Goal: Task Accomplishment & Management: Manage account settings

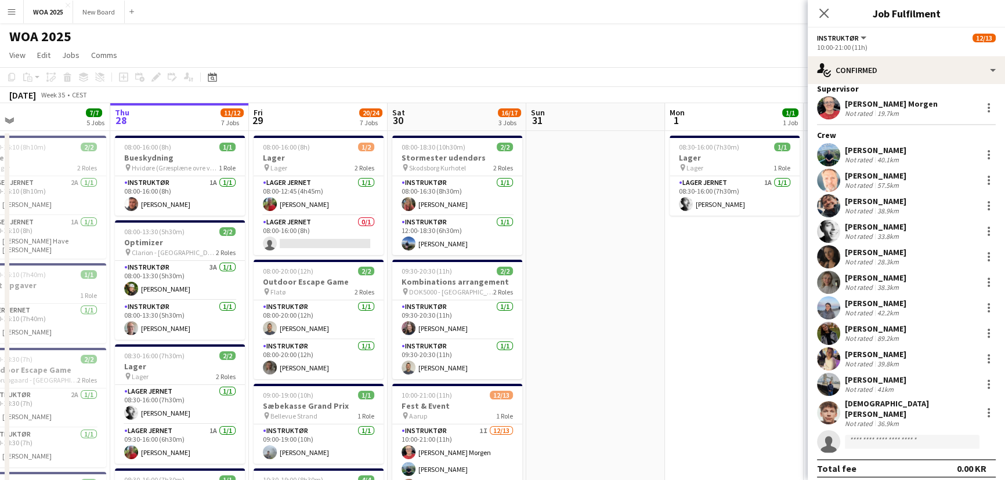
scroll to position [0, 405]
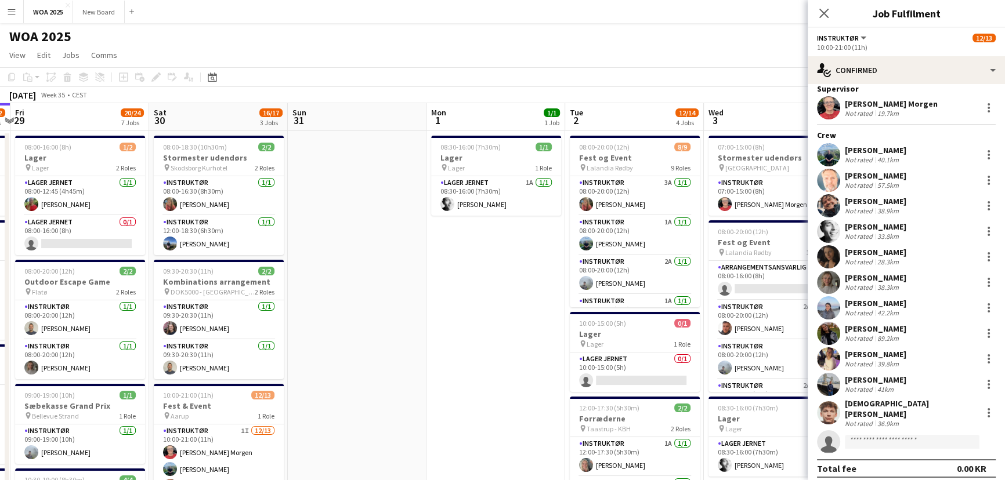
drag, startPoint x: 655, startPoint y: 340, endPoint x: 417, endPoint y: 271, distance: 248.2
click at [820, 8] on icon "Close pop-in" at bounding box center [823, 13] width 11 height 11
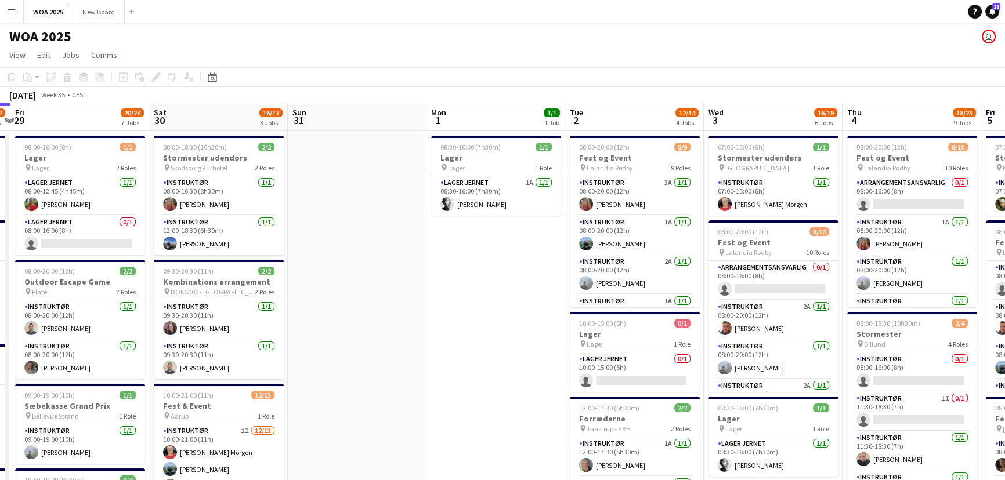
drag, startPoint x: 908, startPoint y: 78, endPoint x: 745, endPoint y: 77, distance: 163.0
click at [745, 77] on app-toolbar "Copy Paste Paste Ctrl+V Paste with crew Ctrl+Shift+V Paste linked Job [GEOGRAPH…" at bounding box center [502, 77] width 1005 height 20
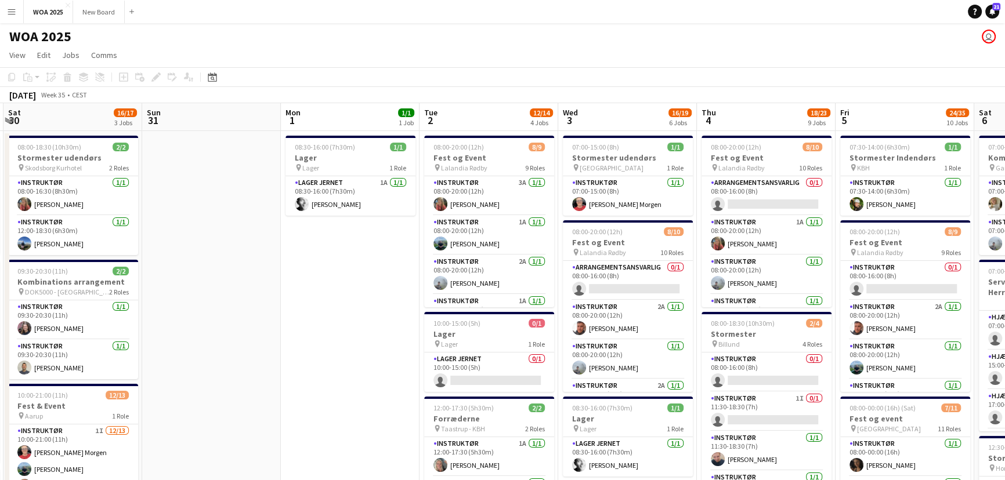
drag, startPoint x: 517, startPoint y: 334, endPoint x: 370, endPoint y: 327, distance: 147.5
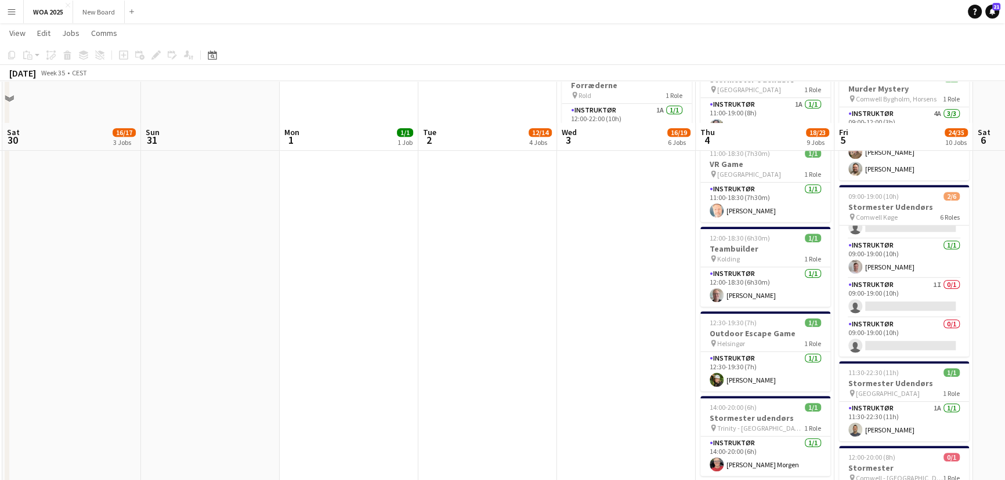
scroll to position [765, 0]
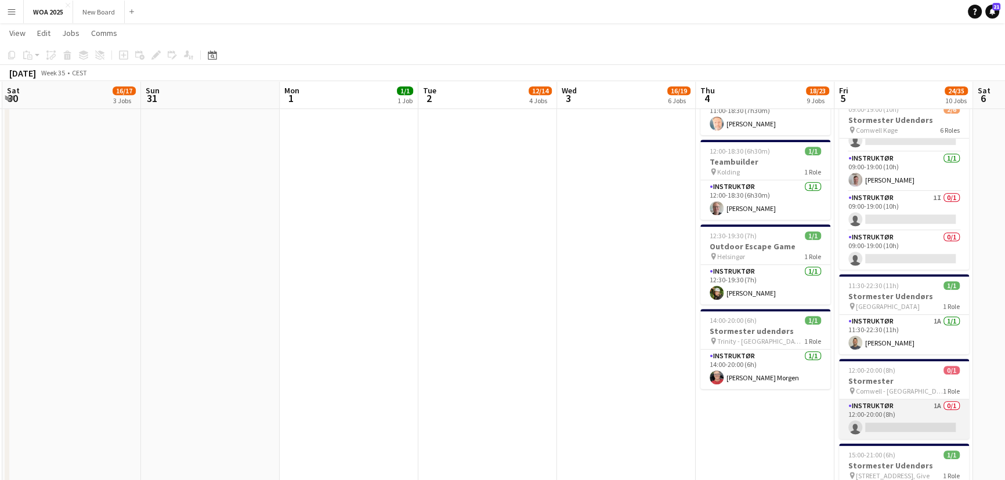
click at [907, 400] on app-card-role "Instruktør 1A 0/1 12:00-20:00 (8h) single-neutral-actions" at bounding box center [904, 419] width 130 height 39
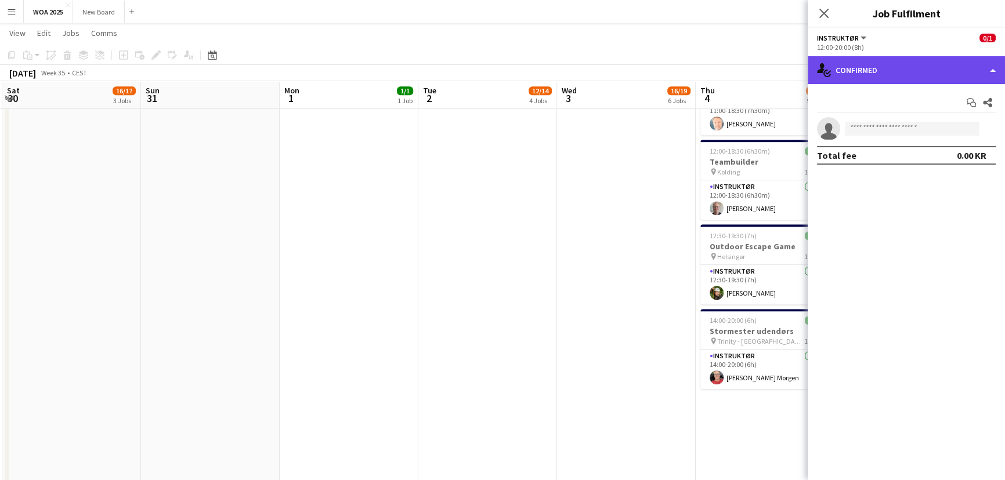
click at [969, 72] on div "single-neutral-actions-check-2 Confirmed" at bounding box center [905, 70] width 197 height 28
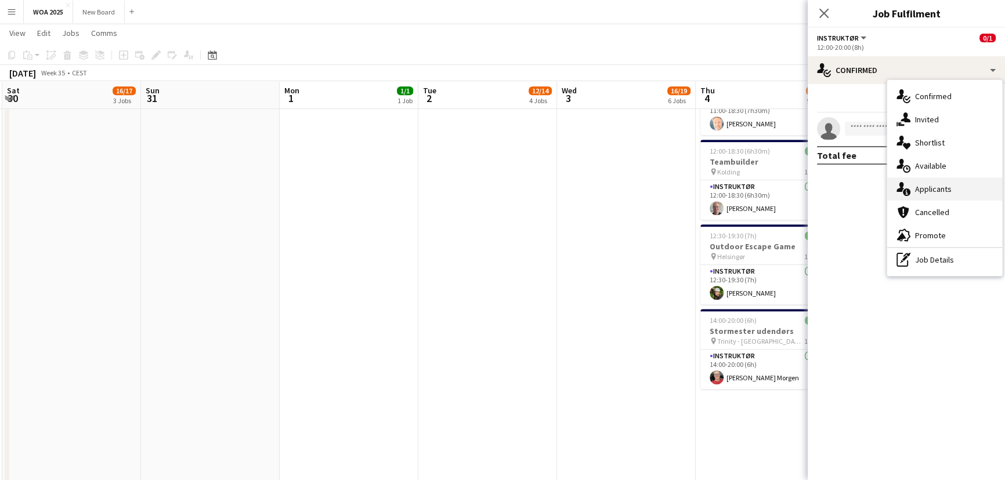
click at [958, 187] on div "single-neutral-actions-information Applicants" at bounding box center [944, 188] width 115 height 23
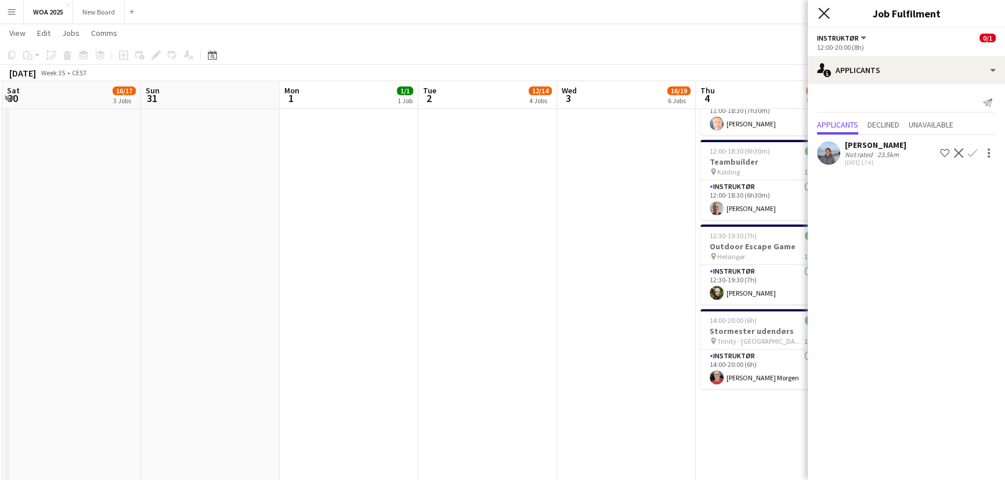
click at [820, 16] on icon at bounding box center [823, 13] width 11 height 11
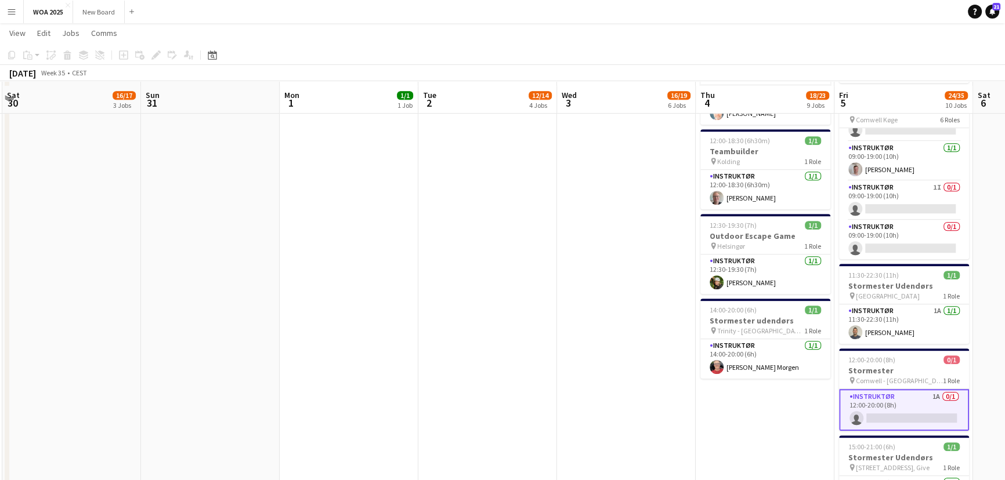
scroll to position [780, 0]
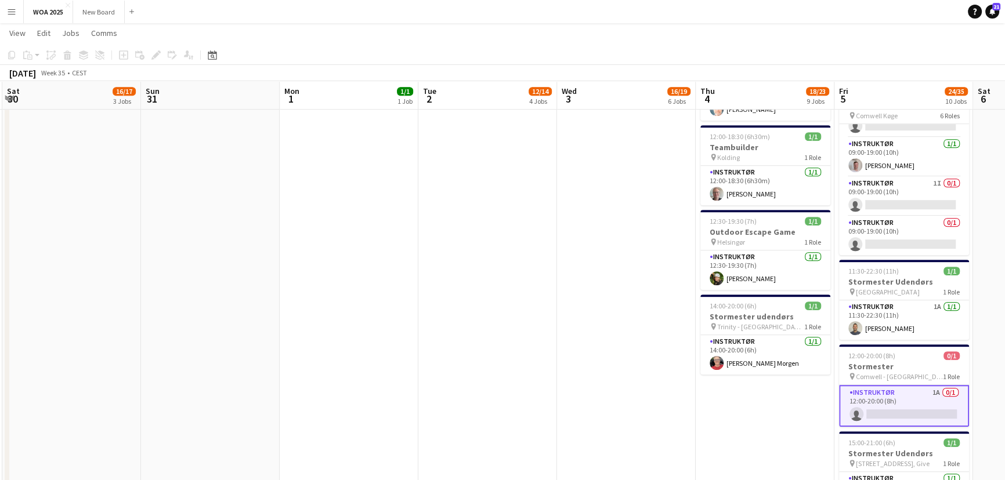
click at [925, 408] on app-card-role "Instruktør 1A 0/1 12:00-20:00 (8h) single-neutral-actions" at bounding box center [904, 406] width 130 height 42
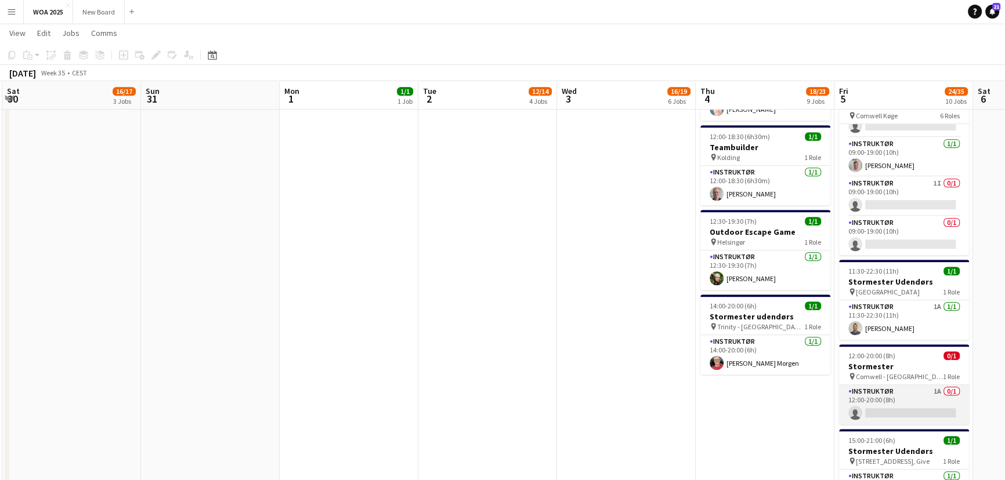
click at [925, 408] on app-card-role "Instruktør 1A 0/1 12:00-20:00 (8h) single-neutral-actions" at bounding box center [904, 404] width 130 height 39
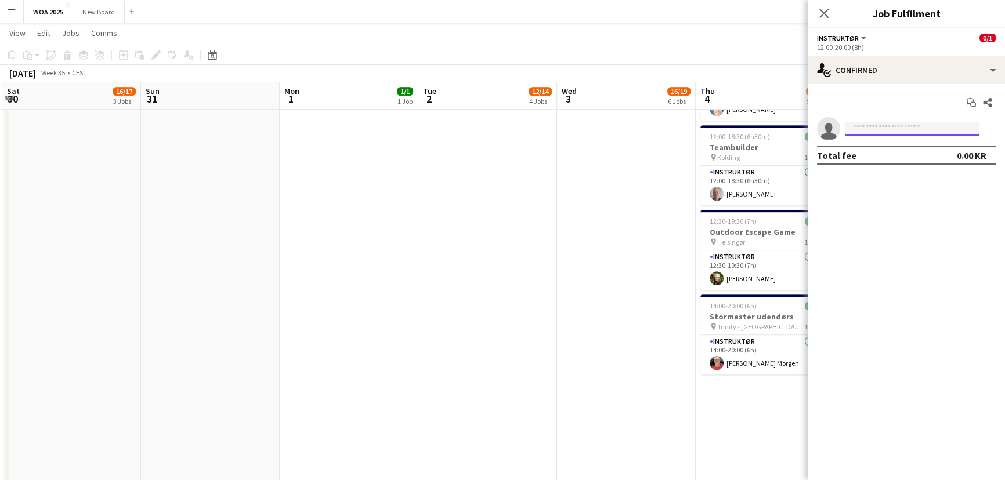
click at [917, 128] on input at bounding box center [911, 129] width 135 height 14
type input "****"
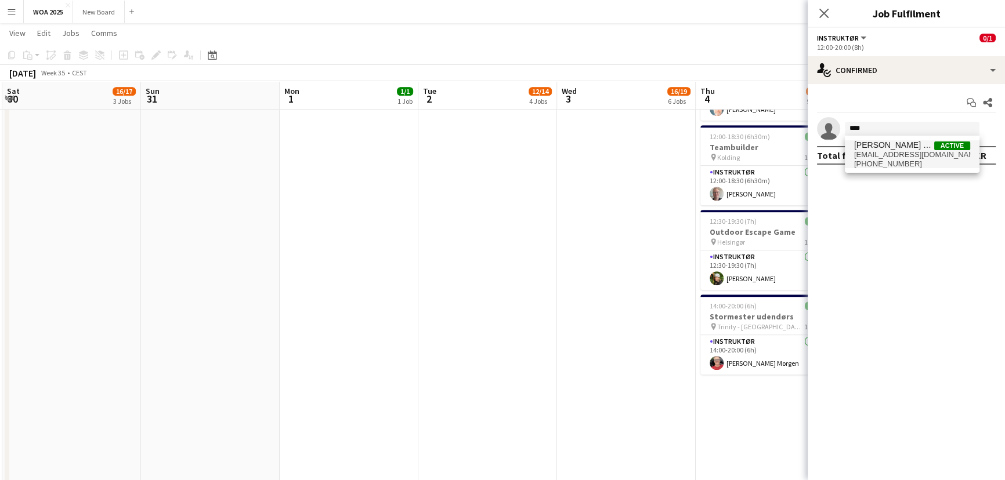
click at [899, 145] on span "[PERSON_NAME] Morgen" at bounding box center [894, 145] width 80 height 10
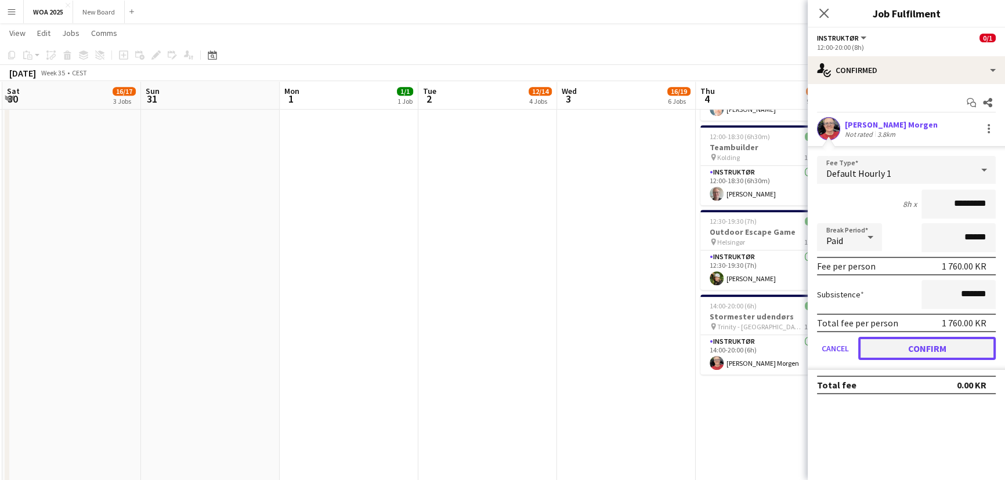
click at [922, 348] on button "Confirm" at bounding box center [926, 348] width 137 height 23
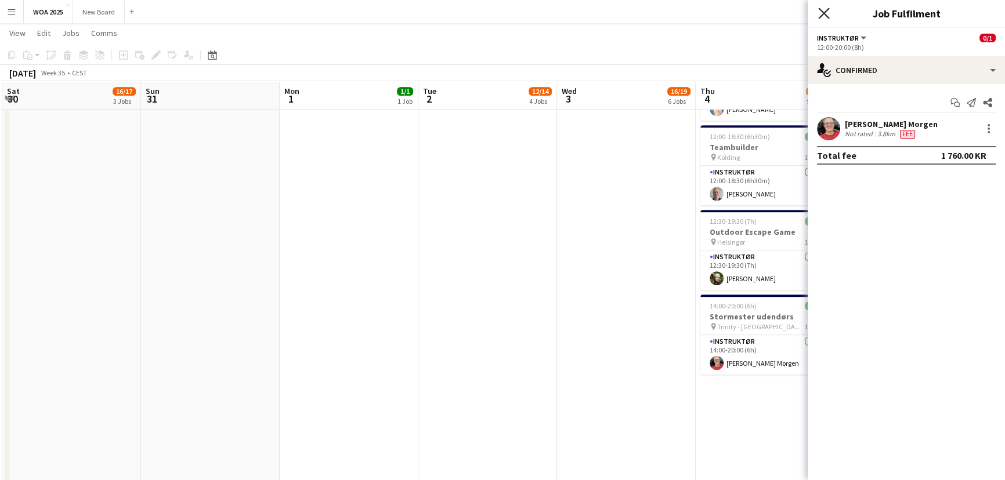
click at [824, 15] on icon "Close pop-in" at bounding box center [823, 13] width 11 height 11
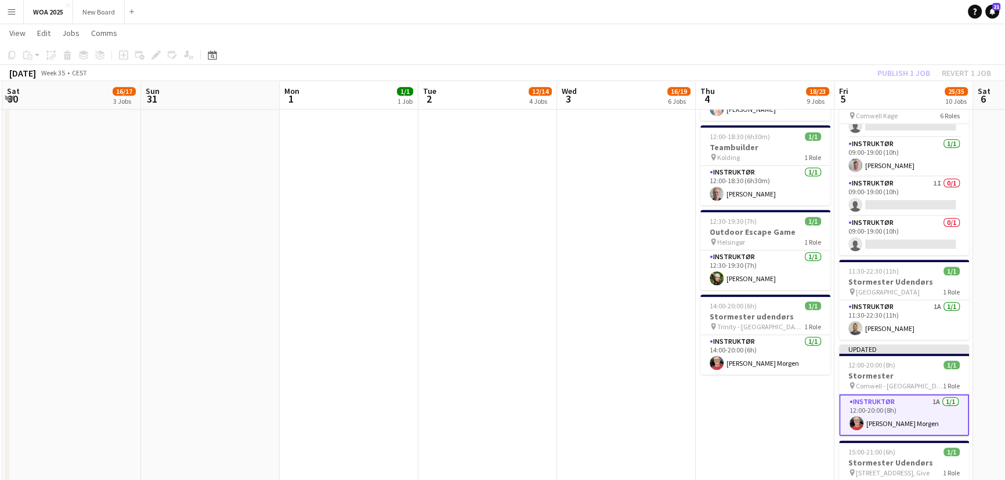
click at [894, 75] on div "Publish 1 job Revert 1 job" at bounding box center [934, 73] width 142 height 15
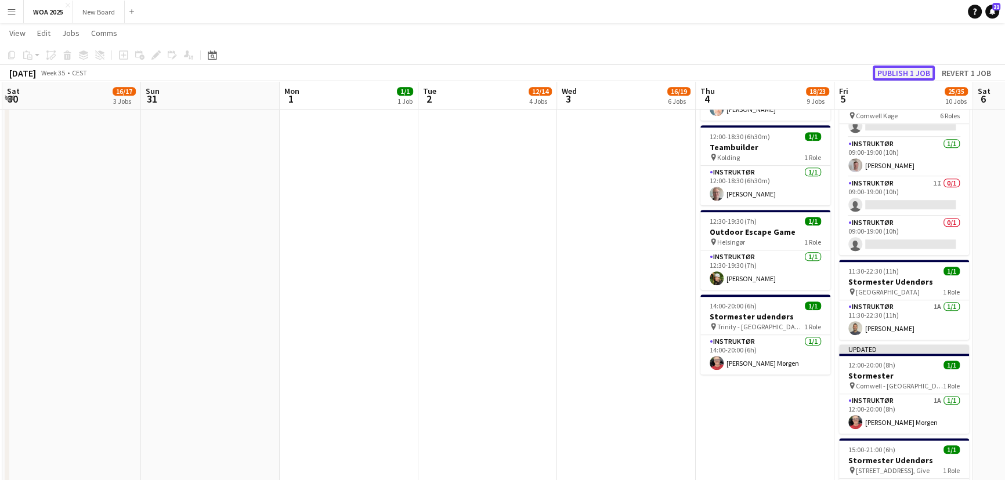
click at [894, 75] on button "Publish 1 job" at bounding box center [903, 73] width 62 height 15
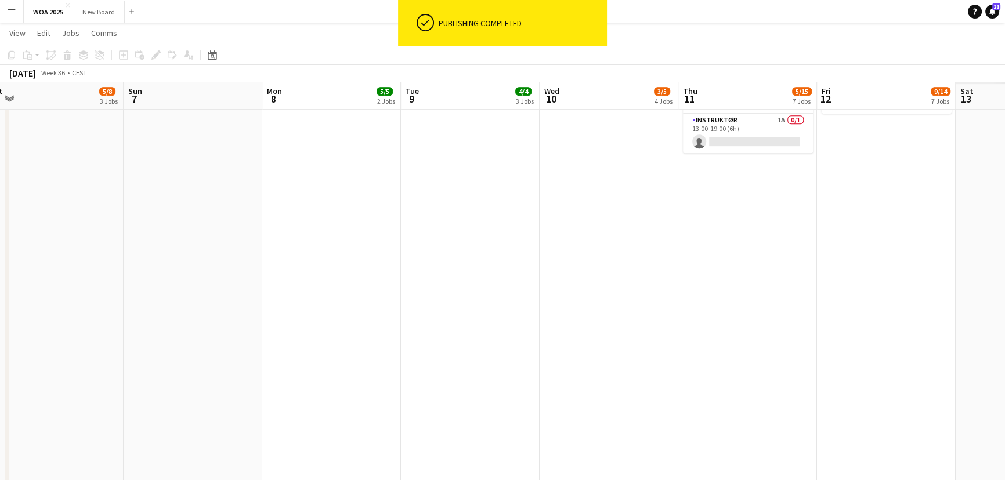
scroll to position [0, 304]
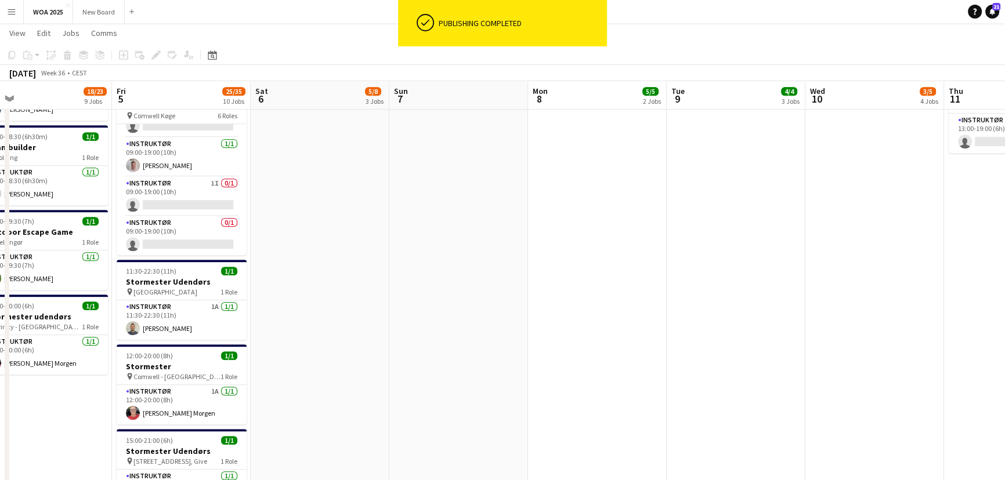
drag, startPoint x: 994, startPoint y: 327, endPoint x: 271, endPoint y: 234, distance: 728.1
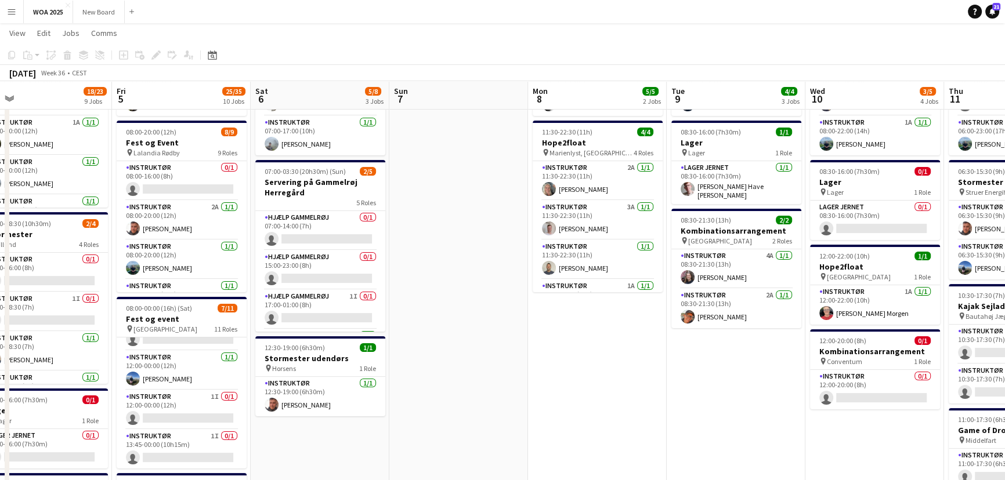
scroll to position [97, 0]
click at [897, 303] on app-card-role "Instruktør 1A [DATE] 12:00-22:00 (10h) [PERSON_NAME] Morgen" at bounding box center [875, 306] width 130 height 39
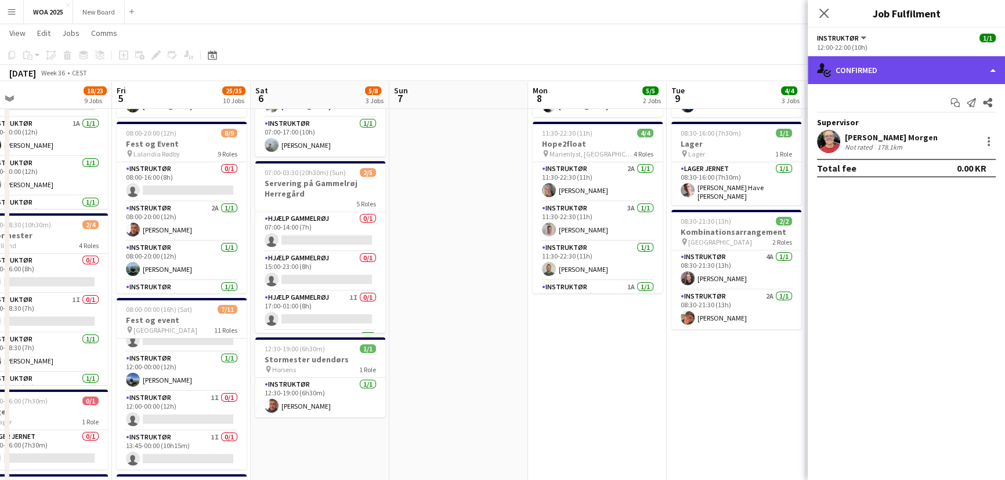
click at [965, 69] on div "single-neutral-actions-check-2 Confirmed" at bounding box center [905, 70] width 197 height 28
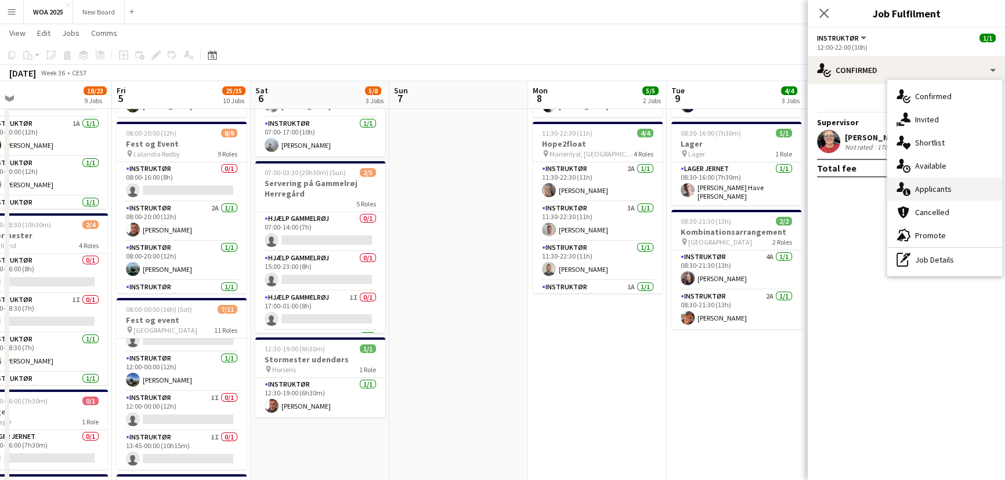
click at [963, 197] on div "single-neutral-actions-information Applicants" at bounding box center [944, 188] width 115 height 23
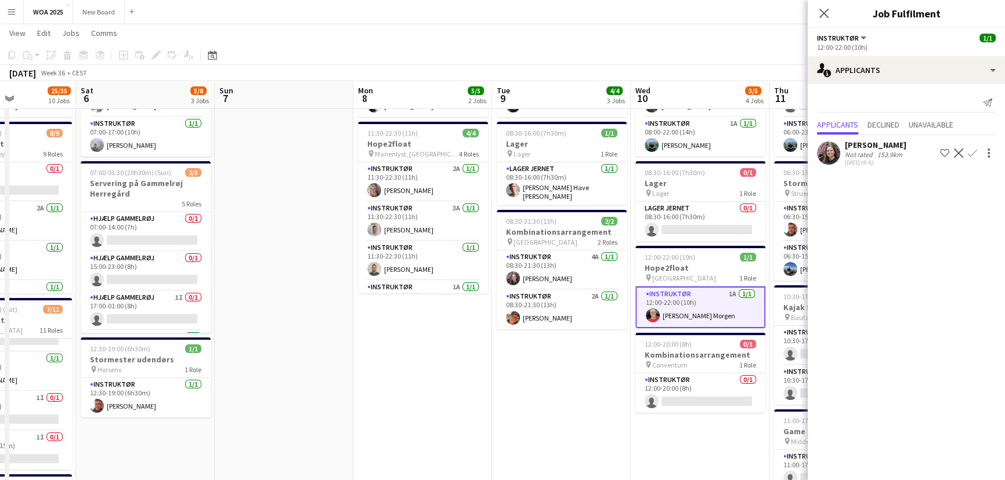
drag, startPoint x: 743, startPoint y: 377, endPoint x: 574, endPoint y: 367, distance: 169.1
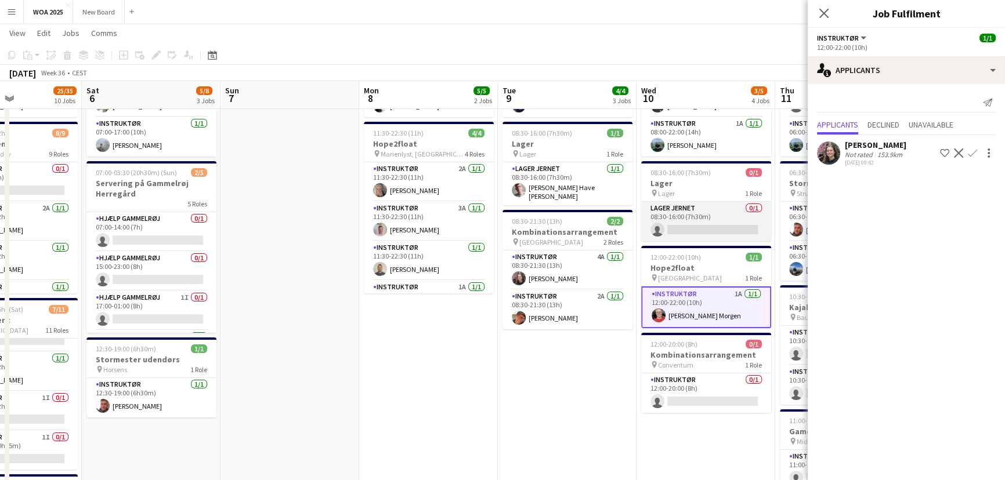
click at [713, 217] on app-card-role "Lager Jernet 0/1 08:30-16:00 (7h30m) single-neutral-actions" at bounding box center [706, 221] width 130 height 39
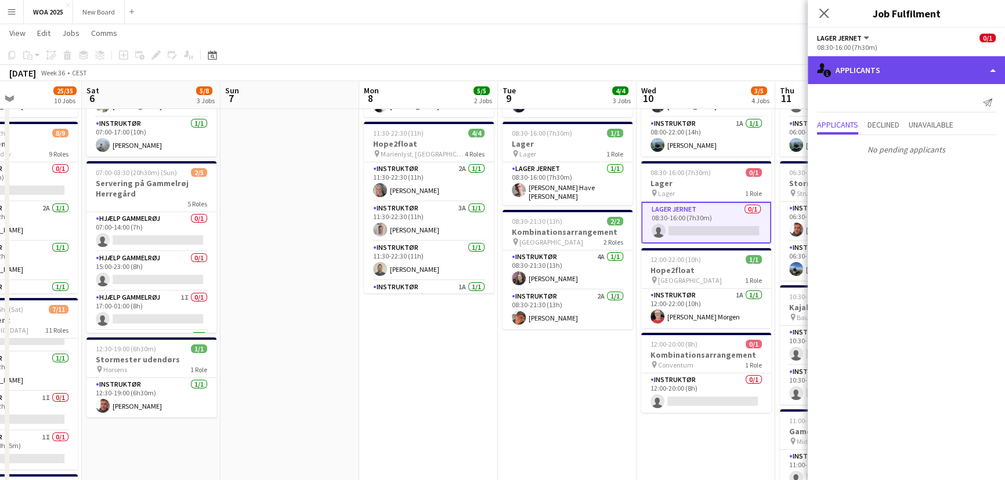
click at [944, 68] on div "single-neutral-actions-information Applicants" at bounding box center [905, 70] width 197 height 28
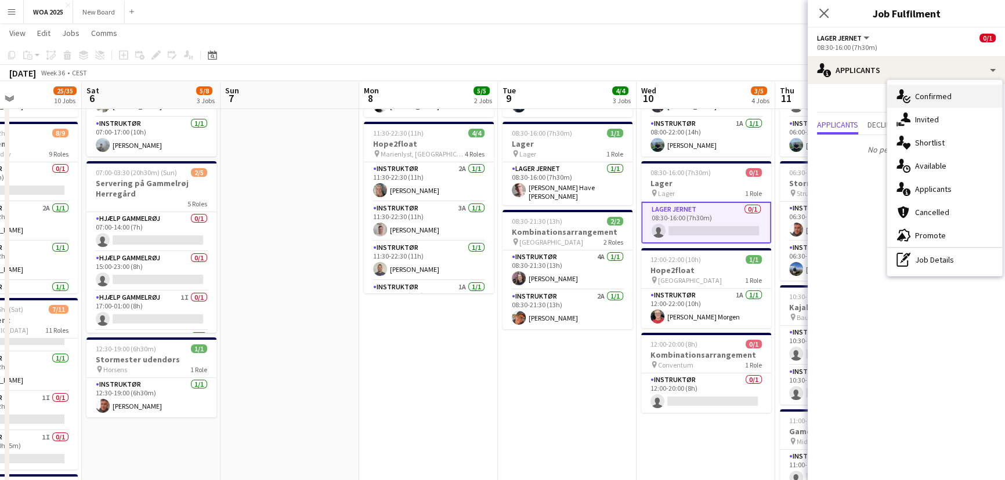
click at [958, 93] on div "single-neutral-actions-check-2 Confirmed" at bounding box center [944, 96] width 115 height 23
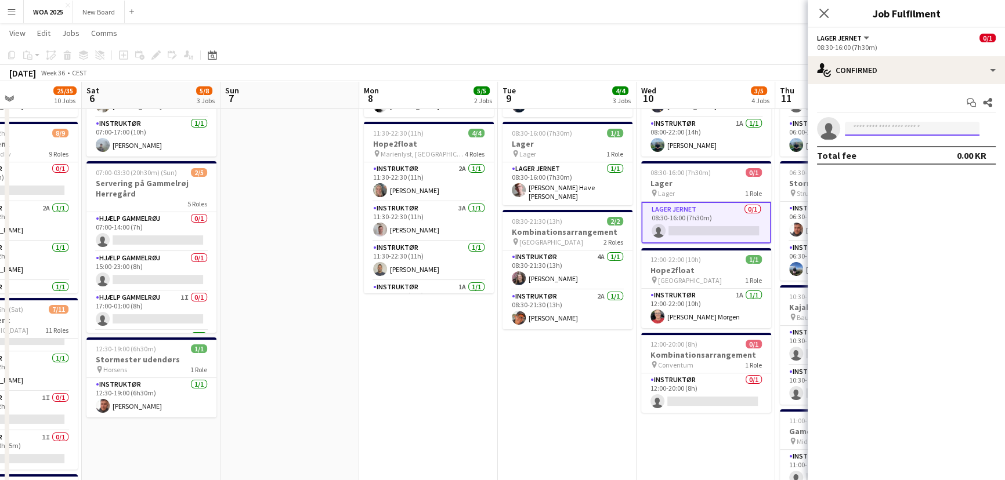
click at [914, 132] on input at bounding box center [911, 129] width 135 height 14
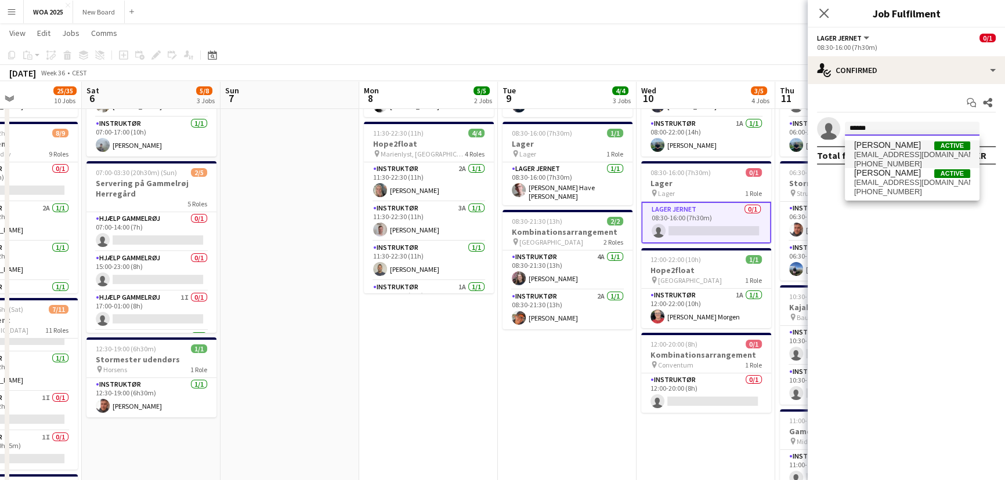
type input "******"
click at [896, 152] on span "[EMAIL_ADDRESS][DOMAIN_NAME]" at bounding box center [912, 154] width 116 height 9
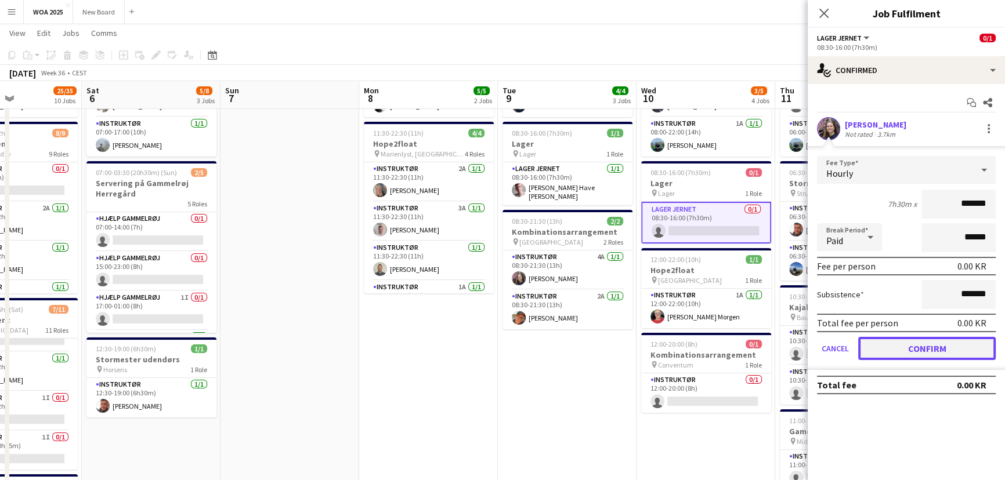
click at [915, 346] on button "Confirm" at bounding box center [926, 348] width 137 height 23
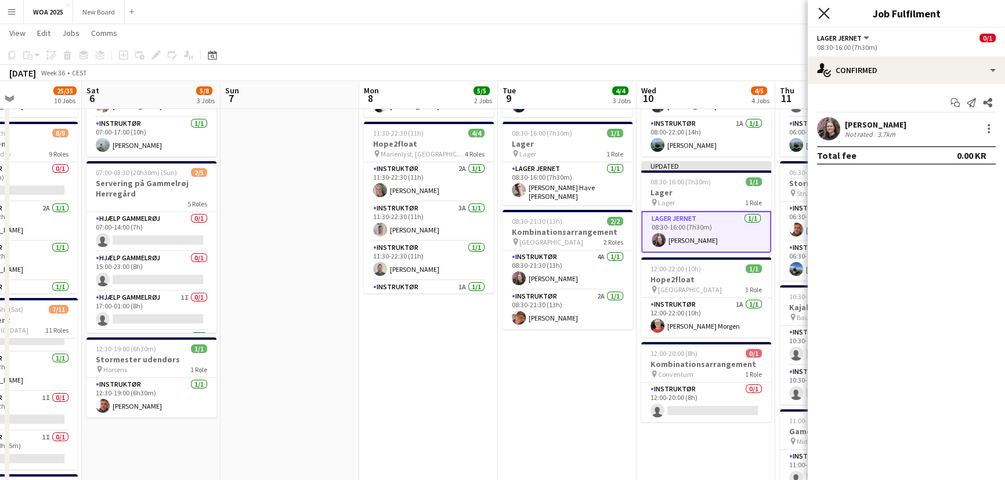
click at [821, 11] on icon at bounding box center [823, 13] width 11 height 11
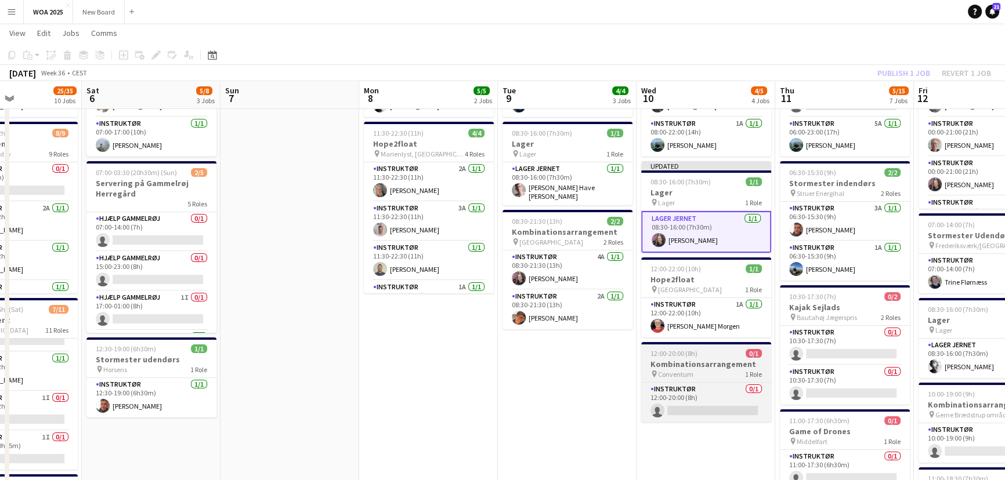
click at [720, 371] on div "pin Conventum 1 Role" at bounding box center [706, 373] width 130 height 9
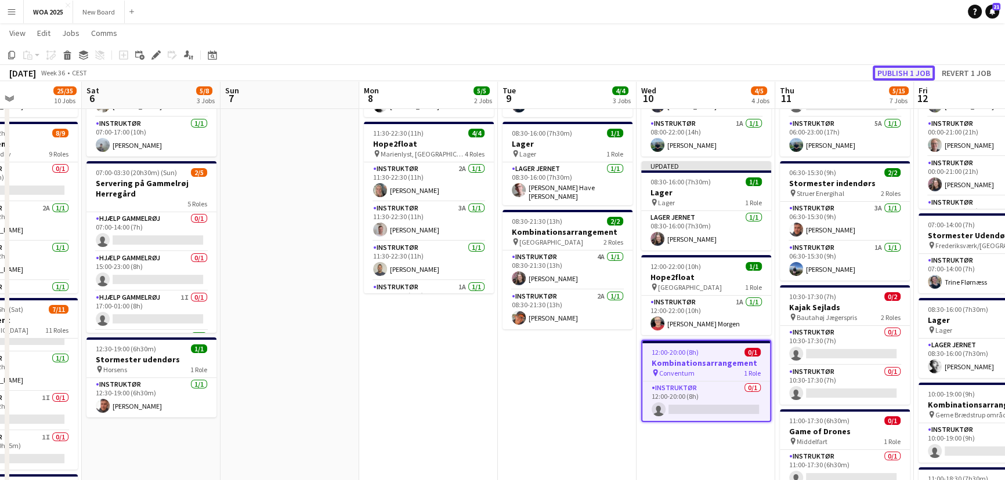
click at [905, 68] on button "Publish 1 job" at bounding box center [903, 73] width 62 height 15
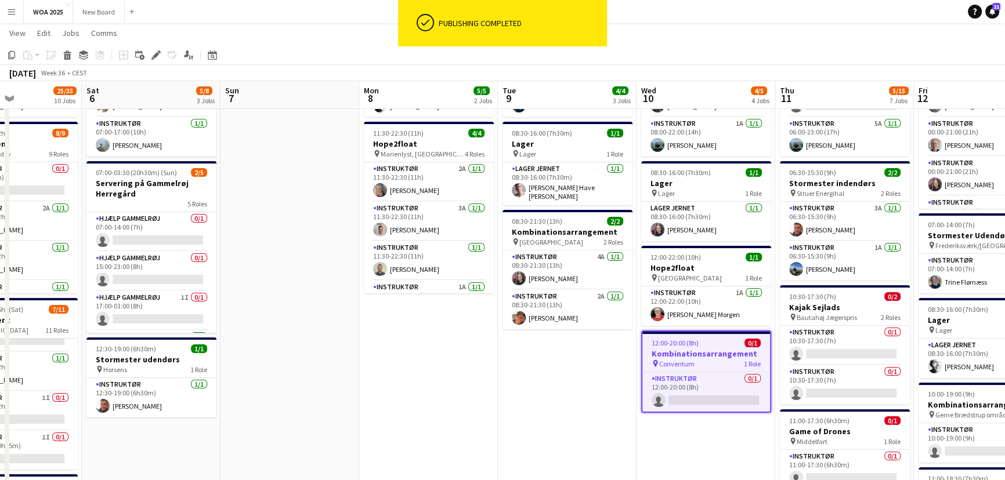
click at [731, 354] on h3 "Kombinationsarrangement" at bounding box center [706, 354] width 128 height 10
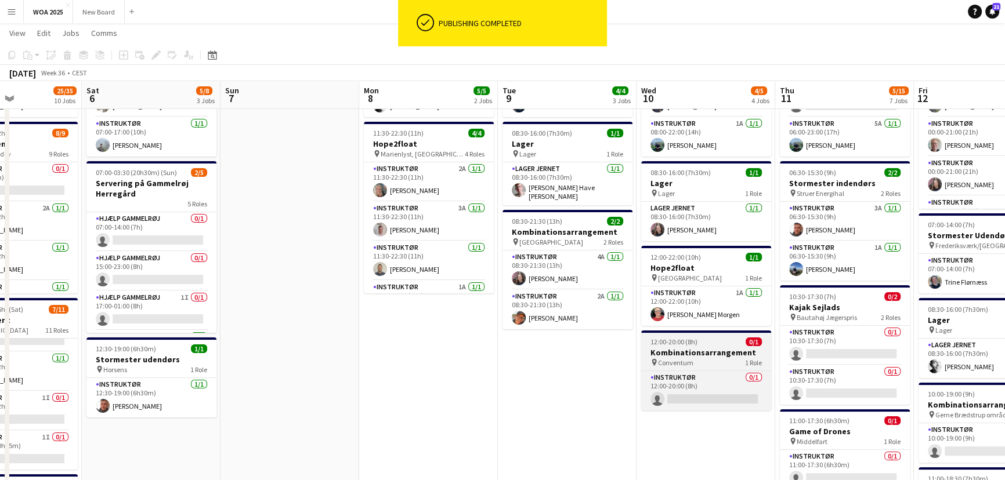
click at [731, 364] on div "pin Conventum 1 Role" at bounding box center [706, 362] width 130 height 9
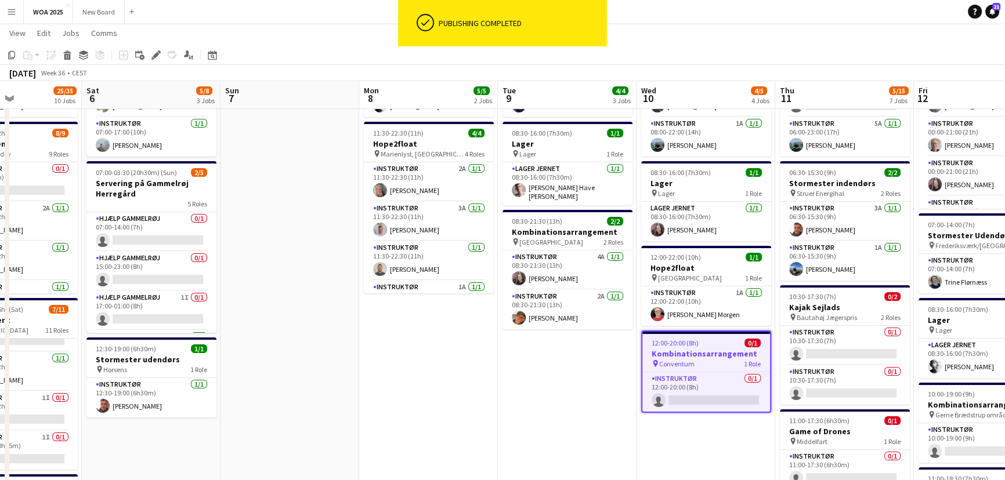
click at [731, 364] on div "pin Conventum 1 Role" at bounding box center [706, 363] width 128 height 9
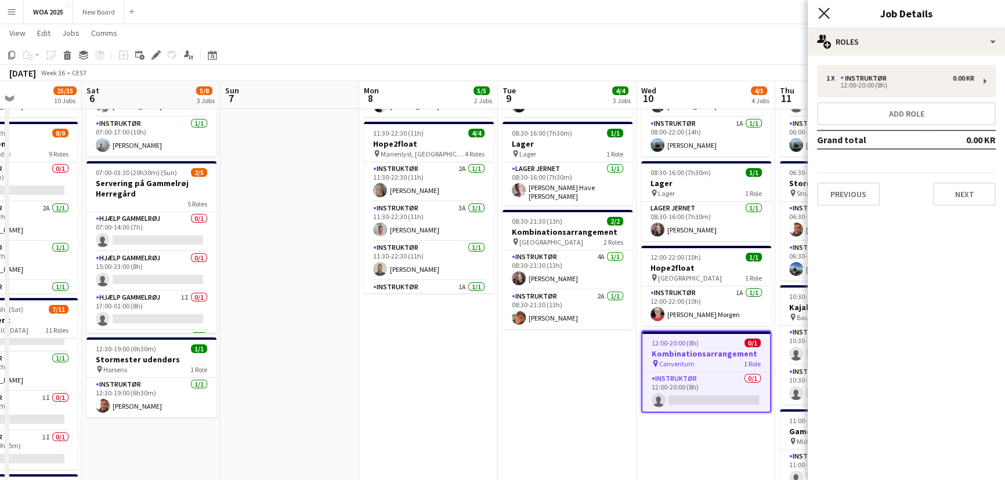
click at [819, 13] on icon "Close pop-in" at bounding box center [823, 13] width 11 height 11
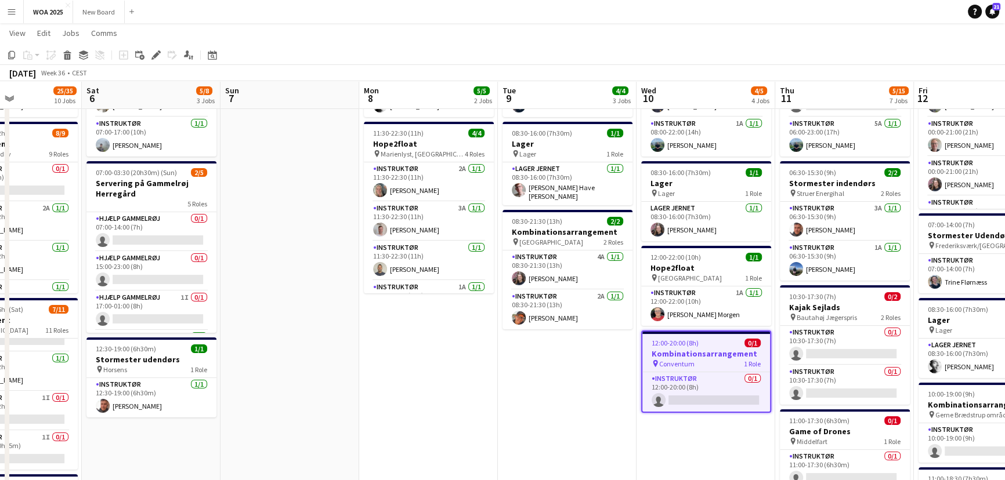
click at [726, 353] on h3 "Kombinationsarrangement" at bounding box center [706, 354] width 128 height 10
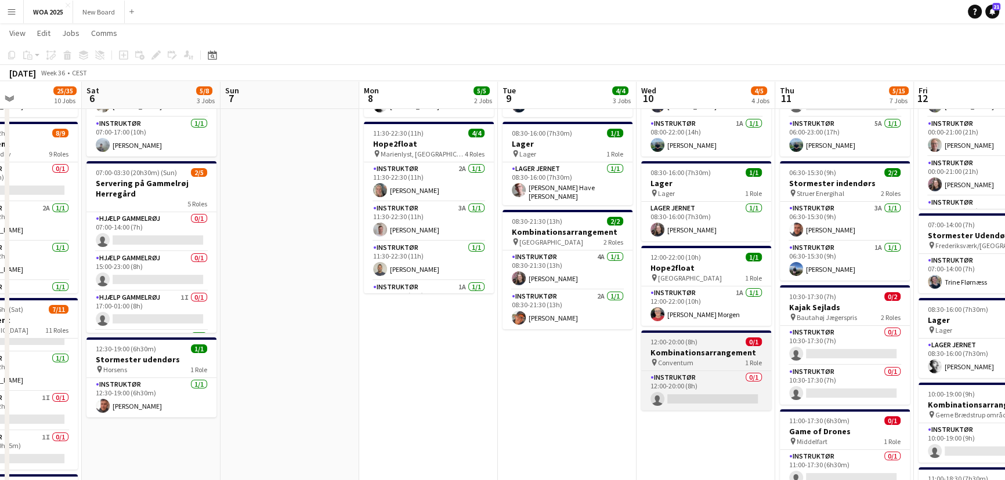
click at [726, 353] on h3 "Kombinationsarrangement" at bounding box center [706, 352] width 130 height 10
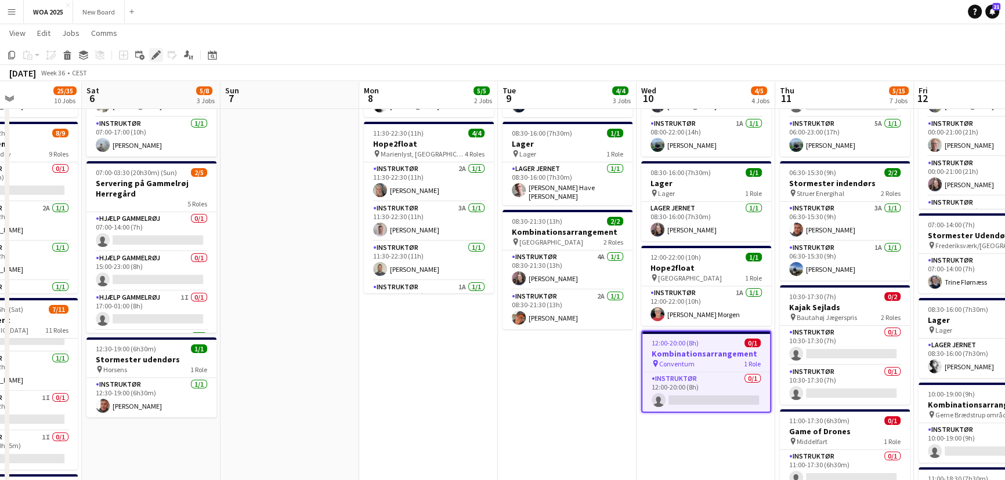
click at [157, 54] on icon at bounding box center [156, 55] width 6 height 6
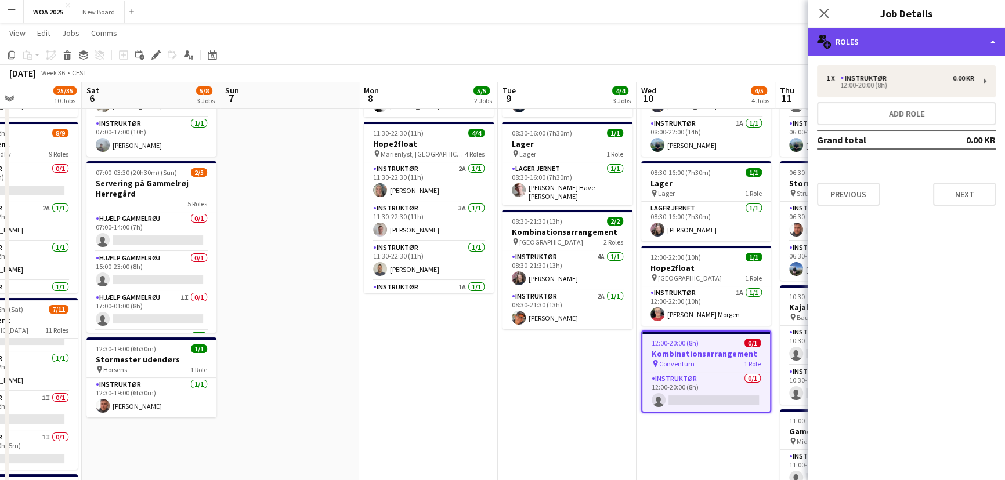
click at [988, 45] on div "multiple-users-add Roles" at bounding box center [905, 42] width 197 height 28
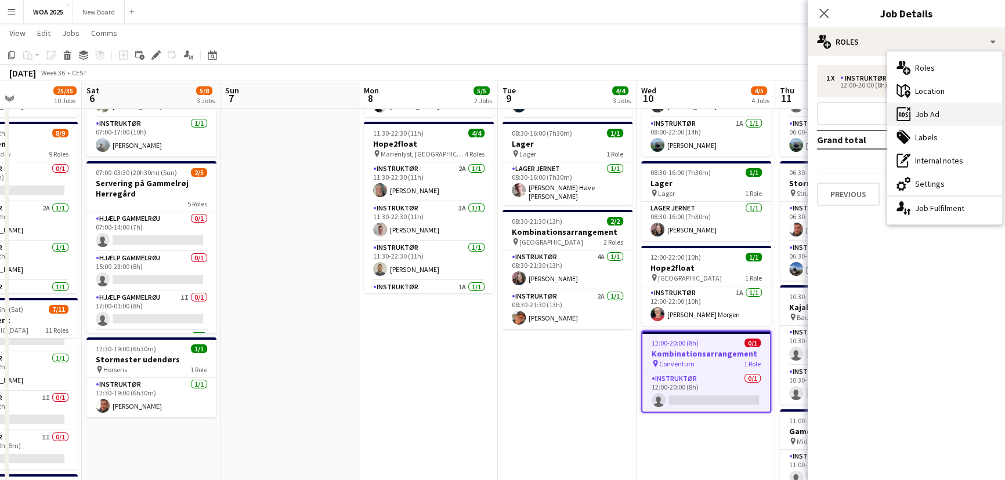
click at [964, 119] on div "ads-window Job Ad" at bounding box center [944, 114] width 115 height 23
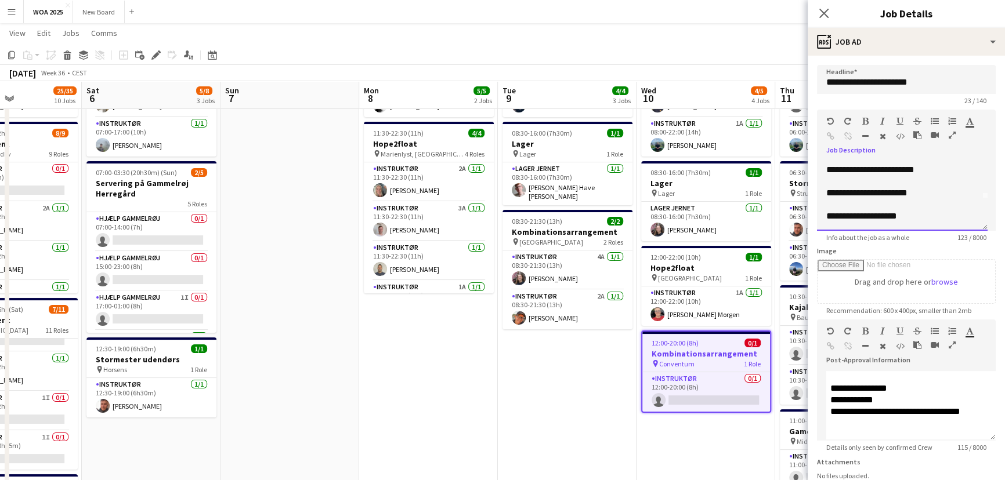
scroll to position [0, 0]
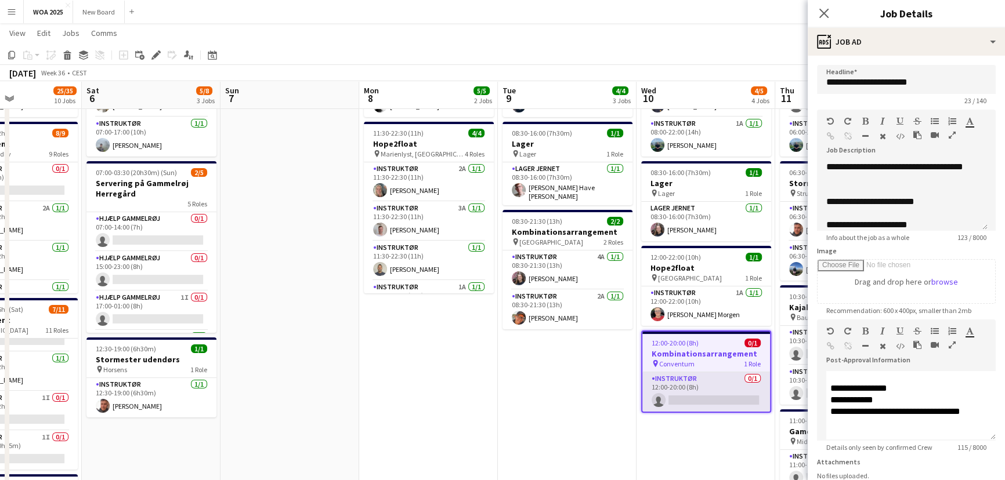
click at [723, 387] on app-card-role "Instruktør 0/1 12:00-20:00 (8h) single-neutral-actions" at bounding box center [706, 391] width 128 height 39
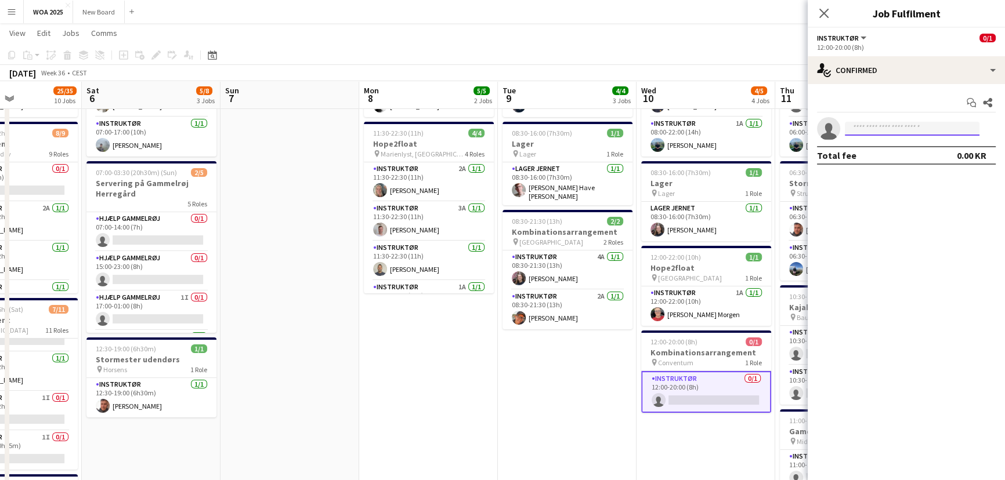
click at [900, 127] on input at bounding box center [911, 129] width 135 height 14
type input "***"
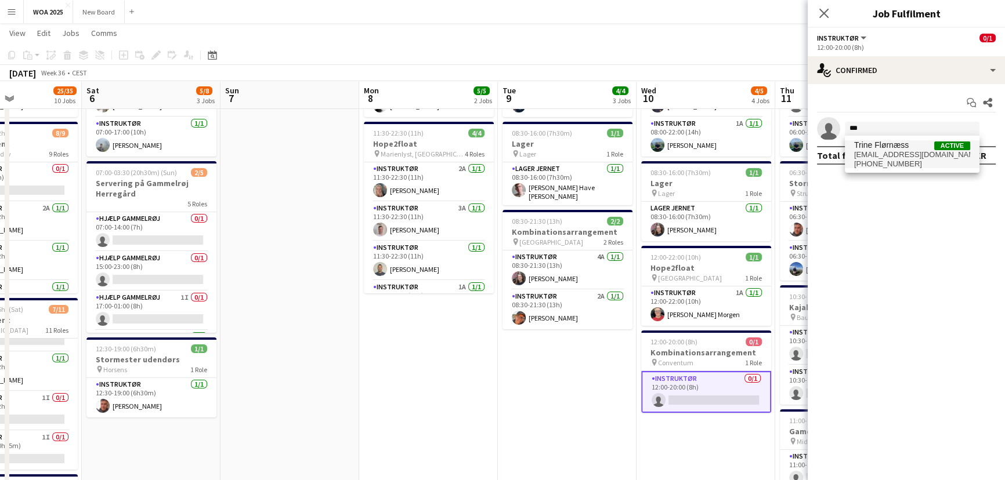
click at [893, 150] on span "[EMAIL_ADDRESS][DOMAIN_NAME]" at bounding box center [912, 154] width 116 height 9
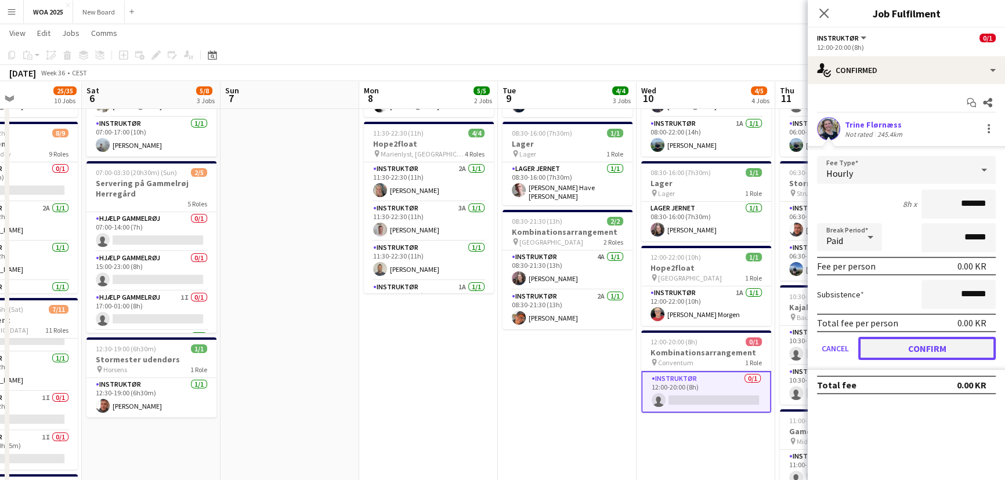
click at [939, 343] on button "Confirm" at bounding box center [926, 348] width 137 height 23
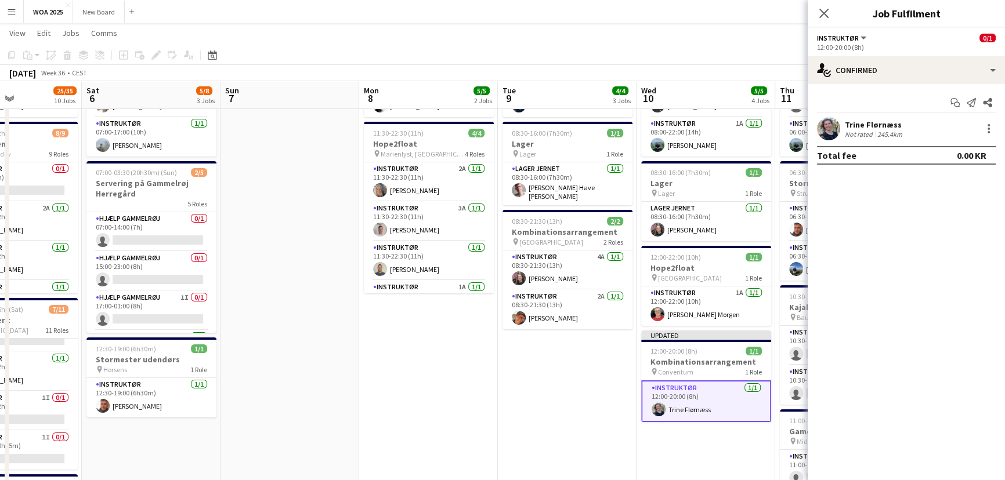
scroll to position [0, 313]
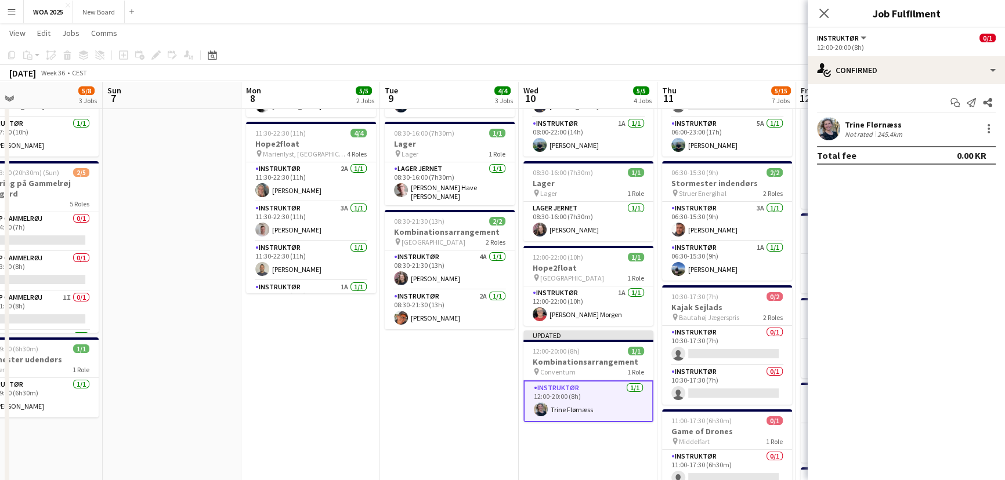
drag, startPoint x: 571, startPoint y: 409, endPoint x: 452, endPoint y: 383, distance: 121.2
click at [821, 13] on icon "Close pop-in" at bounding box center [823, 13] width 11 height 11
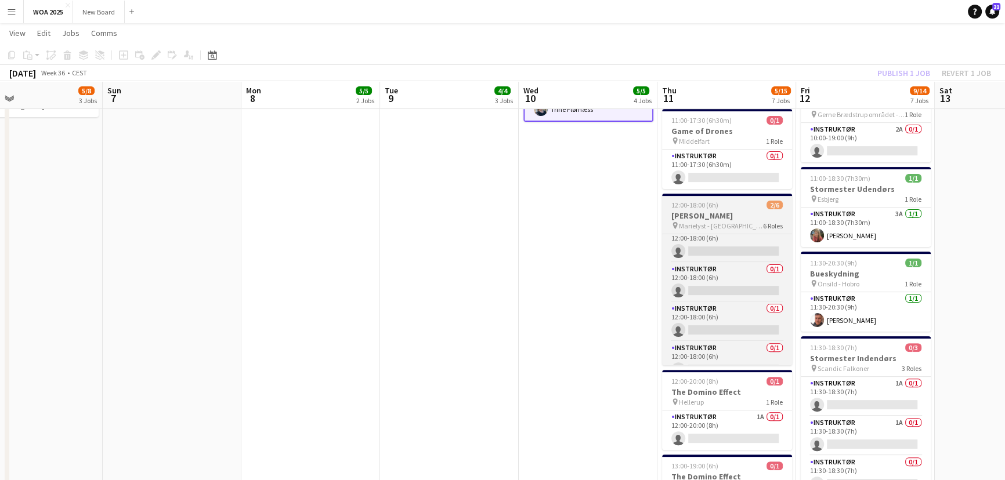
scroll to position [0, 0]
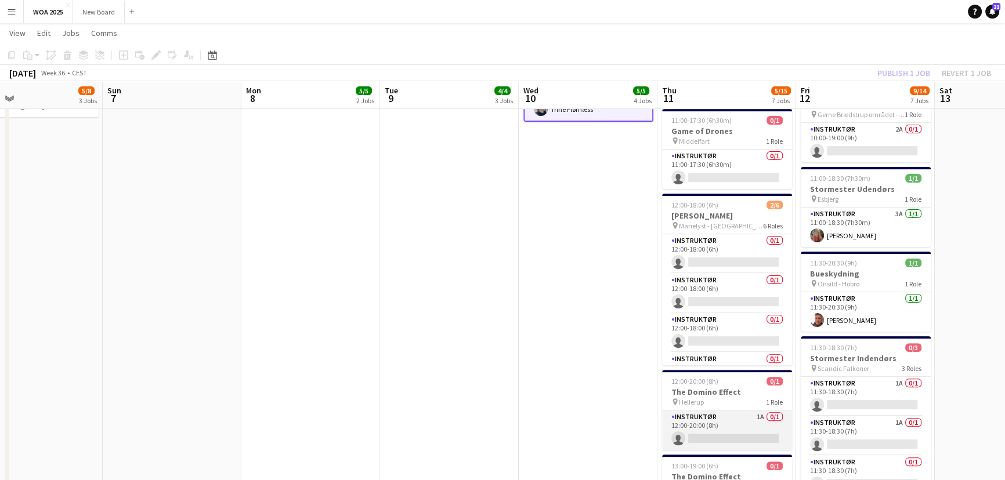
click at [716, 434] on app-card-role "Instruktør 1A 0/1 12:00-20:00 (8h) single-neutral-actions" at bounding box center [727, 430] width 130 height 39
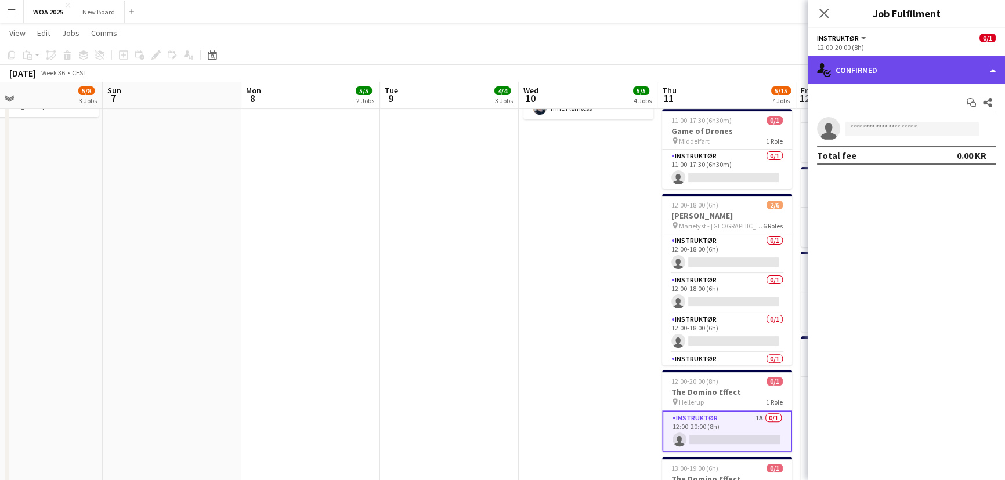
click at [963, 70] on div "single-neutral-actions-check-2 Confirmed" at bounding box center [905, 70] width 197 height 28
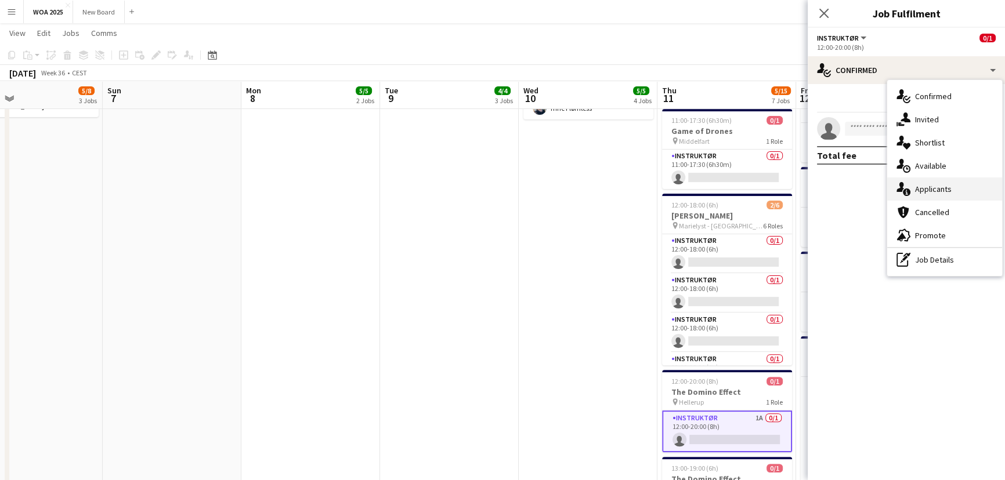
click at [968, 194] on div "single-neutral-actions-information Applicants" at bounding box center [944, 188] width 115 height 23
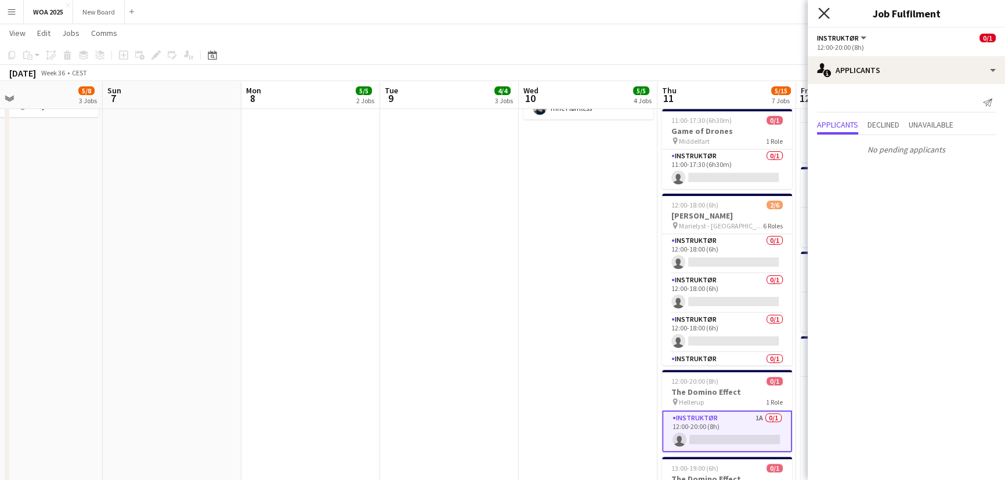
click at [823, 8] on icon "Close pop-in" at bounding box center [823, 13] width 11 height 11
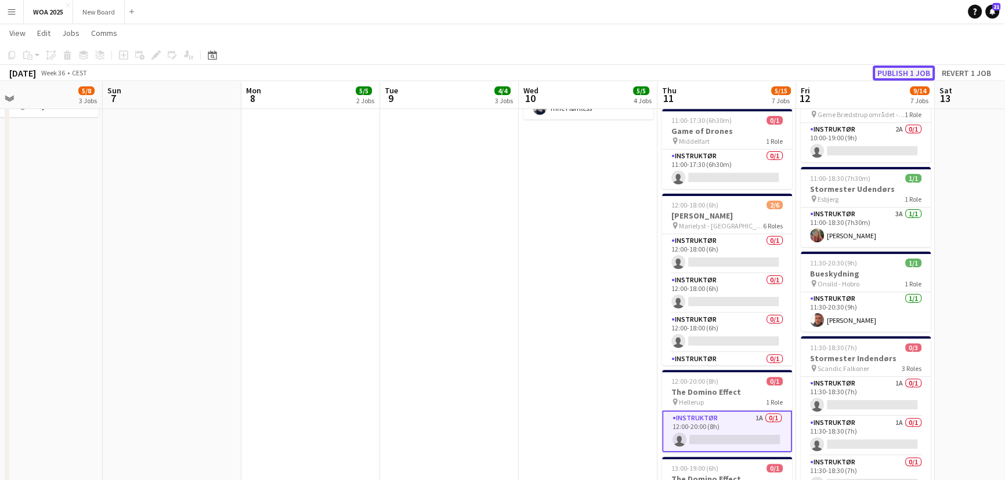
click at [914, 67] on button "Publish 1 job" at bounding box center [903, 73] width 62 height 15
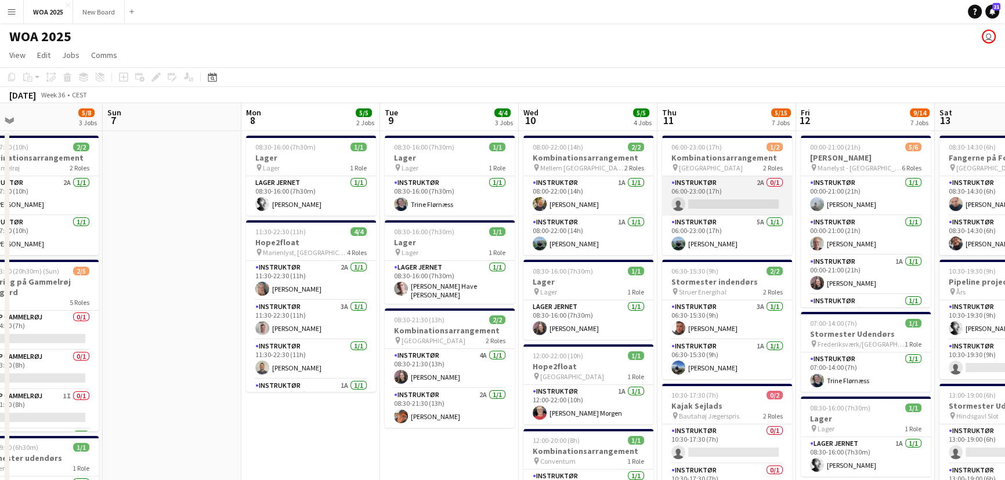
click at [747, 195] on app-card-role "Instruktør 2A 0/1 06:00-23:00 (17h) single-neutral-actions" at bounding box center [727, 195] width 130 height 39
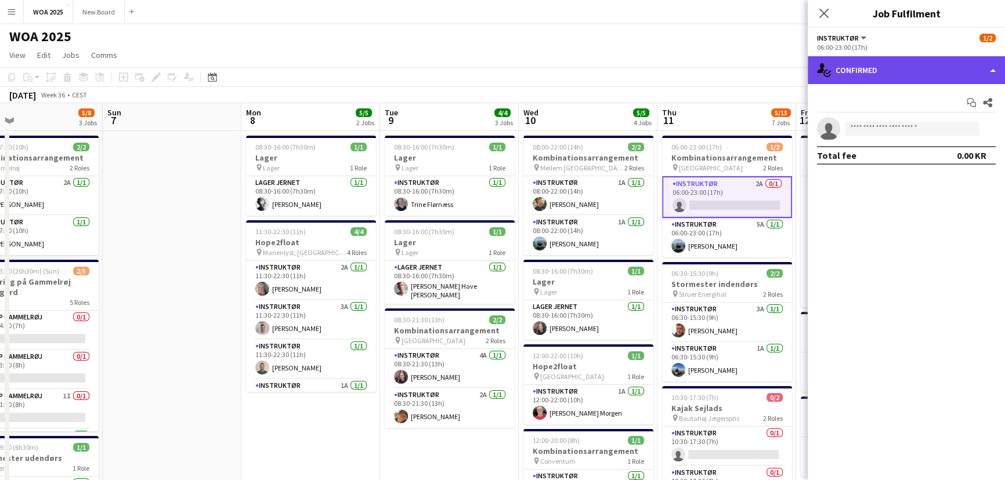
click at [925, 75] on div "single-neutral-actions-check-2 Confirmed" at bounding box center [905, 70] width 197 height 28
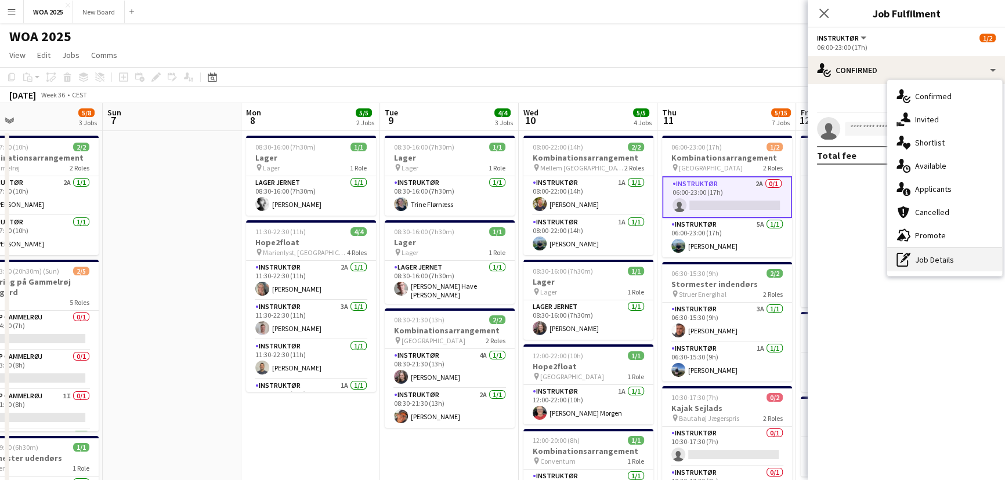
click at [929, 265] on div "pen-write Job Details" at bounding box center [944, 259] width 115 height 23
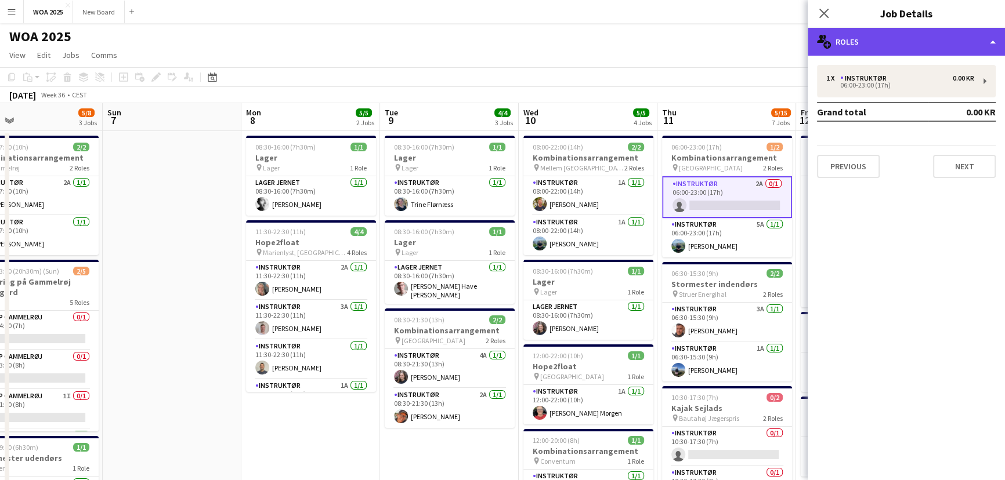
click at [978, 48] on div "multiple-users-add Roles" at bounding box center [905, 42] width 197 height 28
click at [950, 36] on div "multiple-users-add Roles" at bounding box center [905, 42] width 197 height 28
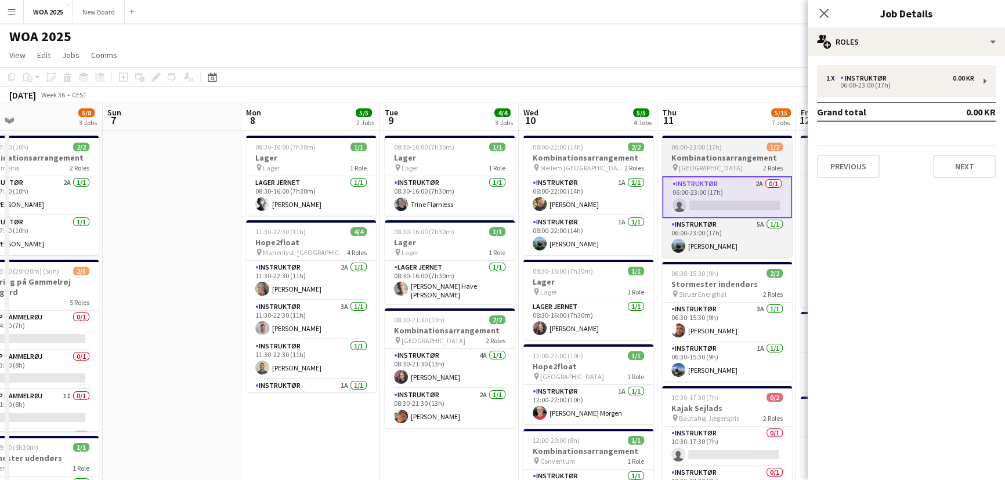
click at [748, 158] on h3 "Kombinationsarrangement" at bounding box center [727, 158] width 130 height 10
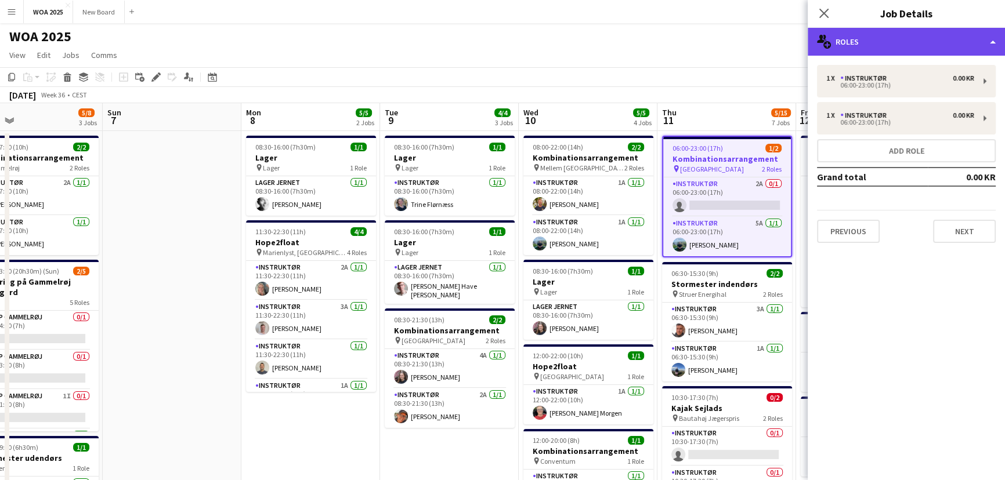
click at [952, 44] on div "multiple-users-add Roles" at bounding box center [905, 42] width 197 height 28
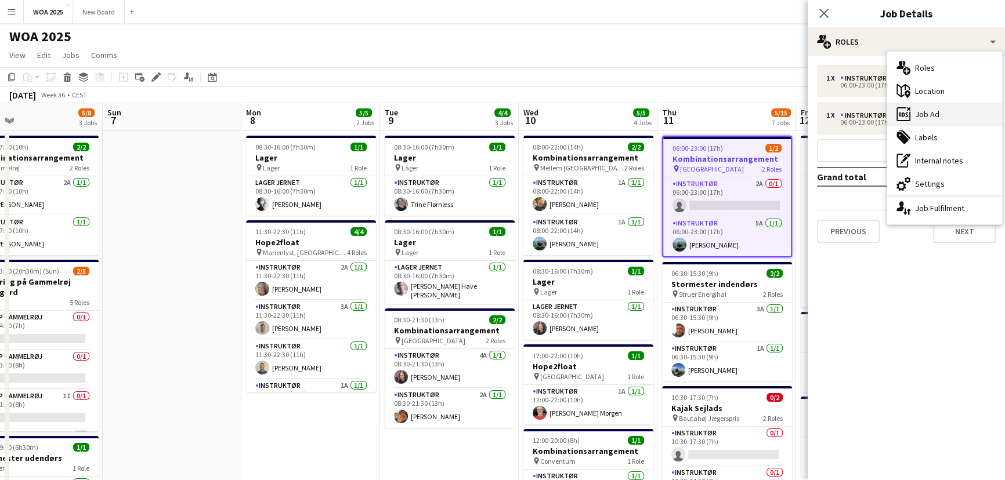
click at [951, 115] on div "ads-window Job Ad" at bounding box center [944, 114] width 115 height 23
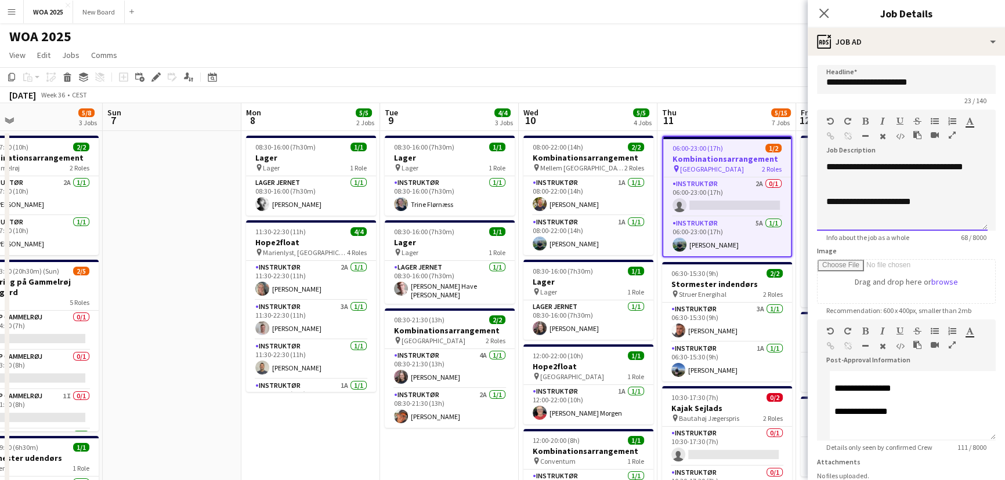
click at [951, 197] on p "**********" at bounding box center [902, 202] width 152 height 12
click at [573, 451] on h3 "Kombinationsarrangement" at bounding box center [588, 451] width 130 height 10
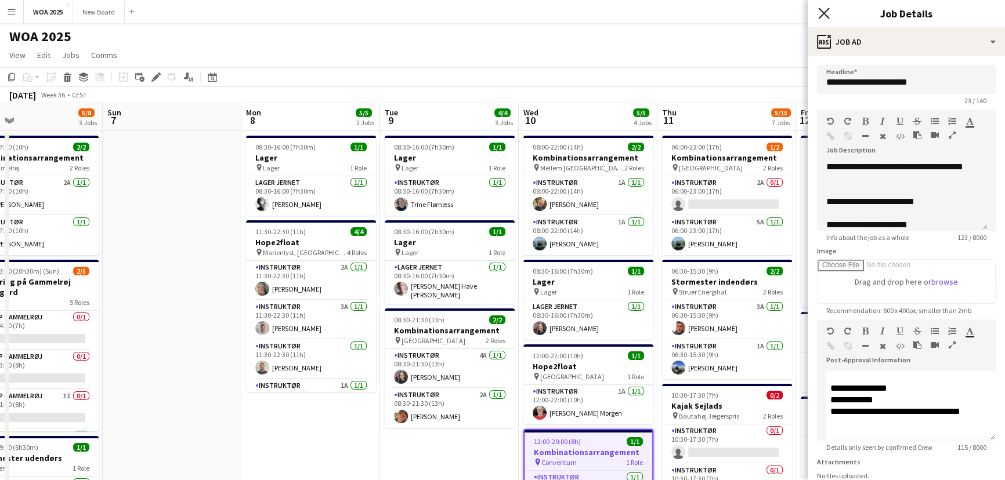
click at [826, 16] on icon at bounding box center [823, 13] width 11 height 11
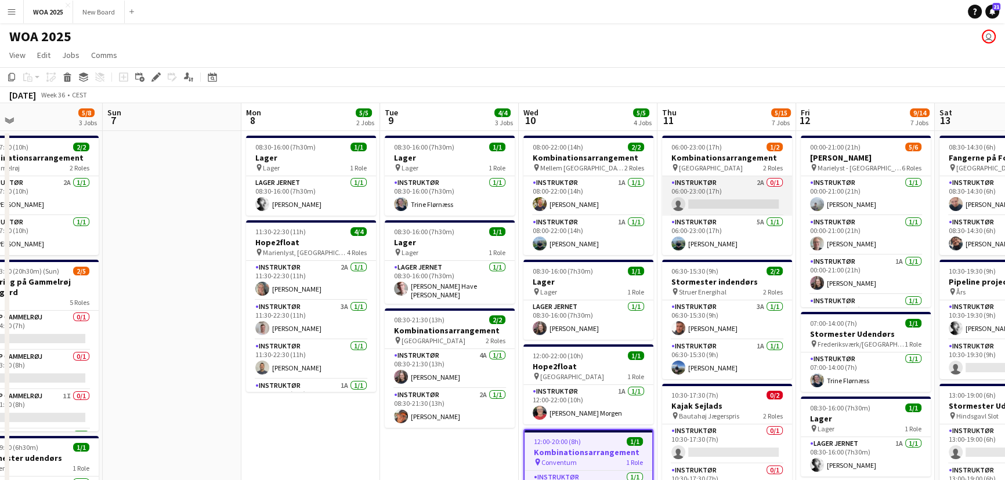
click at [744, 201] on app-card-role "Instruktør 2A 0/1 06:00-23:00 (17h) single-neutral-actions" at bounding box center [727, 195] width 130 height 39
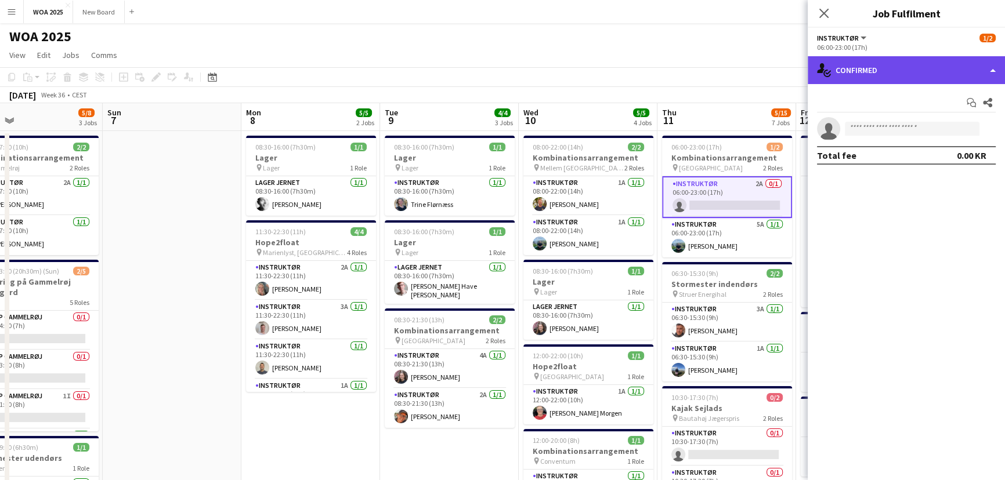
click at [928, 67] on div "single-neutral-actions-check-2 Confirmed" at bounding box center [905, 70] width 197 height 28
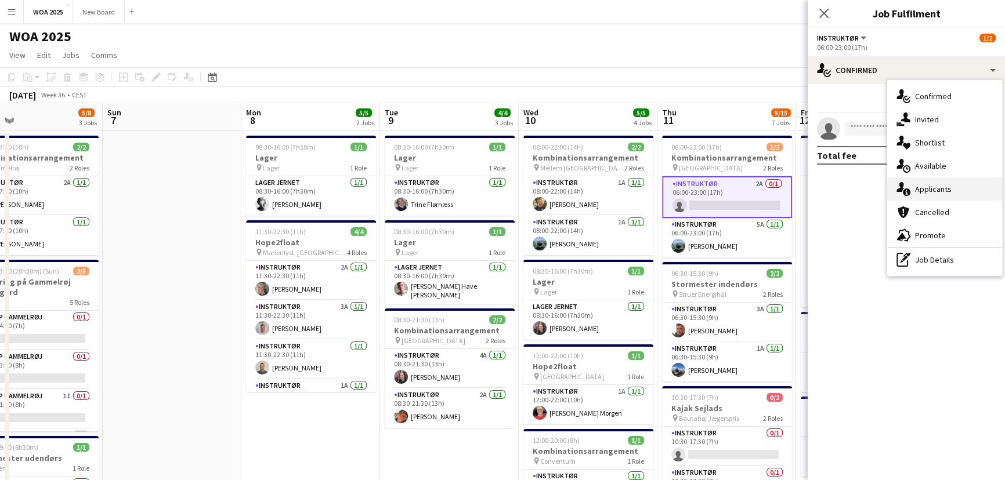
click at [958, 189] on div "single-neutral-actions-information Applicants" at bounding box center [944, 188] width 115 height 23
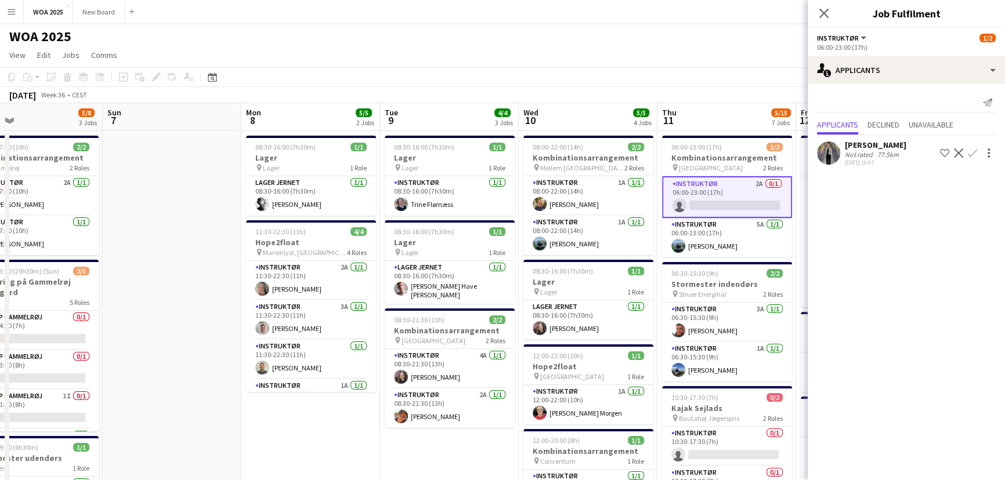
click at [735, 198] on app-card-role "Instruktør 2A 0/1 06:00-23:00 (17h) single-neutral-actions" at bounding box center [727, 197] width 130 height 42
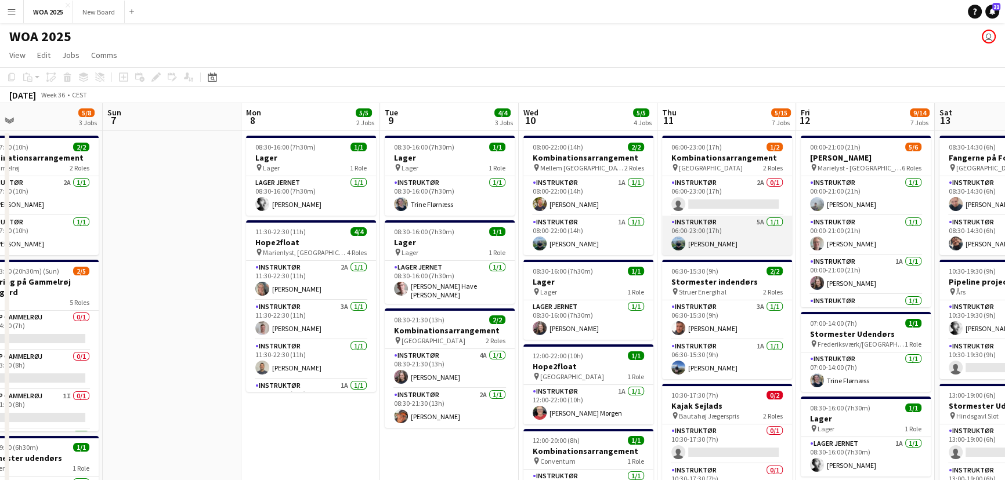
click at [745, 230] on app-card-role "Instruktør 5A [DATE] 06:00-23:00 (17h) [PERSON_NAME]" at bounding box center [727, 235] width 130 height 39
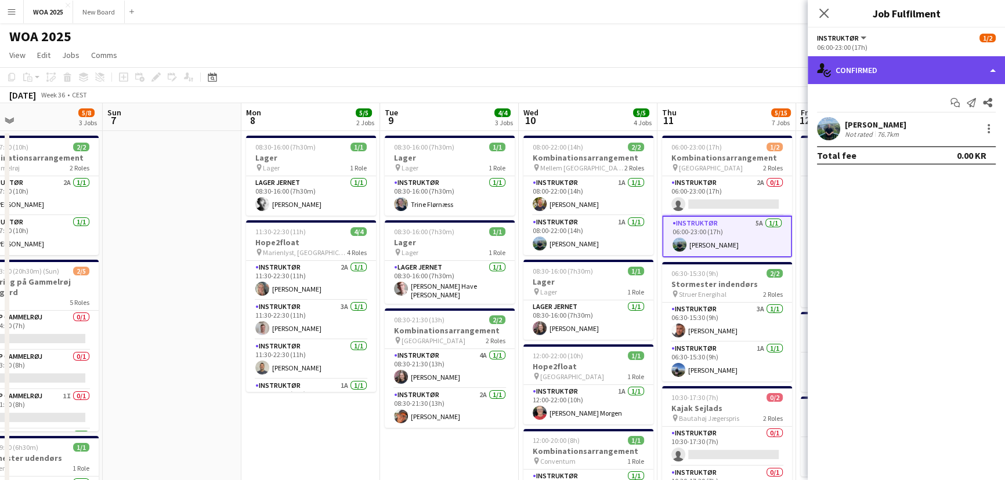
click at [965, 71] on div "single-neutral-actions-check-2 Confirmed" at bounding box center [905, 70] width 197 height 28
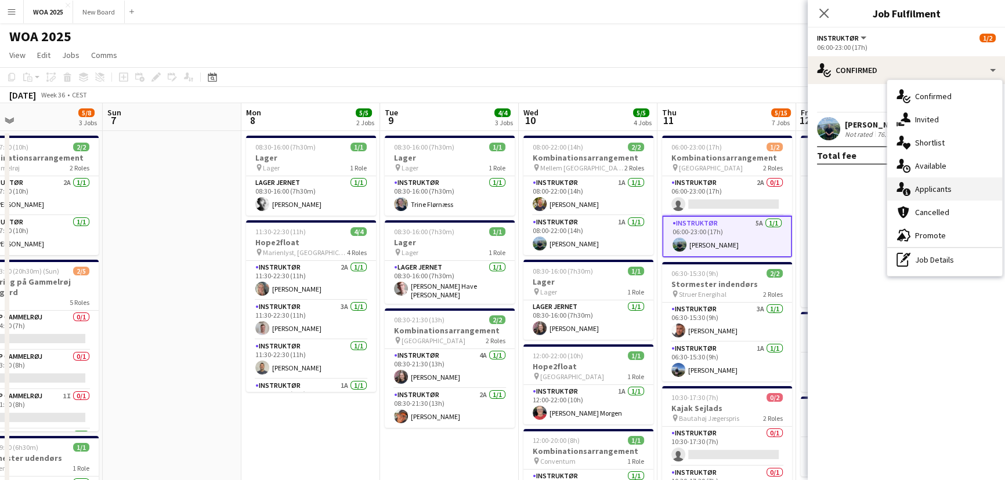
click at [964, 191] on div "single-neutral-actions-information Applicants" at bounding box center [944, 188] width 115 height 23
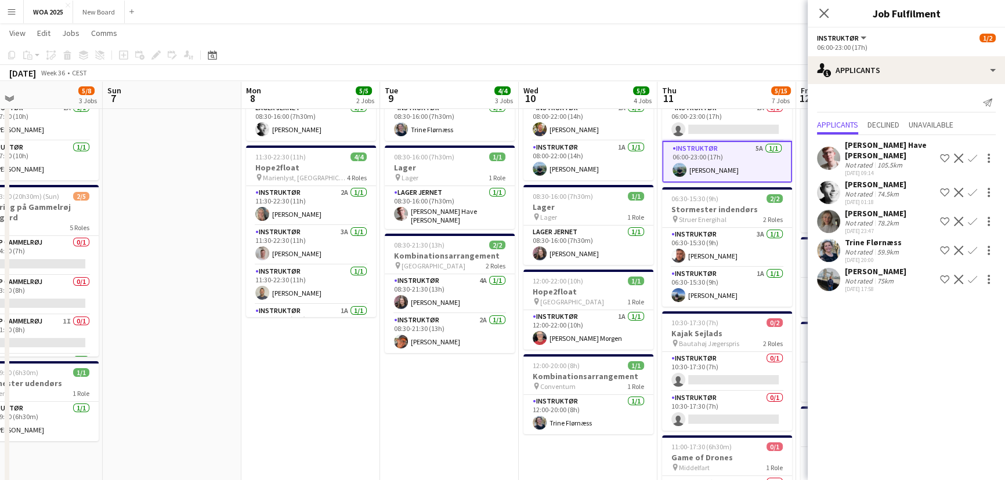
scroll to position [90, 0]
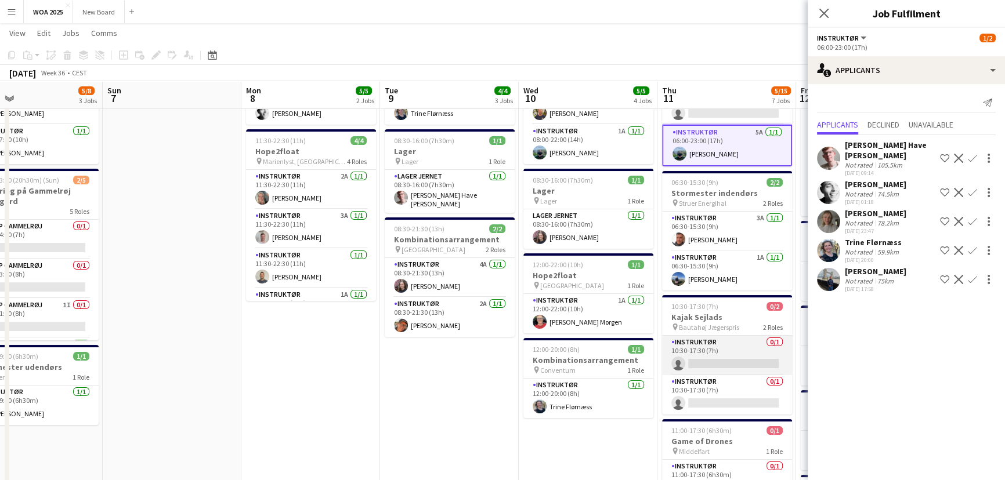
click at [740, 361] on app-card-role "Instruktør 0/1 10:30-17:30 (7h) single-neutral-actions" at bounding box center [727, 355] width 130 height 39
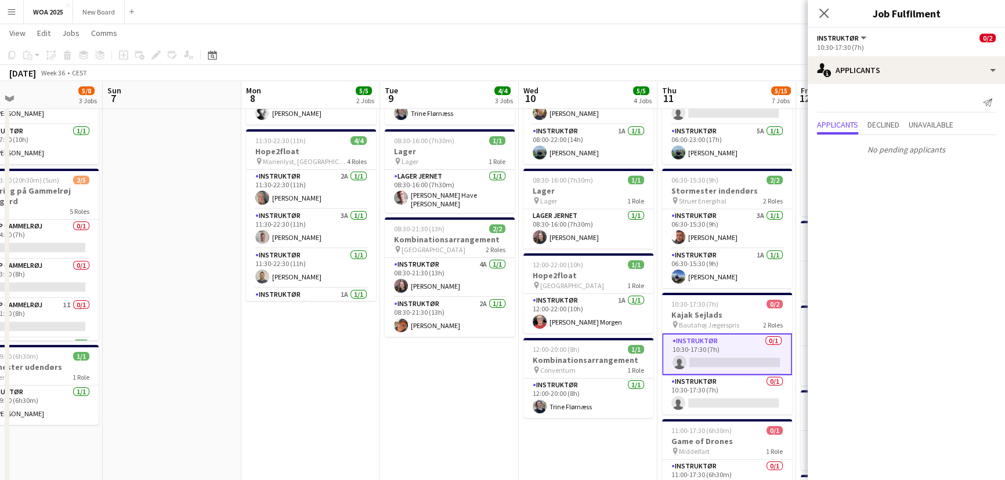
click at [740, 361] on app-card-role "Instruktør 0/1 10:30-17:30 (7h) single-neutral-actions" at bounding box center [727, 355] width 130 height 42
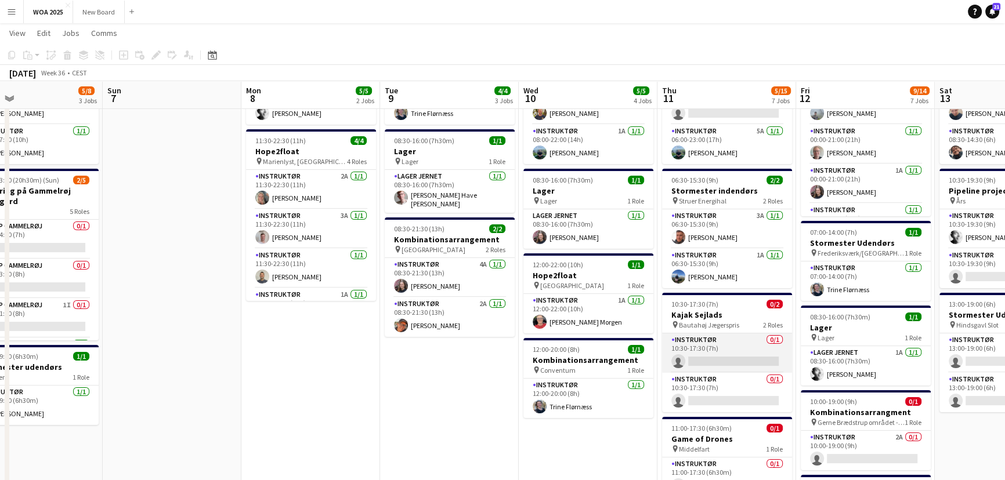
click at [743, 350] on app-card-role "Instruktør 0/1 10:30-17:30 (7h) single-neutral-actions" at bounding box center [727, 353] width 130 height 39
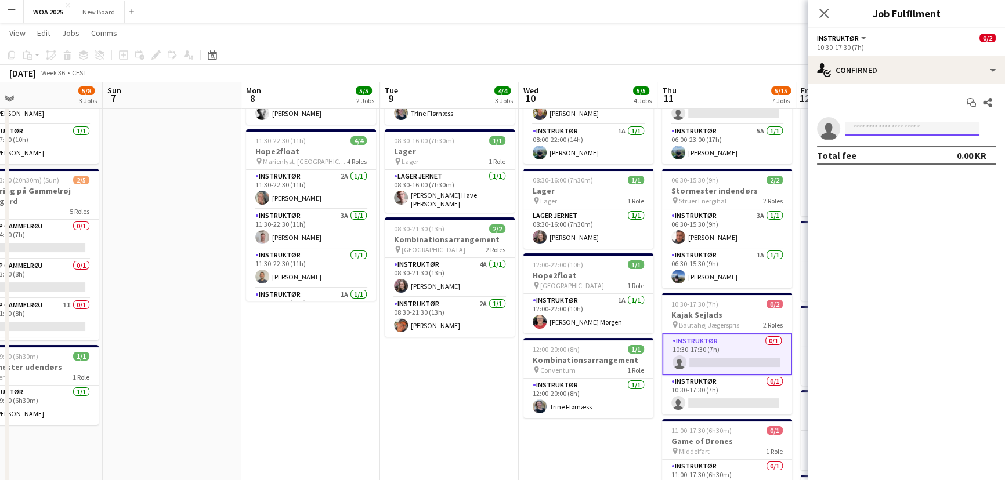
click at [890, 127] on input at bounding box center [911, 129] width 135 height 14
type input "*****"
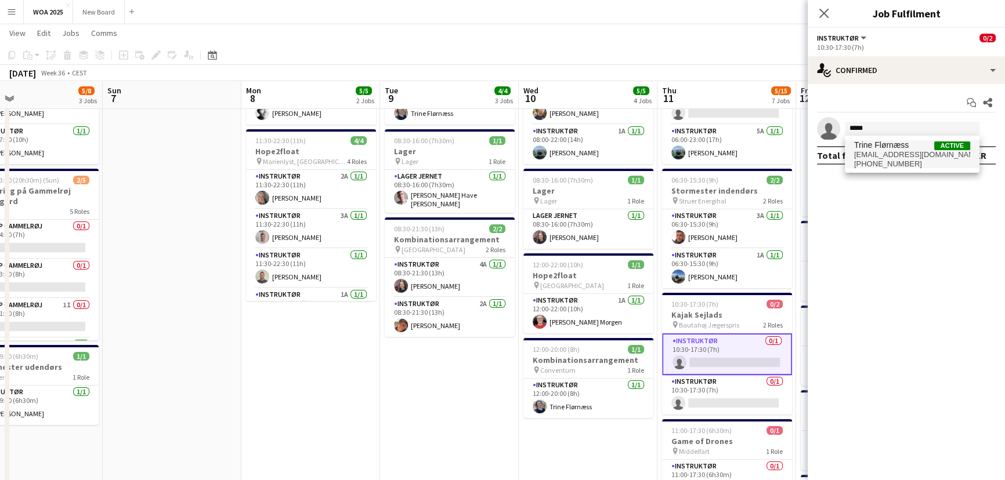
click at [879, 150] on span "[EMAIL_ADDRESS][DOMAIN_NAME]" at bounding box center [912, 154] width 116 height 9
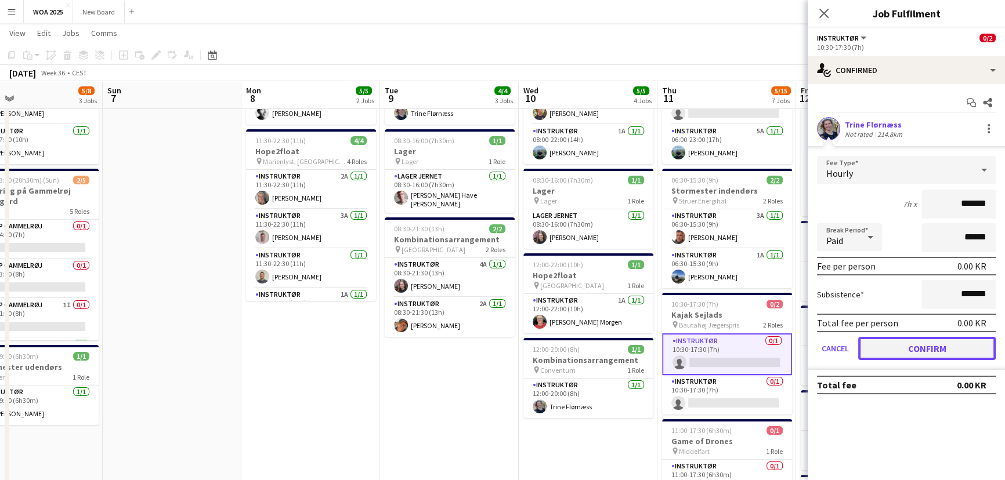
click at [905, 338] on button "Confirm" at bounding box center [926, 348] width 137 height 23
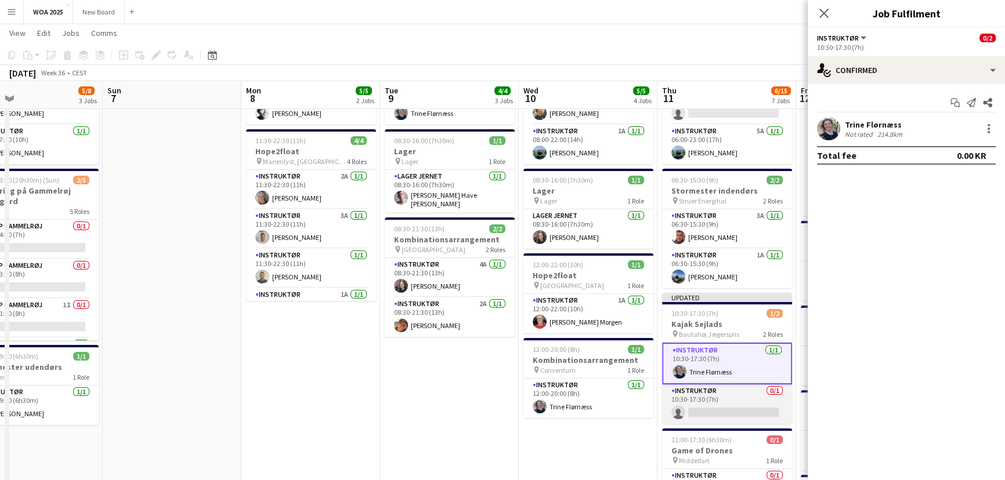
click at [725, 405] on app-card-role "Instruktør 0/1 10:30-17:30 (7h) single-neutral-actions" at bounding box center [727, 404] width 130 height 39
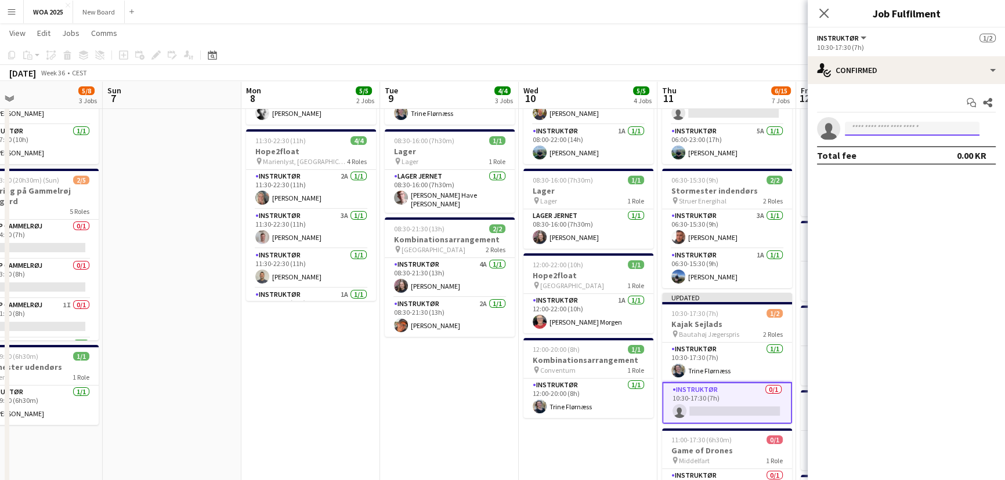
click at [886, 128] on input at bounding box center [911, 129] width 135 height 14
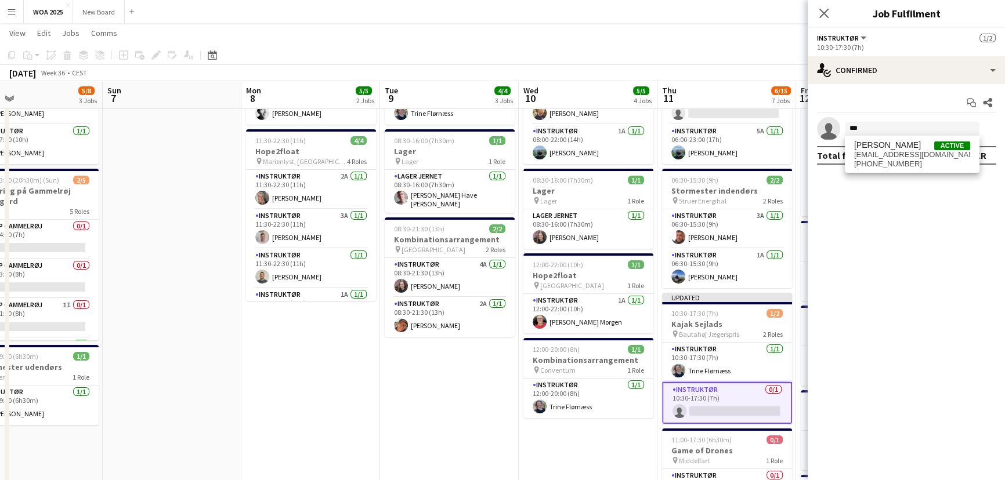
drag, startPoint x: 882, startPoint y: 151, endPoint x: 880, endPoint y: 121, distance: 29.6
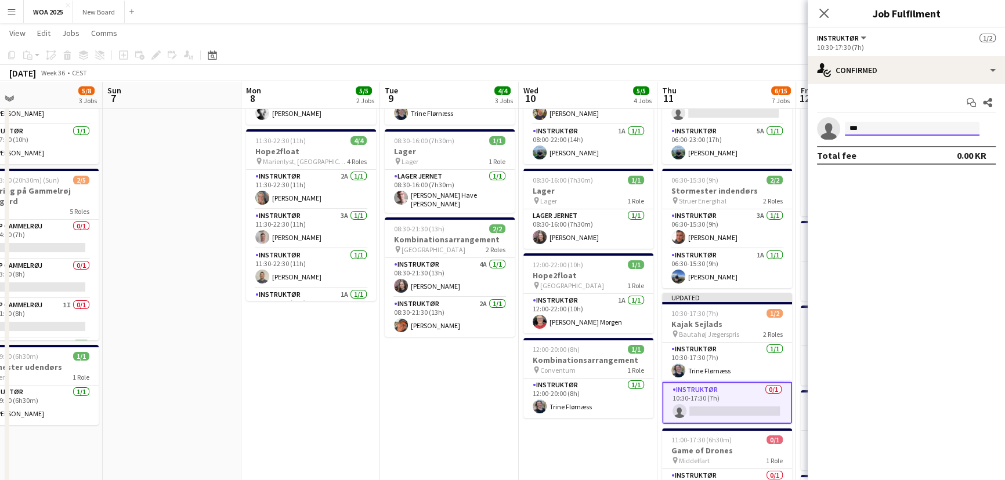
click at [882, 127] on input "***" at bounding box center [911, 129] width 135 height 14
type input "*"
type input "****"
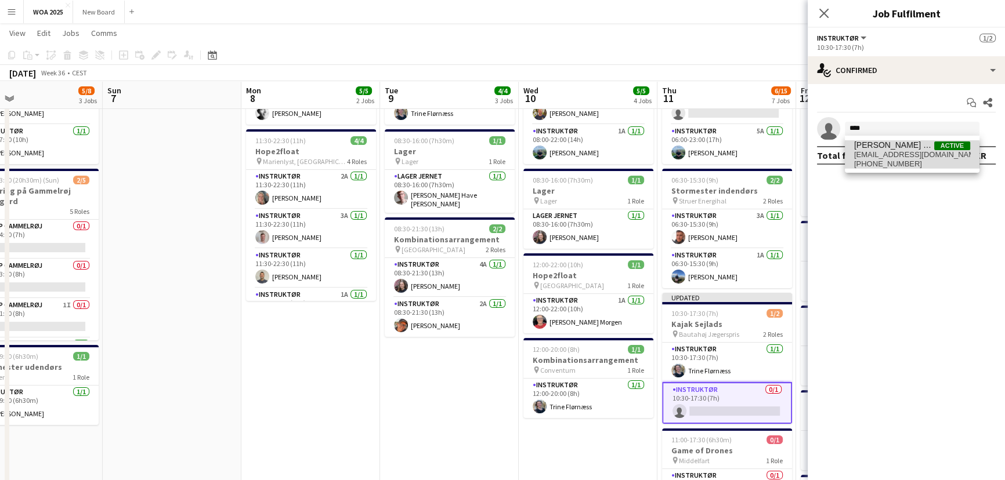
click at [883, 156] on span "[EMAIL_ADDRESS][DOMAIN_NAME]" at bounding box center [912, 154] width 116 height 9
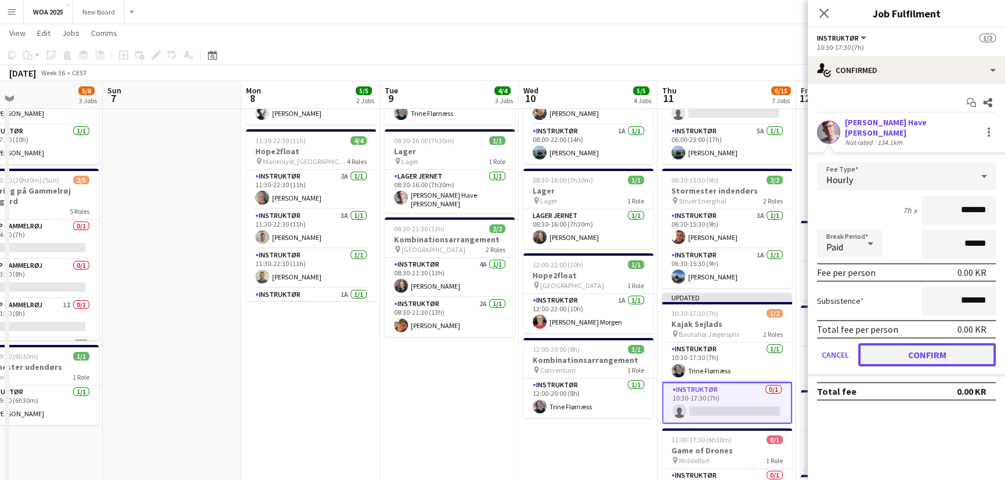
click at [896, 345] on button "Confirm" at bounding box center [926, 354] width 137 height 23
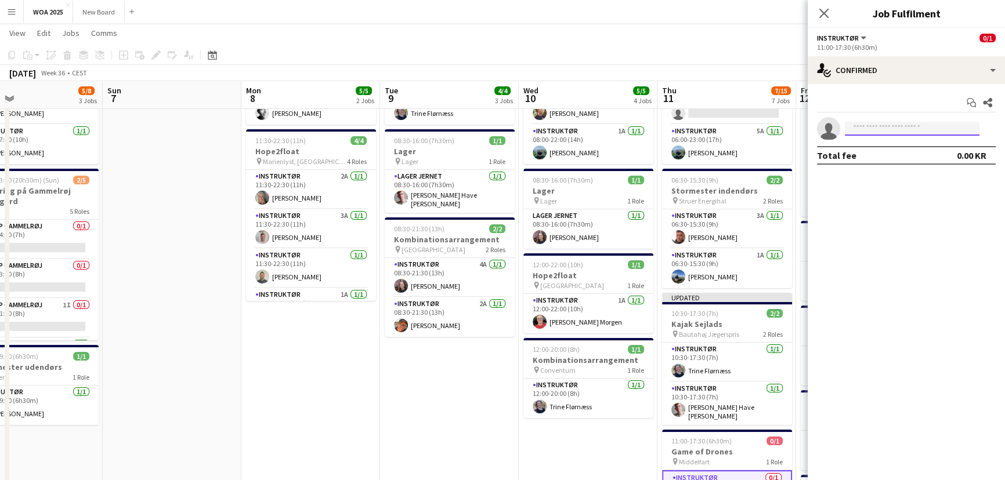
click at [882, 133] on input at bounding box center [911, 129] width 135 height 14
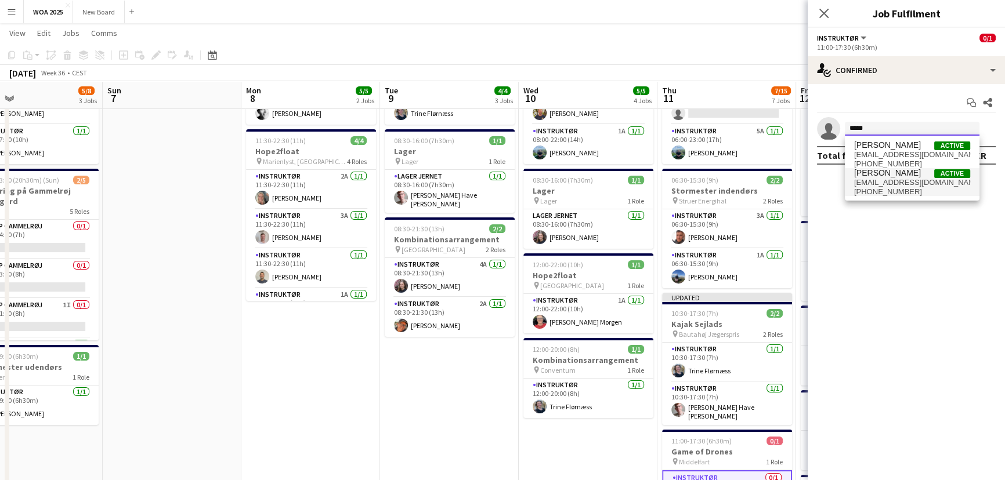
type input "*****"
click at [887, 182] on span "[EMAIL_ADDRESS][DOMAIN_NAME]" at bounding box center [912, 182] width 116 height 9
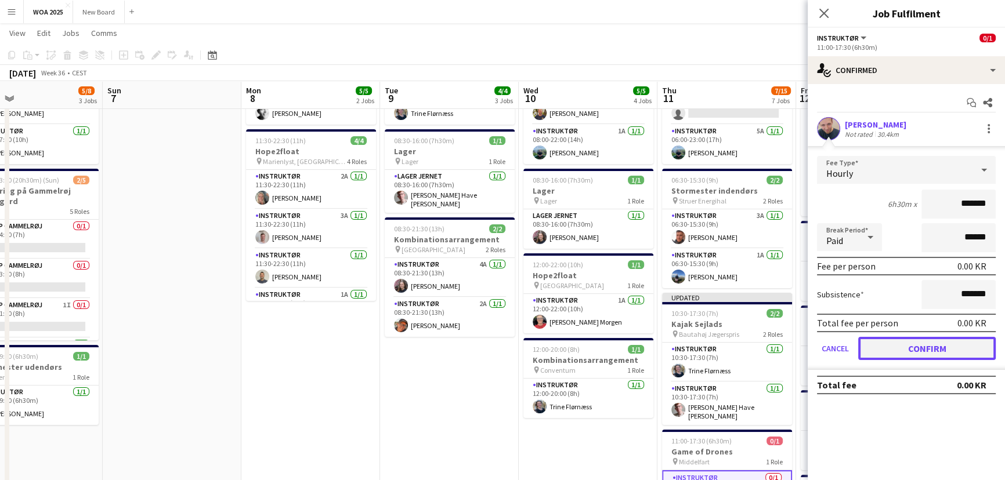
click at [923, 350] on button "Confirm" at bounding box center [926, 348] width 137 height 23
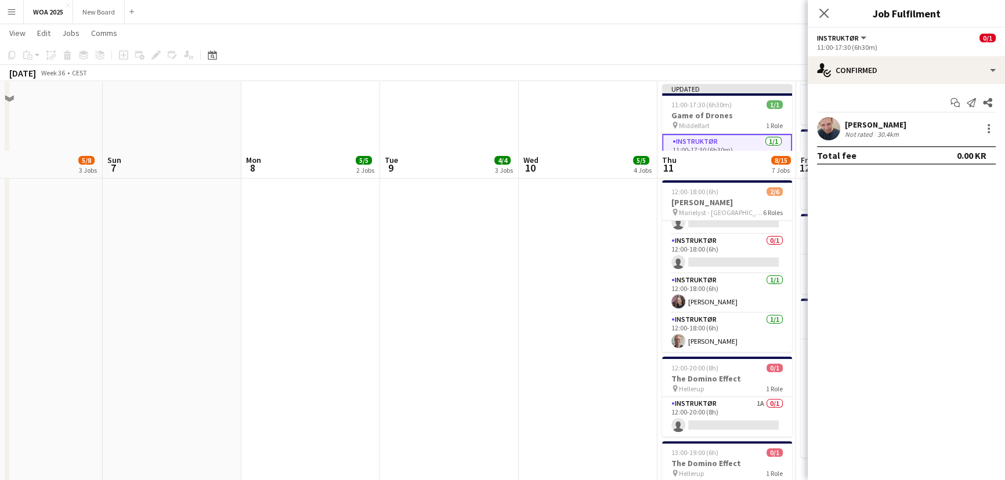
scroll to position [509, 0]
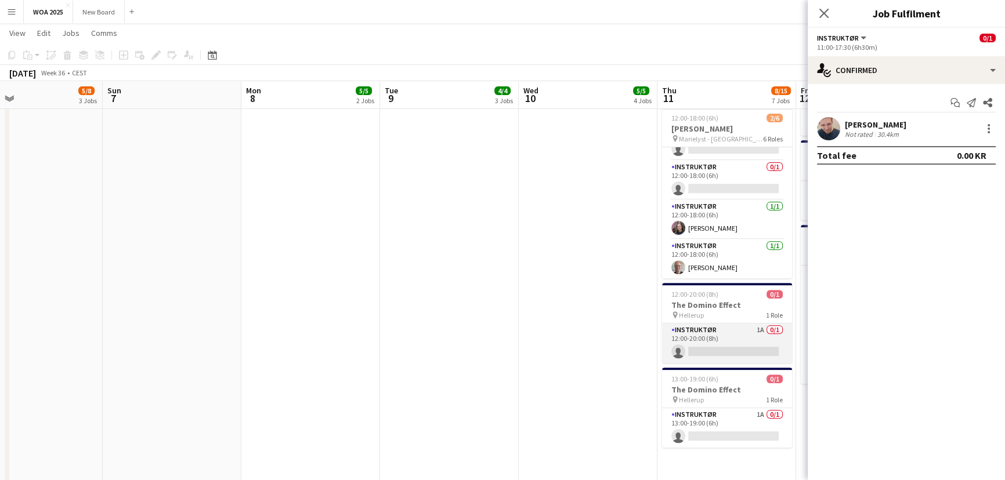
click at [731, 343] on app-card-role "Instruktør 1A 0/1 12:00-20:00 (8h) single-neutral-actions" at bounding box center [727, 343] width 130 height 39
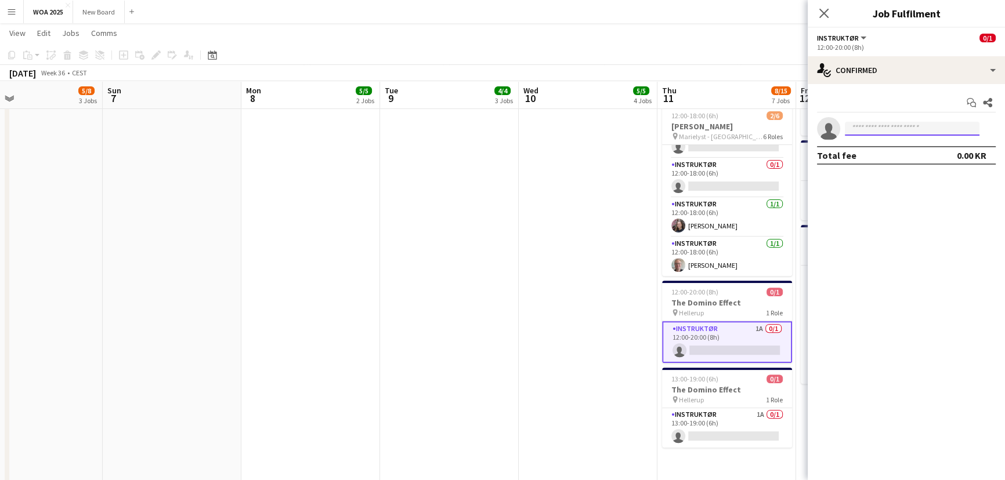
click at [876, 128] on input at bounding box center [911, 129] width 135 height 14
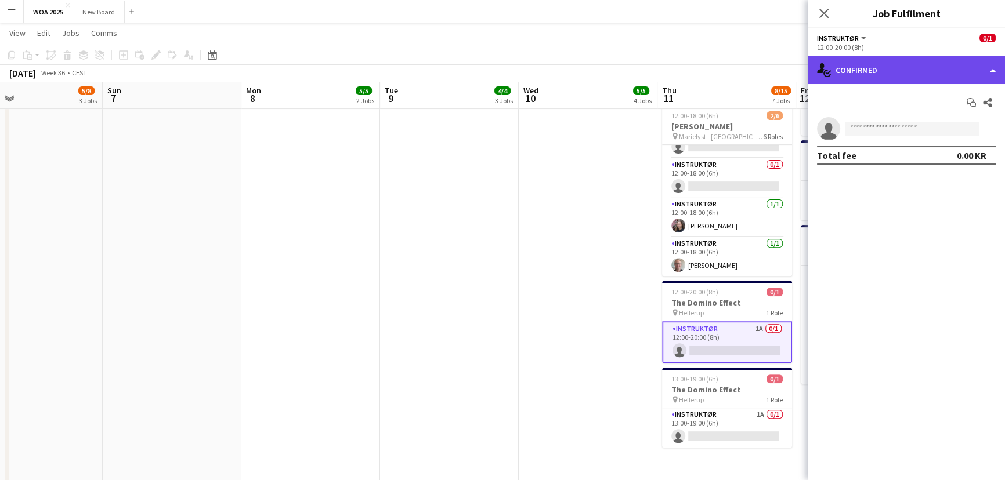
click at [934, 72] on div "single-neutral-actions-check-2 Confirmed" at bounding box center [905, 70] width 197 height 28
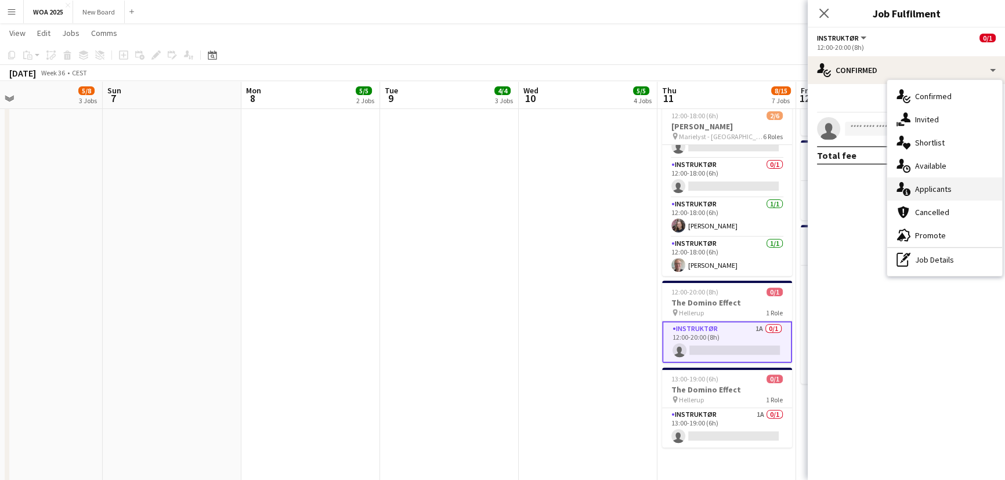
click at [956, 184] on div "single-neutral-actions-information Applicants" at bounding box center [944, 188] width 115 height 23
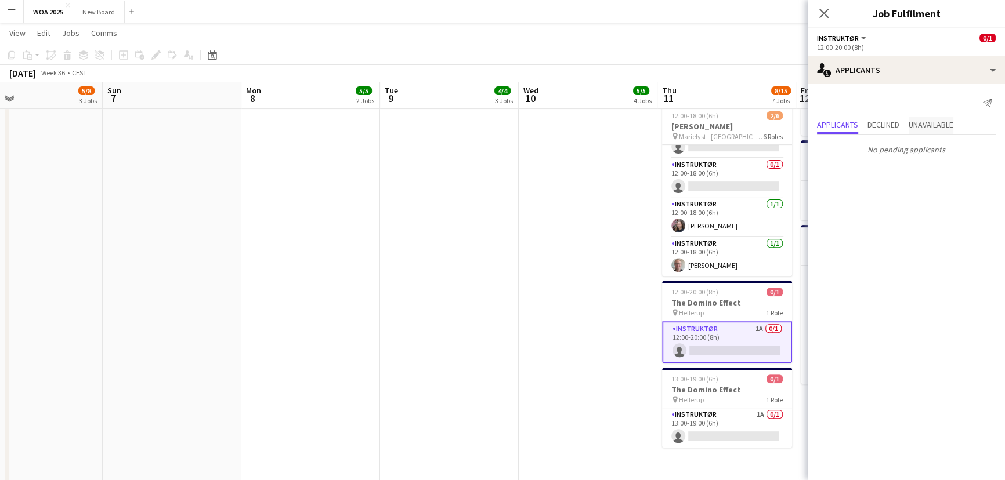
click at [931, 123] on span "Unavailable" at bounding box center [930, 125] width 45 height 8
click at [713, 353] on app-card-role "Instruktør 1A 0/1 12:00-20:00 (8h) single-neutral-actions" at bounding box center [727, 342] width 130 height 42
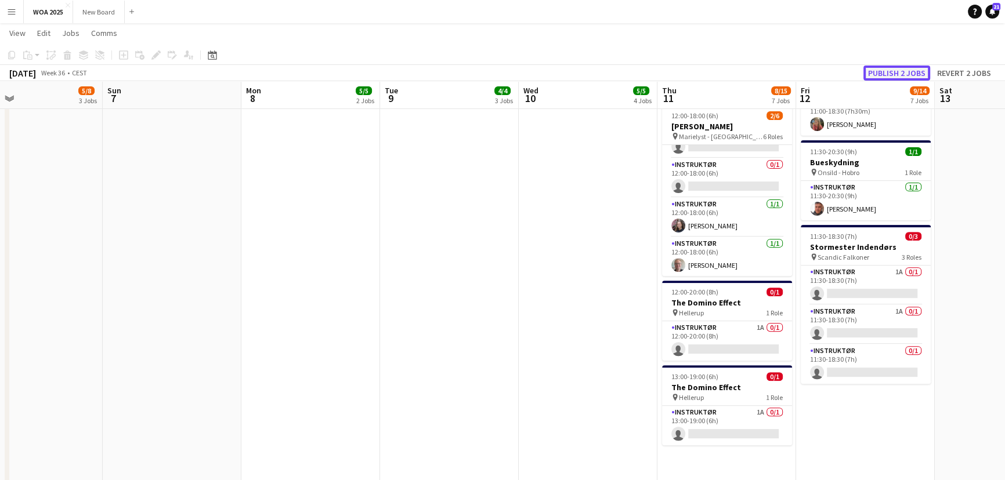
click at [900, 70] on button "Publish 2 jobs" at bounding box center [896, 73] width 67 height 15
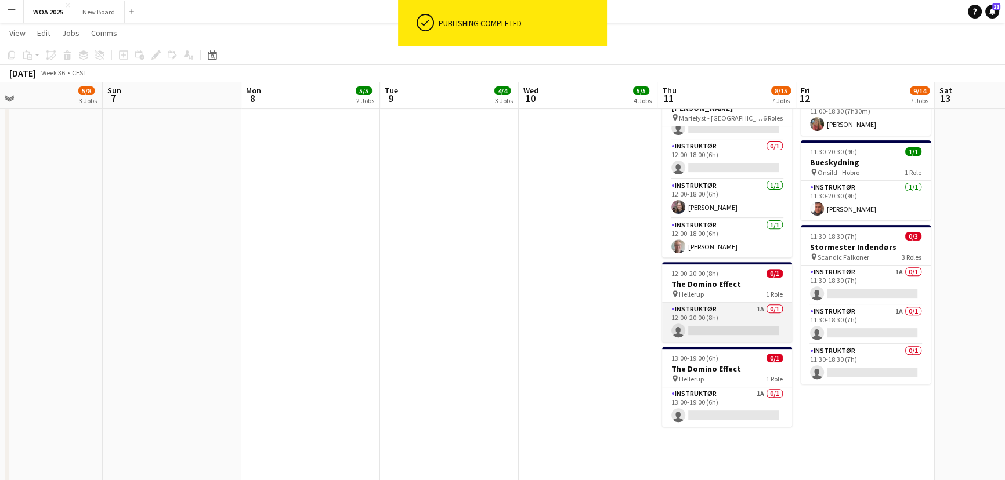
click at [748, 320] on app-card-role "Instruktør 1A 0/1 12:00-20:00 (8h) single-neutral-actions" at bounding box center [727, 322] width 130 height 39
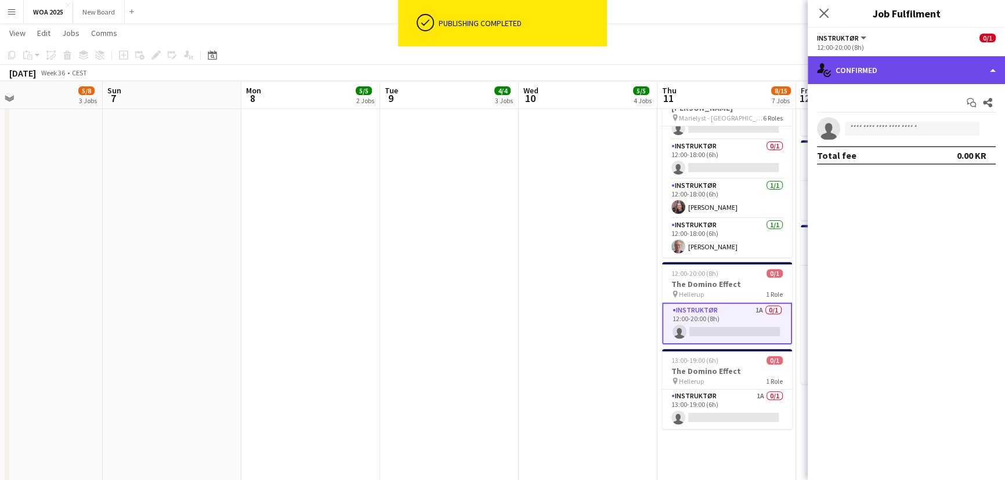
click at [919, 60] on div "single-neutral-actions-check-2 Confirmed" at bounding box center [905, 70] width 197 height 28
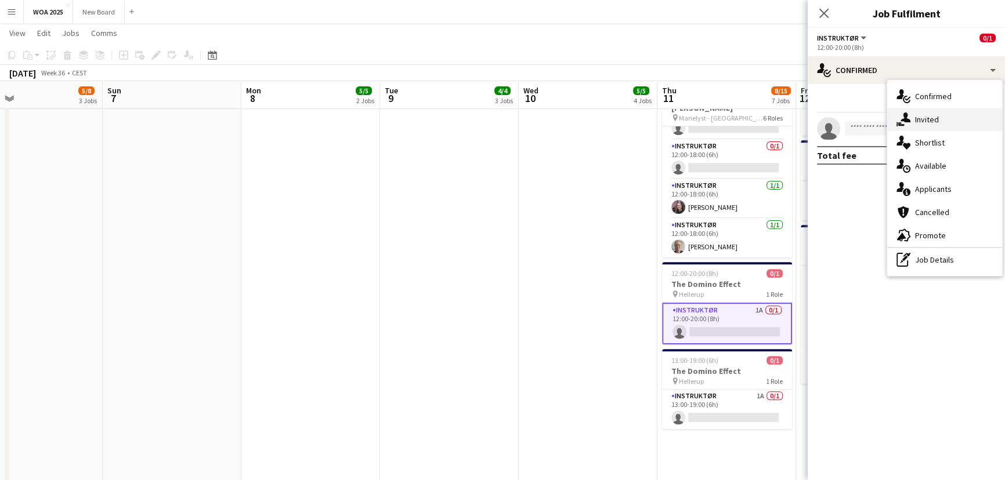
click at [934, 120] on div "single-neutral-actions-share-1 Invited" at bounding box center [944, 119] width 115 height 23
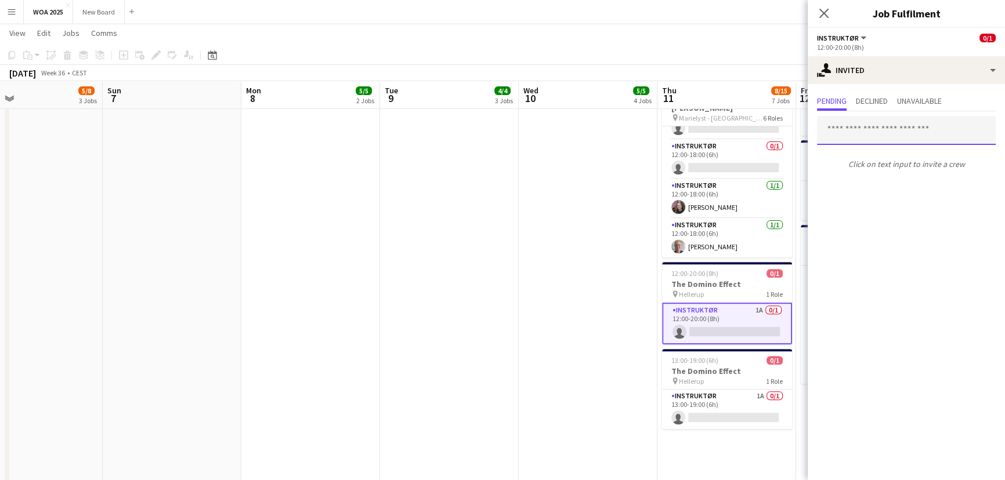
click at [902, 136] on input "text" at bounding box center [906, 130] width 179 height 29
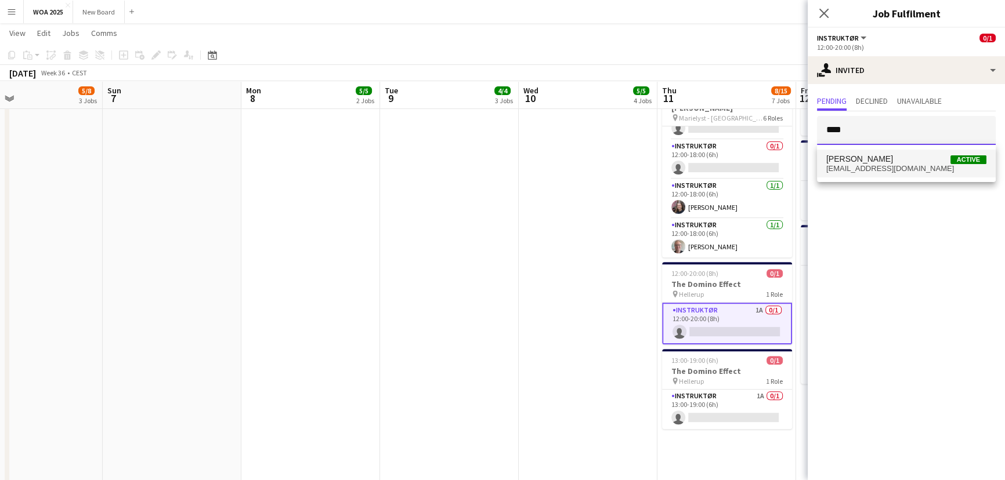
type input "****"
click at [891, 159] on span "[PERSON_NAME]" at bounding box center [859, 159] width 67 height 10
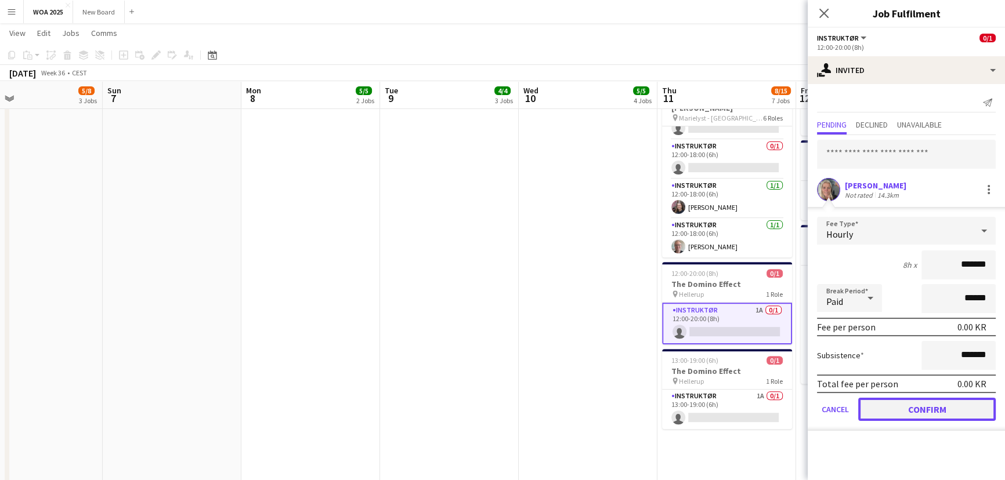
click at [912, 412] on button "Confirm" at bounding box center [926, 409] width 137 height 23
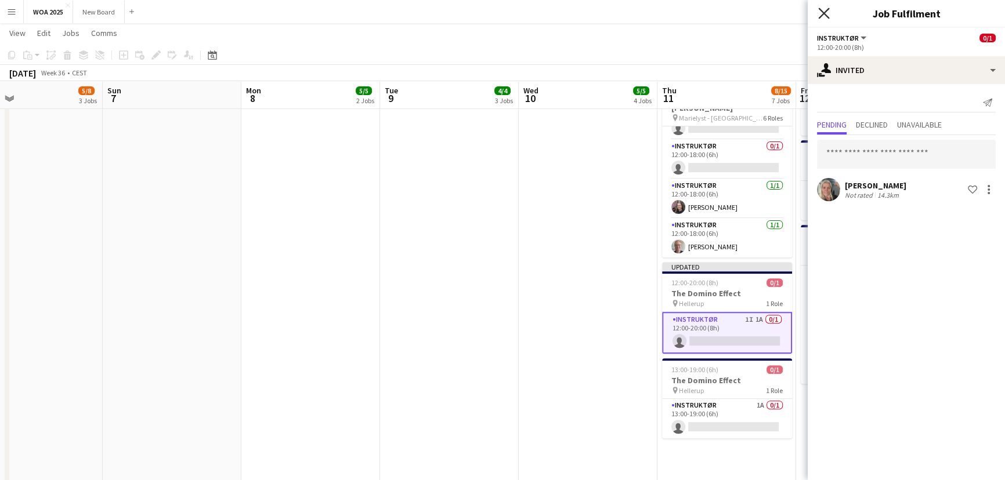
click at [822, 12] on icon at bounding box center [823, 13] width 11 height 11
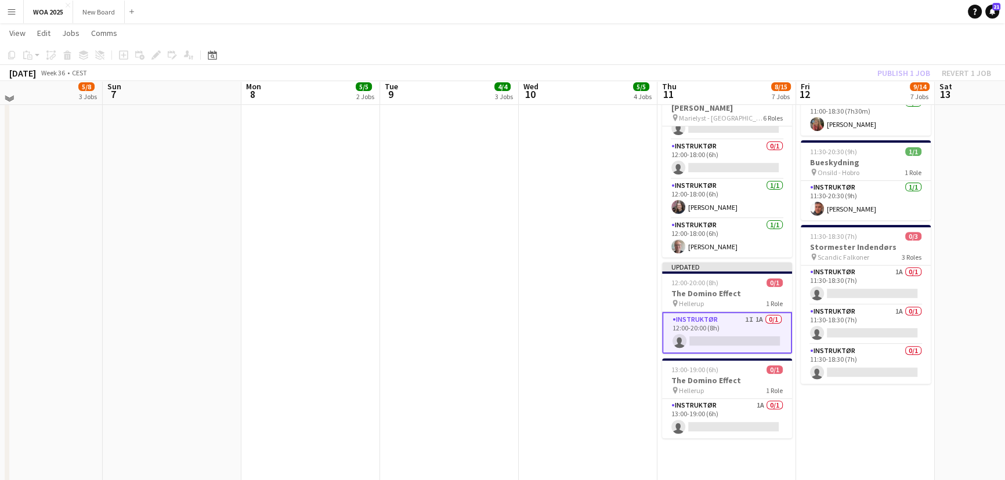
scroll to position [505, 0]
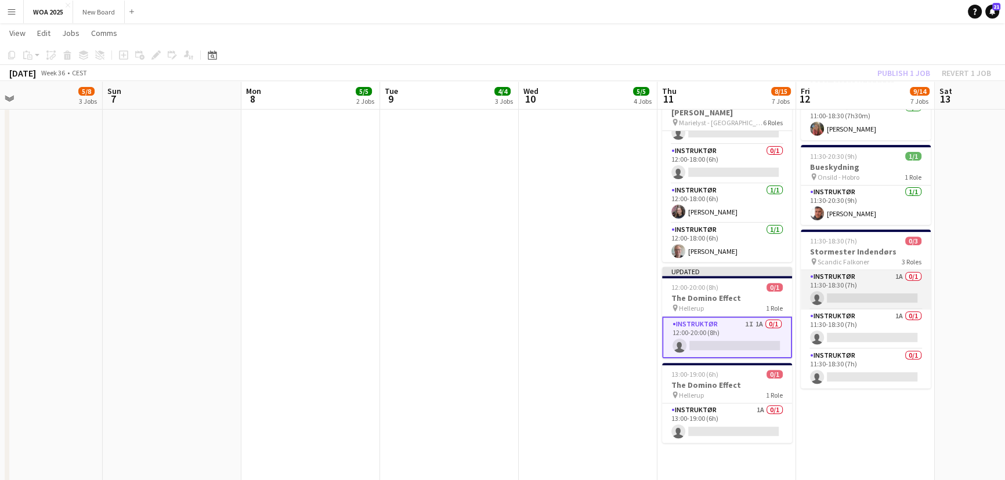
click at [884, 280] on app-card-role "Instruktør 1A 0/1 11:30-18:30 (7h) single-neutral-actions" at bounding box center [865, 289] width 130 height 39
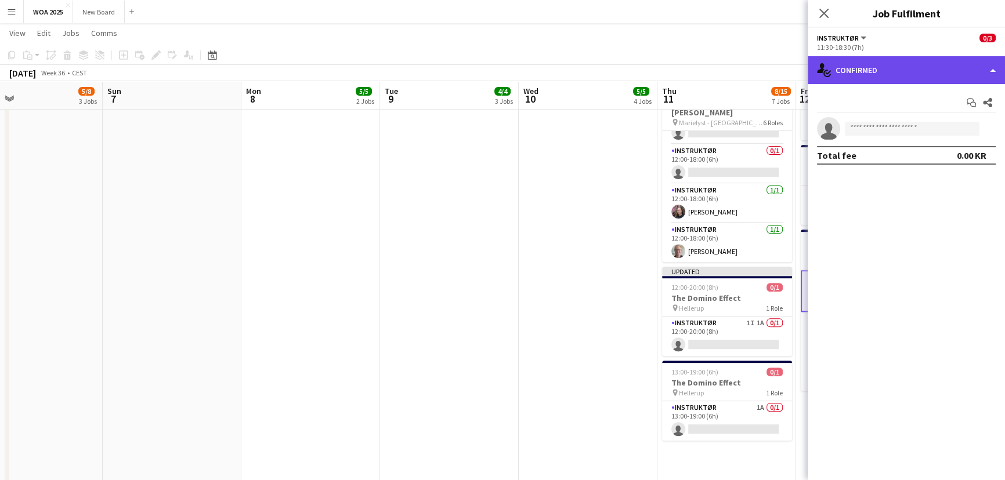
click at [956, 73] on div "single-neutral-actions-check-2 Confirmed" at bounding box center [905, 70] width 197 height 28
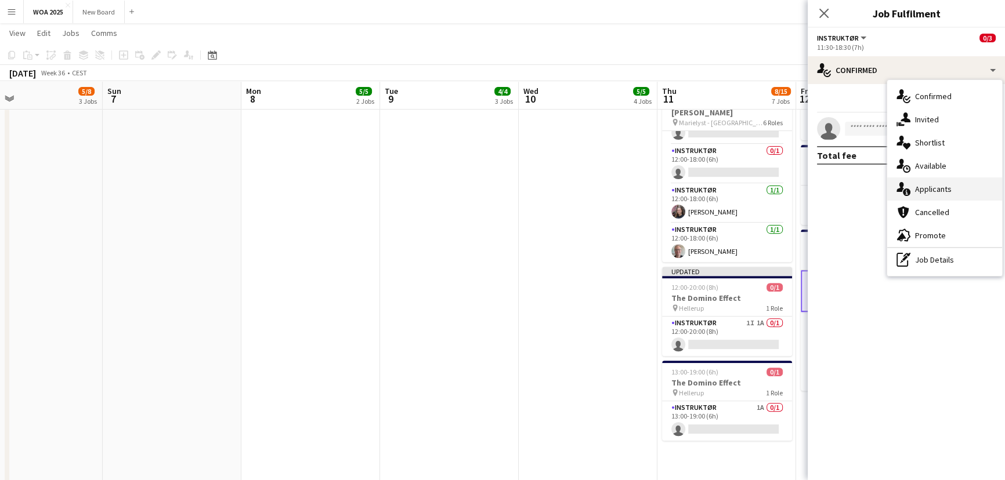
click at [959, 192] on div "single-neutral-actions-information Applicants" at bounding box center [944, 188] width 115 height 23
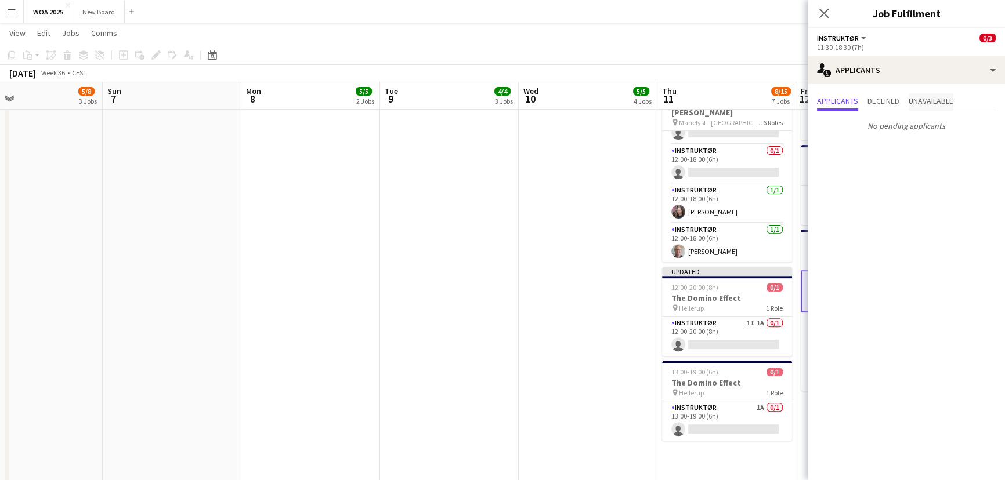
click at [940, 99] on span "Unavailable" at bounding box center [930, 101] width 45 height 8
click at [822, 12] on icon at bounding box center [823, 13] width 11 height 11
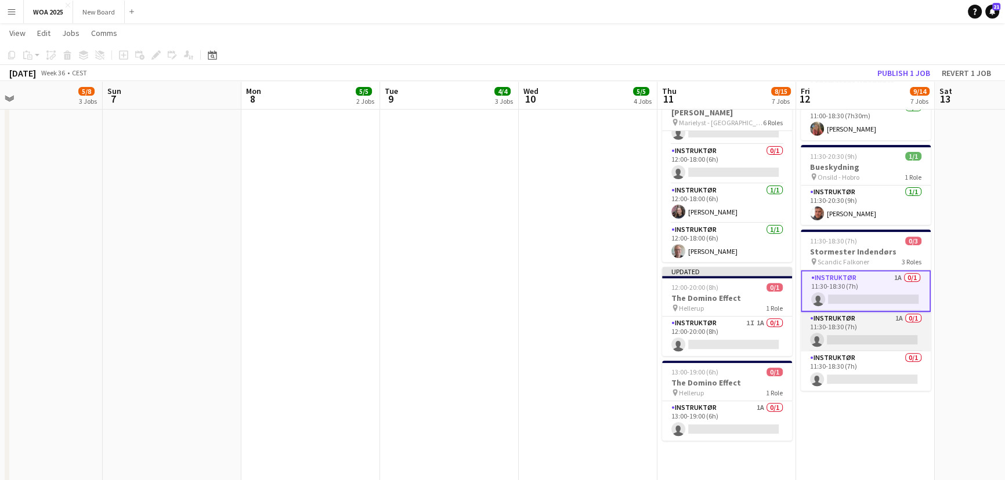
click at [869, 325] on app-card-role "Instruktør 1A 0/1 11:30-18:30 (7h) single-neutral-actions" at bounding box center [865, 331] width 130 height 39
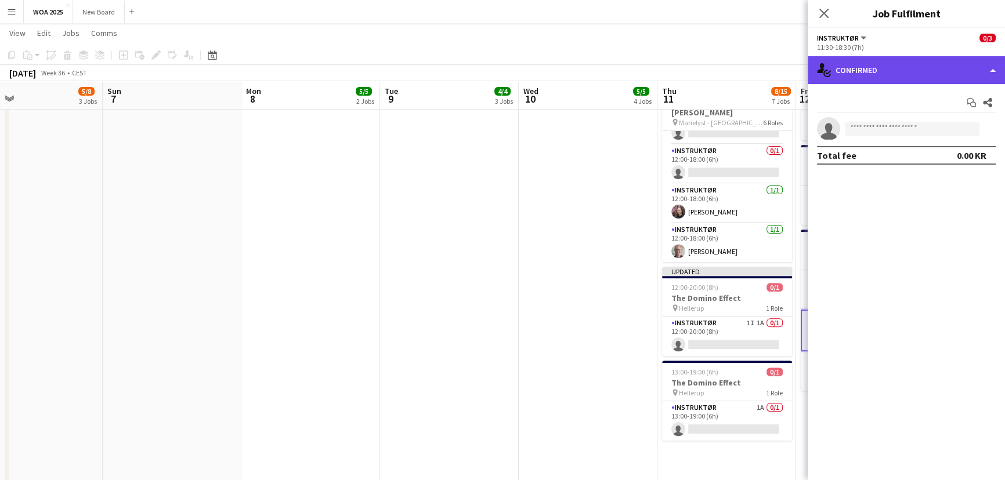
click at [961, 71] on div "single-neutral-actions-check-2 Confirmed" at bounding box center [905, 70] width 197 height 28
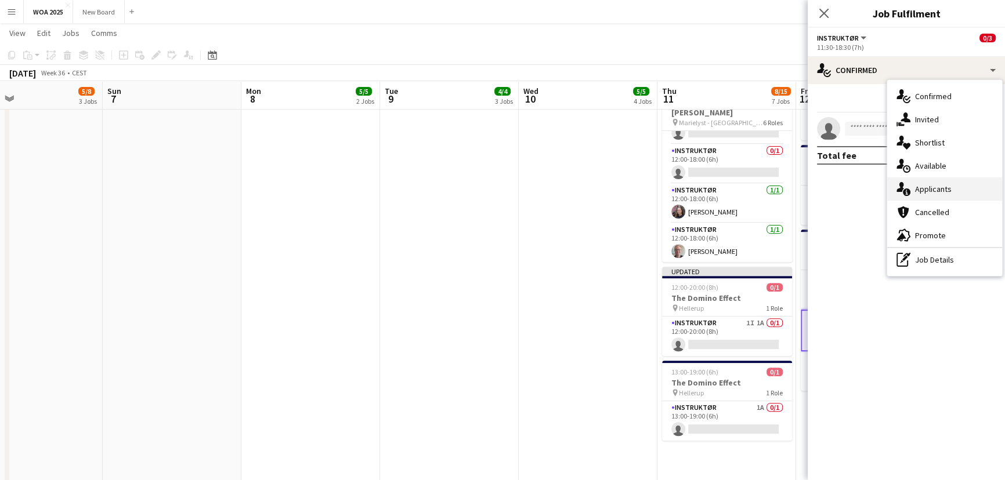
click at [969, 190] on div "single-neutral-actions-information Applicants" at bounding box center [944, 188] width 115 height 23
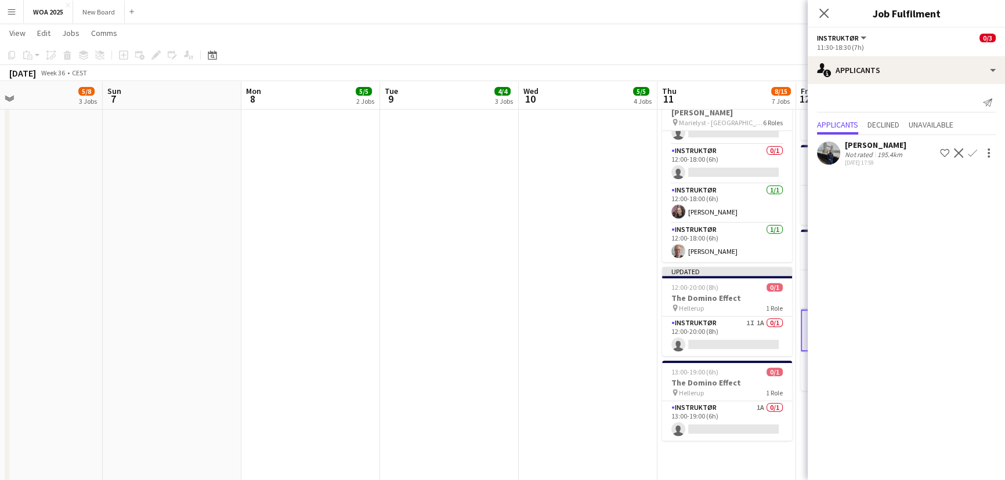
click at [972, 153] on app-icon "Confirm" at bounding box center [971, 152] width 9 height 9
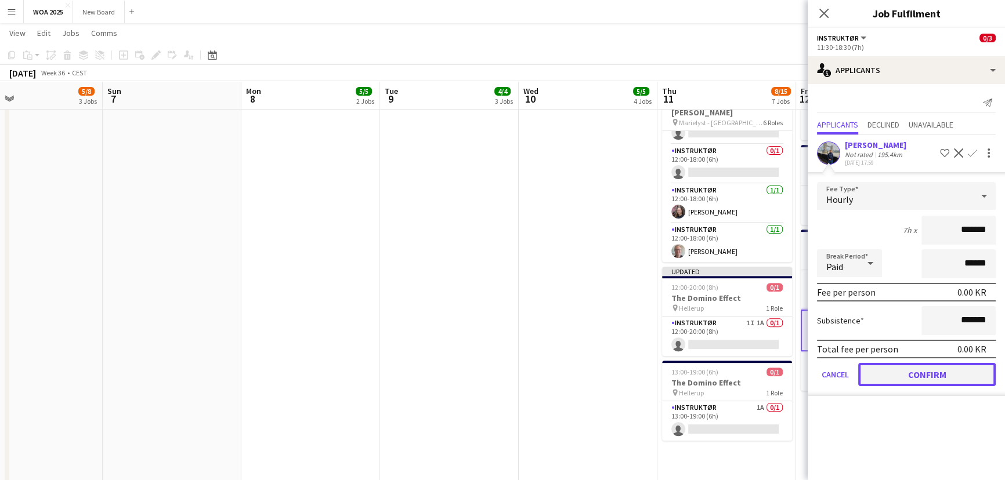
click at [922, 376] on button "Confirm" at bounding box center [926, 374] width 137 height 23
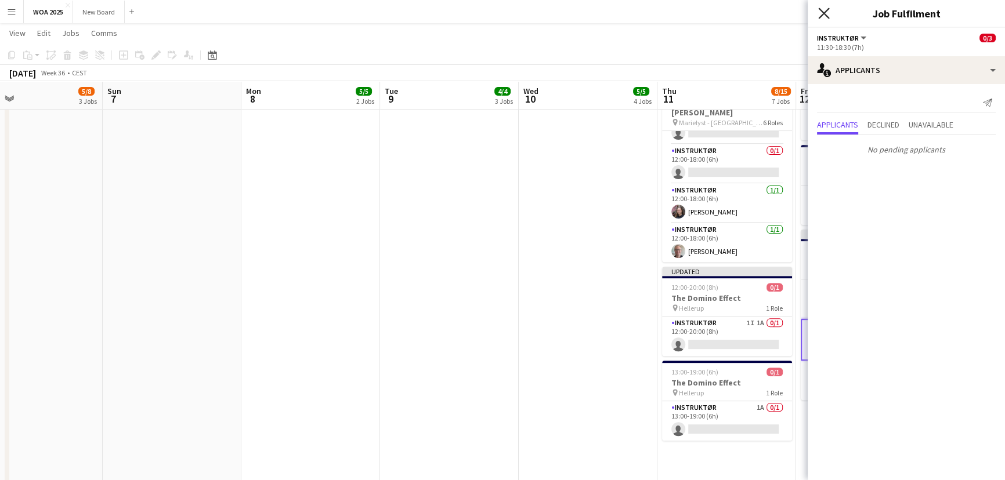
click at [818, 13] on icon "Close pop-in" at bounding box center [823, 13] width 11 height 11
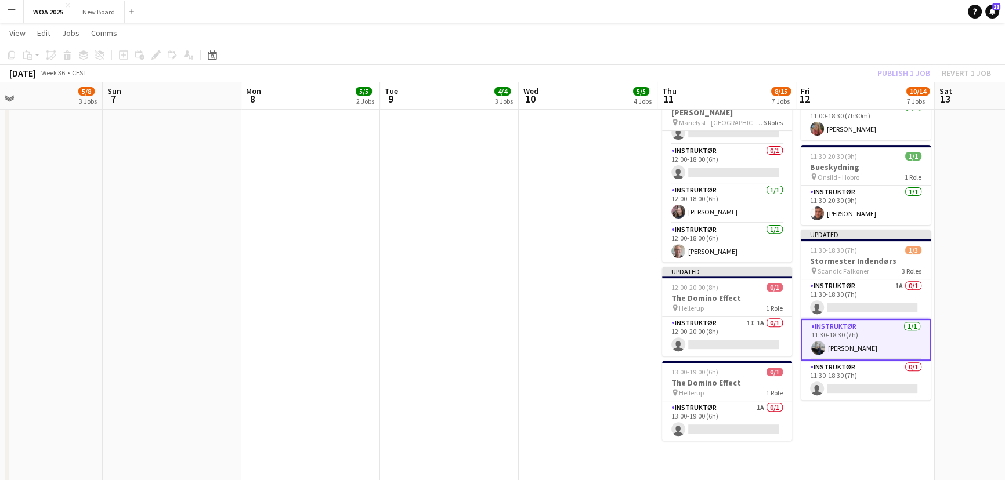
click at [898, 73] on div "Publish 1 job Revert 1 job" at bounding box center [934, 73] width 142 height 15
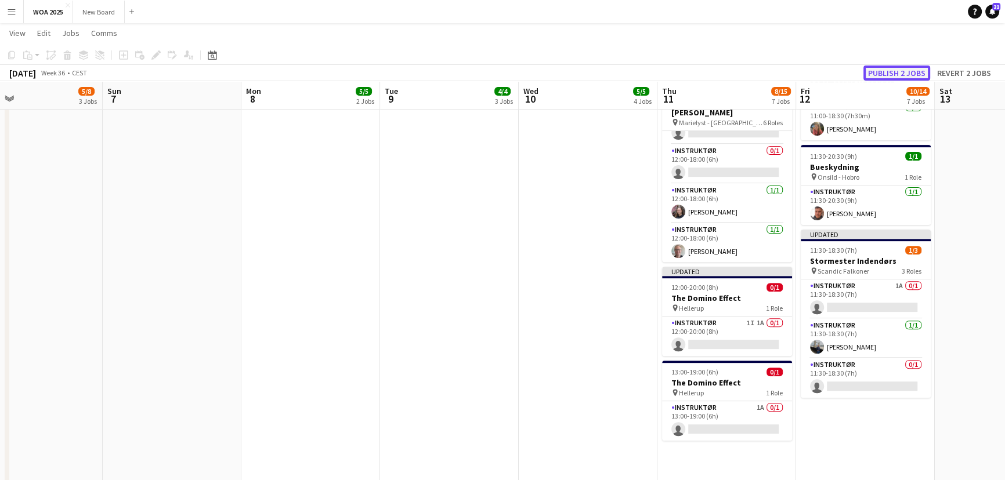
click at [898, 73] on button "Publish 2 jobs" at bounding box center [896, 73] width 67 height 15
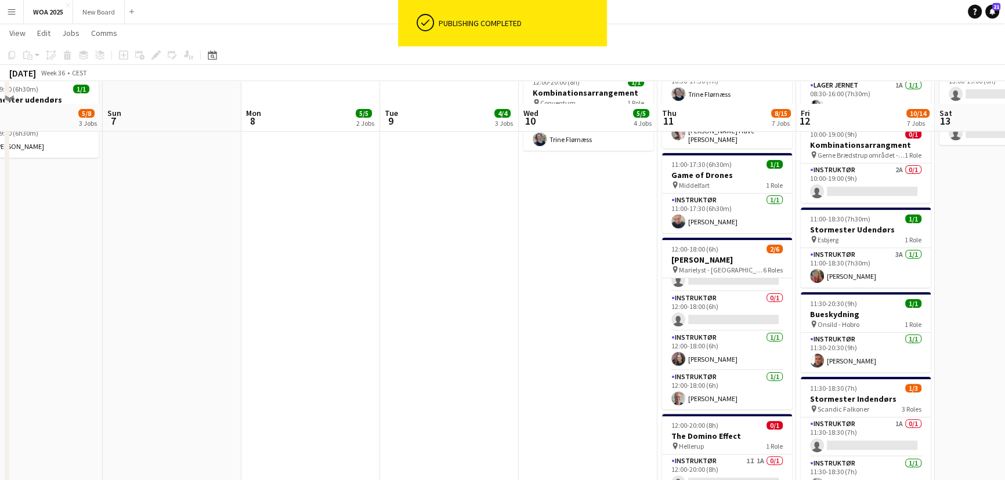
scroll to position [356, 0]
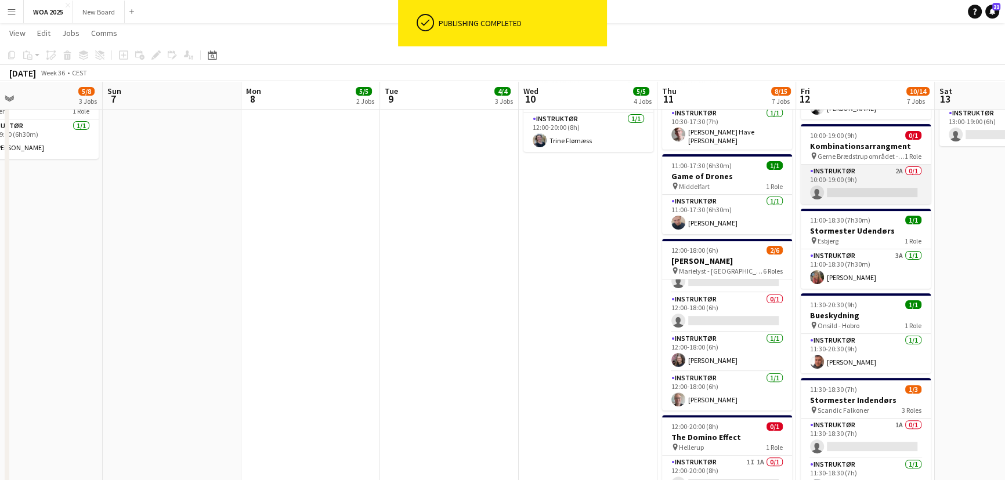
click at [873, 184] on app-card-role "Instruktør 2A 0/1 10:00-19:00 (9h) single-neutral-actions" at bounding box center [865, 184] width 130 height 39
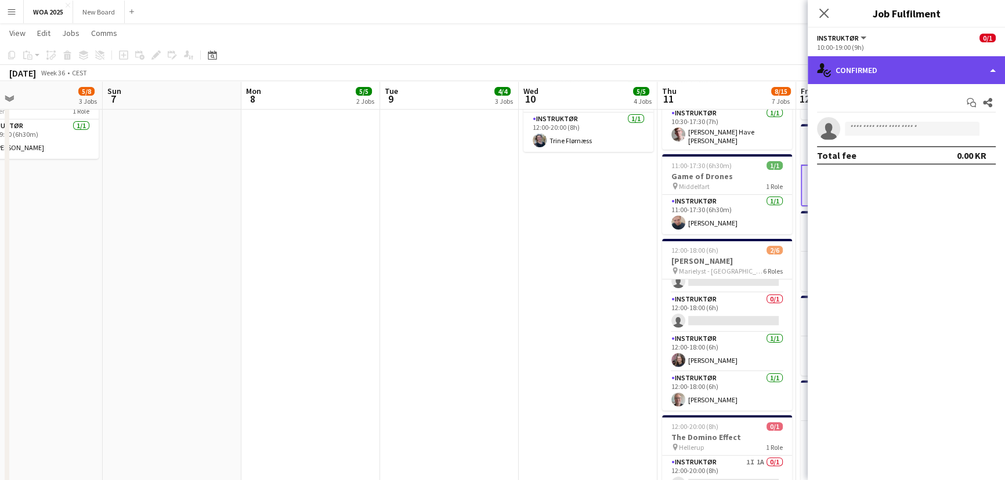
click at [931, 72] on div "single-neutral-actions-check-2 Confirmed" at bounding box center [905, 70] width 197 height 28
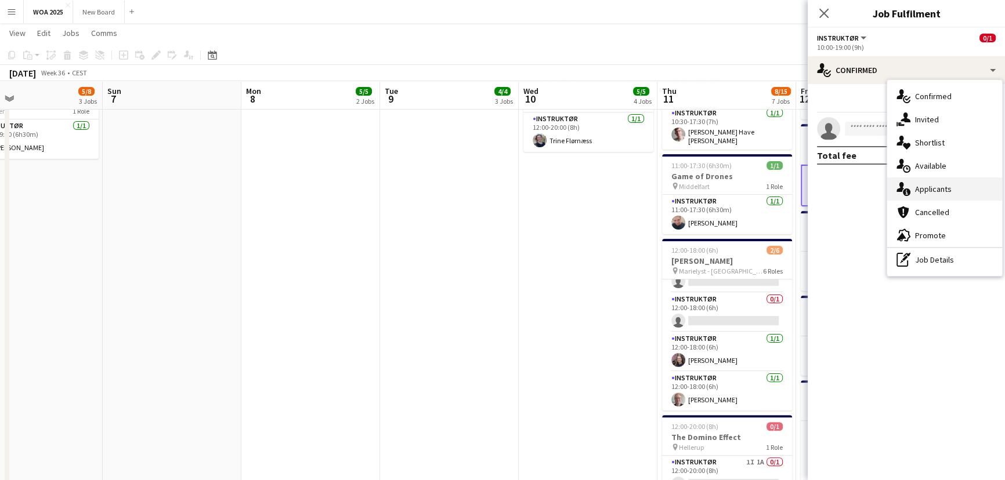
click at [957, 186] on div "single-neutral-actions-information Applicants" at bounding box center [944, 188] width 115 height 23
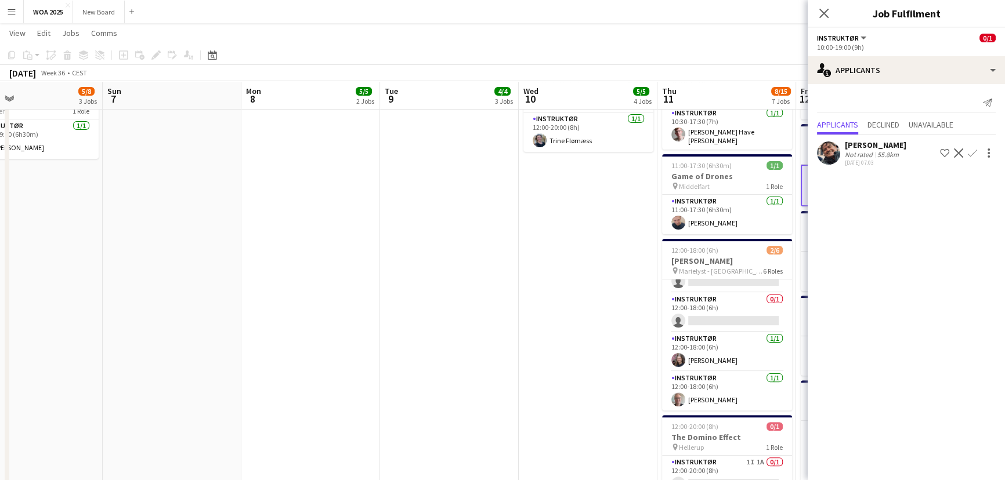
click at [972, 153] on app-icon "Confirm" at bounding box center [971, 152] width 9 height 9
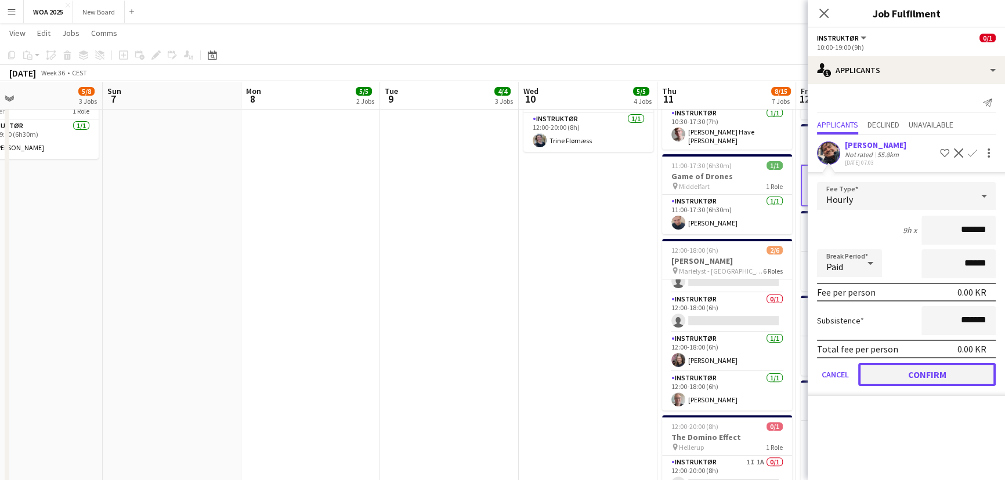
click at [922, 365] on button "Confirm" at bounding box center [926, 374] width 137 height 23
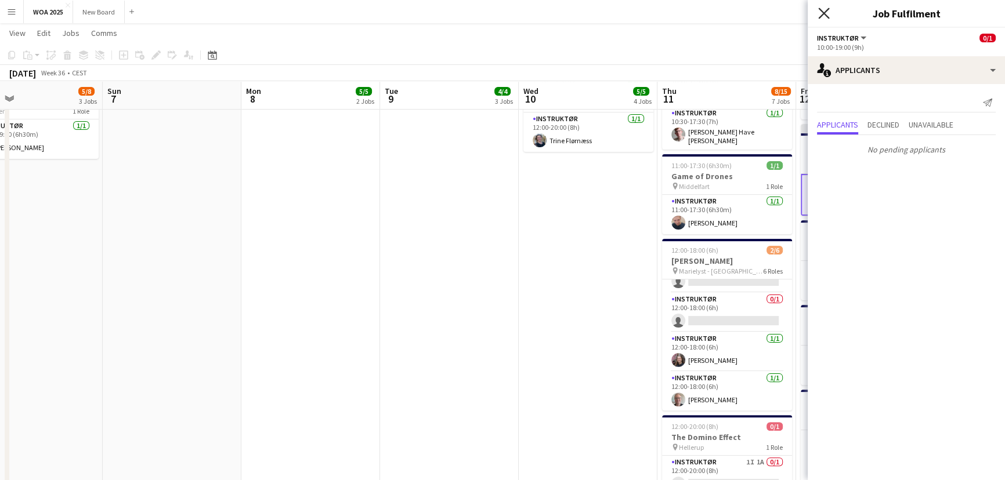
click at [822, 10] on icon "Close pop-in" at bounding box center [823, 13] width 11 height 11
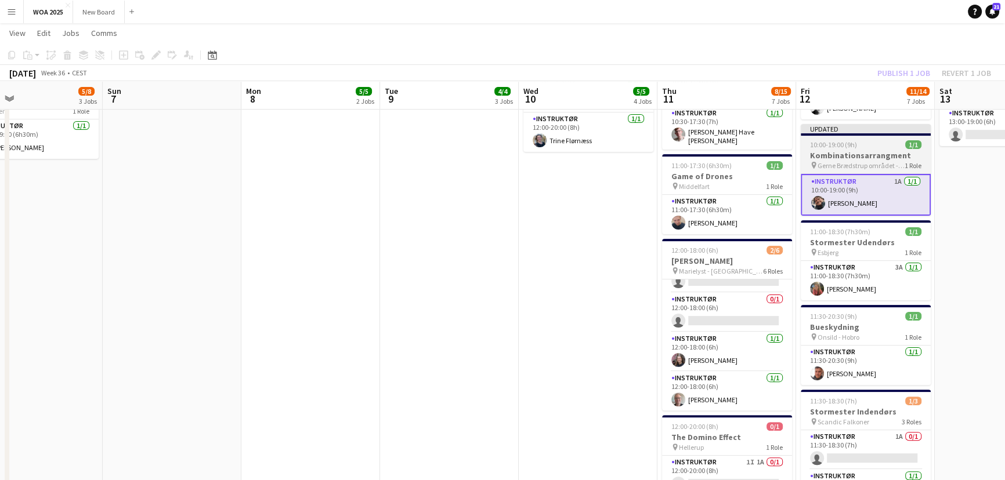
click at [865, 152] on h3 "Kombinationsarrangment" at bounding box center [865, 155] width 130 height 10
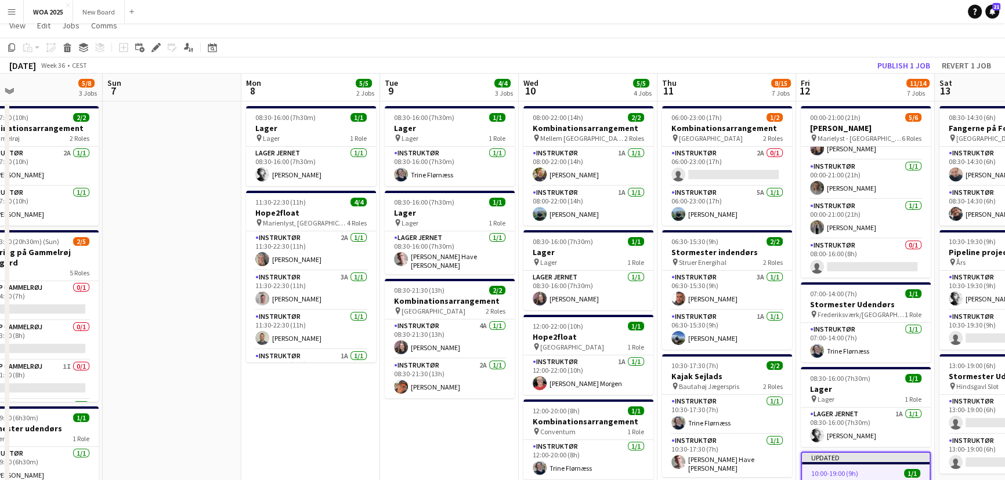
scroll to position [0, 0]
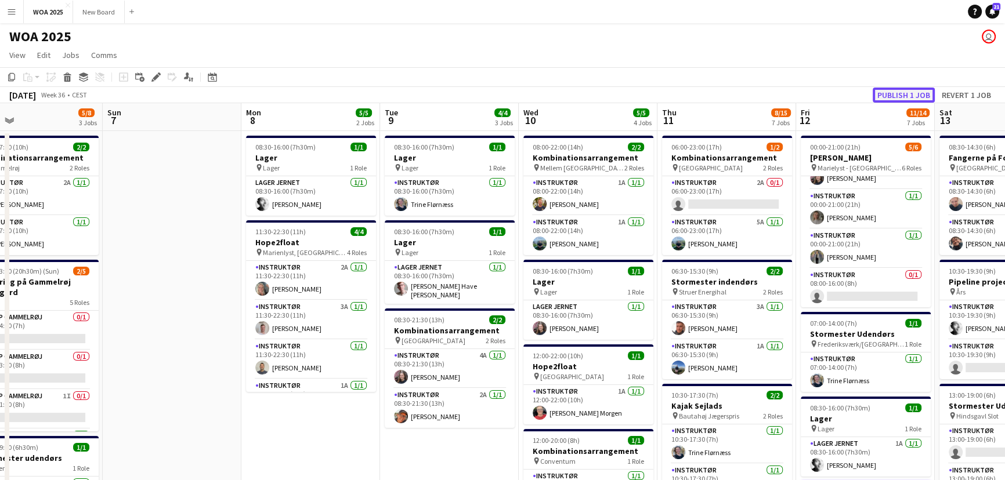
click at [898, 95] on button "Publish 1 job" at bounding box center [903, 95] width 62 height 15
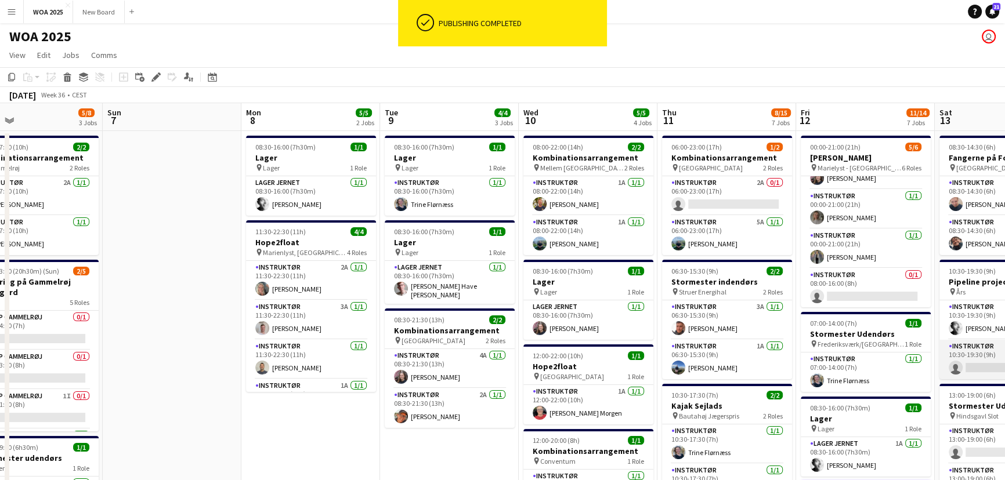
click at [985, 360] on app-card-role "Instruktør 0/1 10:30-19:30 (9h) single-neutral-actions" at bounding box center [1004, 359] width 130 height 39
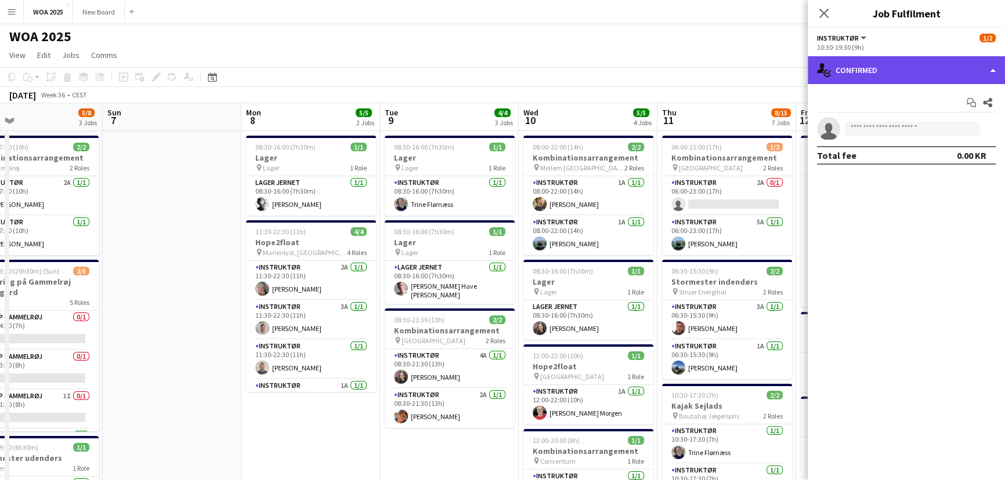
click at [967, 74] on div "single-neutral-actions-check-2 Confirmed" at bounding box center [905, 70] width 197 height 28
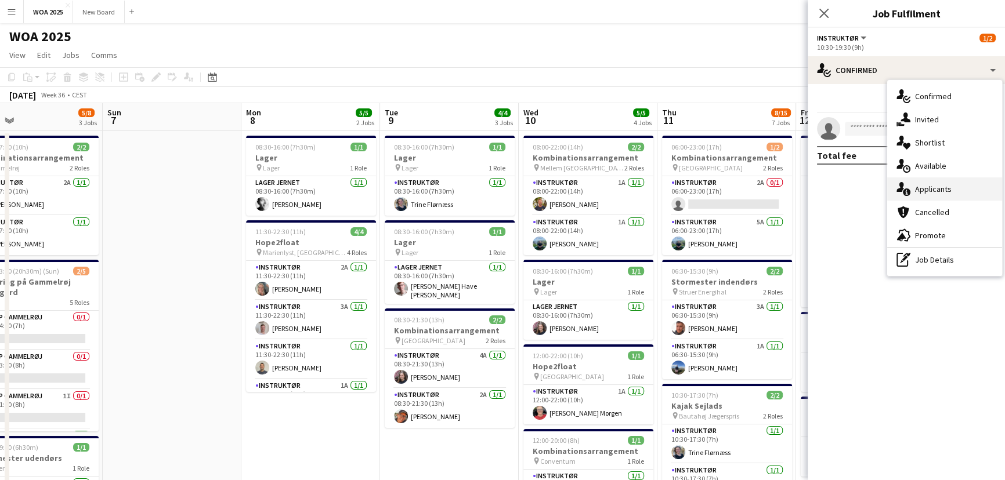
click at [967, 188] on div "single-neutral-actions-information Applicants" at bounding box center [944, 188] width 115 height 23
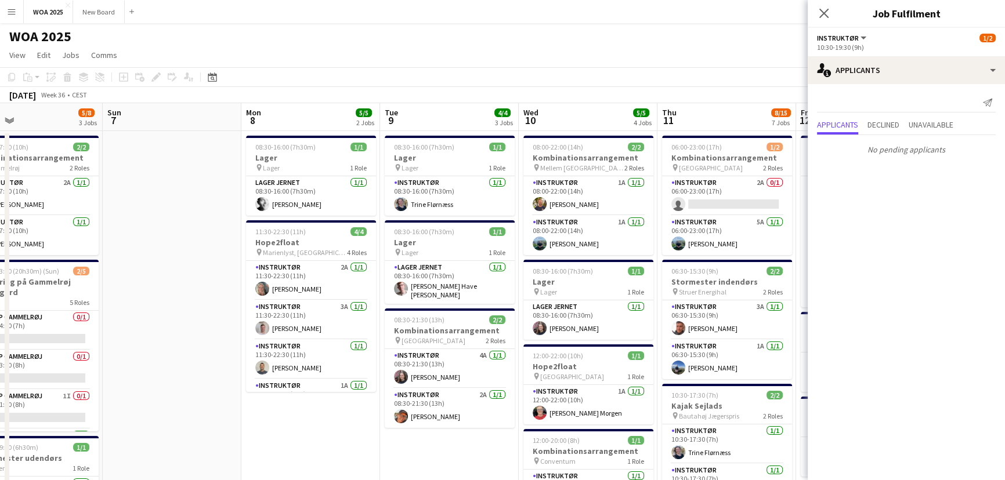
click at [777, 36] on div "WOA 2025 user" at bounding box center [502, 34] width 1005 height 22
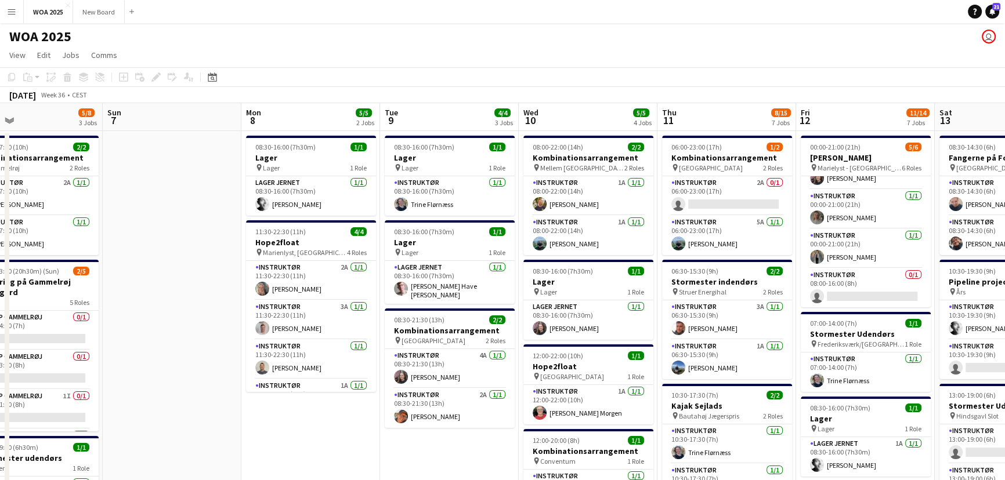
drag, startPoint x: 960, startPoint y: 52, endPoint x: 773, endPoint y: 63, distance: 187.7
click at [773, 63] on app-page-menu "View Day view expanded Day view collapsed Month view Date picker Jump to [DATE]…" at bounding box center [502, 56] width 1005 height 22
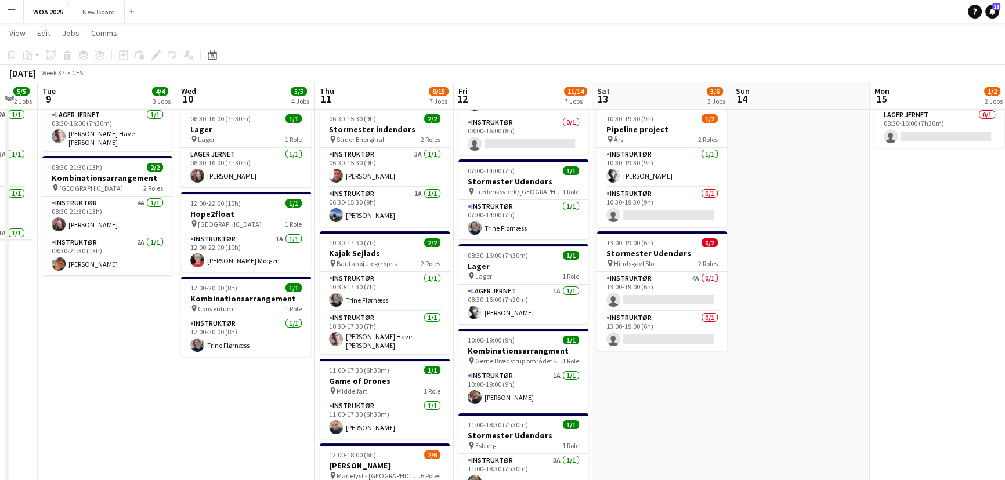
scroll to position [150, 0]
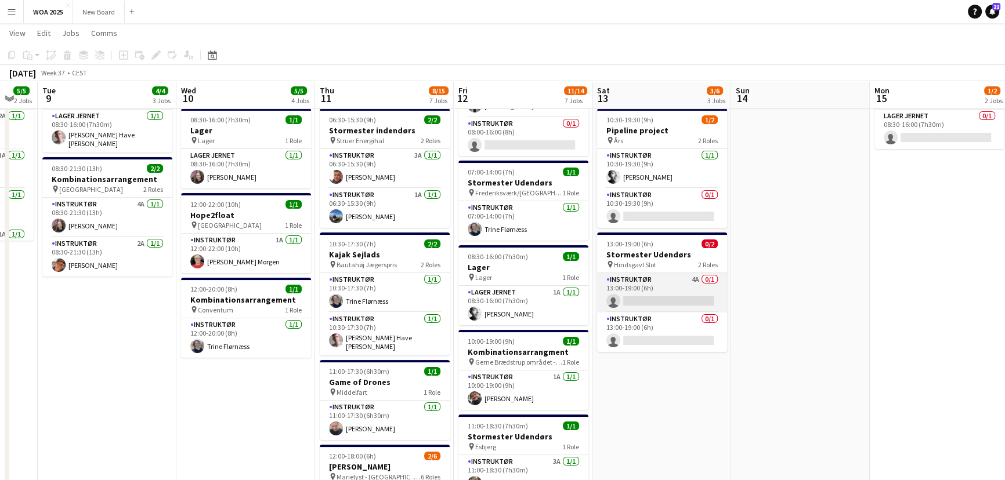
click at [666, 293] on app-card-role "Instruktør 4A 0/1 13:00-19:00 (6h) single-neutral-actions" at bounding box center [662, 292] width 130 height 39
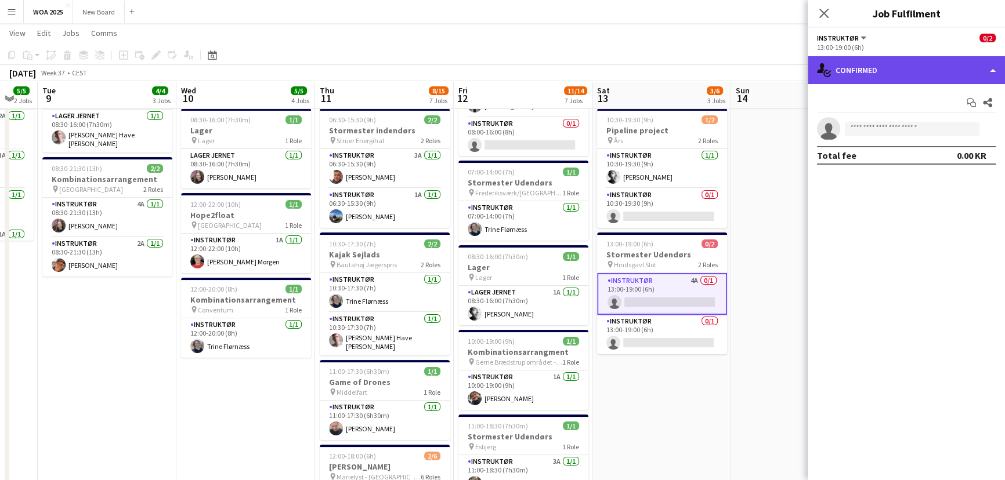
click at [929, 67] on div "single-neutral-actions-check-2 Confirmed" at bounding box center [905, 70] width 197 height 28
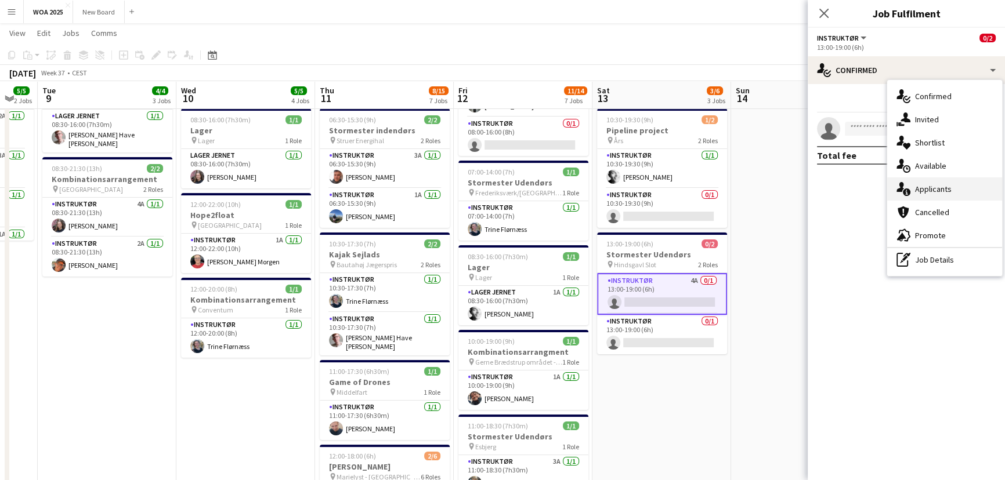
click at [957, 194] on div "single-neutral-actions-information Applicants" at bounding box center [944, 188] width 115 height 23
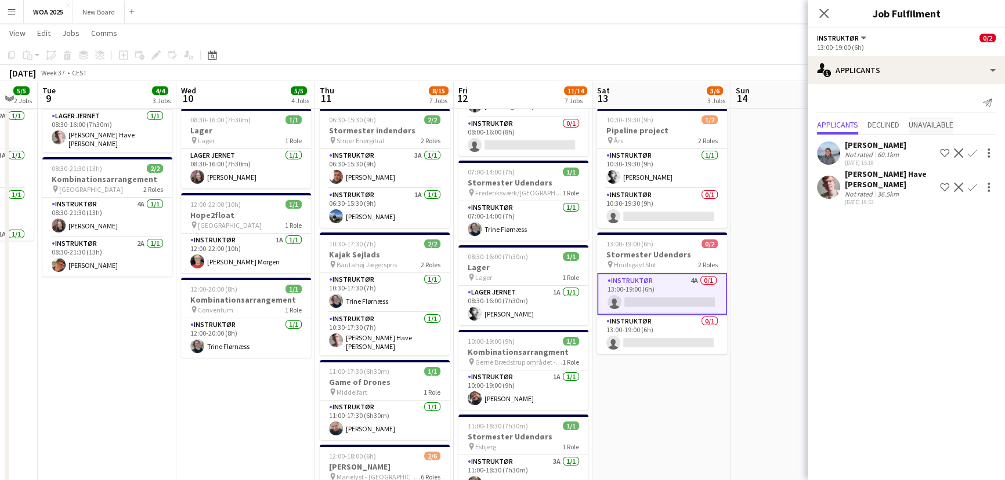
click at [944, 124] on span "Unavailable" at bounding box center [930, 125] width 45 height 8
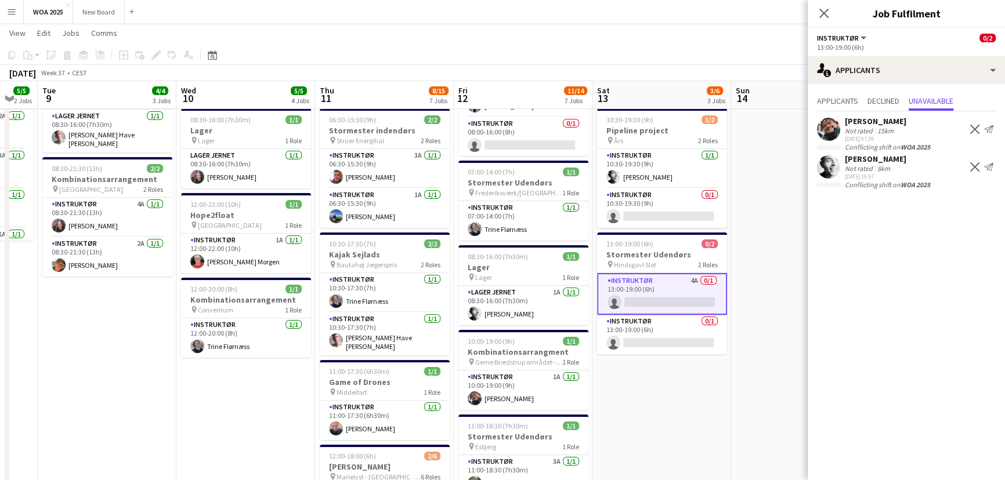
click at [702, 284] on app-card-role "Instruktør 4A 0/1 13:00-19:00 (6h) single-neutral-actions" at bounding box center [662, 294] width 130 height 42
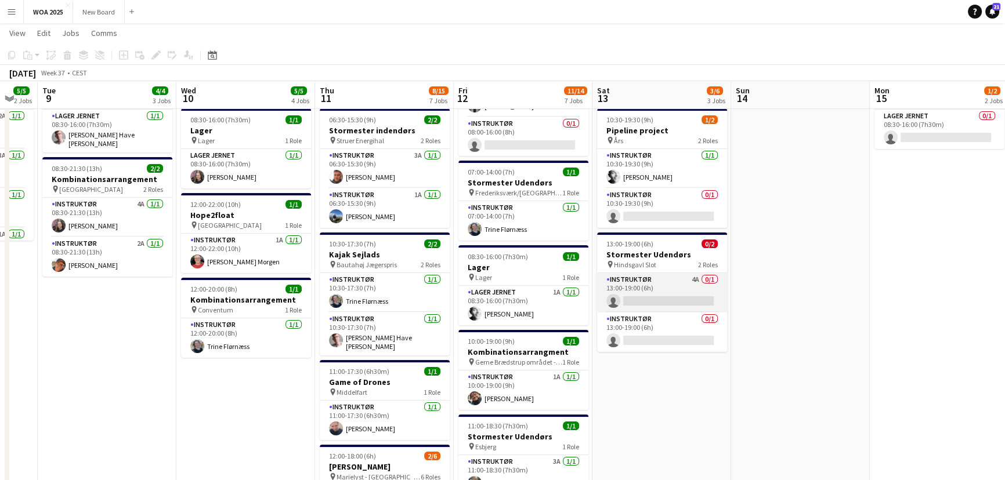
click at [702, 284] on app-card-role "Instruktør 4A 0/1 13:00-19:00 (6h) single-neutral-actions" at bounding box center [662, 292] width 130 height 39
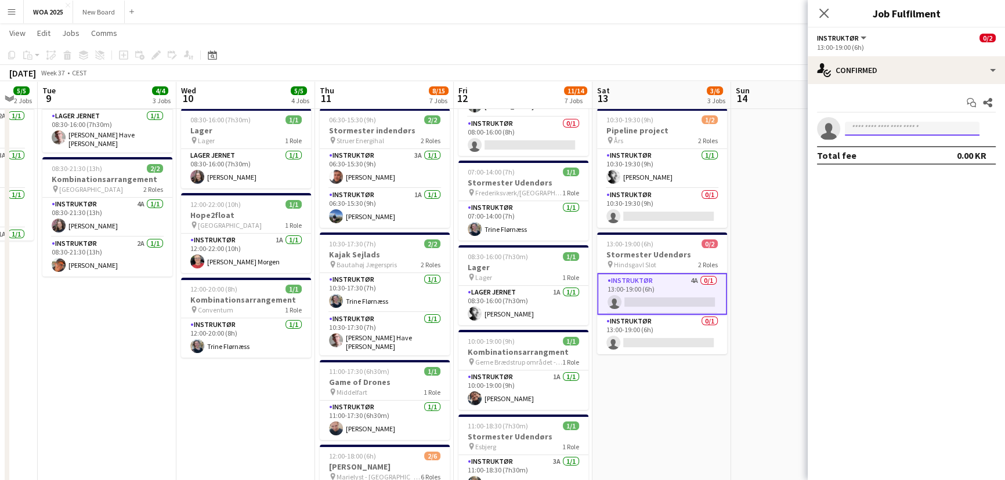
click at [880, 130] on input at bounding box center [911, 129] width 135 height 14
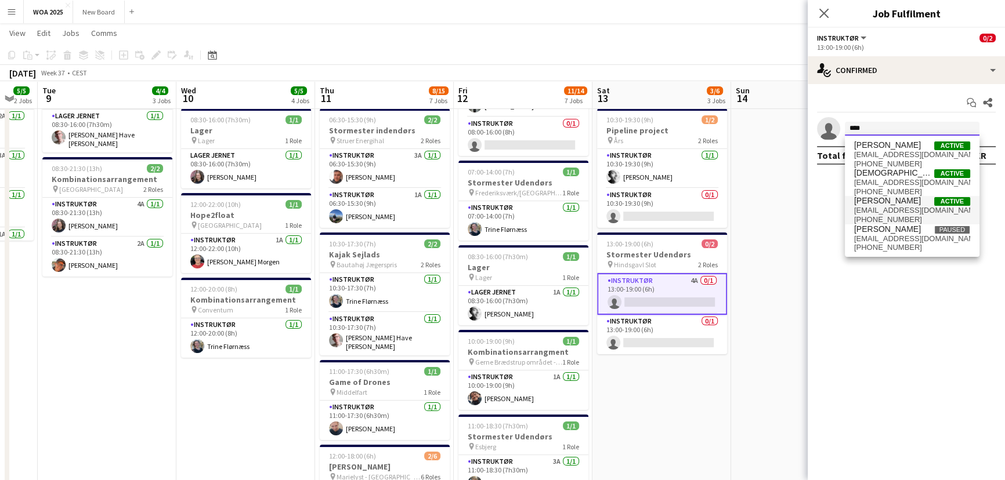
type input "****"
click at [890, 208] on span "[EMAIL_ADDRESS][DOMAIN_NAME]" at bounding box center [912, 210] width 116 height 9
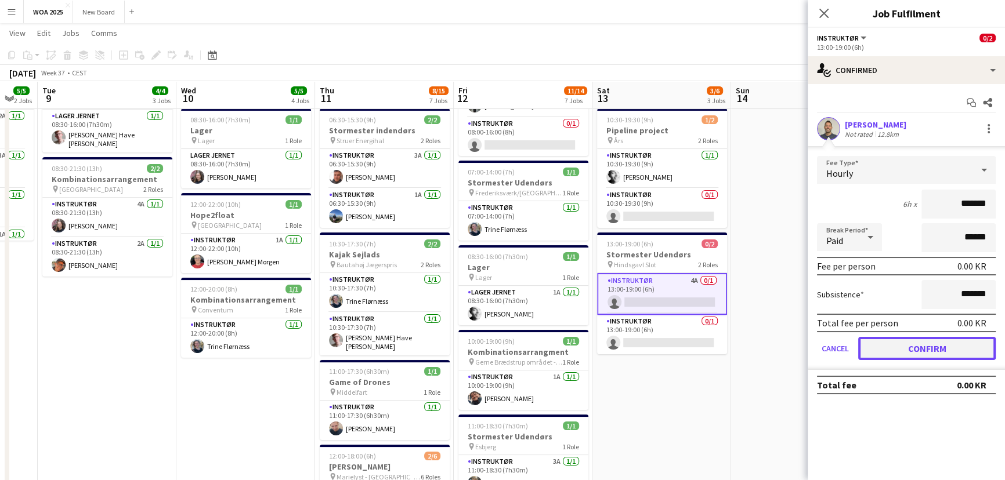
click at [923, 347] on button "Confirm" at bounding box center [926, 348] width 137 height 23
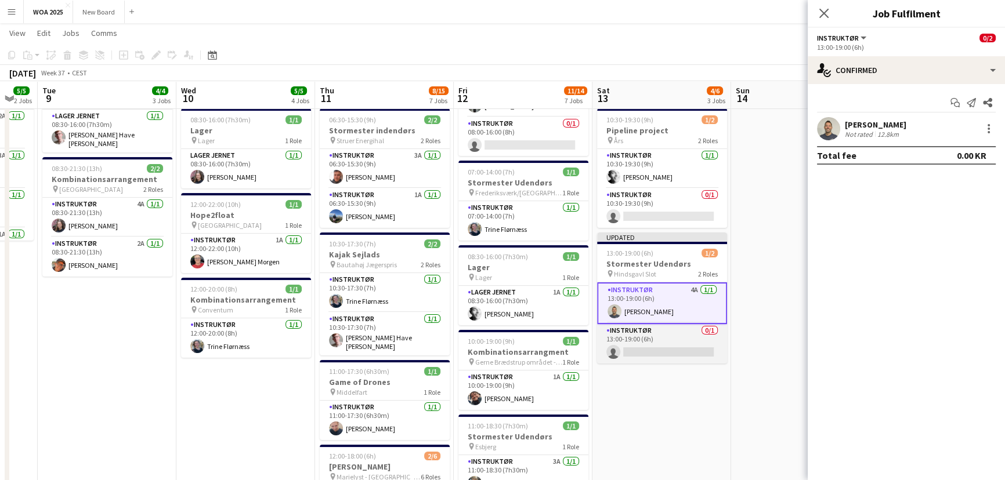
click at [666, 334] on app-card-role "Instruktør 0/1 13:00-19:00 (6h) single-neutral-actions" at bounding box center [662, 343] width 130 height 39
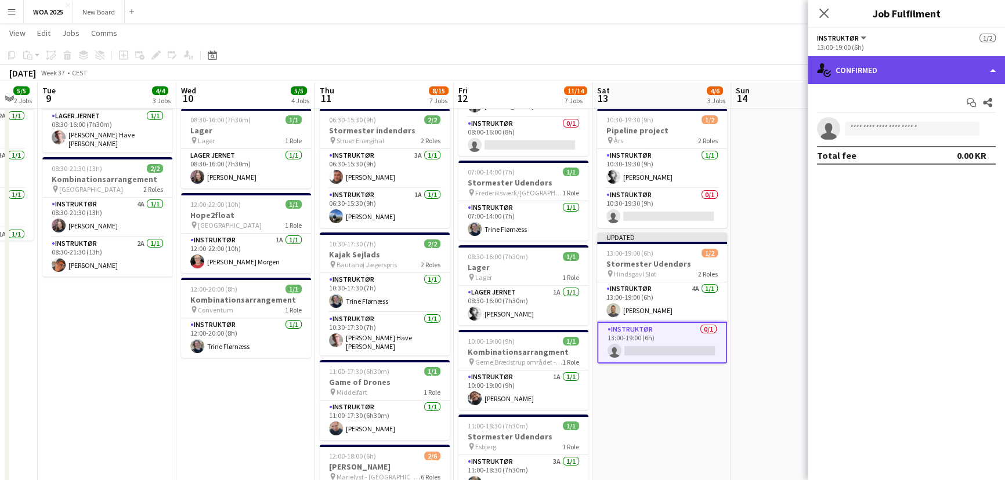
click at [900, 67] on div "single-neutral-actions-check-2 Confirmed" at bounding box center [905, 70] width 197 height 28
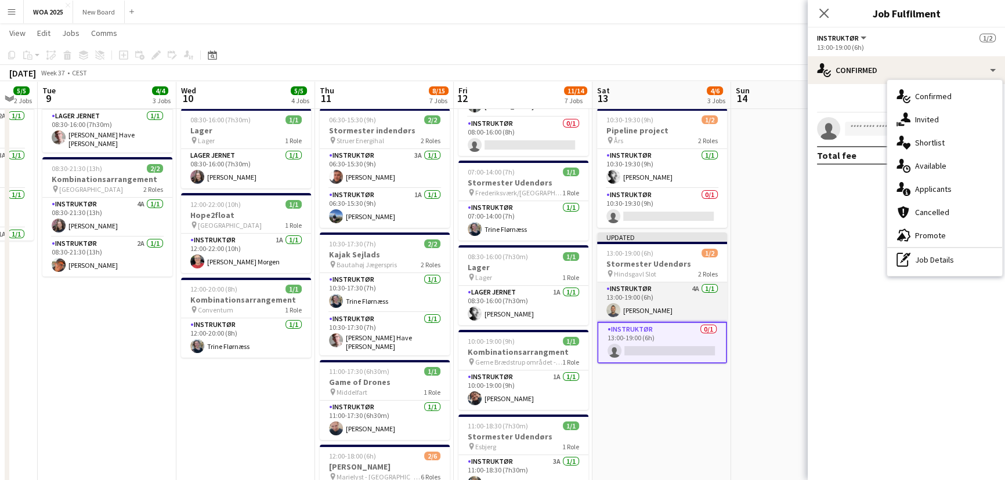
click at [698, 301] on app-card-role "Instruktør 4A [DATE] 13:00-19:00 (6h) [PERSON_NAME]" at bounding box center [662, 301] width 130 height 39
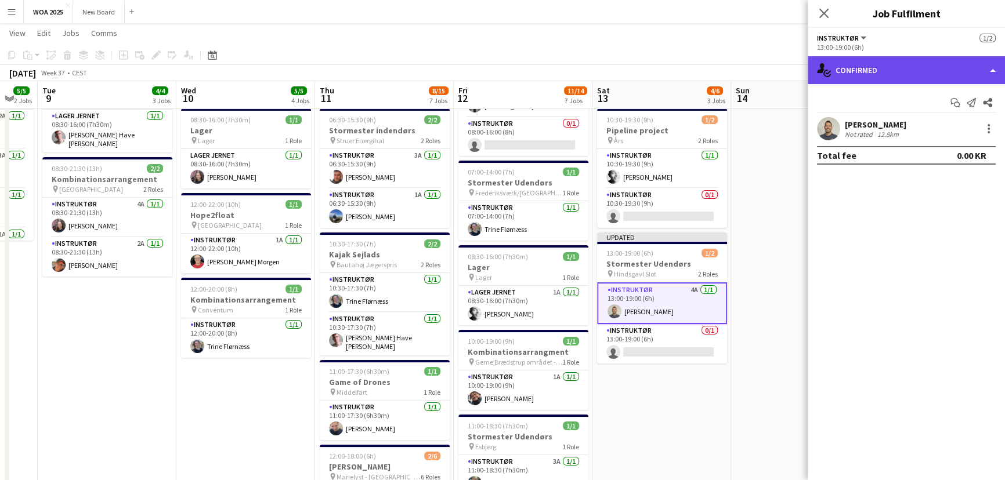
click at [912, 68] on div "single-neutral-actions-check-2 Confirmed" at bounding box center [905, 70] width 197 height 28
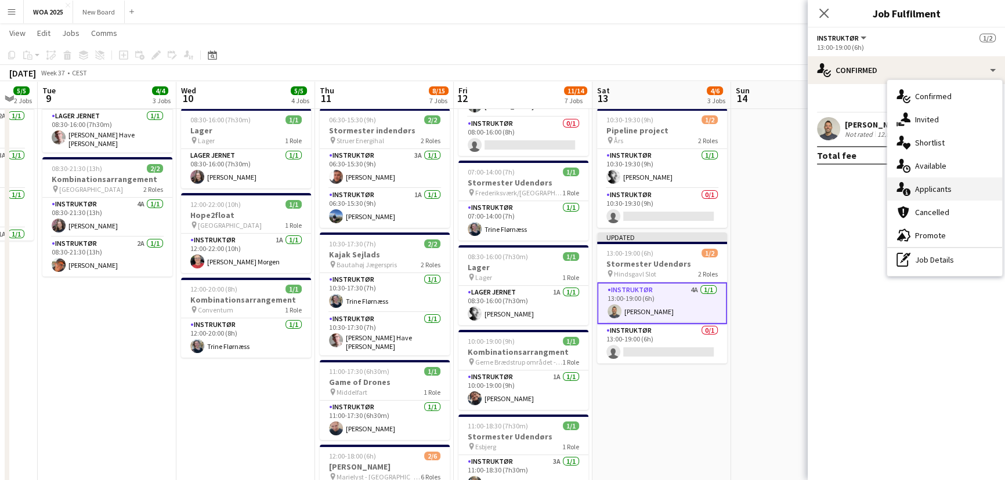
click at [951, 186] on div "single-neutral-actions-information Applicants" at bounding box center [944, 188] width 115 height 23
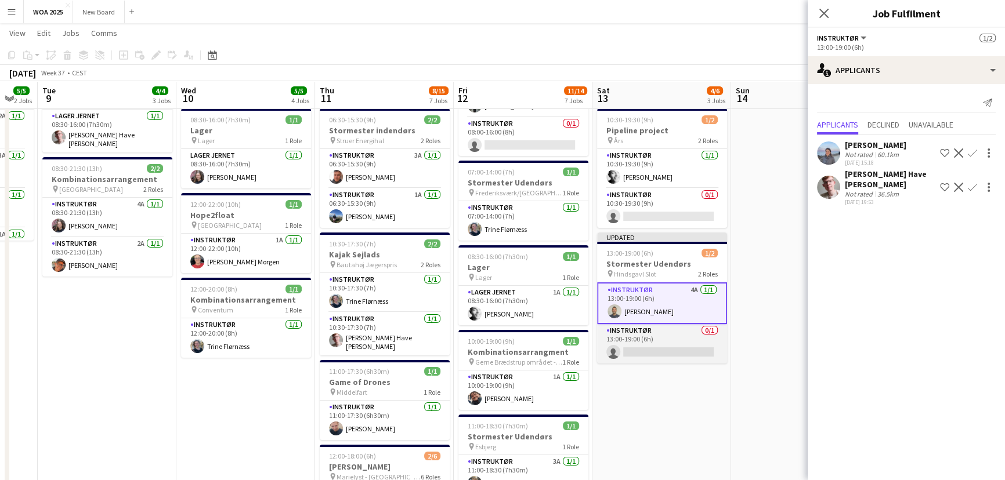
click at [663, 336] on app-card-role "Instruktør 0/1 13:00-19:00 (6h) single-neutral-actions" at bounding box center [662, 343] width 130 height 39
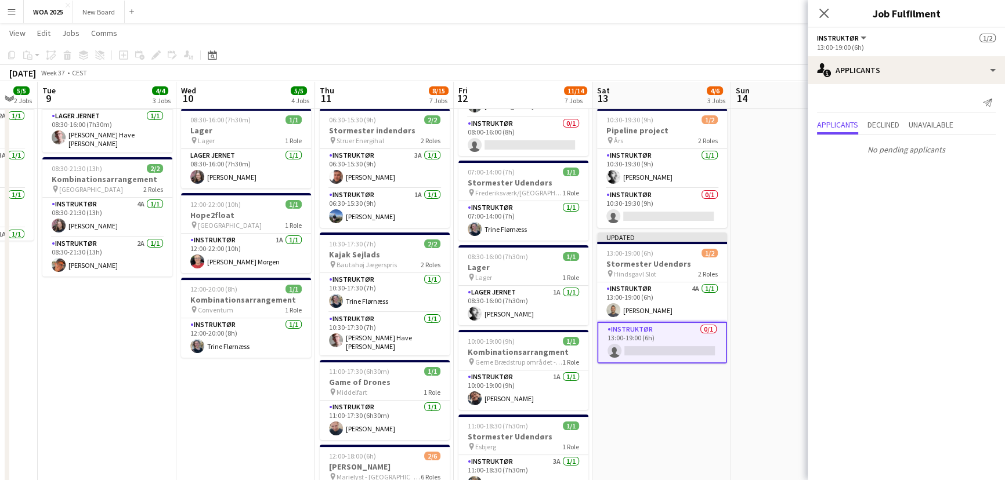
click at [696, 353] on app-card-role "Instruktør 0/1 13:00-19:00 (6h) single-neutral-actions" at bounding box center [662, 343] width 130 height 42
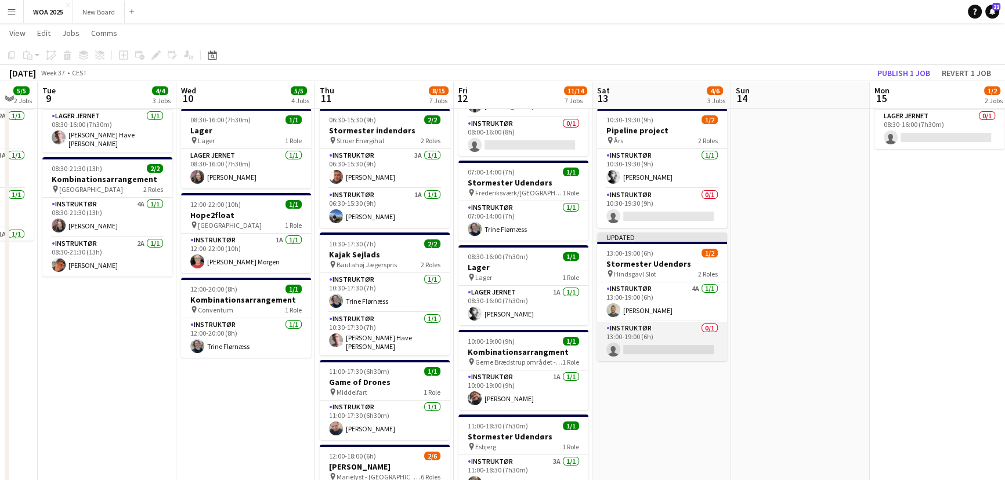
click at [696, 353] on app-card-role "Instruktør 0/1 13:00-19:00 (6h) single-neutral-actions" at bounding box center [662, 341] width 130 height 39
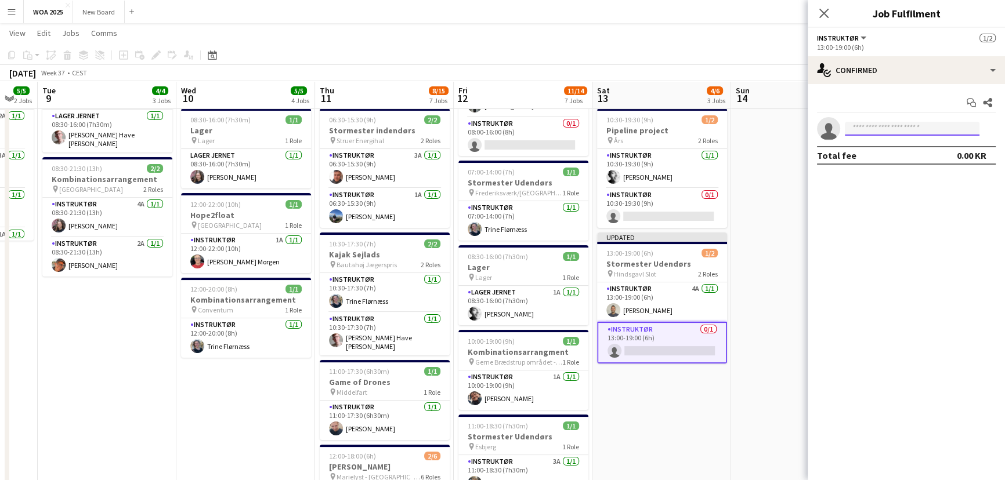
click at [907, 122] on input at bounding box center [911, 129] width 135 height 14
type input "*****"
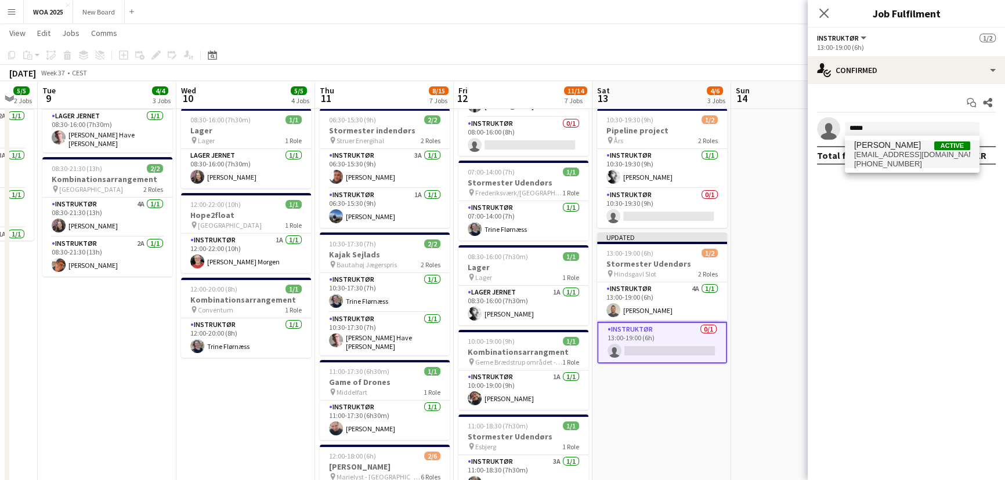
click at [893, 153] on span "[EMAIL_ADDRESS][DOMAIN_NAME]" at bounding box center [912, 154] width 116 height 9
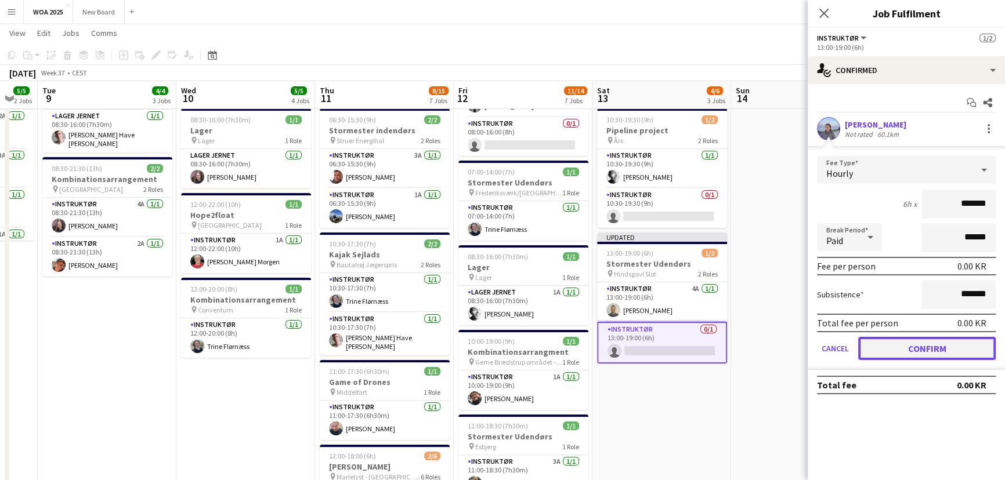
click at [911, 350] on button "Confirm" at bounding box center [926, 348] width 137 height 23
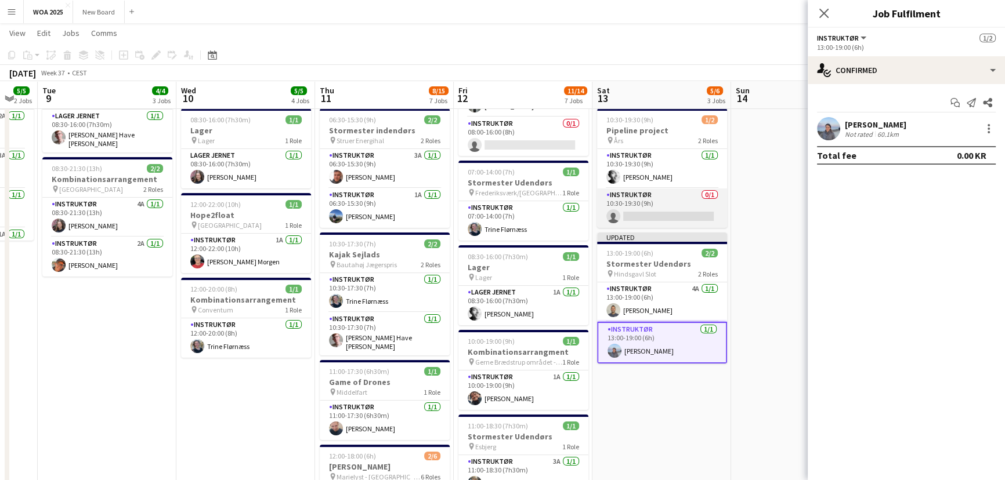
click at [674, 209] on app-card-role "Instruktør 0/1 10:30-19:30 (9h) single-neutral-actions" at bounding box center [662, 208] width 130 height 39
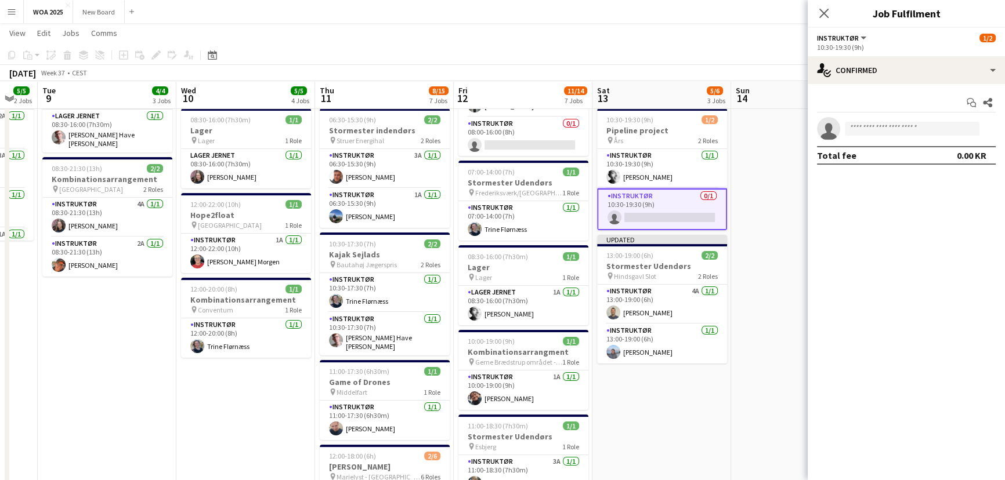
scroll to position [0, 391]
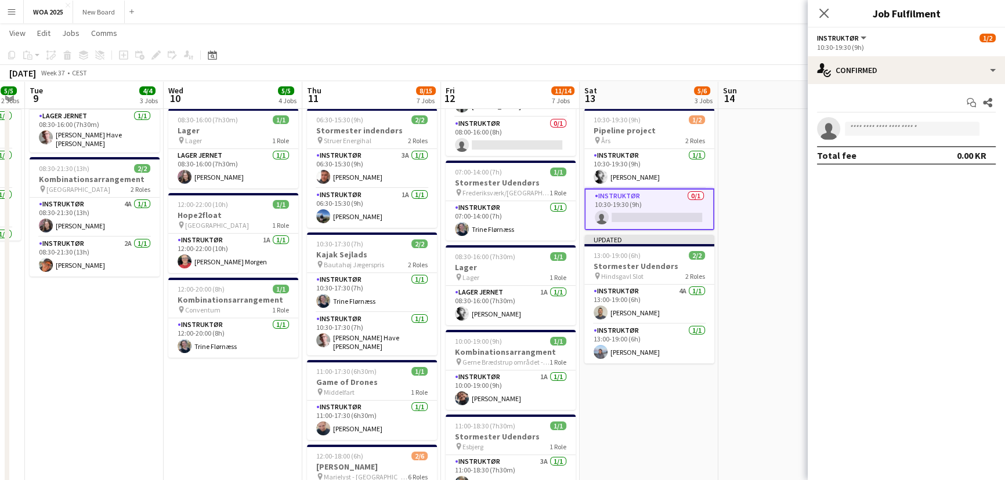
drag, startPoint x: 775, startPoint y: 142, endPoint x: 763, endPoint y: 208, distance: 67.9
click at [824, 12] on icon "Close pop-in" at bounding box center [823, 13] width 11 height 11
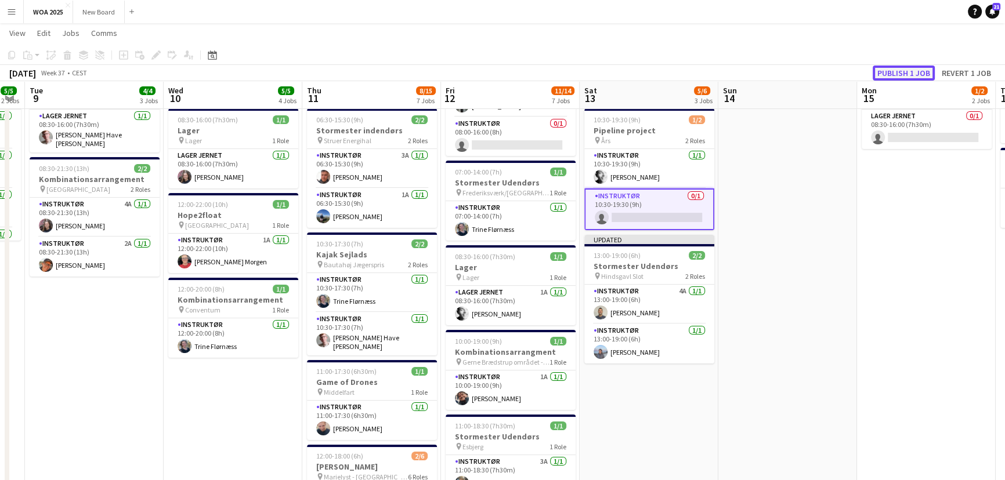
click at [907, 75] on button "Publish 1 job" at bounding box center [903, 73] width 62 height 15
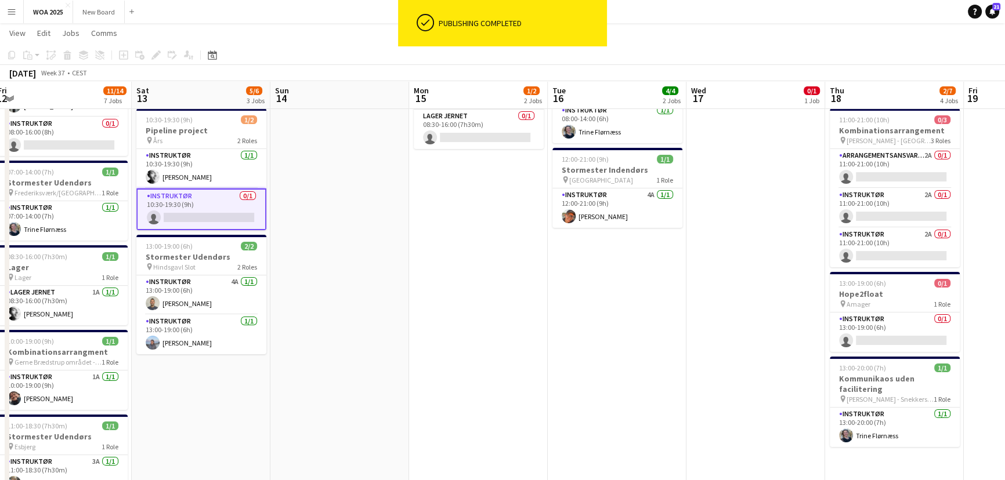
scroll to position [0, 353]
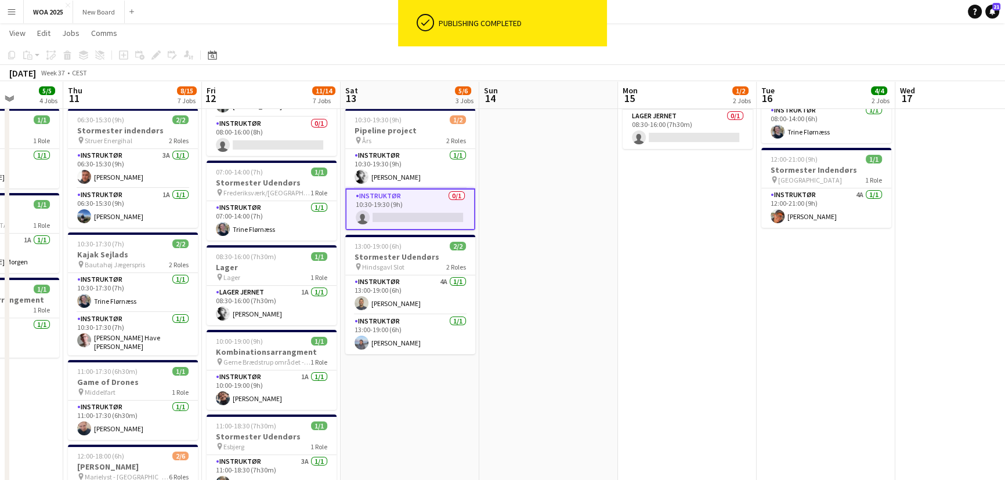
drag, startPoint x: 867, startPoint y: 226, endPoint x: 628, endPoint y: 223, distance: 239.0
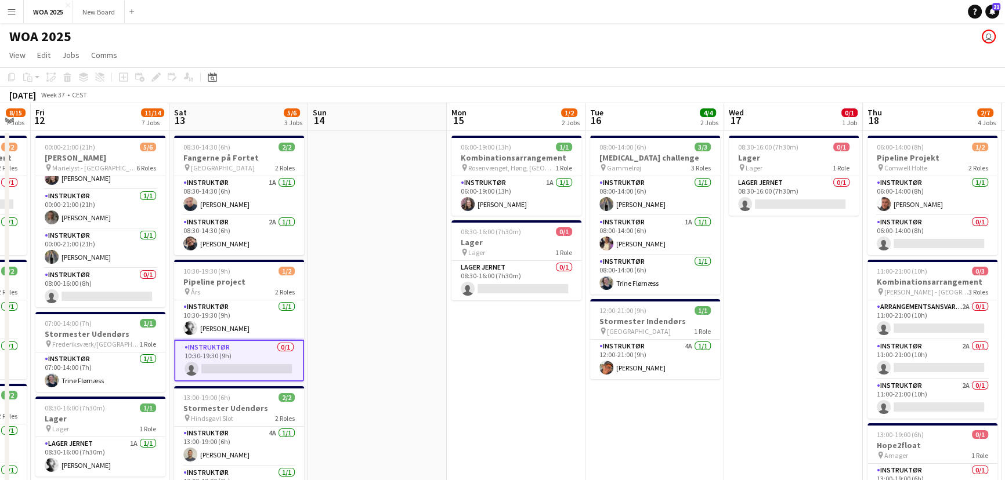
scroll to position [0, 547]
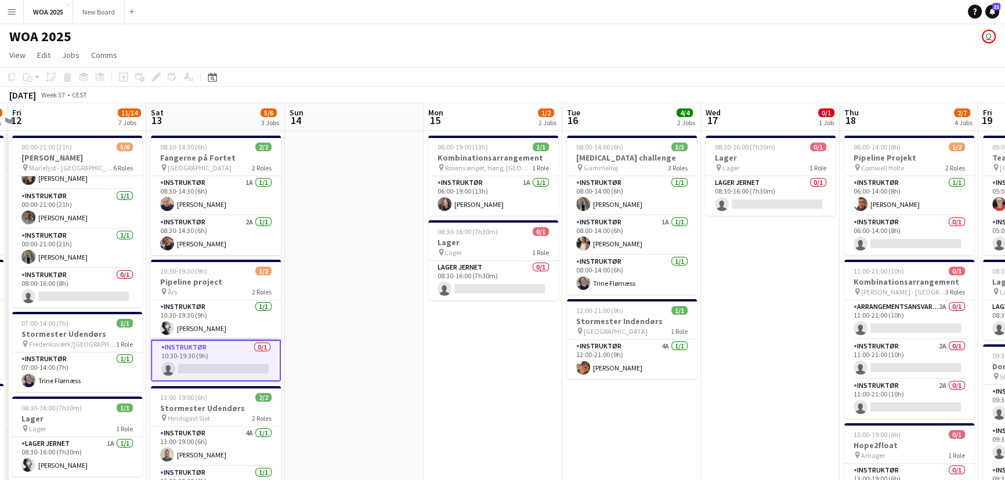
drag, startPoint x: 958, startPoint y: 247, endPoint x: 764, endPoint y: 229, distance: 195.1
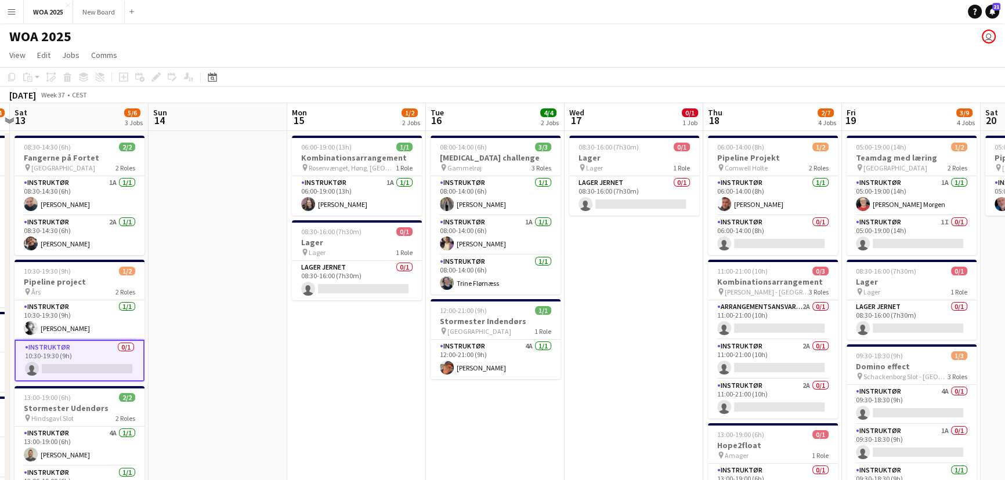
scroll to position [0, 407]
drag, startPoint x: 923, startPoint y: 247, endPoint x: 786, endPoint y: 208, distance: 142.3
drag, startPoint x: 784, startPoint y: 320, endPoint x: 759, endPoint y: 311, distance: 26.2
click at [759, 311] on app-card-role "Arrangementsansvarlig 2A 0/1 11:00-21:00 (10h) single-neutral-actions" at bounding box center [772, 319] width 130 height 39
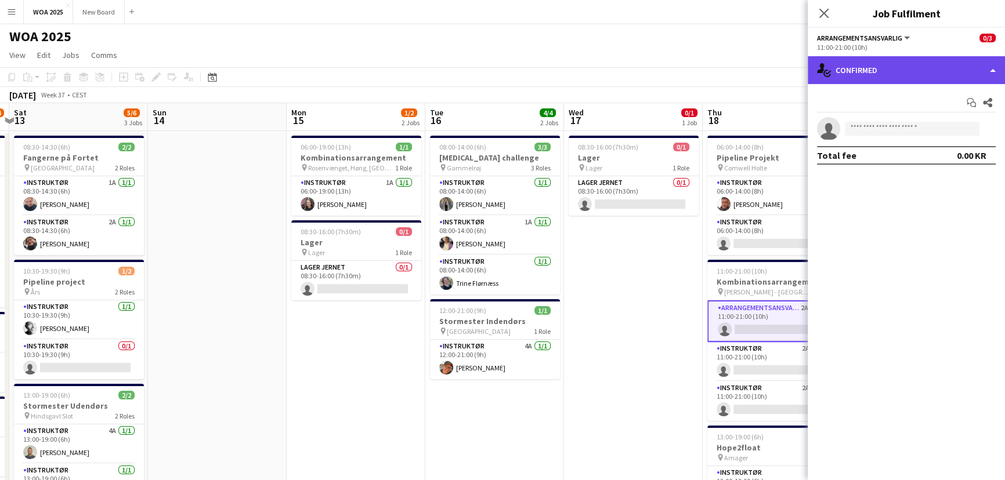
click at [908, 74] on div "single-neutral-actions-check-2 Confirmed" at bounding box center [905, 70] width 197 height 28
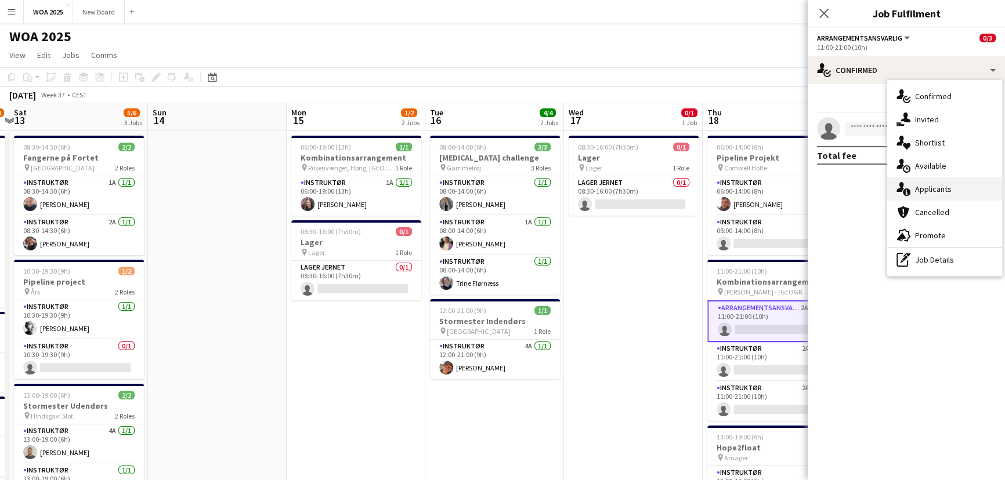
click at [942, 194] on div "single-neutral-actions-information Applicants" at bounding box center [944, 188] width 115 height 23
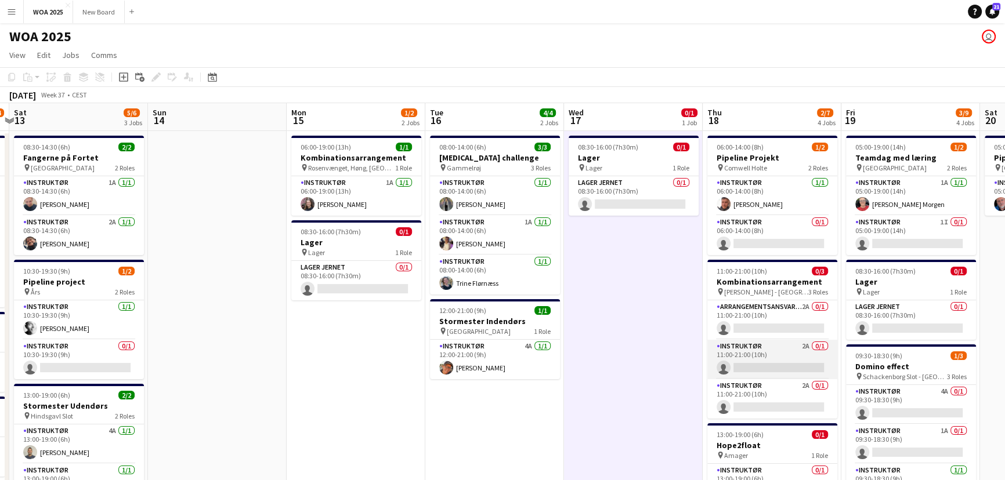
click at [776, 354] on app-card-role "Instruktør 2A 0/1 11:00-21:00 (10h) single-neutral-actions" at bounding box center [772, 359] width 130 height 39
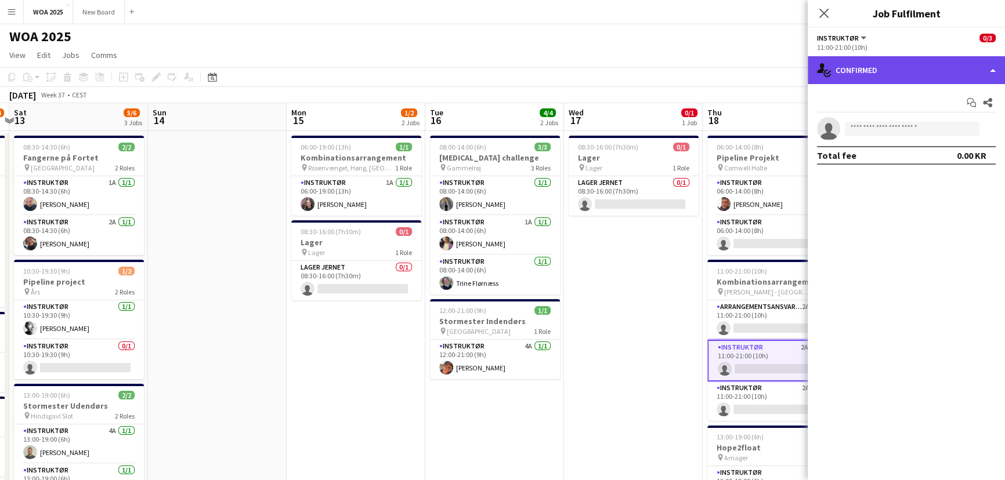
click at [971, 76] on div "single-neutral-actions-check-2 Confirmed" at bounding box center [905, 70] width 197 height 28
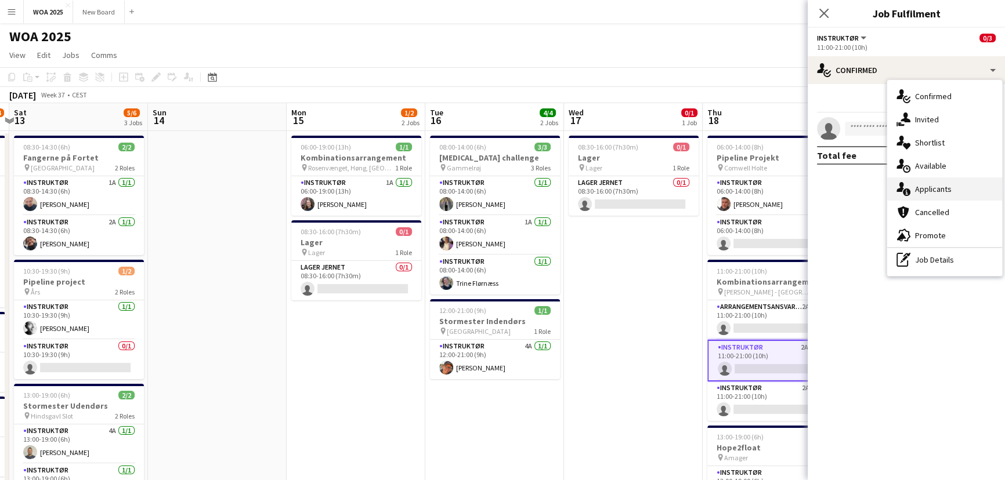
click at [964, 191] on div "single-neutral-actions-information Applicants" at bounding box center [944, 188] width 115 height 23
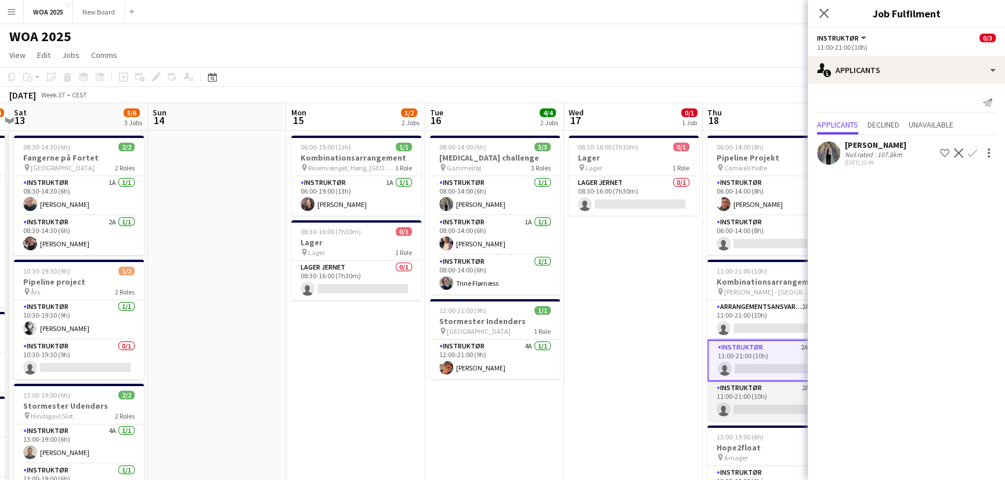
click at [738, 397] on app-card-role "Instruktør 2A 0/1 11:00-21:00 (10h) single-neutral-actions" at bounding box center [772, 401] width 130 height 39
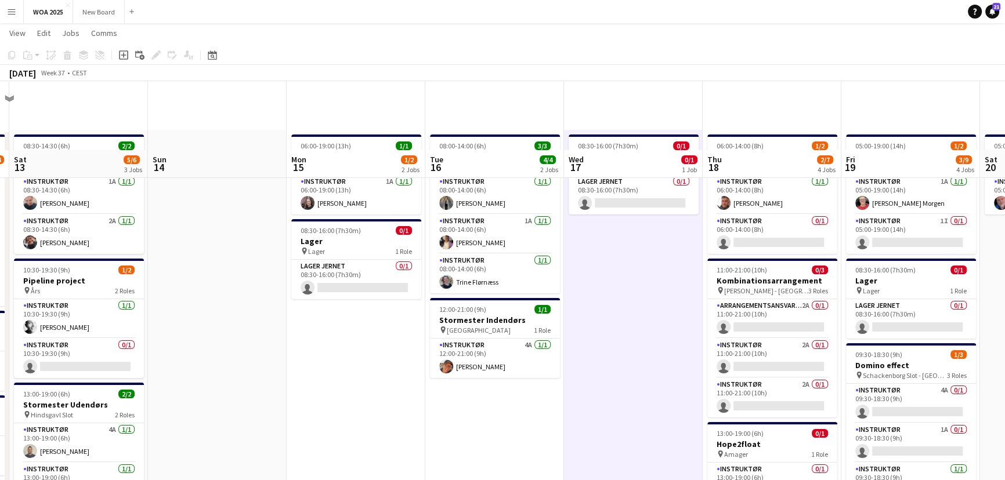
scroll to position [70, 0]
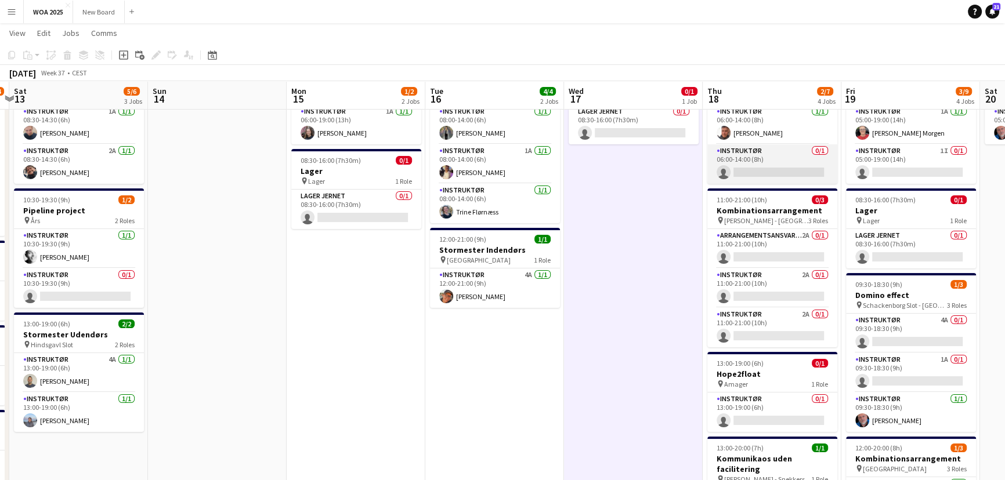
click at [784, 166] on app-card-role "Instruktør 0/1 06:00-14:00 (8h) single-neutral-actions" at bounding box center [772, 163] width 130 height 39
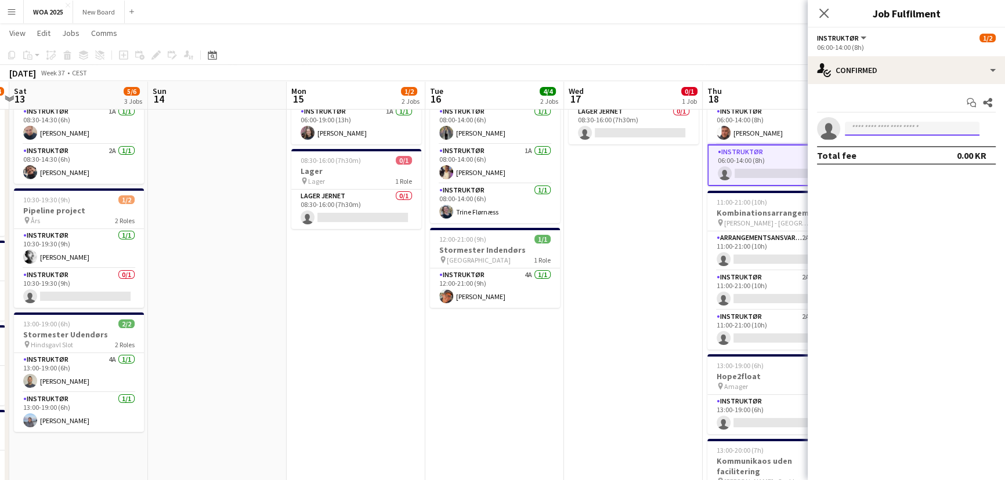
click at [914, 130] on input at bounding box center [911, 129] width 135 height 14
type input "*"
type input "**"
click at [771, 251] on app-card-role "Arrangementsansvarlig 2A 0/1 11:00-21:00 (10h) single-neutral-actions" at bounding box center [772, 250] width 130 height 39
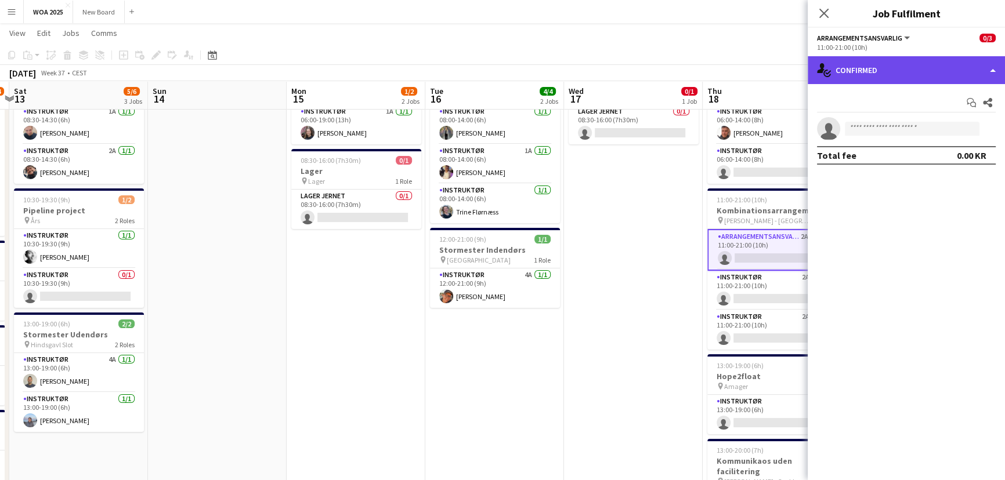
click at [916, 73] on div "single-neutral-actions-check-2 Confirmed" at bounding box center [905, 70] width 197 height 28
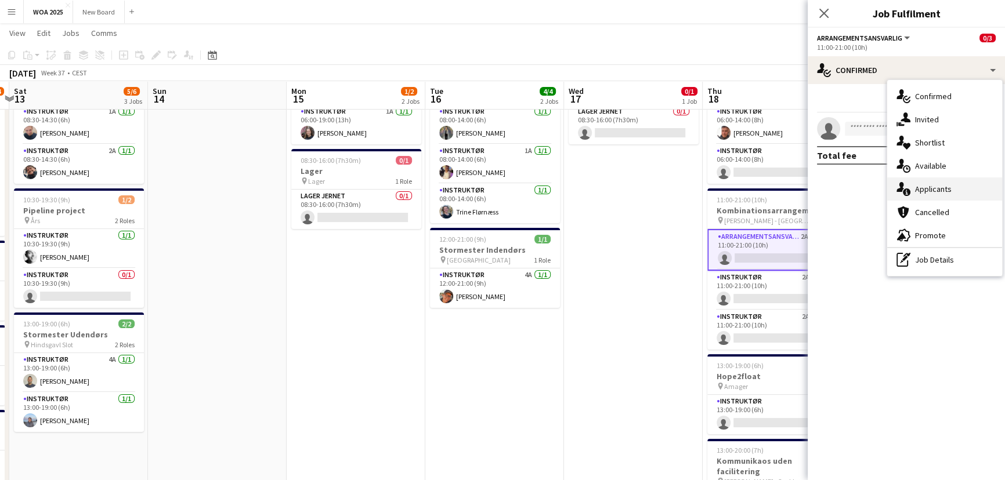
click at [954, 184] on div "single-neutral-actions-information Applicants" at bounding box center [944, 188] width 115 height 23
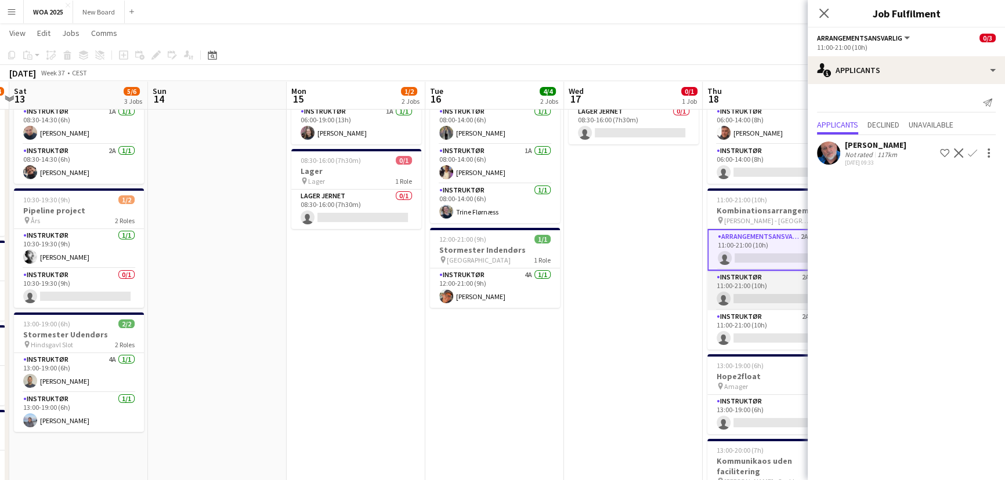
click at [806, 284] on app-card-role "Instruktør 2A 0/1 11:00-21:00 (10h) single-neutral-actions" at bounding box center [772, 290] width 130 height 39
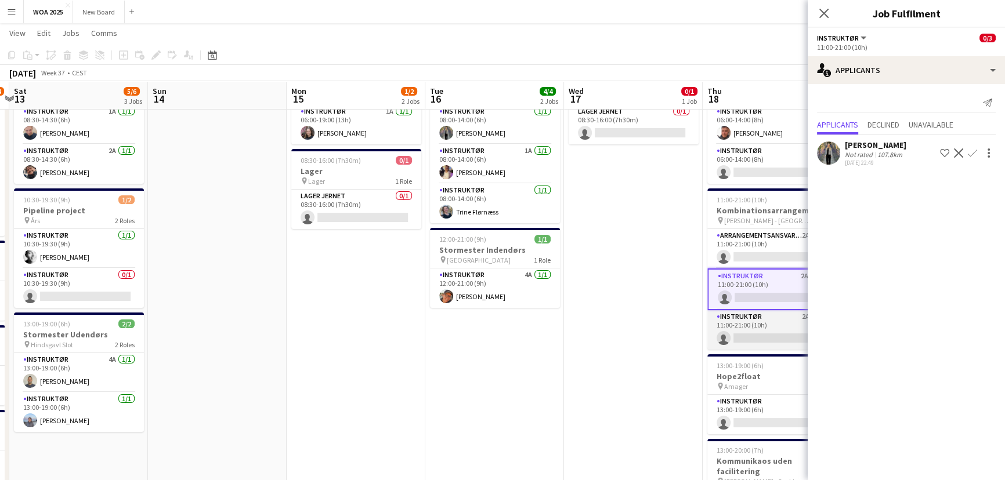
click at [770, 332] on app-card-role "Instruktør 2A 0/1 11:00-21:00 (10h) single-neutral-actions" at bounding box center [772, 329] width 130 height 39
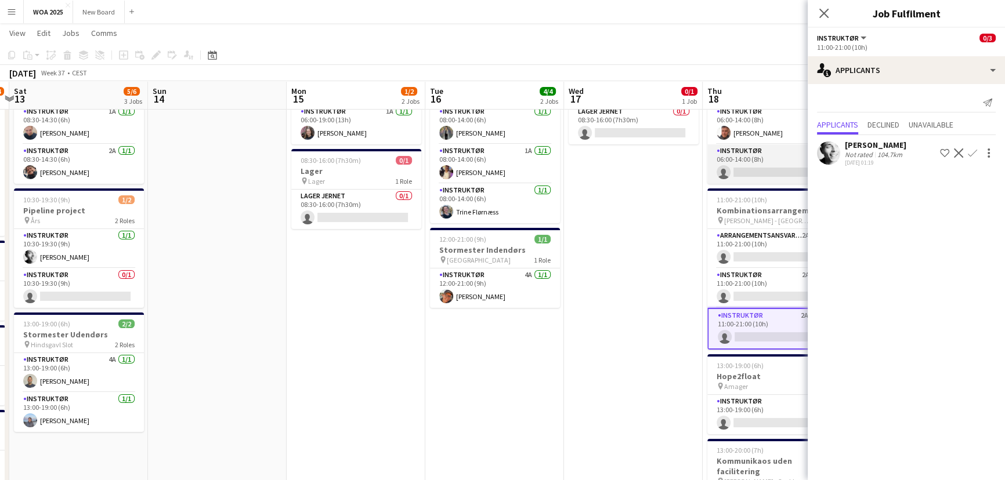
click at [759, 153] on app-card-role "Instruktør 0/1 06:00-14:00 (8h) single-neutral-actions" at bounding box center [772, 163] width 130 height 39
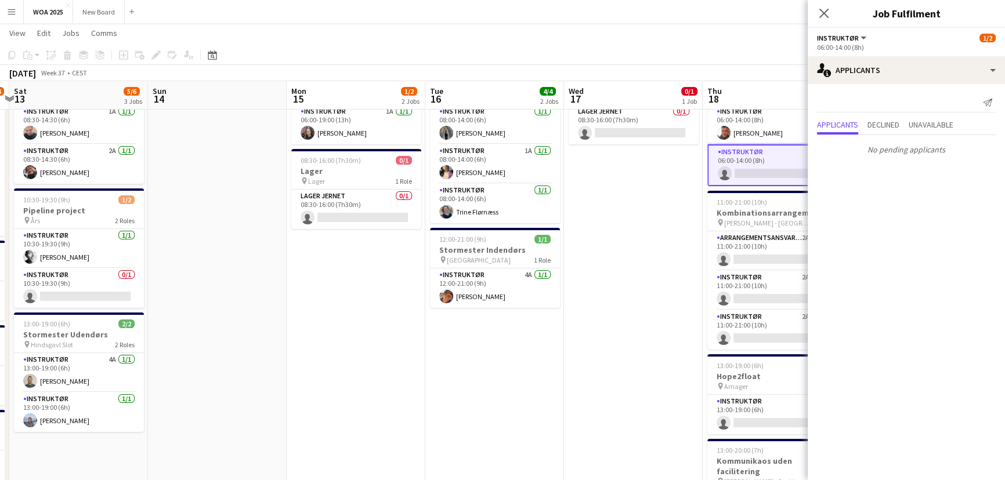
click at [766, 172] on app-card-role "Instruktør 0/1 06:00-14:00 (8h) single-neutral-actions" at bounding box center [772, 165] width 130 height 42
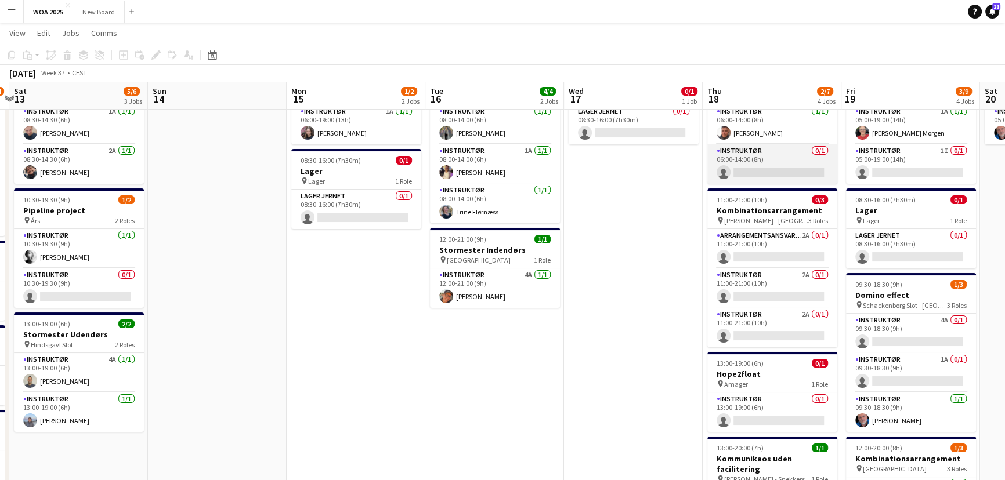
click at [778, 167] on app-card-role "Instruktør 0/1 06:00-14:00 (8h) single-neutral-actions" at bounding box center [772, 163] width 130 height 39
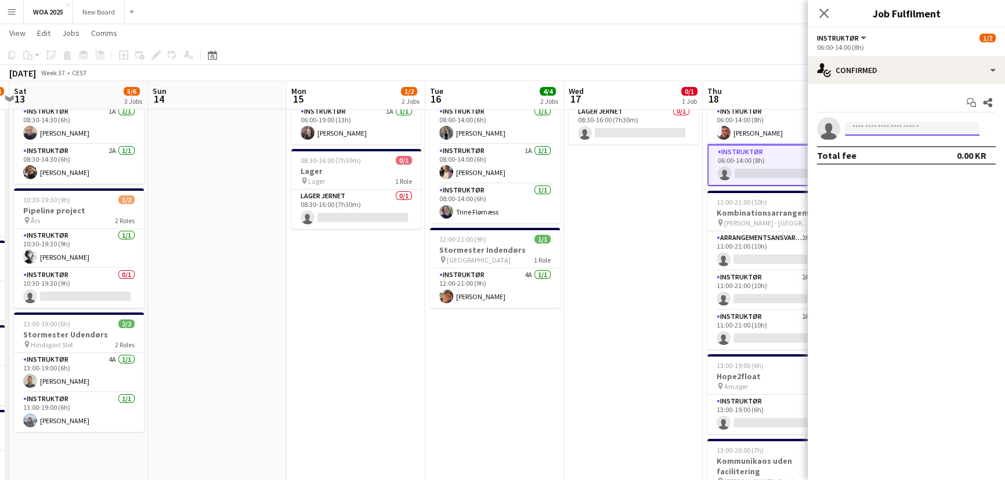
click at [885, 122] on input at bounding box center [911, 129] width 135 height 14
type input "***"
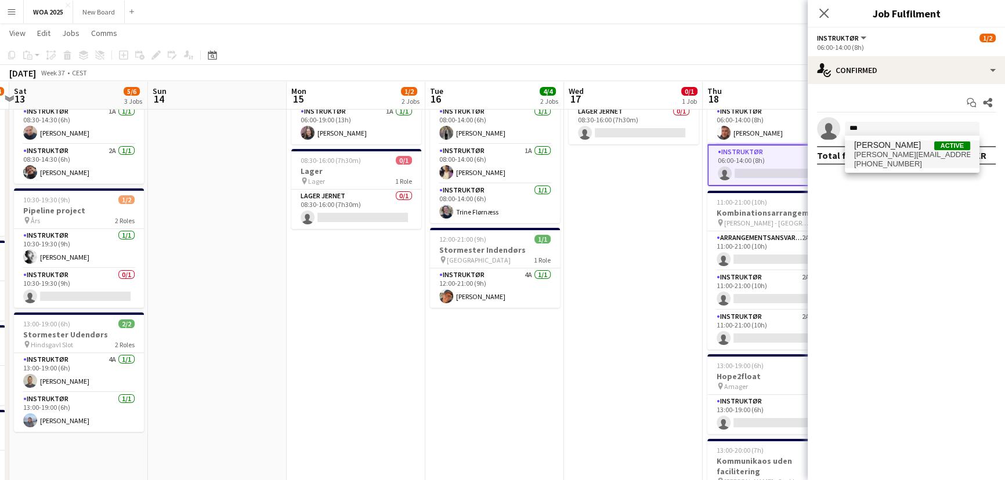
click at [887, 147] on span "[PERSON_NAME]" at bounding box center [887, 145] width 67 height 10
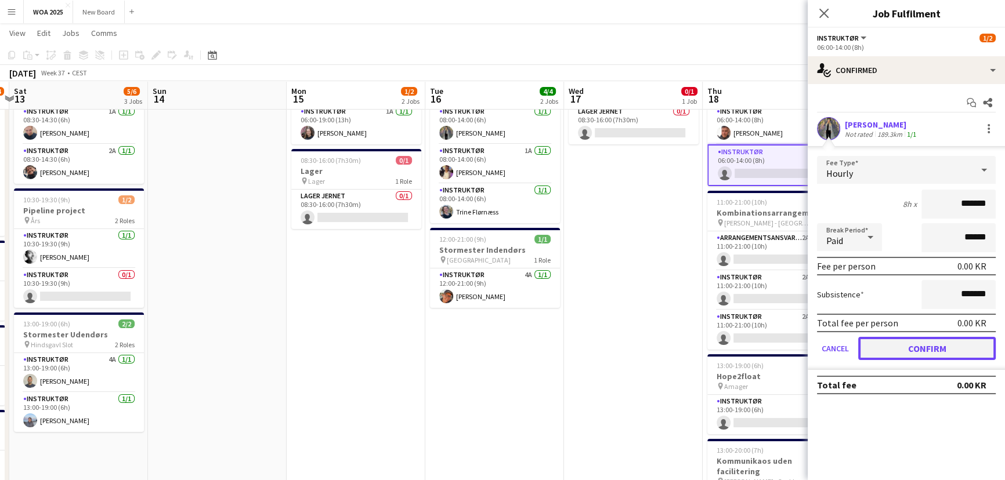
click at [919, 348] on button "Confirm" at bounding box center [926, 348] width 137 height 23
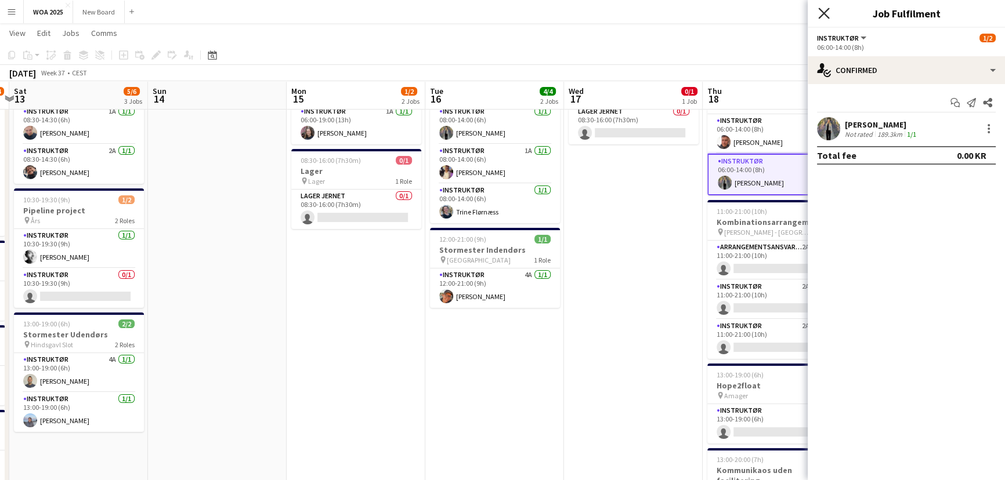
click at [828, 15] on icon "Close pop-in" at bounding box center [823, 13] width 11 height 11
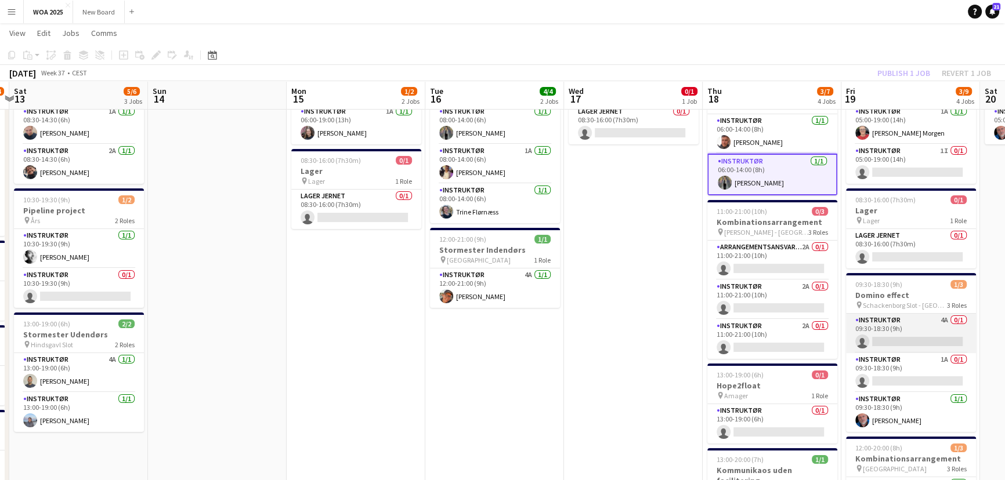
click at [929, 329] on app-card-role "Instruktør 4A 0/1 09:30-18:30 (9h) single-neutral-actions" at bounding box center [911, 333] width 130 height 39
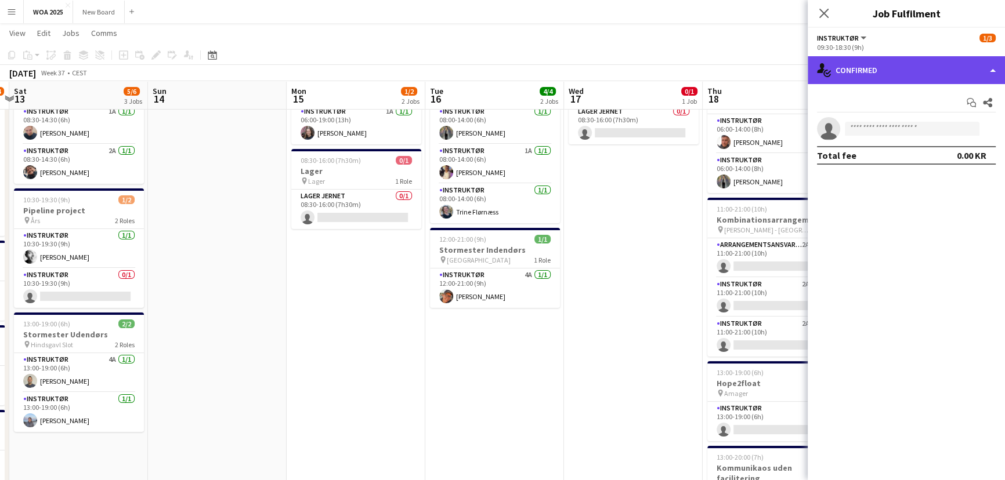
click at [947, 78] on div "single-neutral-actions-check-2 Confirmed" at bounding box center [905, 70] width 197 height 28
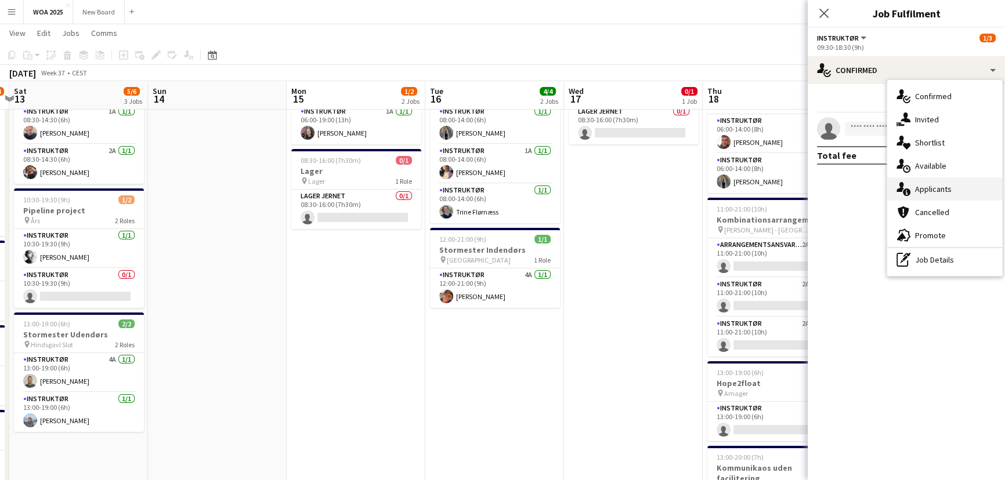
click at [963, 194] on div "single-neutral-actions-information Applicants" at bounding box center [944, 188] width 115 height 23
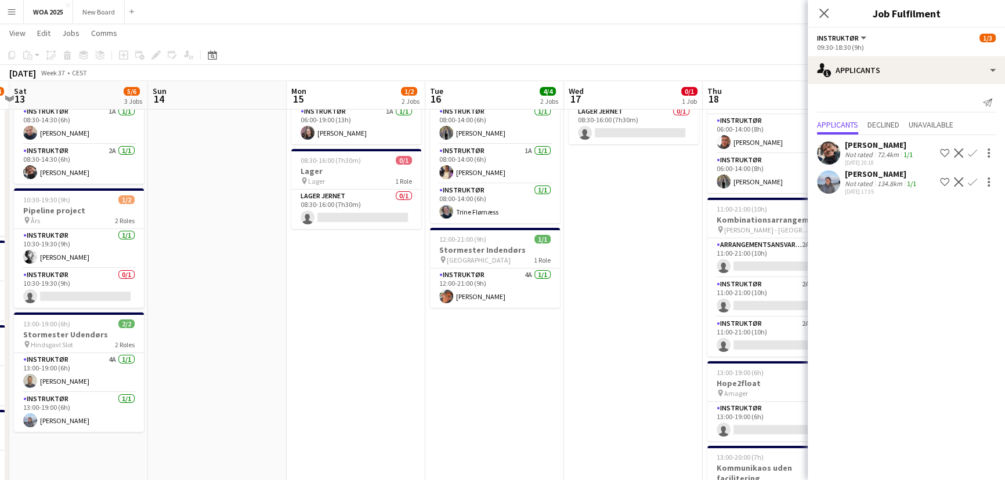
click at [971, 153] on app-icon "Confirm" at bounding box center [971, 152] width 9 height 9
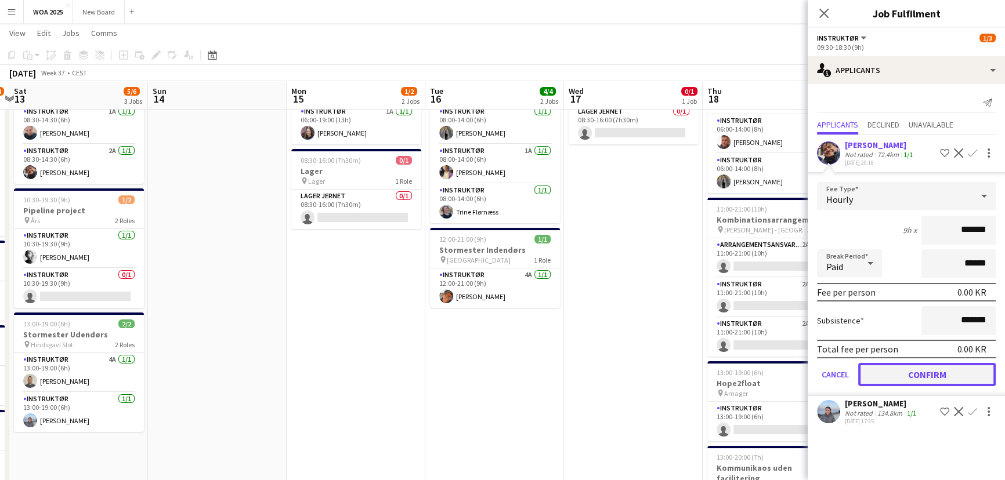
click at [945, 370] on button "Confirm" at bounding box center [926, 374] width 137 height 23
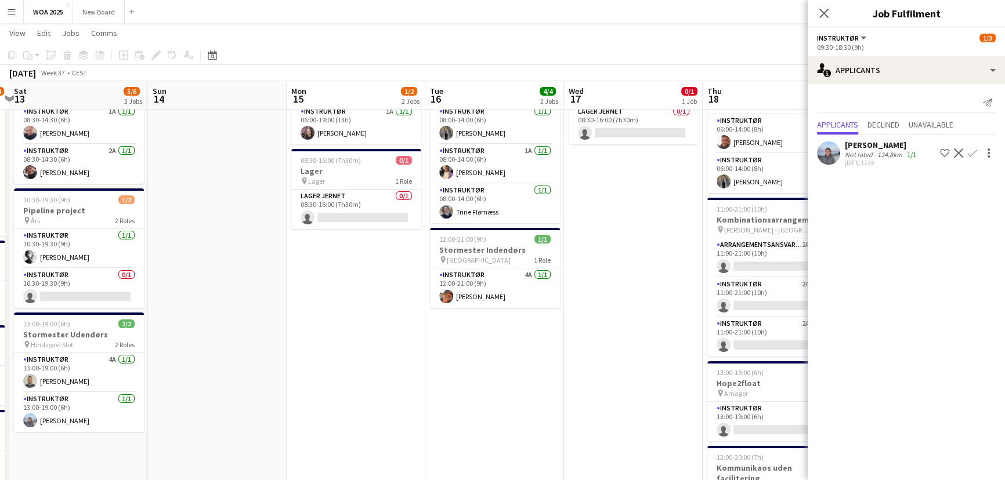
click at [973, 151] on app-icon "Confirm" at bounding box center [971, 152] width 9 height 9
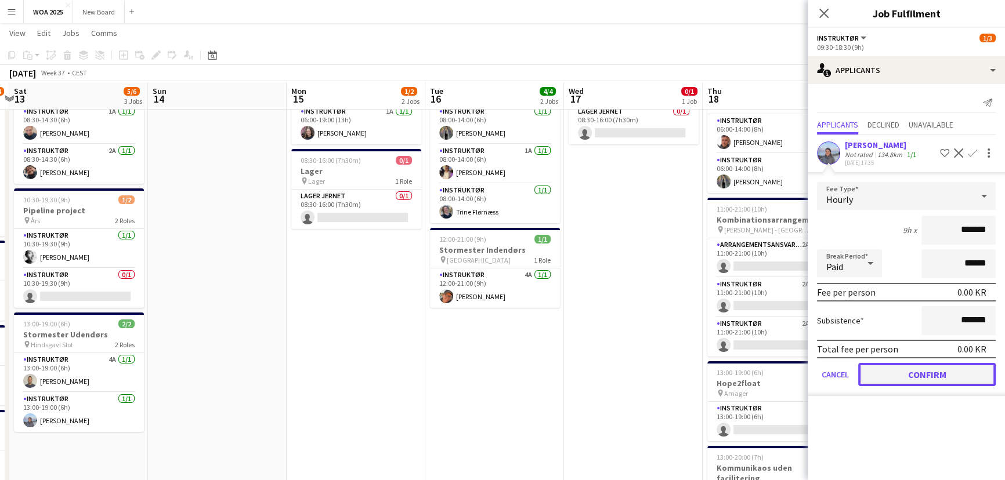
click at [940, 372] on button "Confirm" at bounding box center [926, 374] width 137 height 23
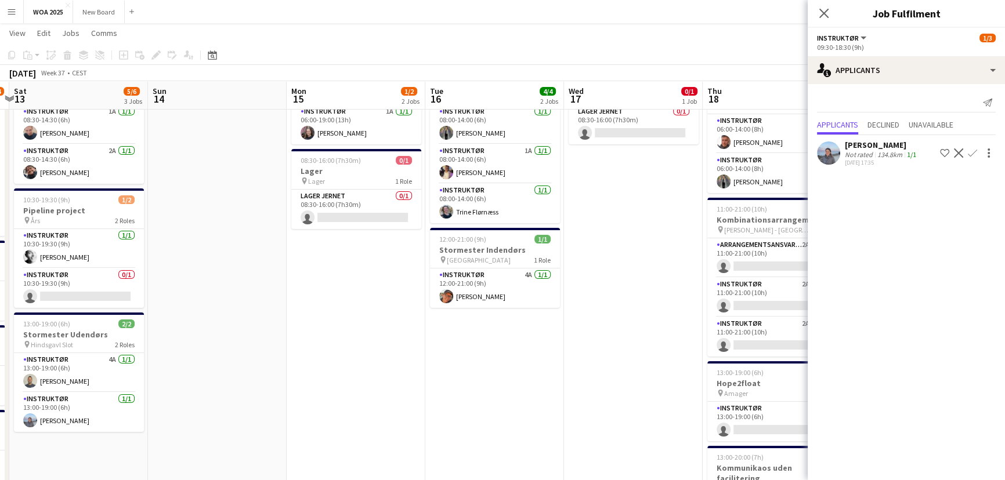
click at [970, 153] on app-icon "Confirm" at bounding box center [971, 152] width 9 height 9
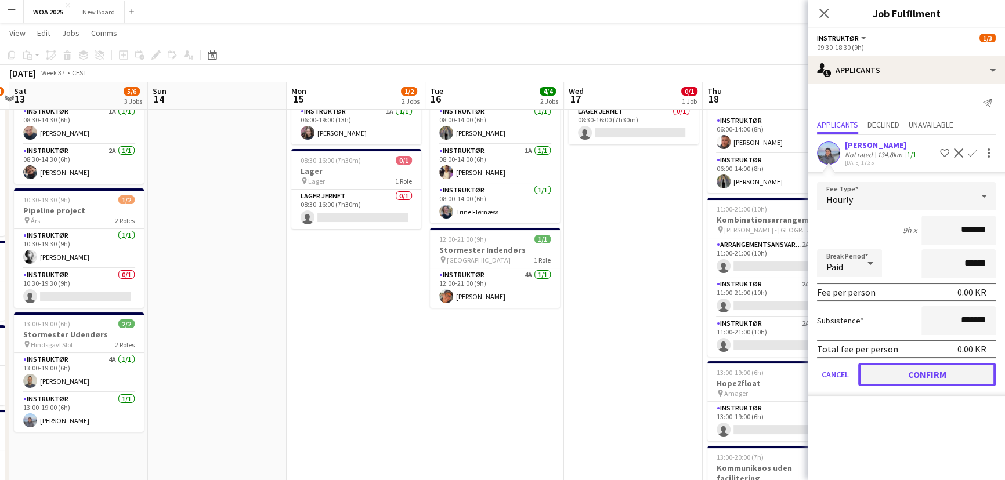
click at [940, 367] on button "Confirm" at bounding box center [926, 374] width 137 height 23
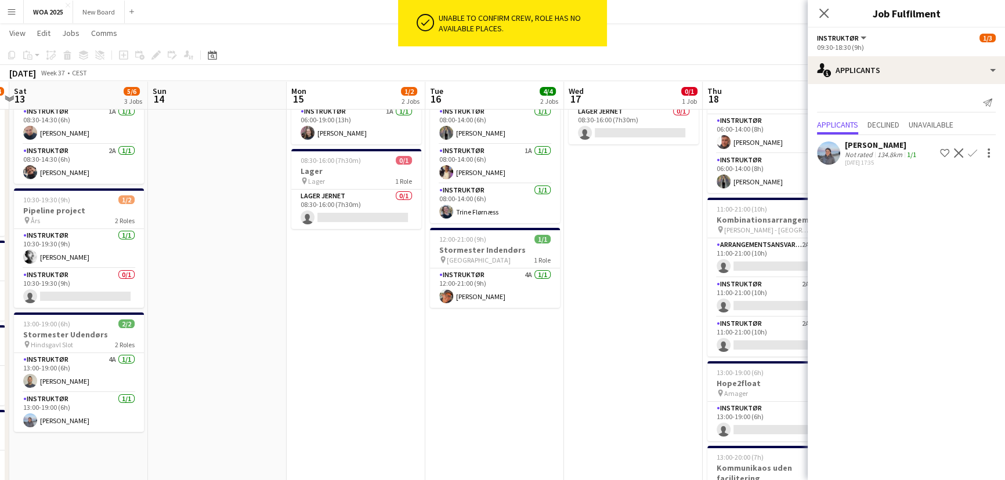
click at [759, 56] on app-toolbar "Copy Paste Paste Ctrl+V Paste with crew Ctrl+Shift+V Paste linked Job [GEOGRAPH…" at bounding box center [502, 55] width 1005 height 20
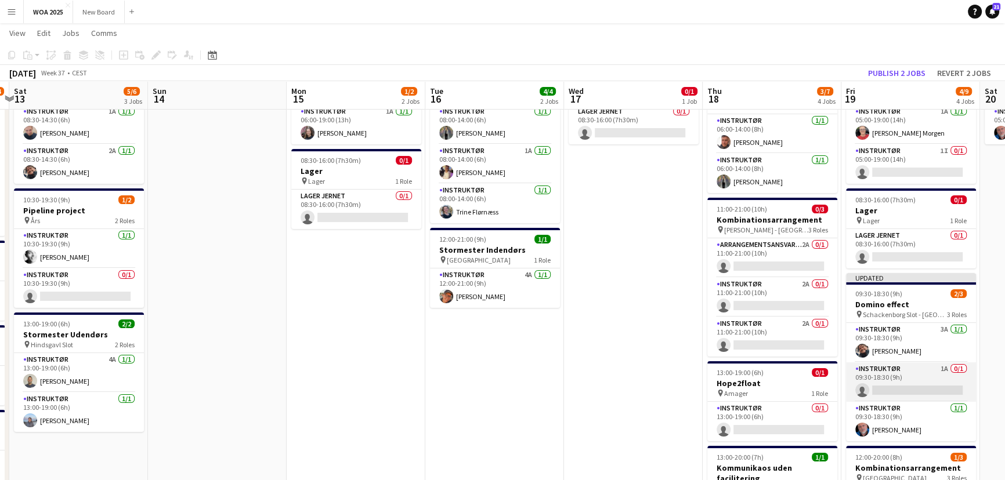
click at [929, 379] on app-card-role "Instruktør 1A 0/1 09:30-18:30 (9h) single-neutral-actions" at bounding box center [911, 382] width 130 height 39
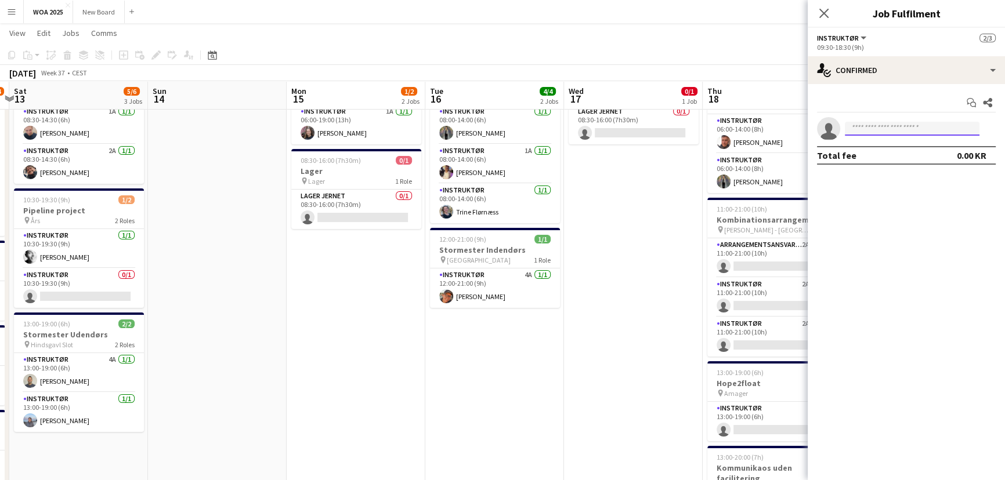
click at [943, 126] on input at bounding box center [911, 129] width 135 height 14
type input "*****"
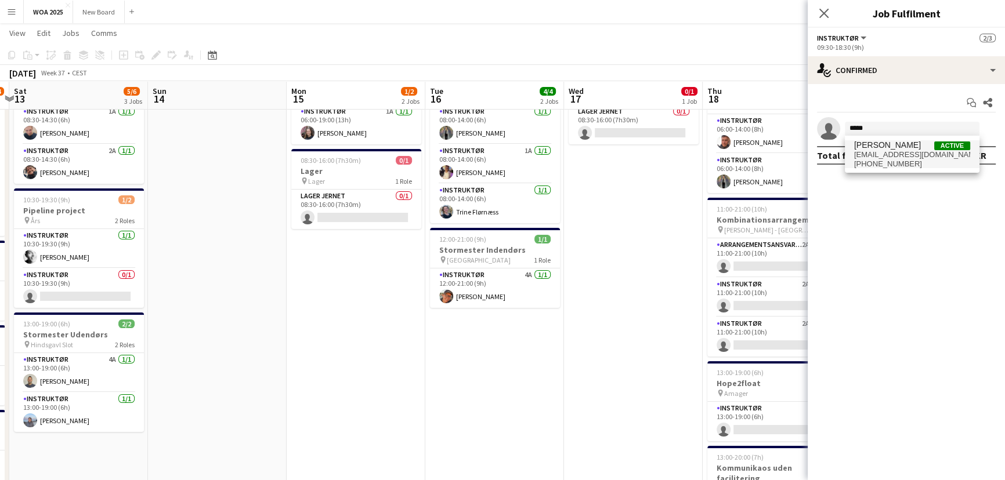
click at [916, 155] on span "[EMAIL_ADDRESS][DOMAIN_NAME]" at bounding box center [912, 154] width 116 height 9
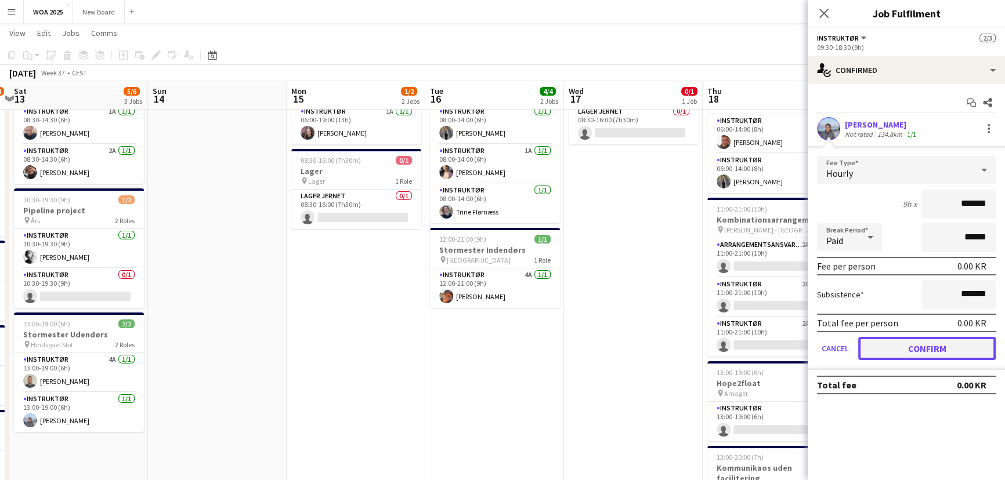
click at [936, 347] on button "Confirm" at bounding box center [926, 348] width 137 height 23
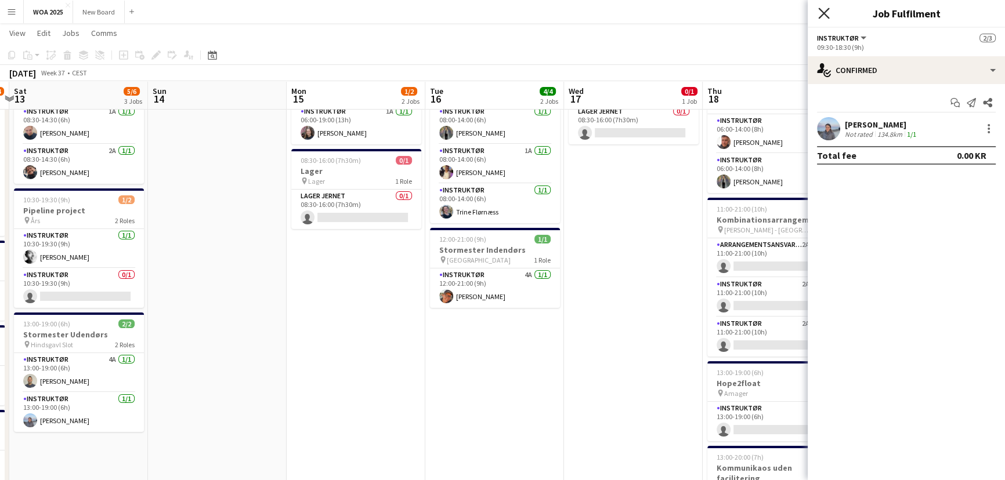
click at [822, 10] on icon "Close pop-in" at bounding box center [823, 13] width 11 height 11
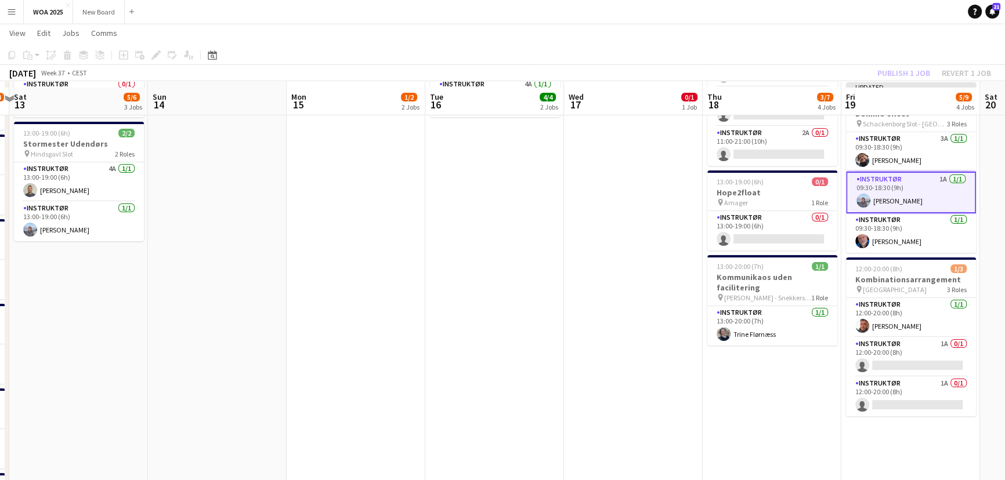
scroll to position [267, 0]
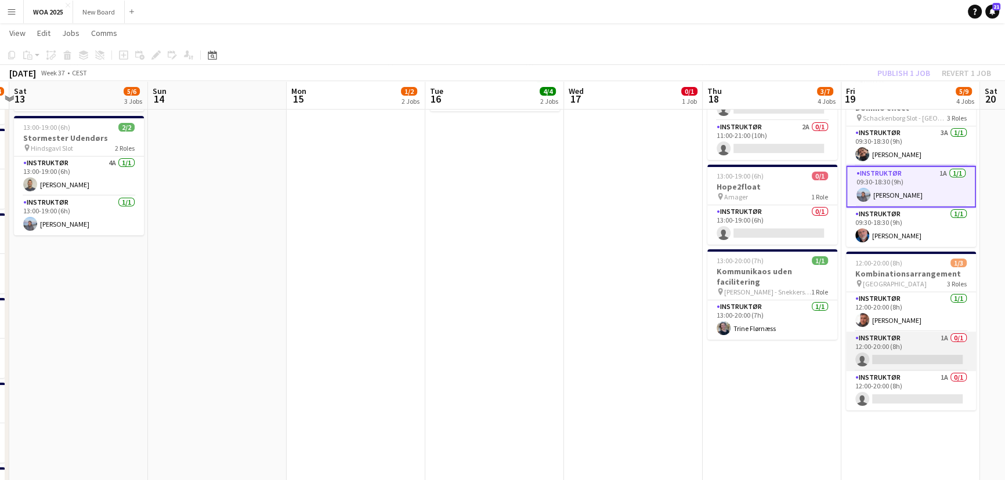
click at [936, 353] on app-card-role "Instruktør 1A 0/1 12:00-20:00 (8h) single-neutral-actions" at bounding box center [911, 351] width 130 height 39
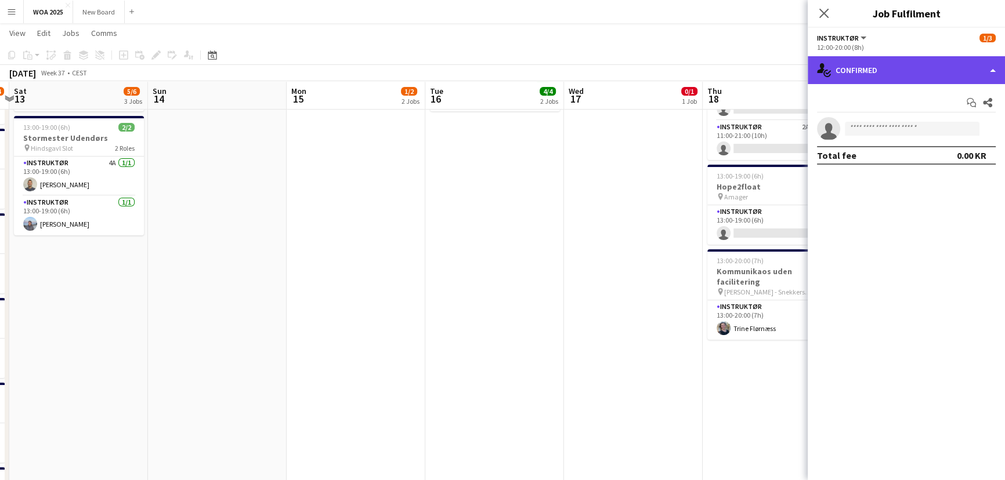
click at [973, 71] on div "single-neutral-actions-check-2 Confirmed" at bounding box center [905, 70] width 197 height 28
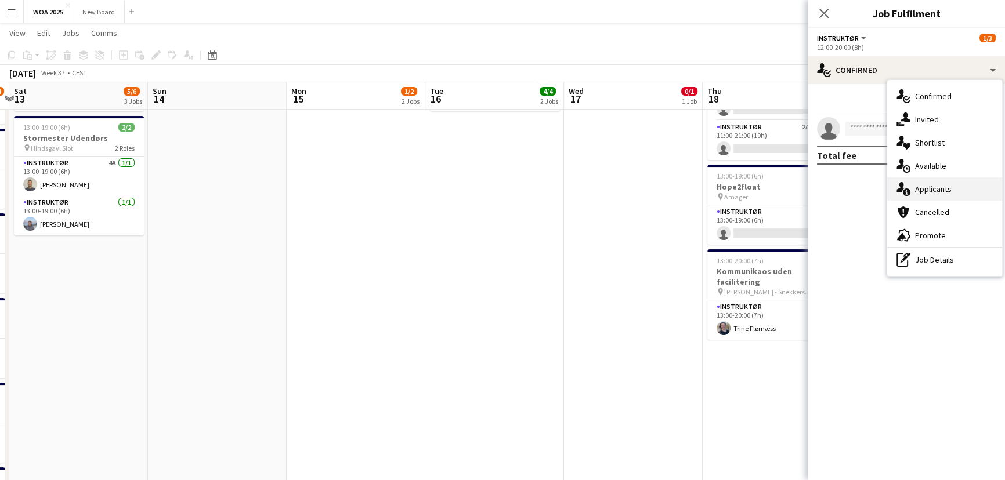
click at [974, 192] on div "single-neutral-actions-information Applicants" at bounding box center [944, 188] width 115 height 23
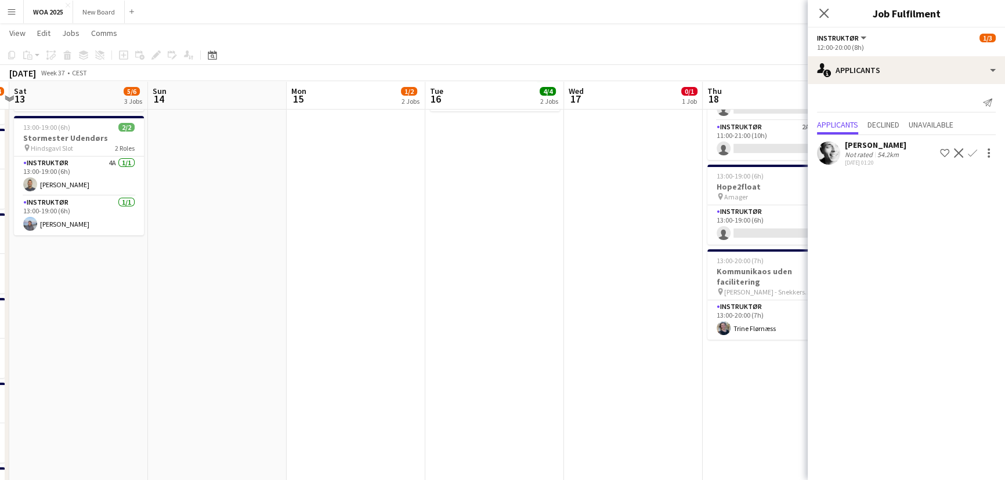
click at [971, 150] on app-icon "Confirm" at bounding box center [971, 152] width 9 height 9
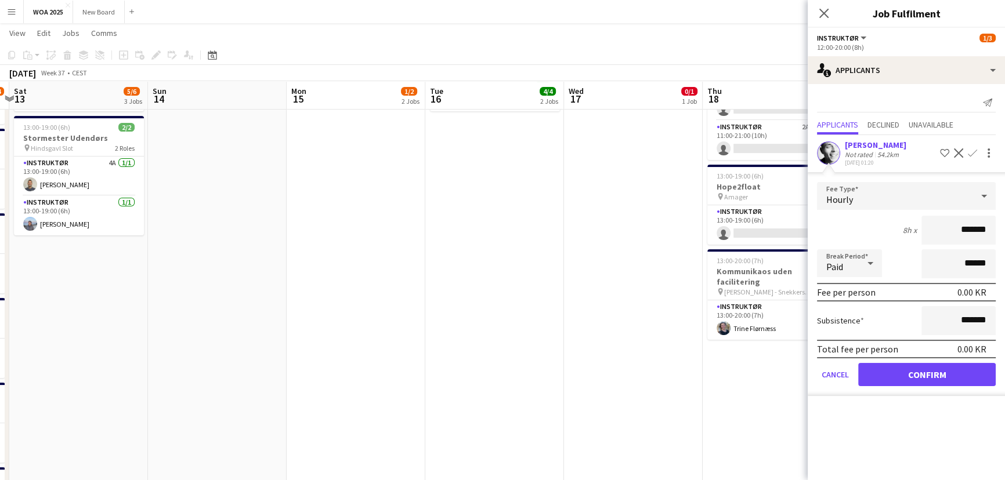
click at [778, 77] on div "[DATE] Week 37 • CEST Publish 2 jobs Revert 2 jobs" at bounding box center [502, 73] width 1005 height 16
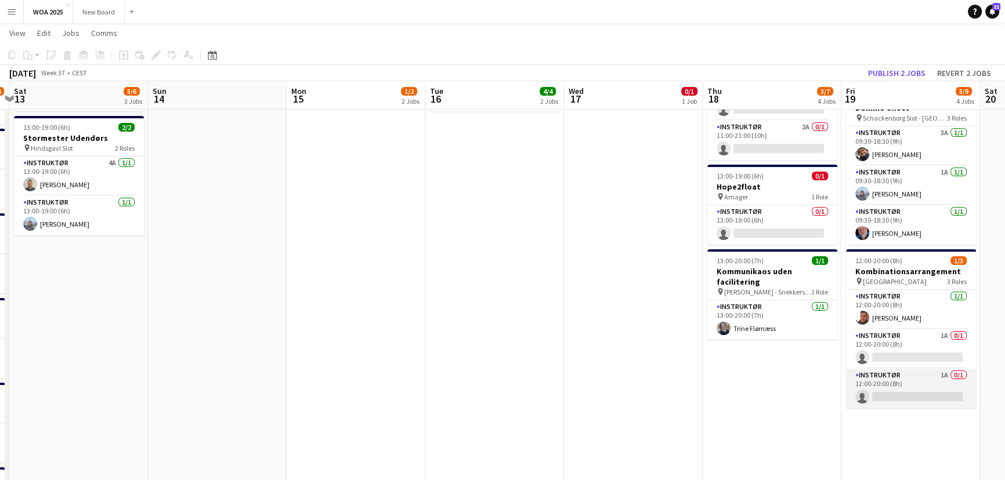
click at [903, 385] on app-card-role "Instruktør 1A 0/1 12:00-20:00 (8h) single-neutral-actions" at bounding box center [911, 388] width 130 height 39
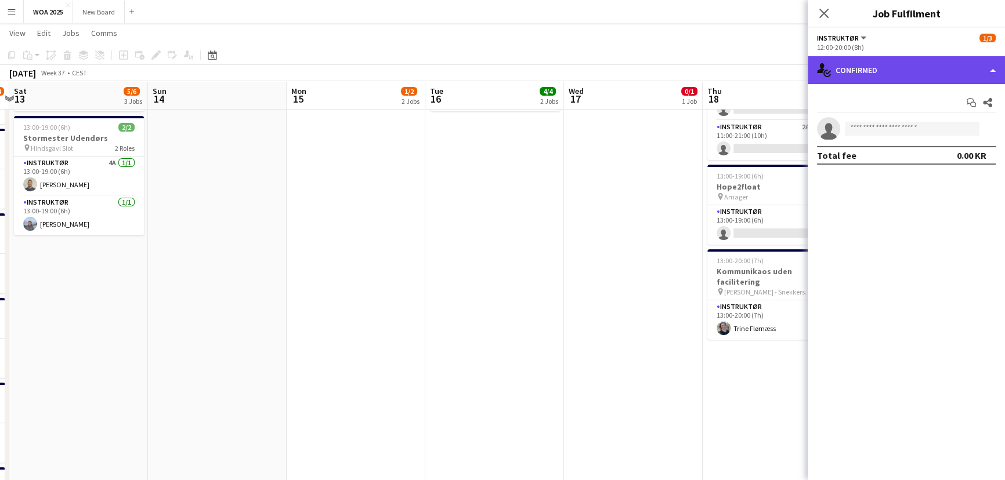
click at [977, 75] on div "single-neutral-actions-check-2 Confirmed" at bounding box center [905, 70] width 197 height 28
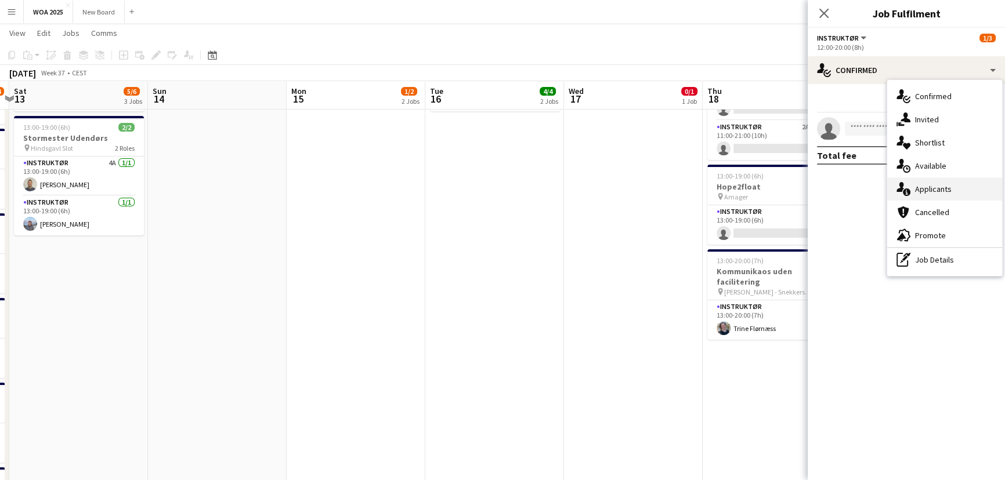
click at [972, 191] on div "single-neutral-actions-information Applicants" at bounding box center [944, 188] width 115 height 23
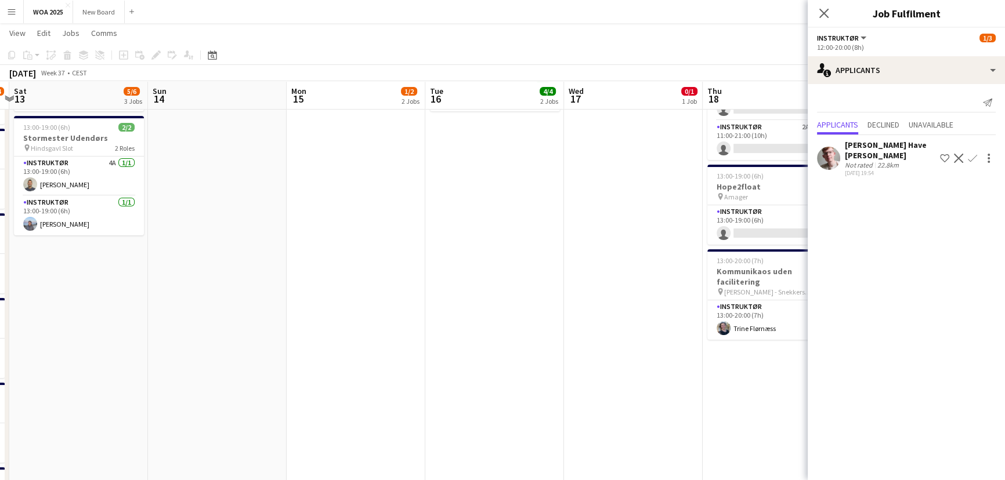
click at [969, 158] on app-icon "Confirm" at bounding box center [971, 158] width 9 height 9
click at [975, 157] on app-icon "Confirm" at bounding box center [971, 158] width 9 height 9
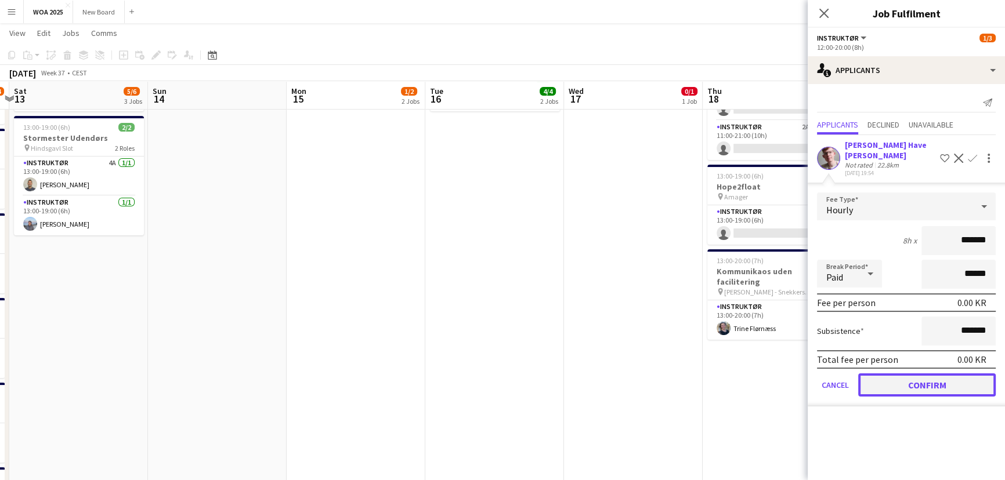
click at [945, 384] on button "Confirm" at bounding box center [926, 385] width 137 height 23
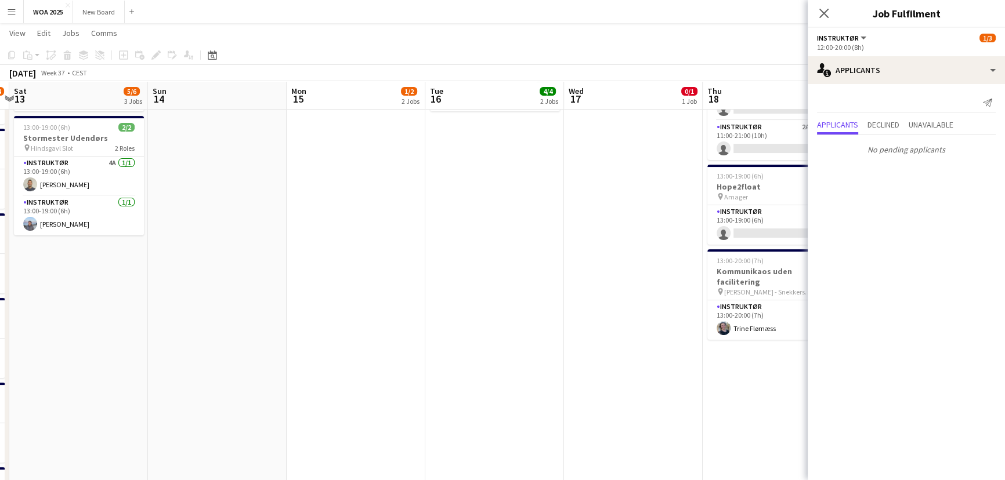
click at [769, 394] on app-date-cell "Updated 06:00-14:00 (8h) 2/2 Pipeline Projekt pin [PERSON_NAME] 2 Roles Instruk…" at bounding box center [771, 455] width 139 height 1185
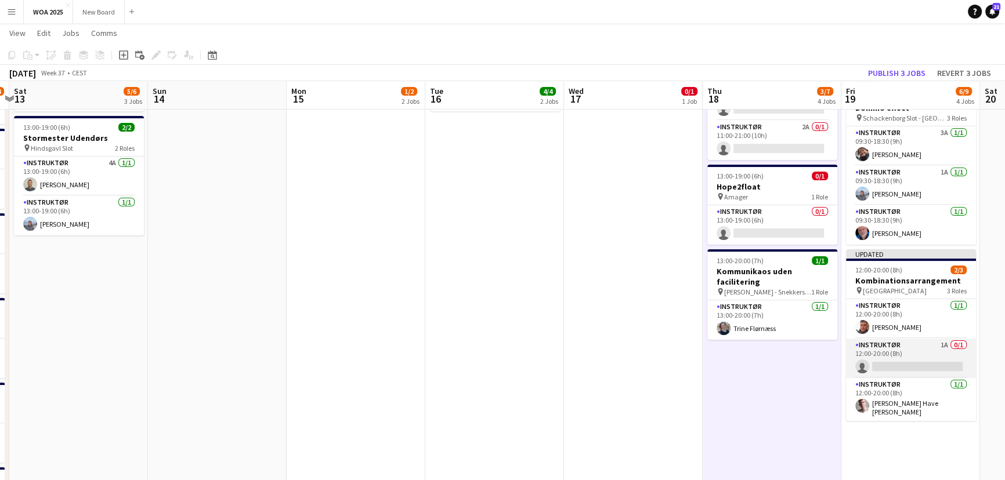
click at [904, 360] on app-card-role "Instruktør 1A 0/1 12:00-20:00 (8h) single-neutral-actions" at bounding box center [911, 358] width 130 height 39
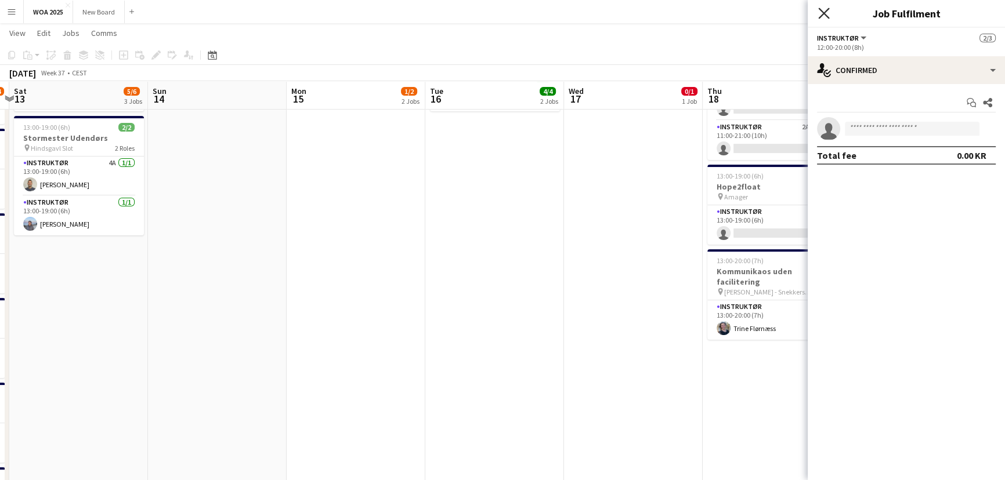
click at [824, 9] on icon "Close pop-in" at bounding box center [823, 13] width 11 height 11
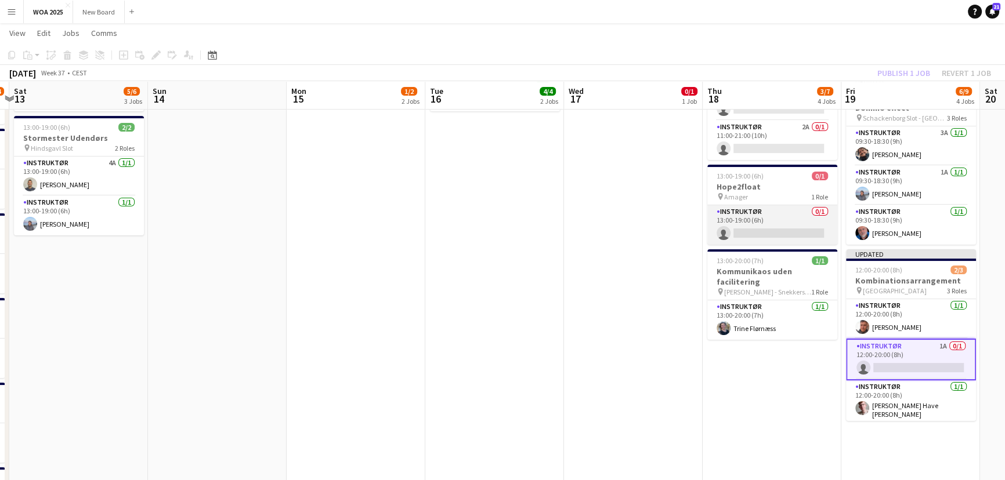
click at [763, 220] on app-card-role "Instruktør 0/1 13:00-19:00 (6h) single-neutral-actions" at bounding box center [772, 224] width 130 height 39
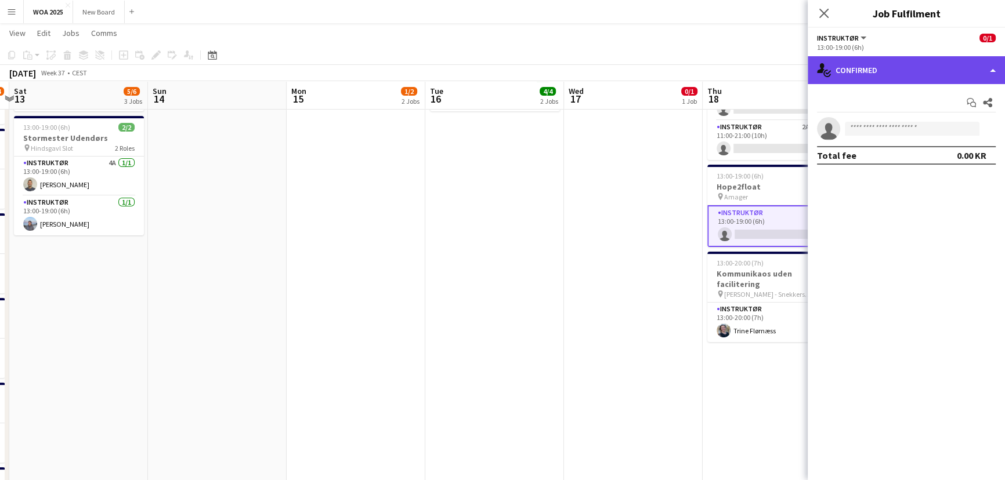
click at [921, 67] on div "single-neutral-actions-check-2 Confirmed" at bounding box center [905, 70] width 197 height 28
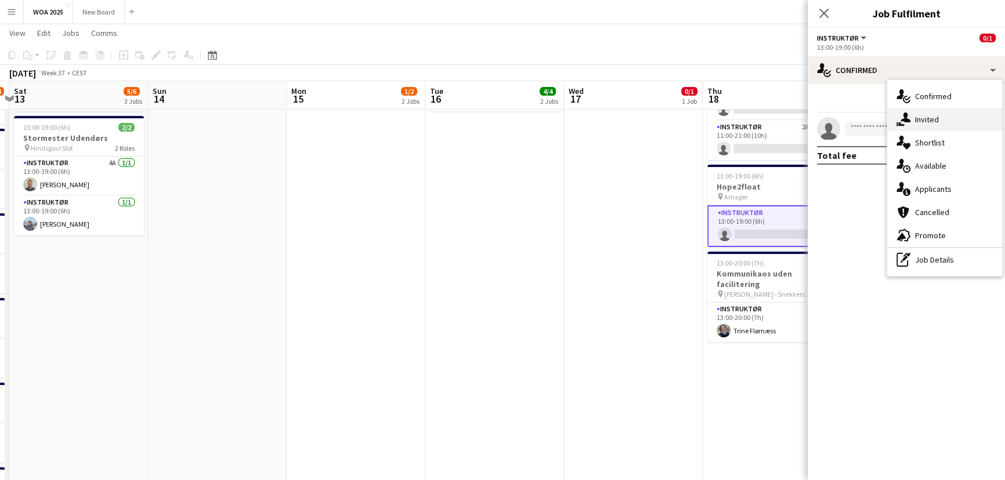
click at [933, 119] on div "single-neutral-actions-share-1 Invited" at bounding box center [944, 119] width 115 height 23
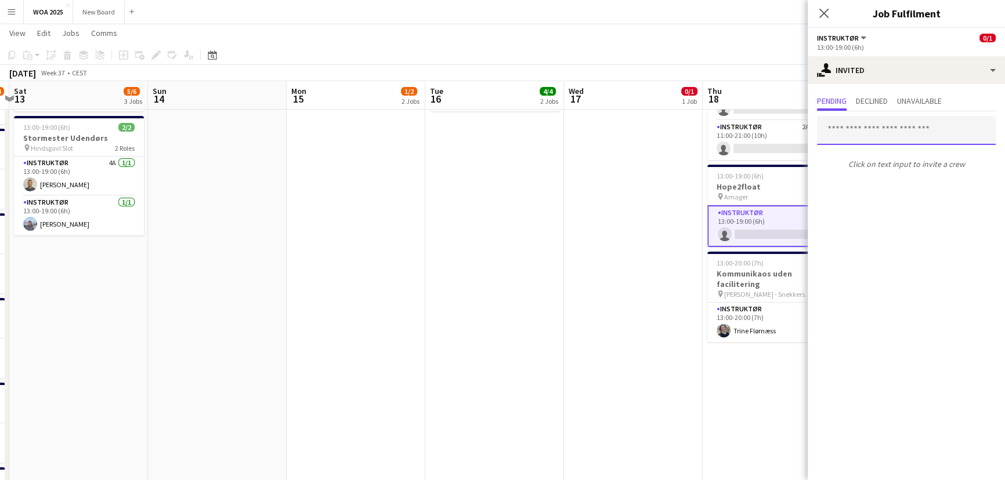
click at [900, 127] on input "text" at bounding box center [906, 130] width 179 height 29
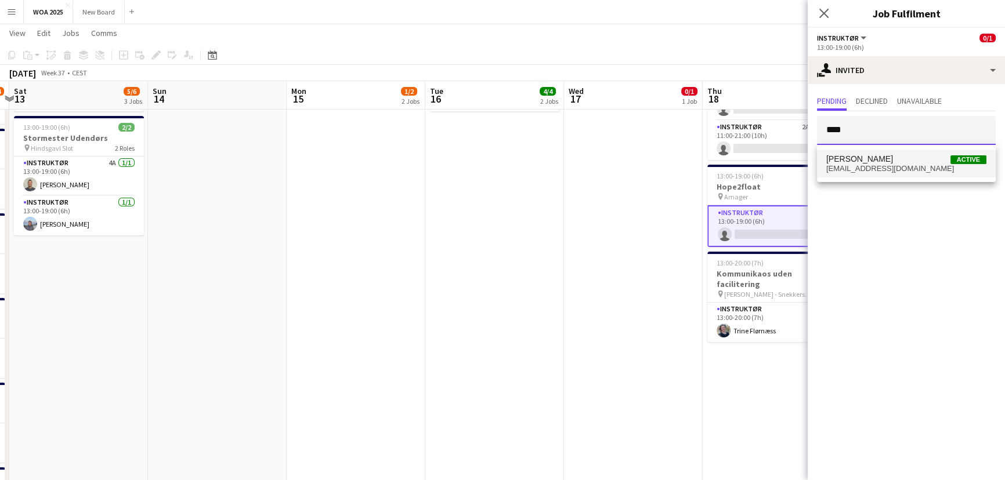
type input "****"
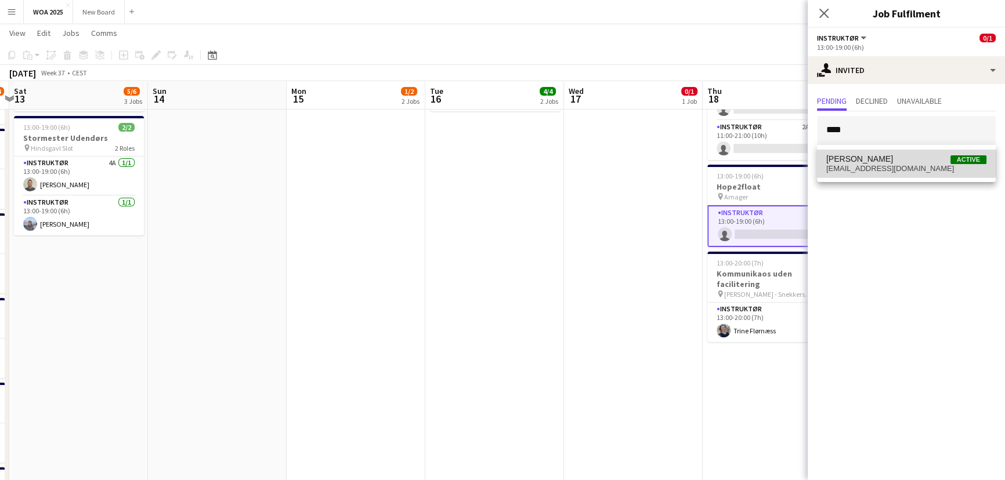
click at [886, 162] on span "[PERSON_NAME] Active" at bounding box center [906, 159] width 160 height 10
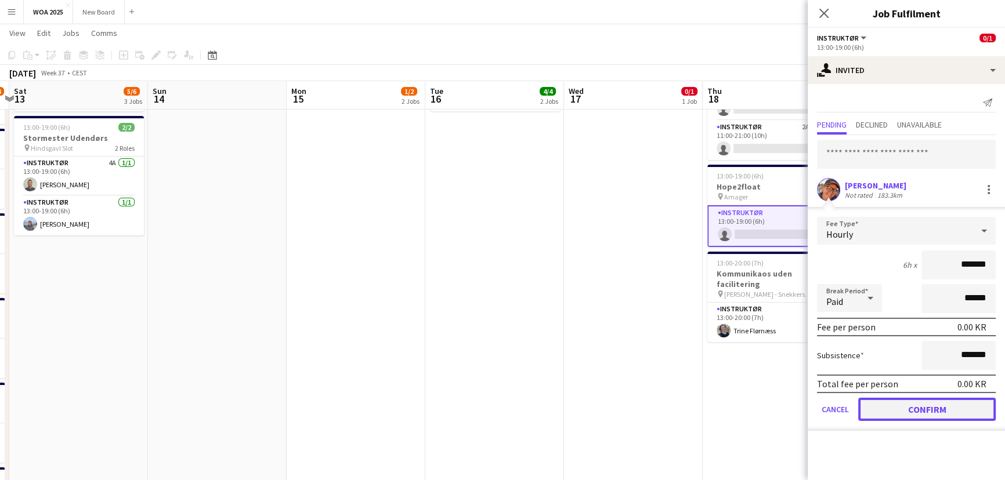
click at [929, 409] on button "Confirm" at bounding box center [926, 409] width 137 height 23
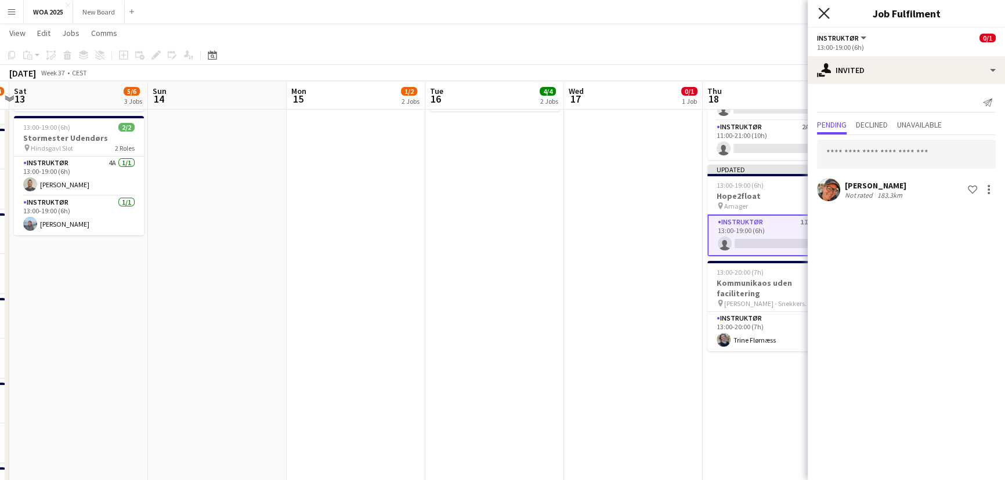
click at [820, 13] on icon "Close pop-in" at bounding box center [823, 13] width 11 height 11
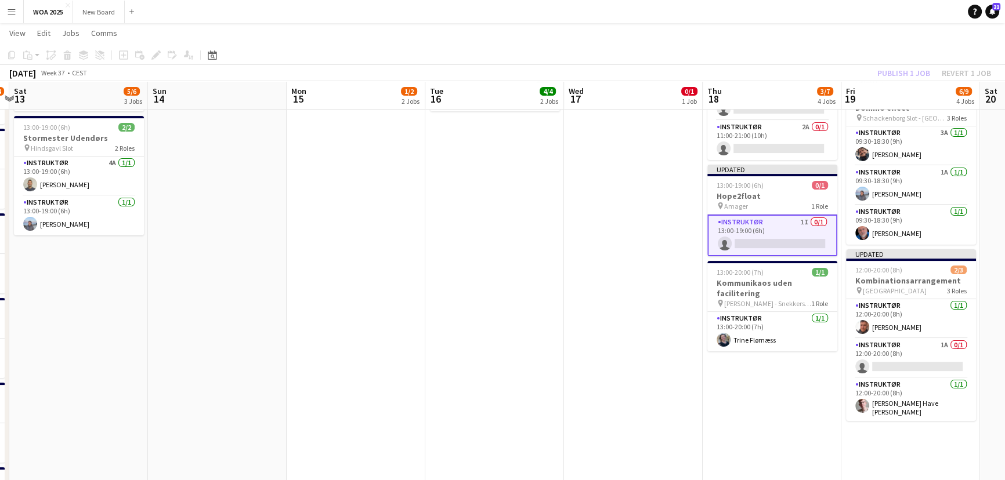
click at [918, 69] on div "Publish 1 job Revert 1 job" at bounding box center [934, 73] width 142 height 15
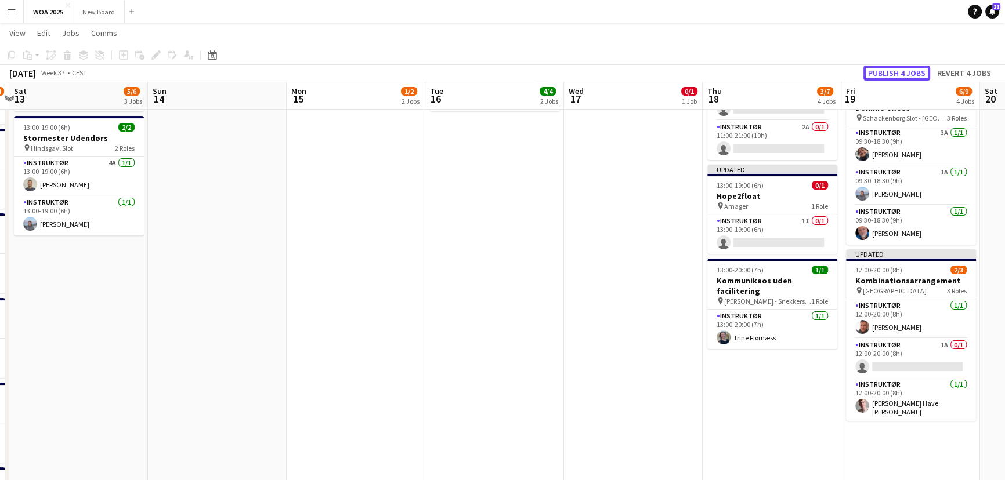
click at [918, 69] on button "Publish 4 jobs" at bounding box center [896, 73] width 67 height 15
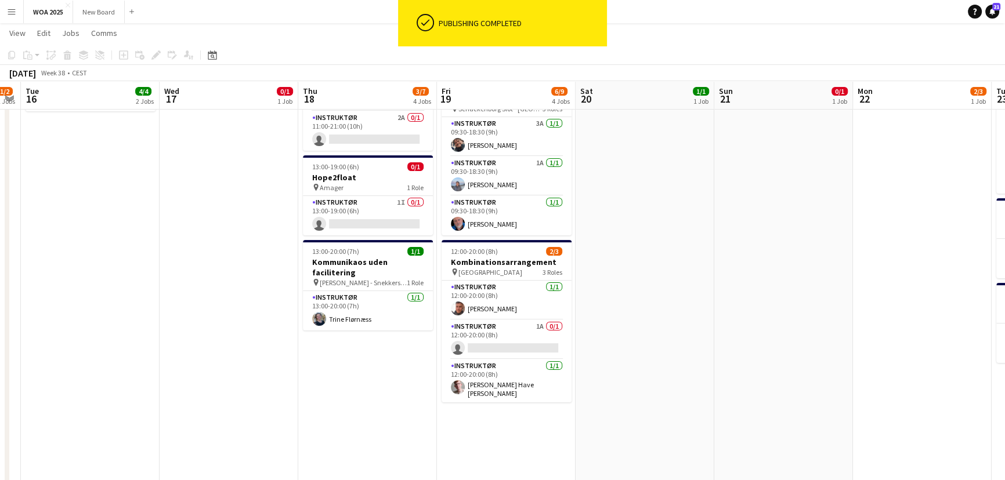
scroll to position [0, 296]
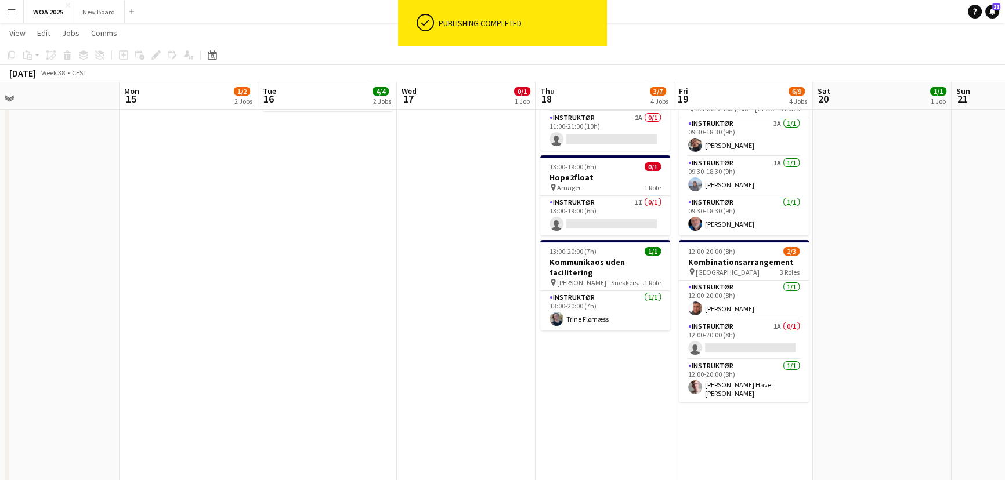
drag, startPoint x: 989, startPoint y: 240, endPoint x: 545, endPoint y: 215, distance: 445.0
click at [545, 215] on app-calendar-viewport "Fri 12 11/14 7 Jobs Sat 13 5/6 3 Jobs Sun 14 Mon 15 1/2 2 Jobs Tue 16 4/4 2 Job…" at bounding box center [502, 413] width 1005 height 1270
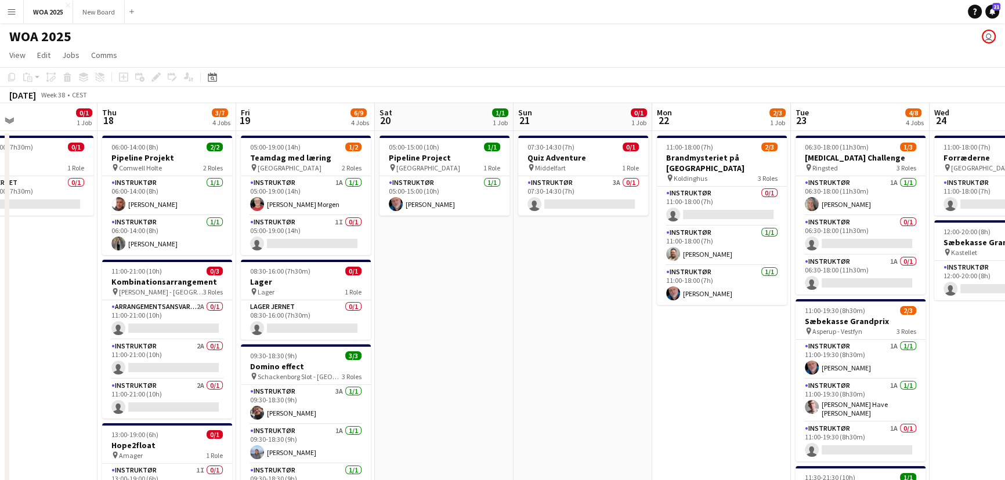
scroll to position [0, 460]
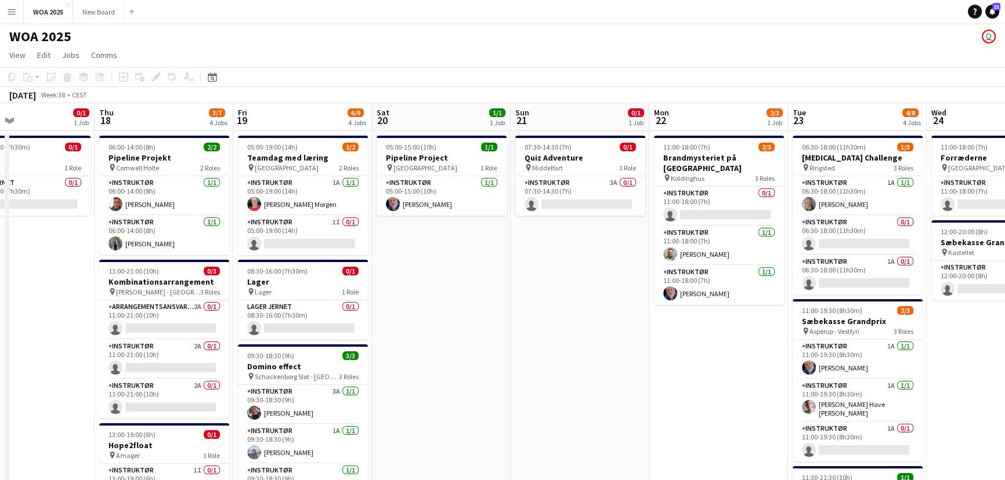
drag, startPoint x: 866, startPoint y: 354, endPoint x: 702, endPoint y: 325, distance: 166.1
click at [876, 267] on app-card-role "Instruktør 1A 0/1 06:30-18:00 (11h30m) single-neutral-actions" at bounding box center [857, 274] width 130 height 39
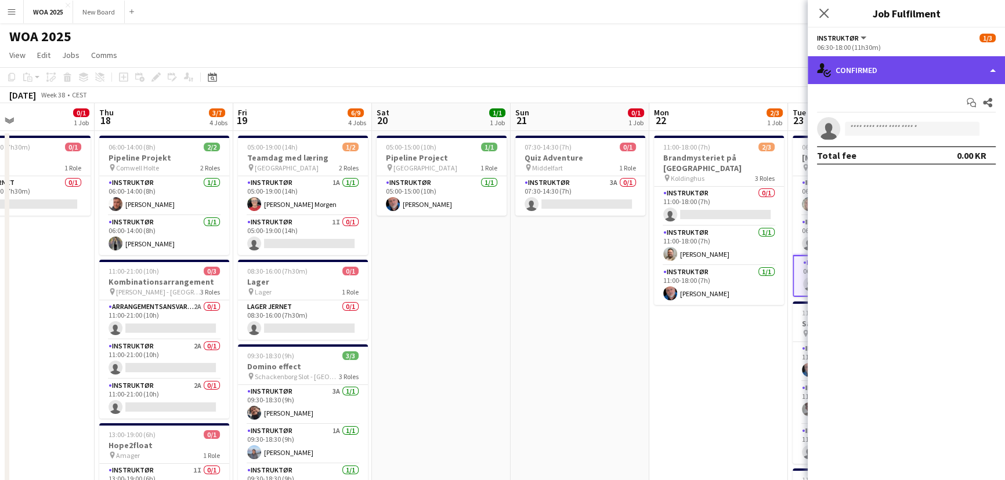
click at [972, 73] on div "single-neutral-actions-check-2 Confirmed" at bounding box center [905, 70] width 197 height 28
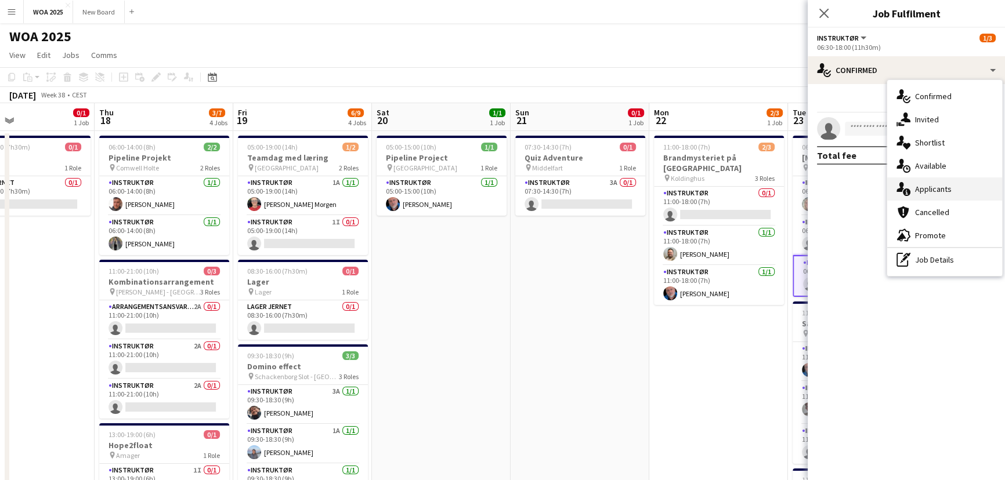
click at [969, 188] on div "single-neutral-actions-information Applicants" at bounding box center [944, 188] width 115 height 23
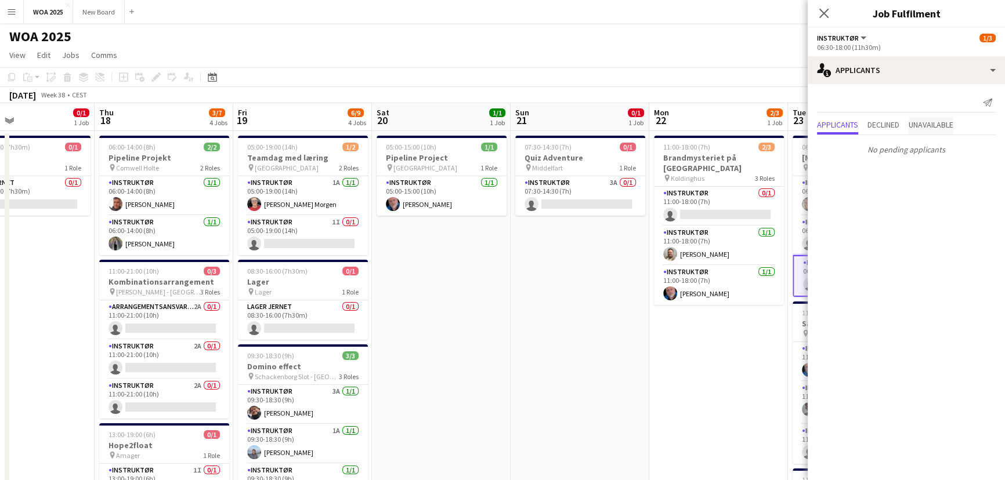
click at [936, 131] on span "Unavailable" at bounding box center [930, 125] width 45 height 17
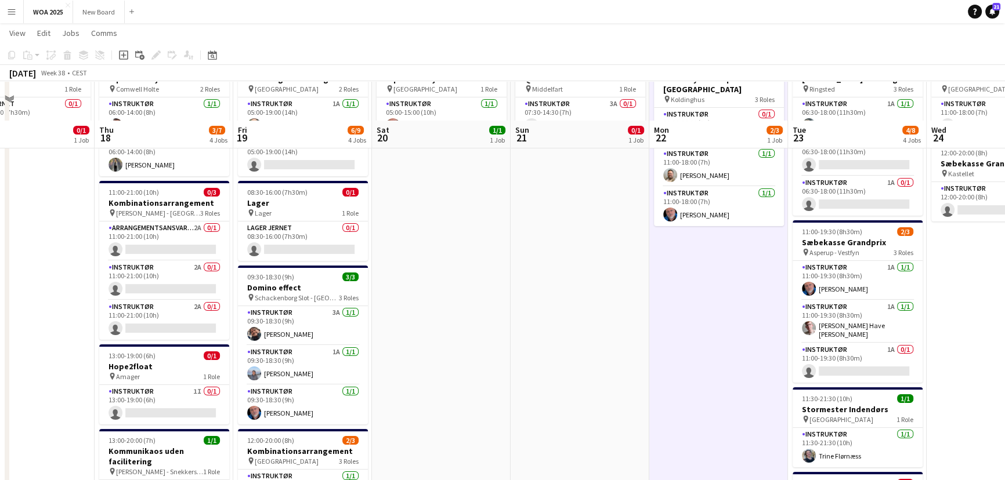
scroll to position [117, 0]
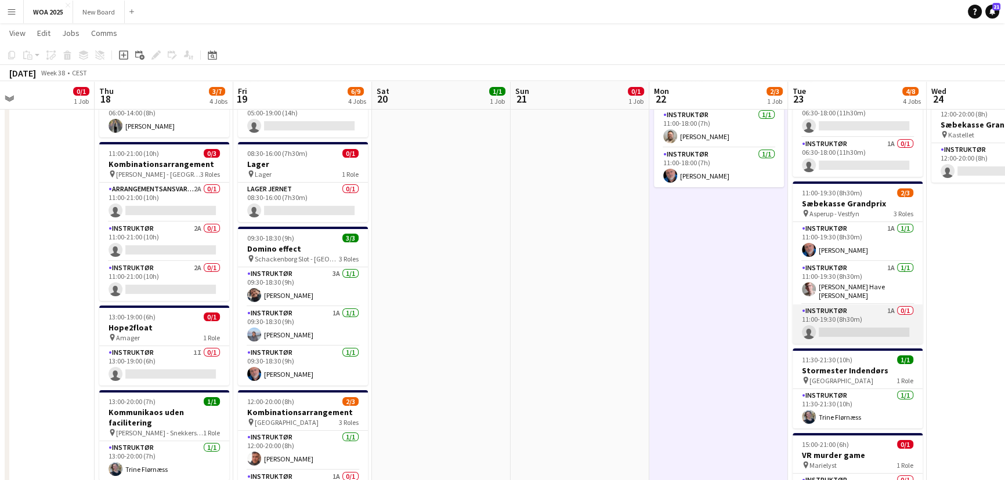
click at [873, 321] on app-card-role "Instruktør 1A 0/1 11:00-19:30 (8h30m) single-neutral-actions" at bounding box center [857, 324] width 130 height 39
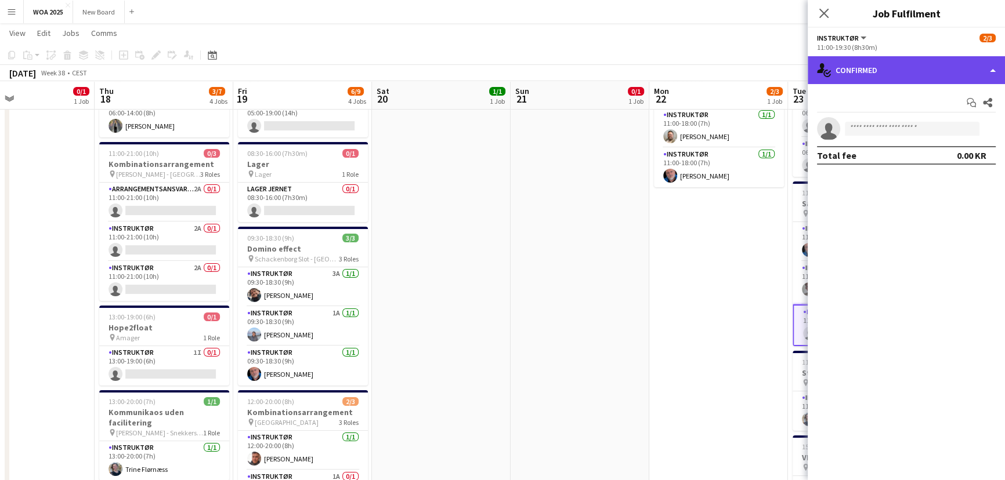
click at [963, 67] on div "single-neutral-actions-check-2 Confirmed" at bounding box center [905, 70] width 197 height 28
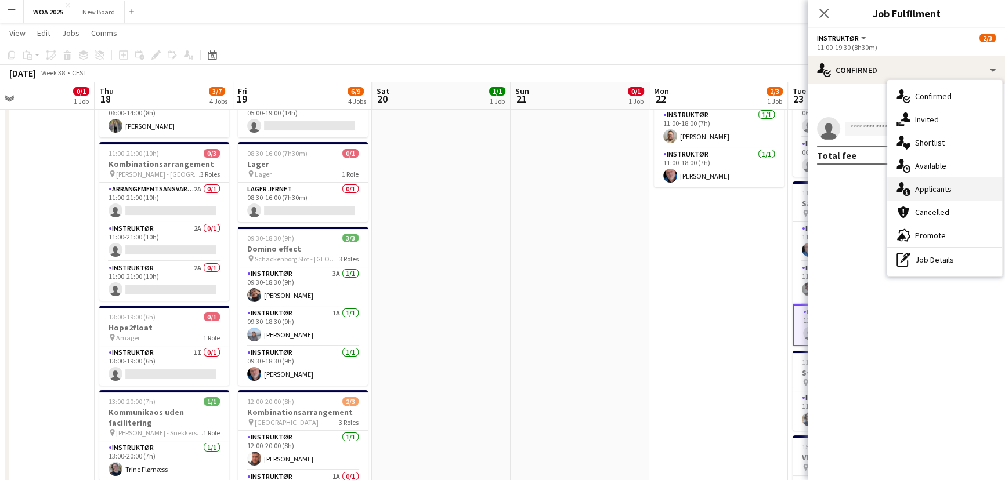
click at [960, 186] on div "single-neutral-actions-information Applicants" at bounding box center [944, 188] width 115 height 23
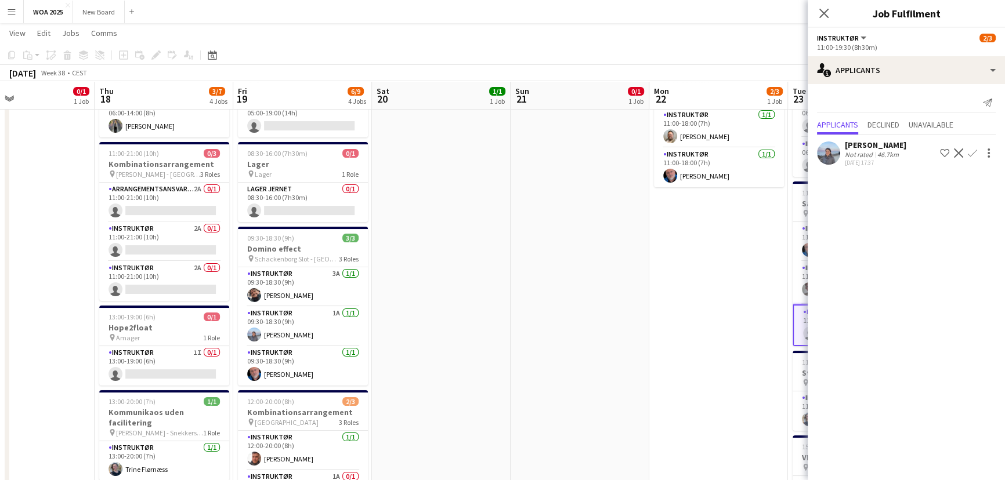
click at [969, 155] on app-icon "Confirm" at bounding box center [971, 152] width 9 height 9
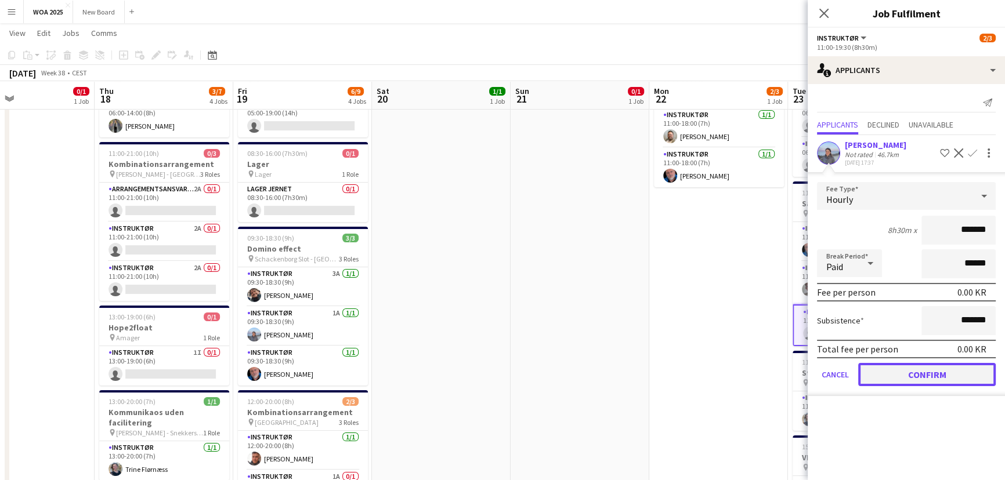
click at [940, 374] on button "Confirm" at bounding box center [926, 374] width 137 height 23
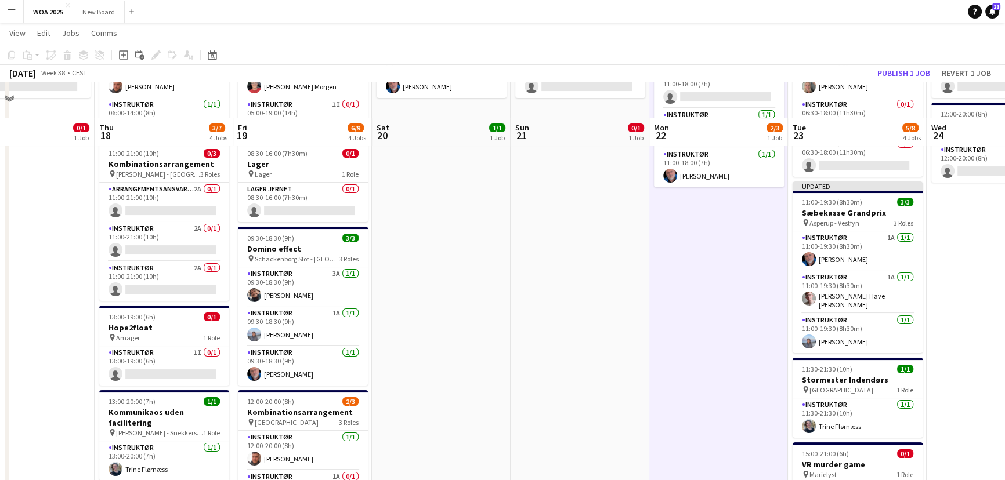
scroll to position [278, 0]
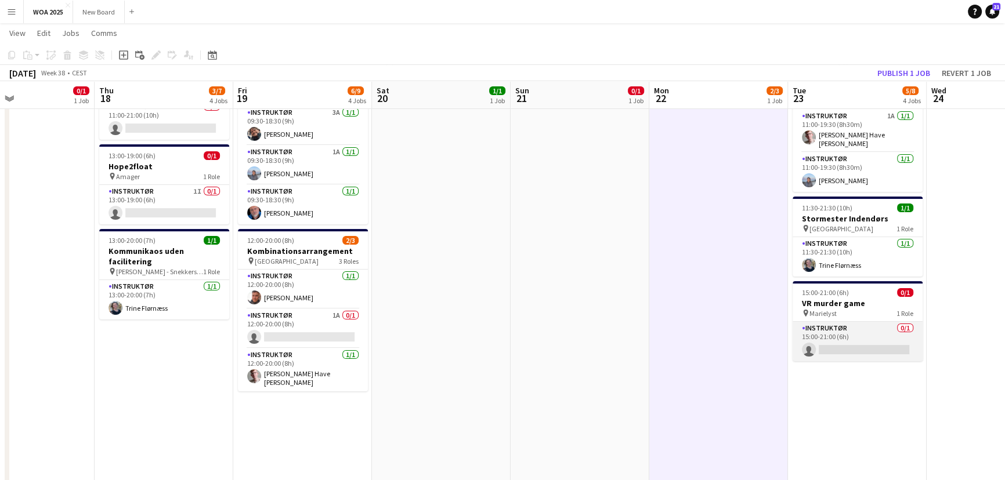
click at [871, 324] on app-card-role "Instruktør 0/1 15:00-21:00 (6h) single-neutral-actions" at bounding box center [857, 341] width 130 height 39
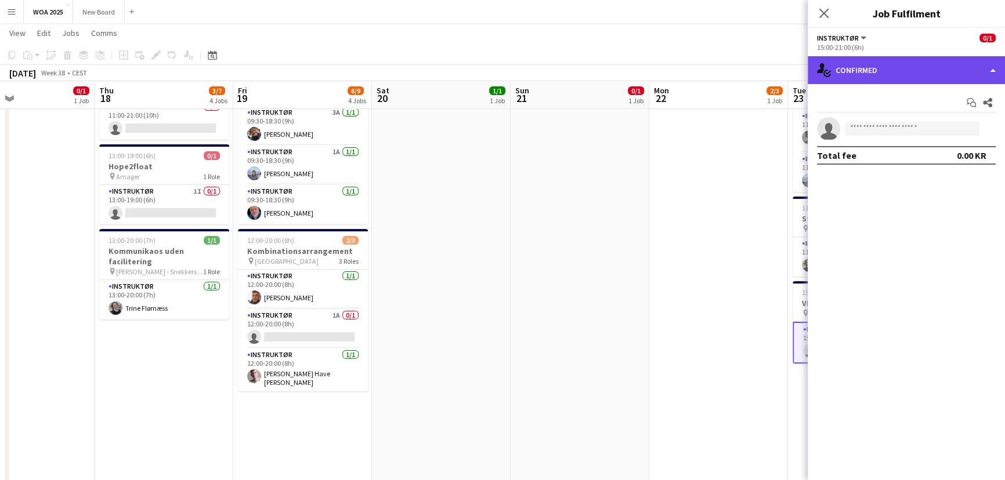
click at [928, 68] on div "single-neutral-actions-check-2 Confirmed" at bounding box center [905, 70] width 197 height 28
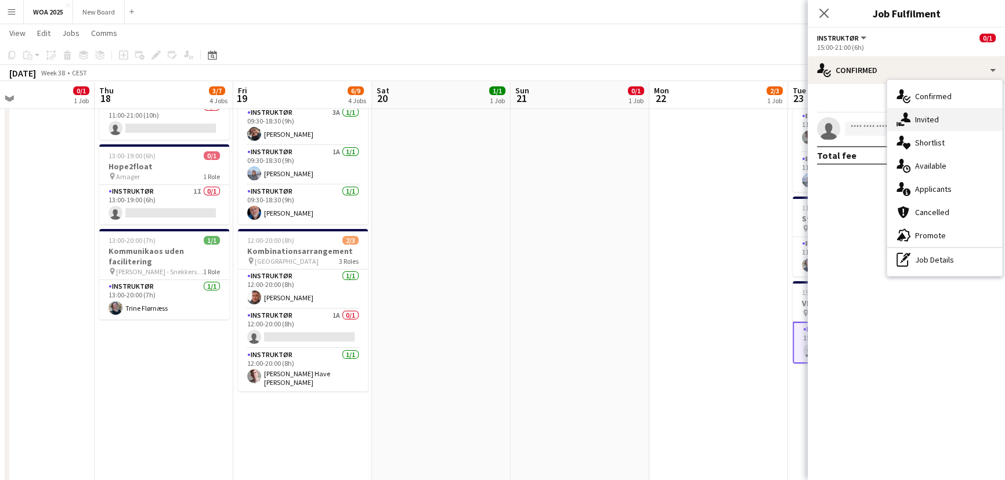
click at [942, 119] on div "single-neutral-actions-share-1 Invited" at bounding box center [944, 119] width 115 height 23
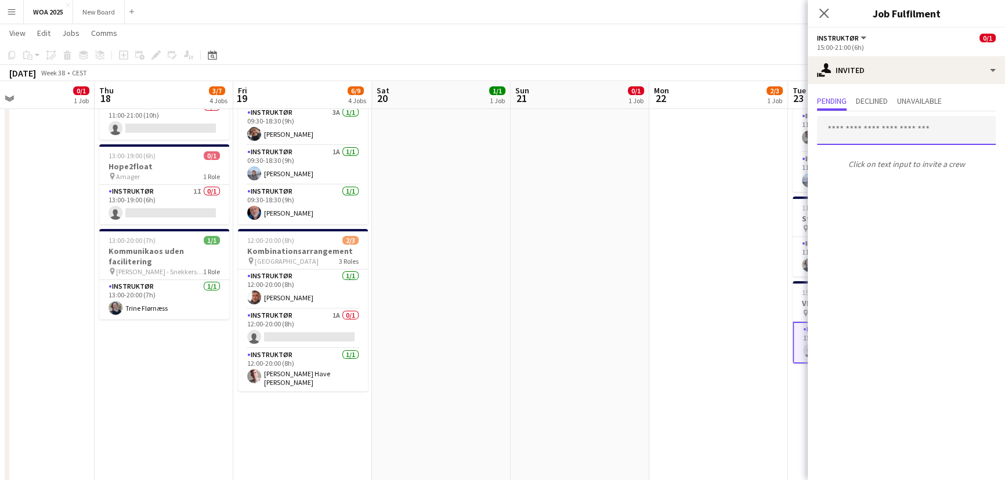
click at [905, 127] on input "text" at bounding box center [906, 130] width 179 height 29
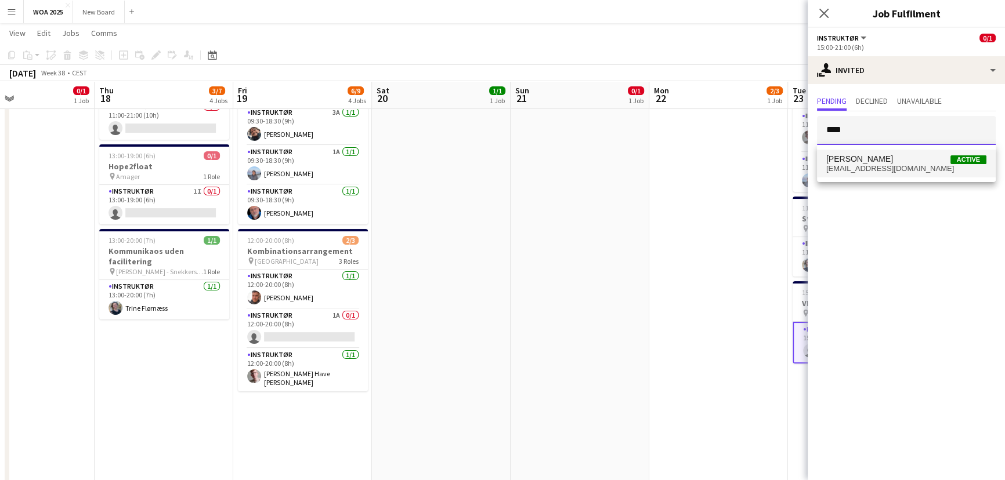
type input "****"
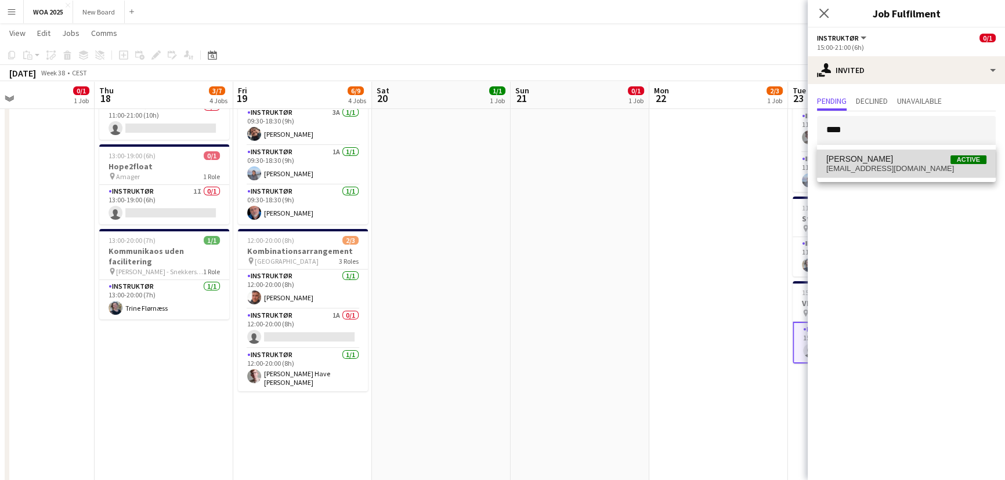
click at [897, 164] on span "[EMAIL_ADDRESS][DOMAIN_NAME]" at bounding box center [906, 168] width 160 height 9
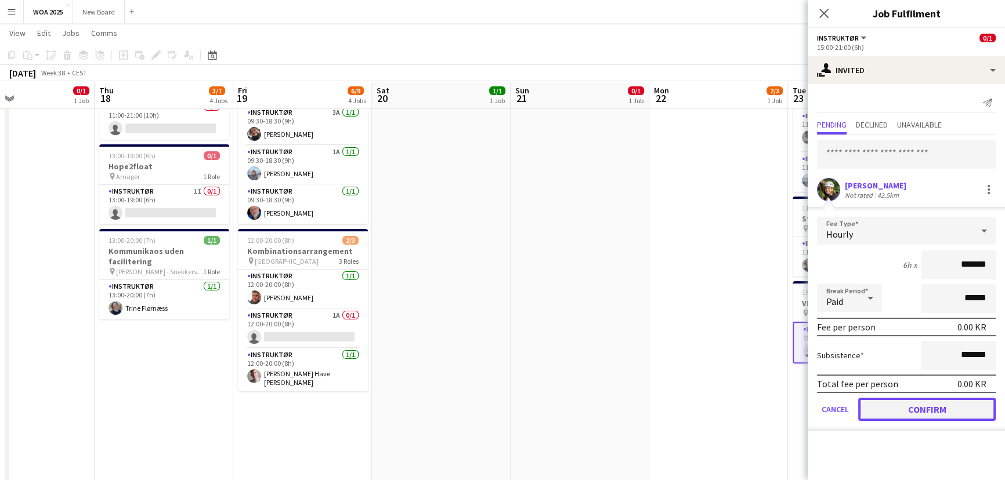
click at [914, 411] on button "Confirm" at bounding box center [926, 409] width 137 height 23
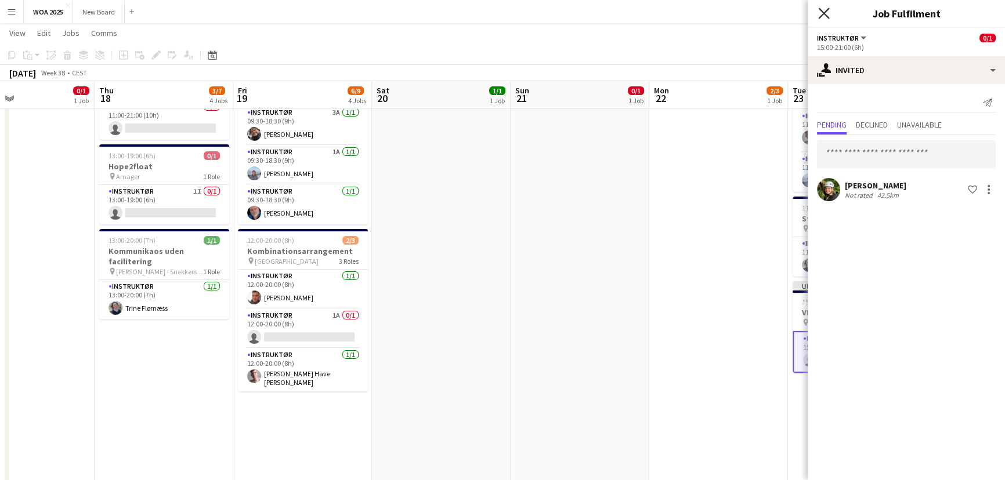
click at [820, 12] on icon "Close pop-in" at bounding box center [823, 13] width 11 height 11
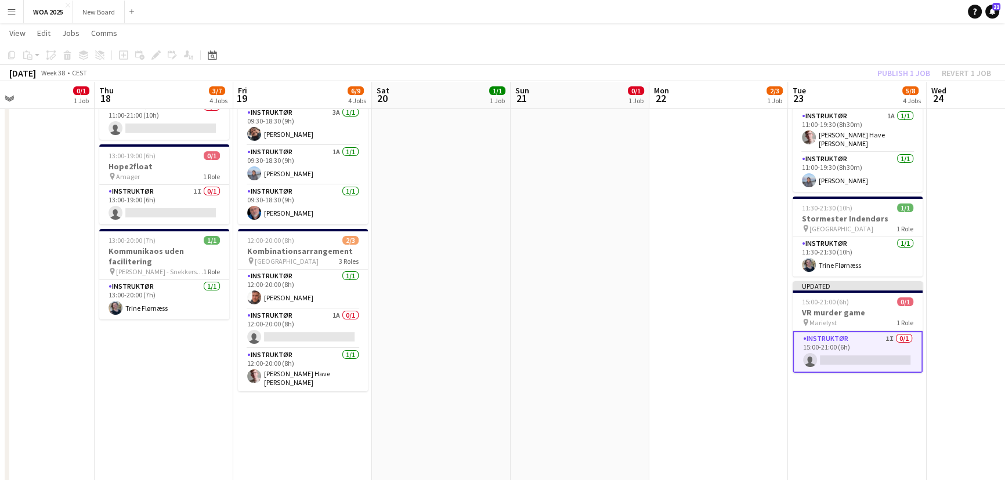
click at [916, 75] on div "Publish 1 job Revert 1 job" at bounding box center [934, 73] width 142 height 15
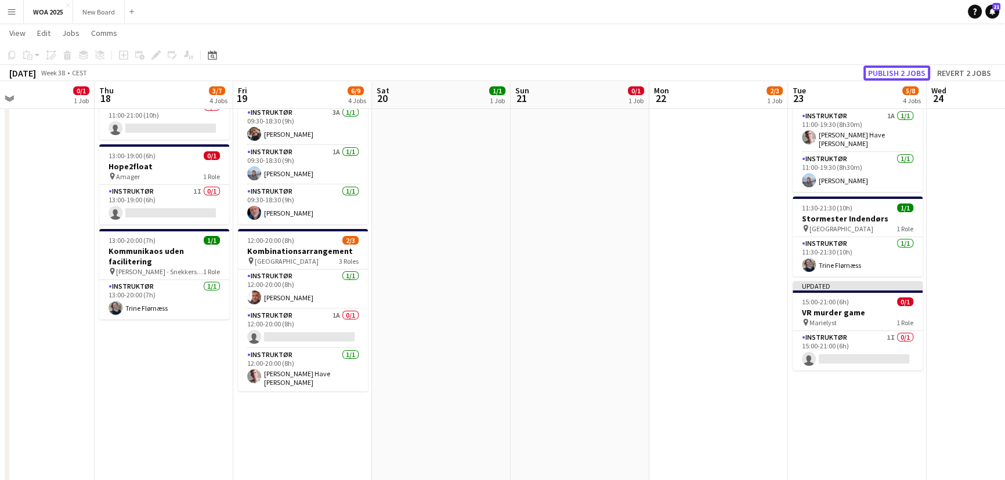
click at [916, 75] on button "Publish 2 jobs" at bounding box center [896, 73] width 67 height 15
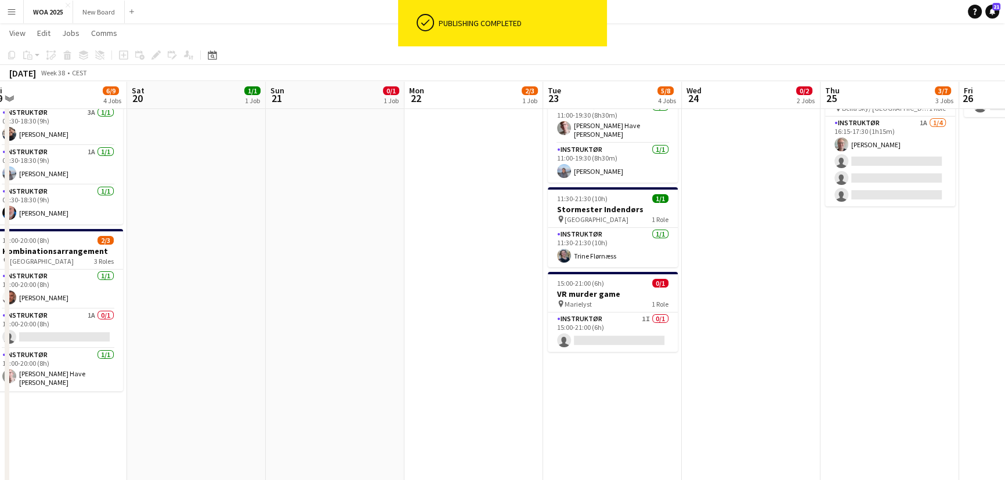
drag, startPoint x: 969, startPoint y: 237, endPoint x: 727, endPoint y: 272, distance: 244.4
click at [723, 272] on app-calendar-viewport "Tue 16 4/4 2 Jobs Wed 17 0/1 1 Job Thu 18 3/7 4 Jobs Fri 19 6/9 4 Jobs Sat 20 1…" at bounding box center [502, 402] width 1005 height 1270
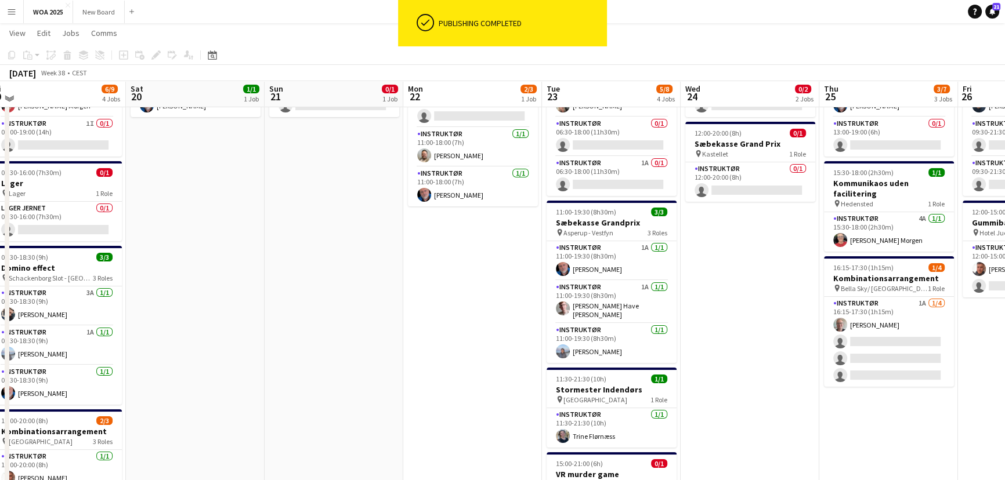
scroll to position [95, 0]
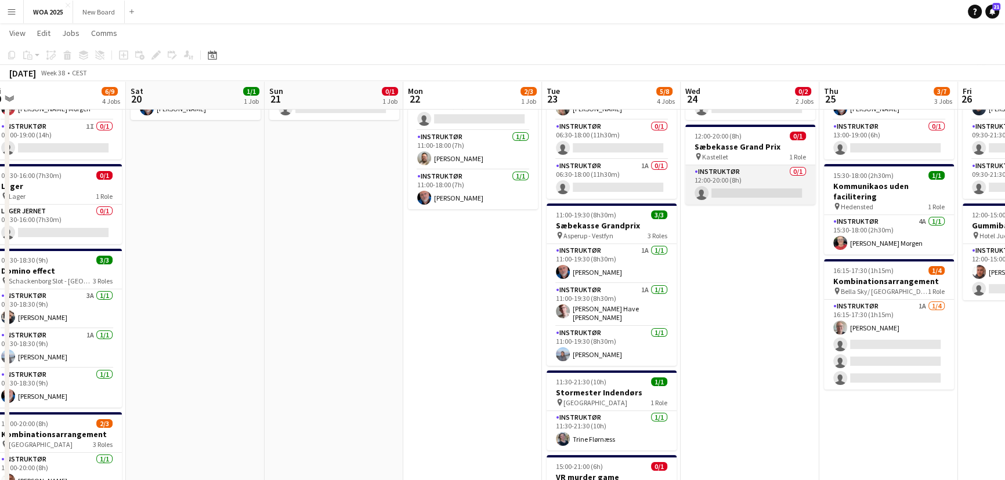
click at [774, 178] on app-card-role "Instruktør 0/1 12:00-20:00 (8h) single-neutral-actions" at bounding box center [750, 184] width 130 height 39
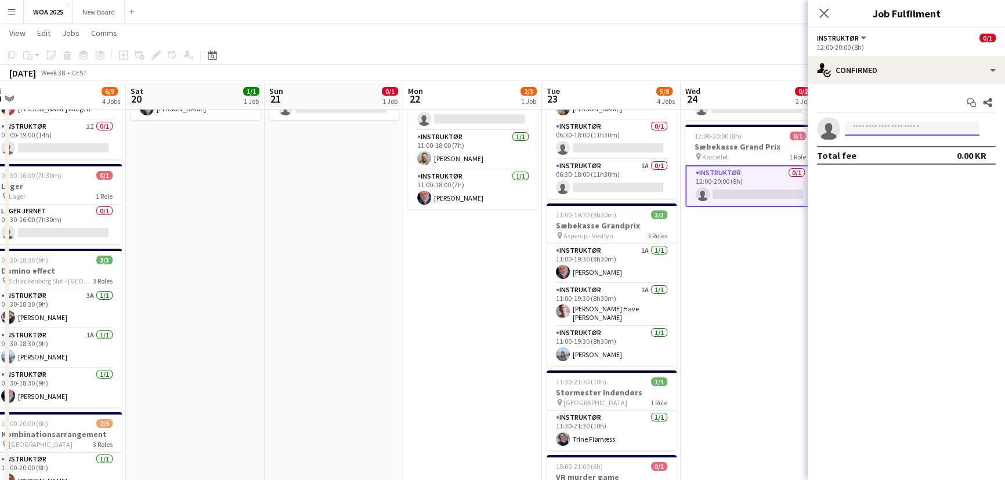
drag, startPoint x: 907, startPoint y: 127, endPoint x: 838, endPoint y: 188, distance: 92.0
click at [907, 127] on input at bounding box center [911, 129] width 135 height 14
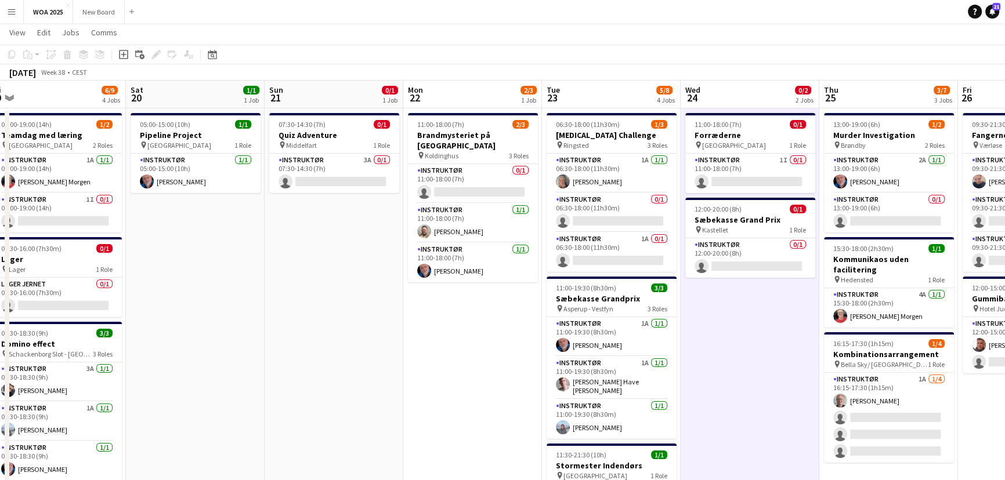
scroll to position [0, 0]
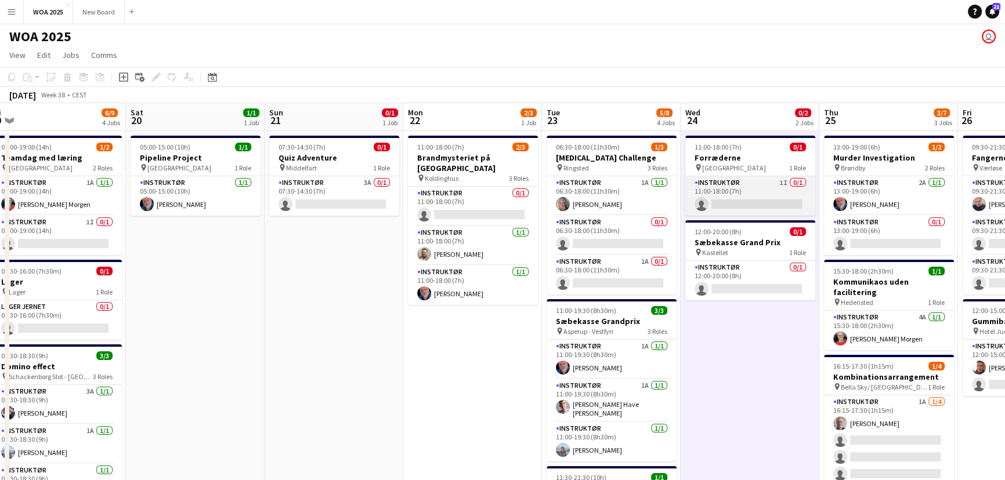
click at [765, 195] on app-card-role "Instruktør 1I 0/1 11:00-18:00 (7h) single-neutral-actions" at bounding box center [750, 195] width 130 height 39
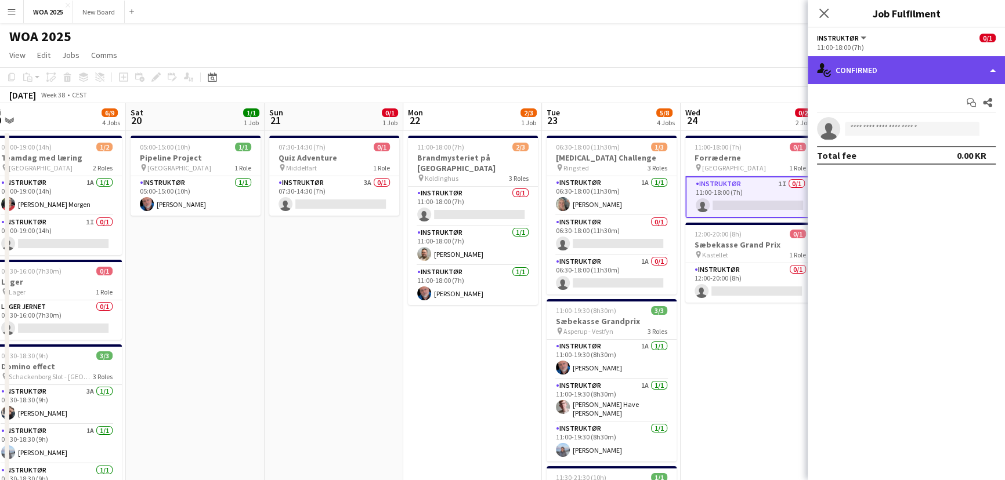
click at [897, 58] on div "single-neutral-actions-check-2 Confirmed" at bounding box center [905, 70] width 197 height 28
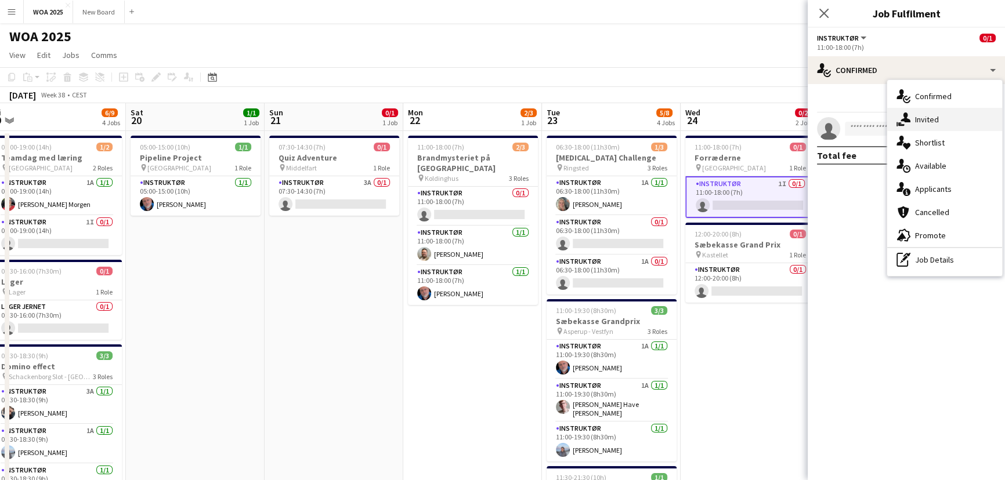
click at [928, 117] on div "single-neutral-actions-share-1 Invited" at bounding box center [944, 119] width 115 height 23
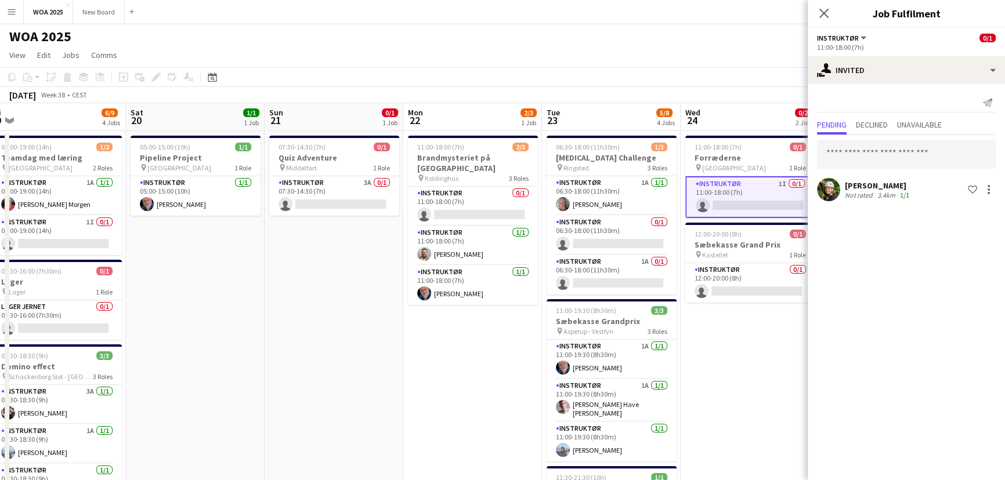
click at [737, 99] on div "[DATE] Week 38 • CEST" at bounding box center [502, 95] width 1005 height 16
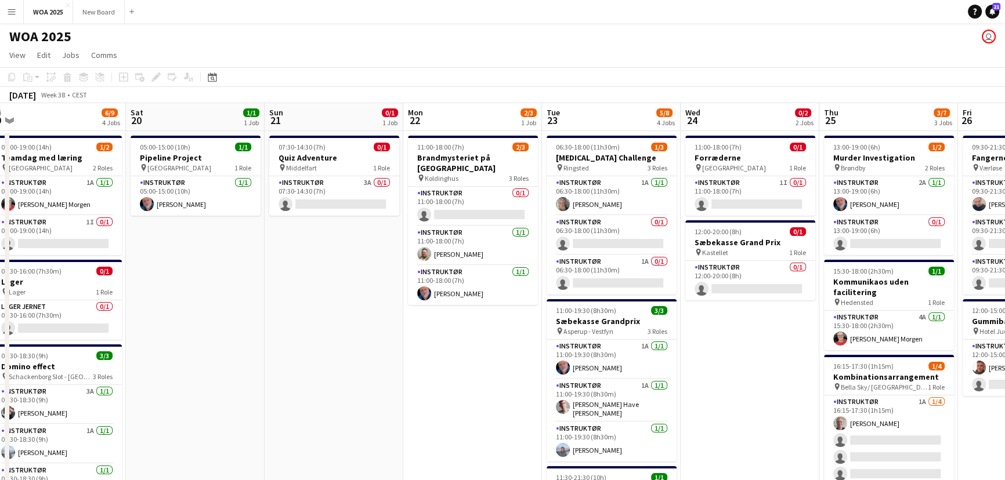
drag, startPoint x: 881, startPoint y: 118, endPoint x: 879, endPoint y: 57, distance: 61.5
click at [879, 57] on app-page-menu "View Day view expanded Day view collapsed Month view Date picker Jump to [DATE]…" at bounding box center [502, 56] width 1005 height 22
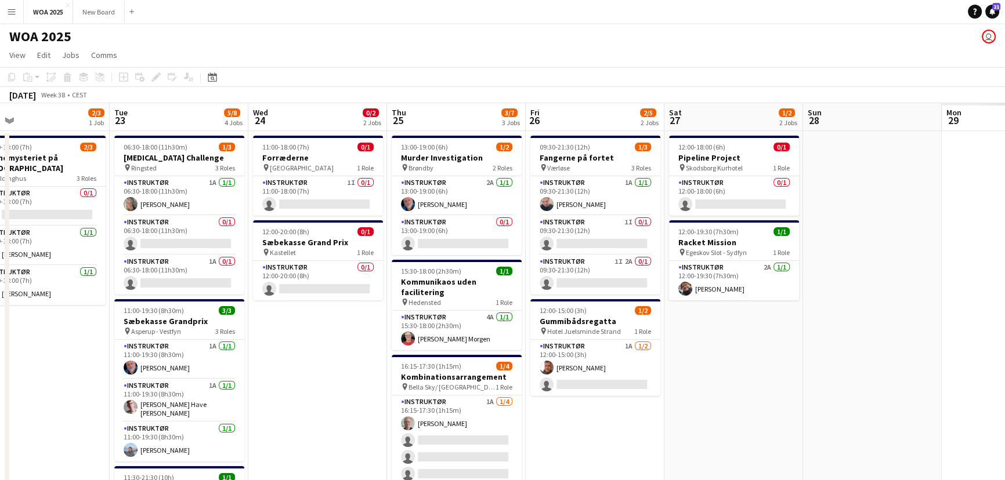
scroll to position [0, 318]
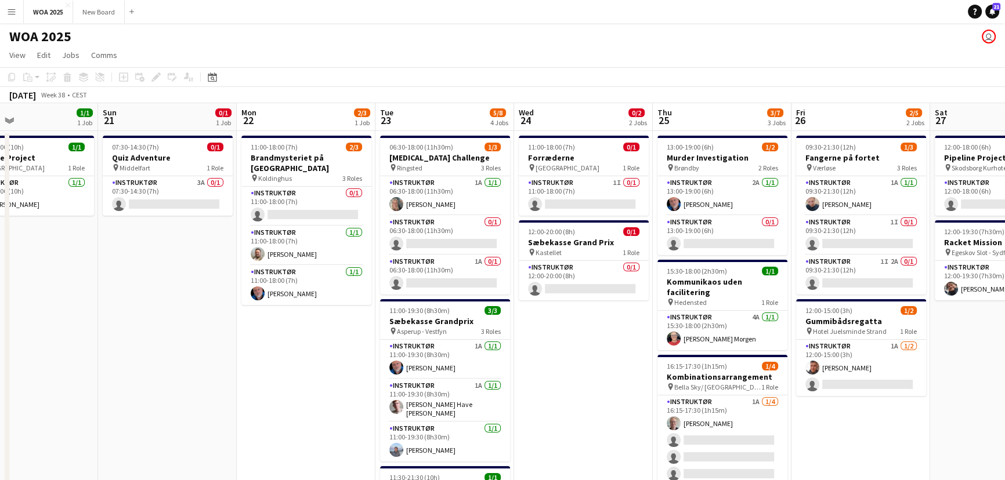
drag, startPoint x: 992, startPoint y: 430, endPoint x: 825, endPoint y: 404, distance: 168.4
click at [886, 364] on app-card-role "Instruktør 1A [DATE] 12:00-15:00 (3h) [PERSON_NAME] single-neutral-actions" at bounding box center [861, 368] width 130 height 56
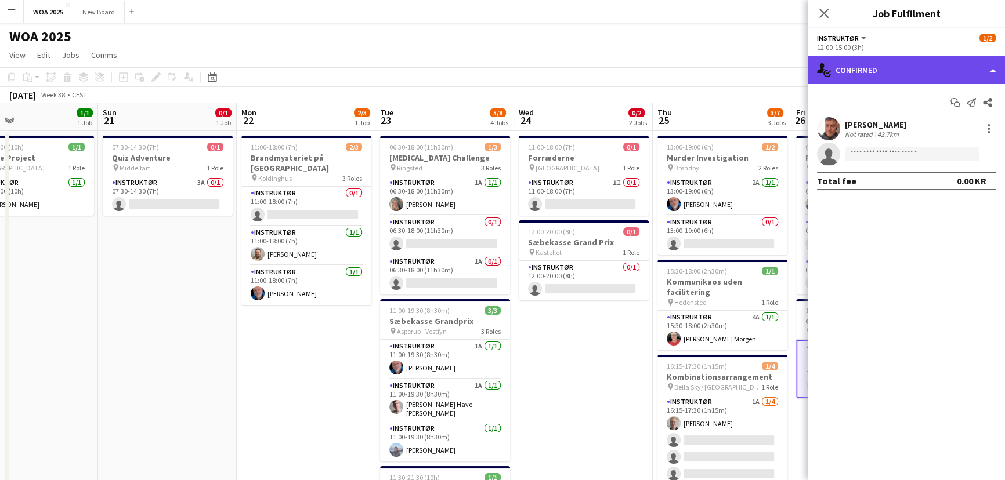
click at [964, 73] on div "single-neutral-actions-check-2 Confirmed" at bounding box center [905, 70] width 197 height 28
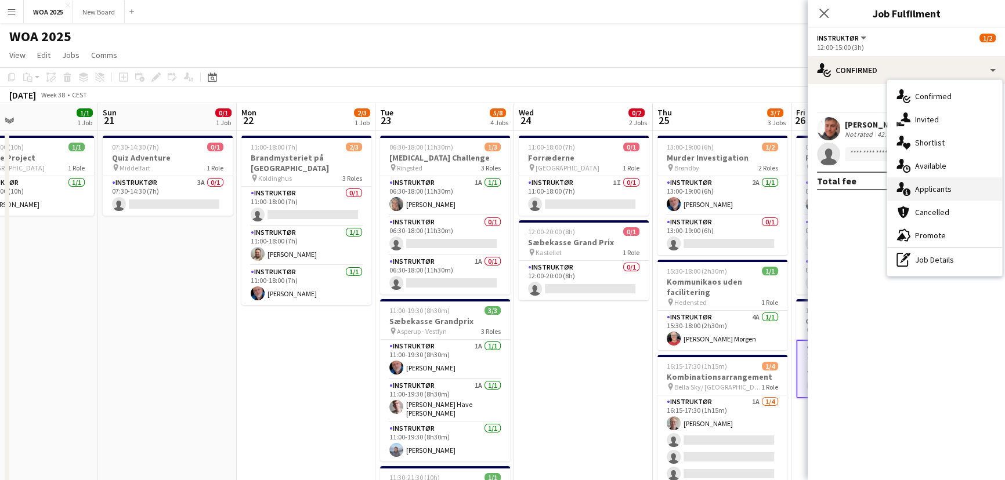
click at [966, 190] on div "single-neutral-actions-information Applicants" at bounding box center [944, 188] width 115 height 23
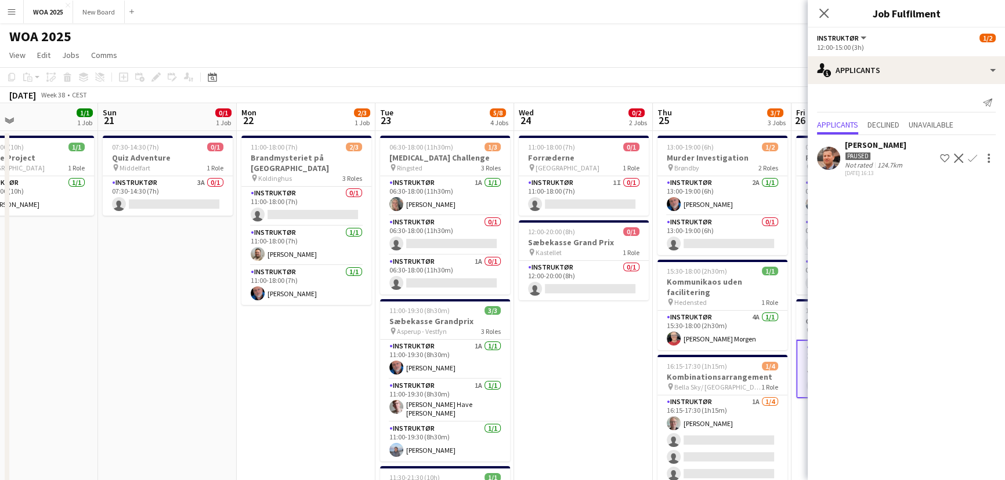
click at [748, 55] on app-page-menu "View Day view expanded Day view collapsed Month view Date picker Jump to [DATE]…" at bounding box center [502, 56] width 1005 height 22
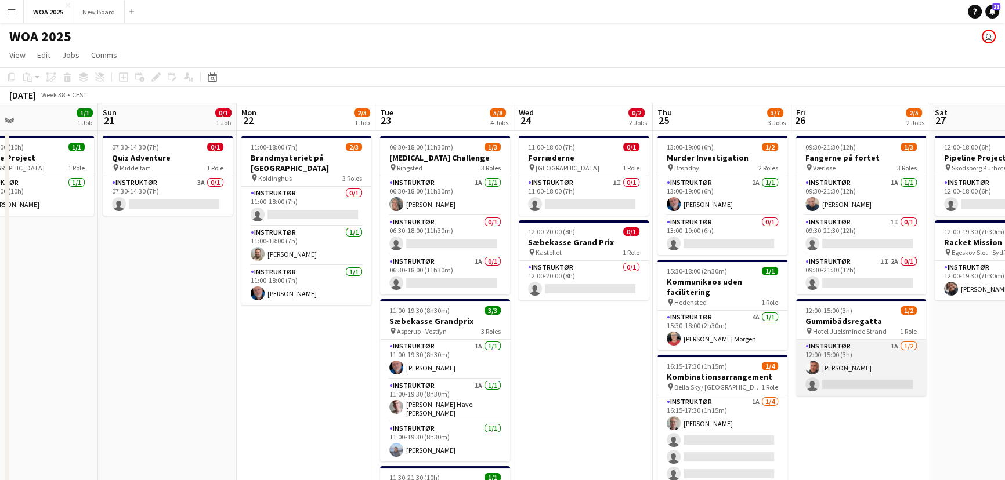
click at [865, 372] on app-card-role "Instruktør 1A [DATE] 12:00-15:00 (3h) [PERSON_NAME] single-neutral-actions" at bounding box center [861, 368] width 130 height 56
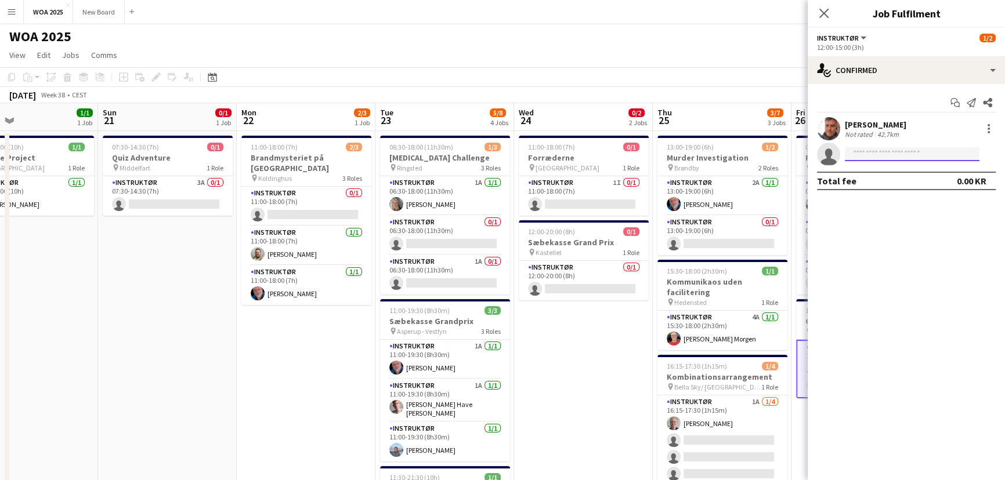
click at [930, 149] on input at bounding box center [911, 154] width 135 height 14
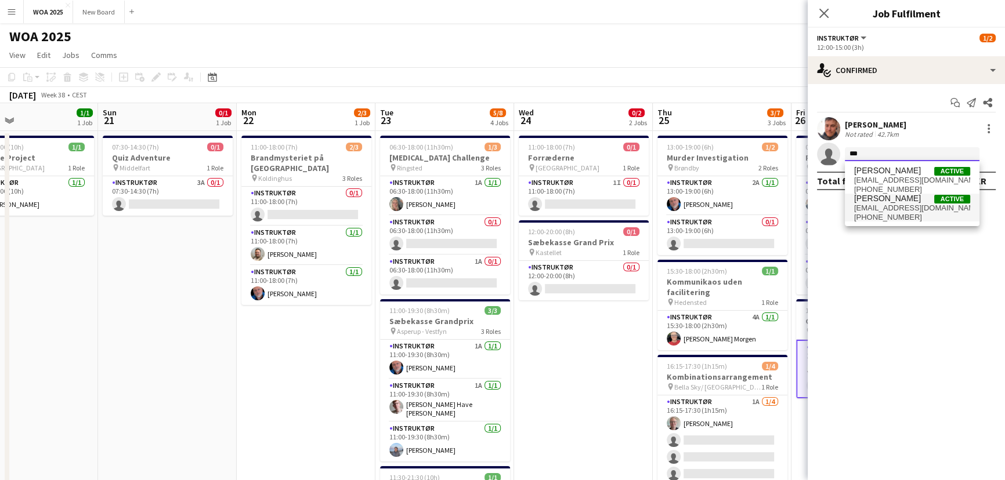
type input "***"
click at [902, 207] on span "[EMAIL_ADDRESS][DOMAIN_NAME]" at bounding box center [912, 208] width 116 height 9
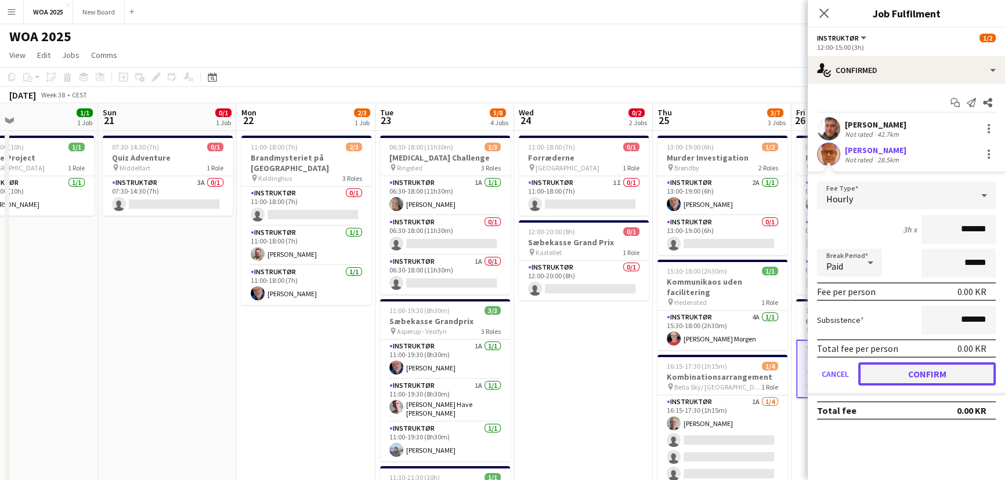
click at [920, 374] on button "Confirm" at bounding box center [926, 374] width 137 height 23
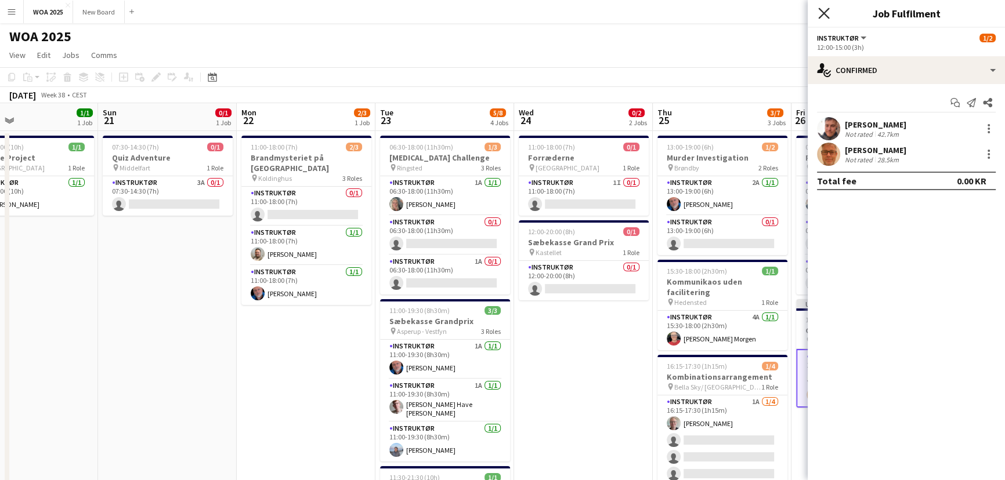
click at [823, 12] on icon at bounding box center [823, 13] width 11 height 11
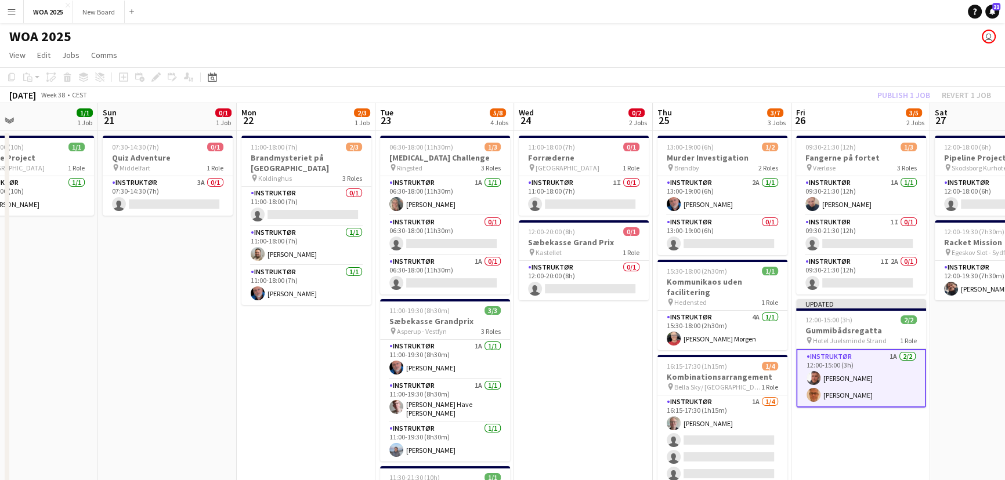
click at [823, 12] on app-navbar "Menu Boards Boards Boards All jobs Status Workforce Workforce My Workforce Recr…" at bounding box center [502, 11] width 1005 height 23
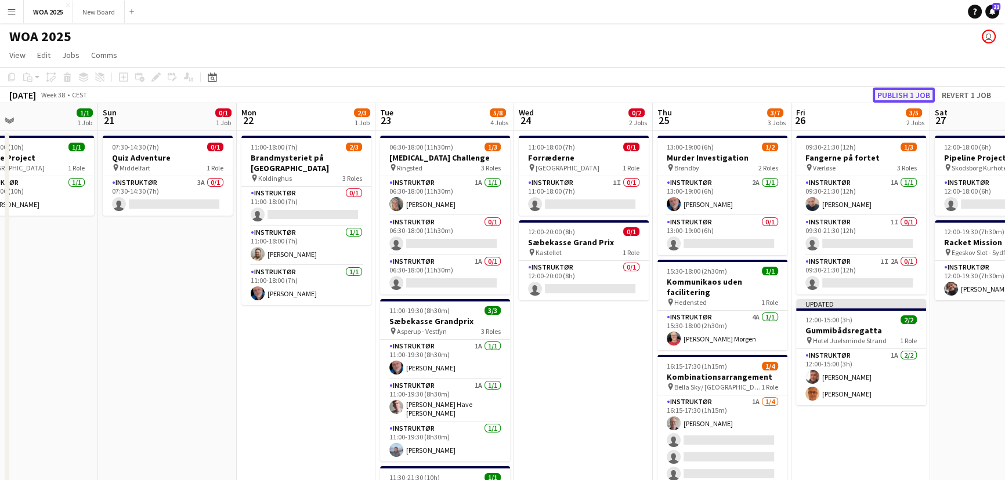
click at [908, 94] on button "Publish 1 job" at bounding box center [903, 95] width 62 height 15
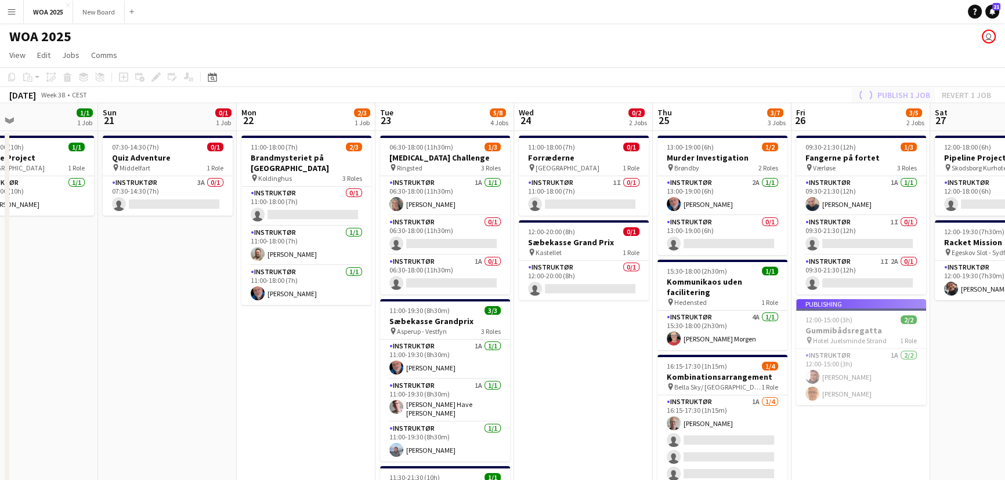
click at [908, 94] on div "Publish 1 job Revert 1 job" at bounding box center [923, 95] width 163 height 15
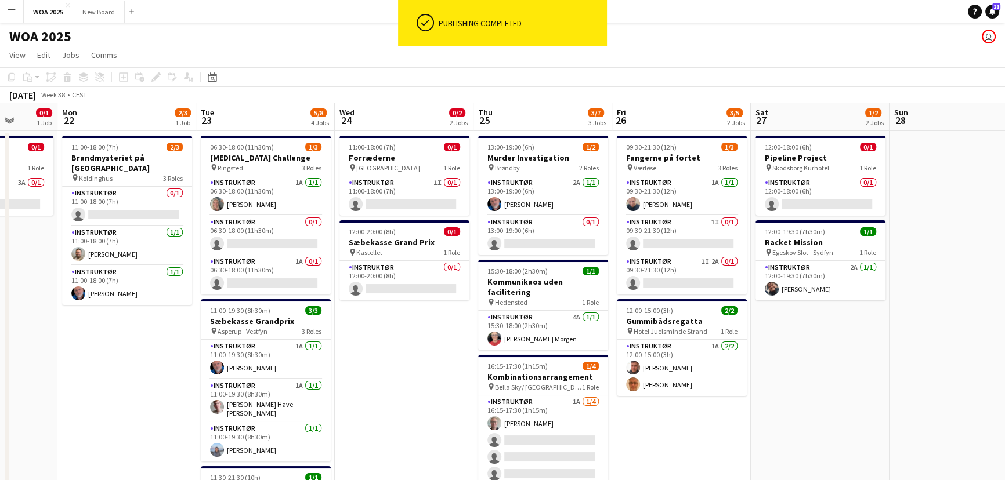
scroll to position [0, 509]
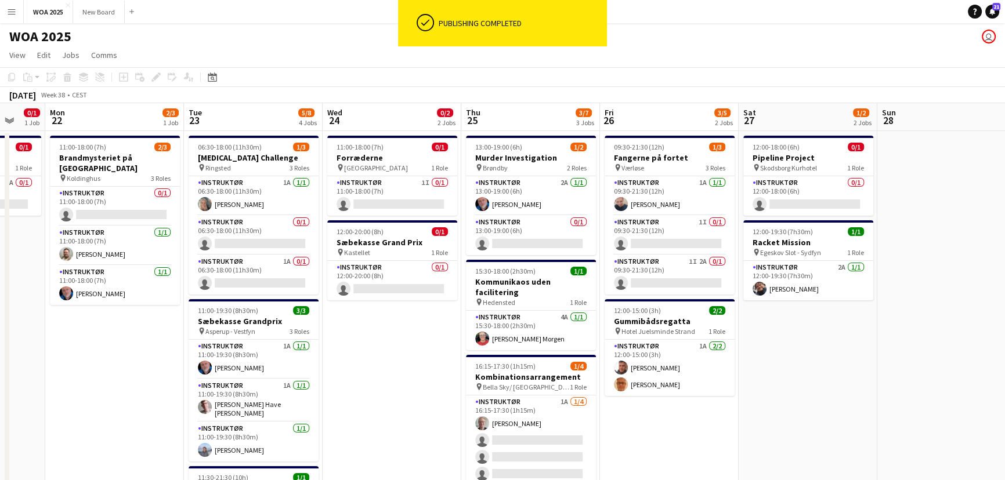
drag, startPoint x: 988, startPoint y: 340, endPoint x: 796, endPoint y: 341, distance: 191.4
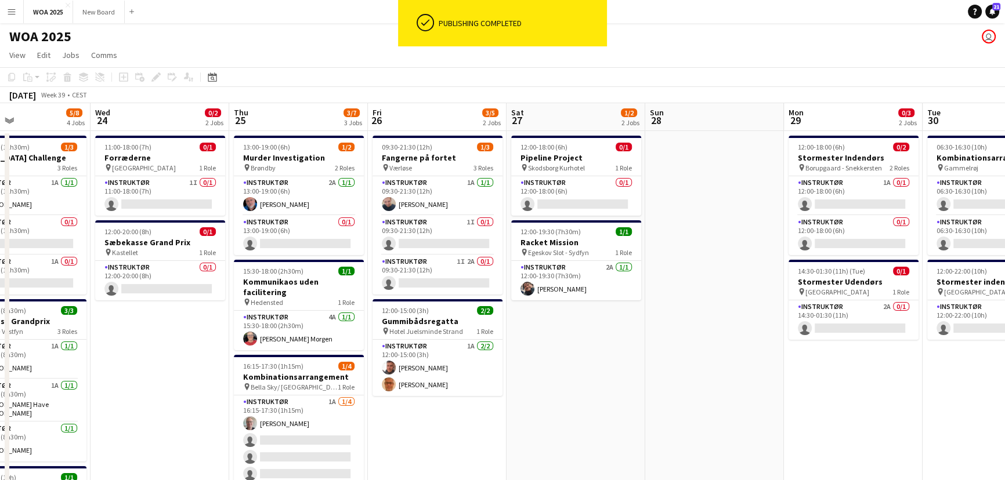
scroll to position [0, 472]
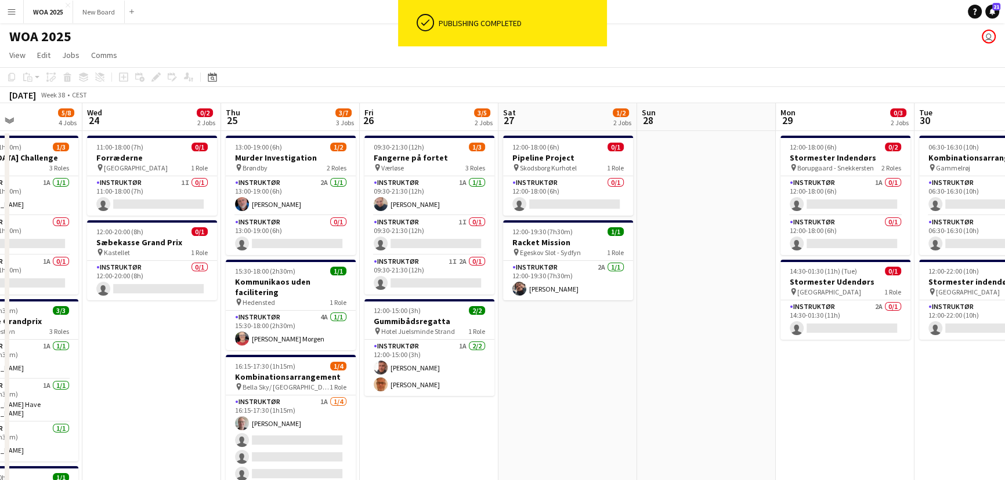
drag, startPoint x: 919, startPoint y: 321, endPoint x: 679, endPoint y: 308, distance: 240.5
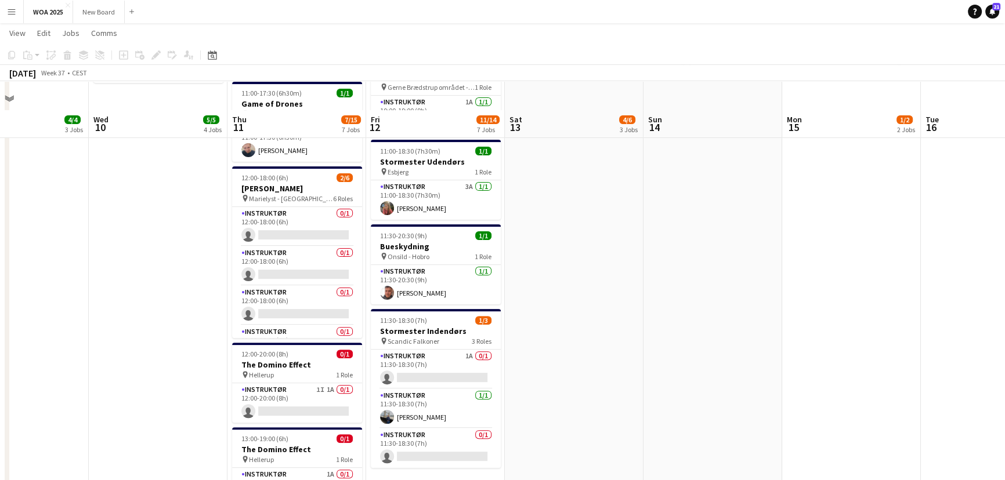
scroll to position [488, 0]
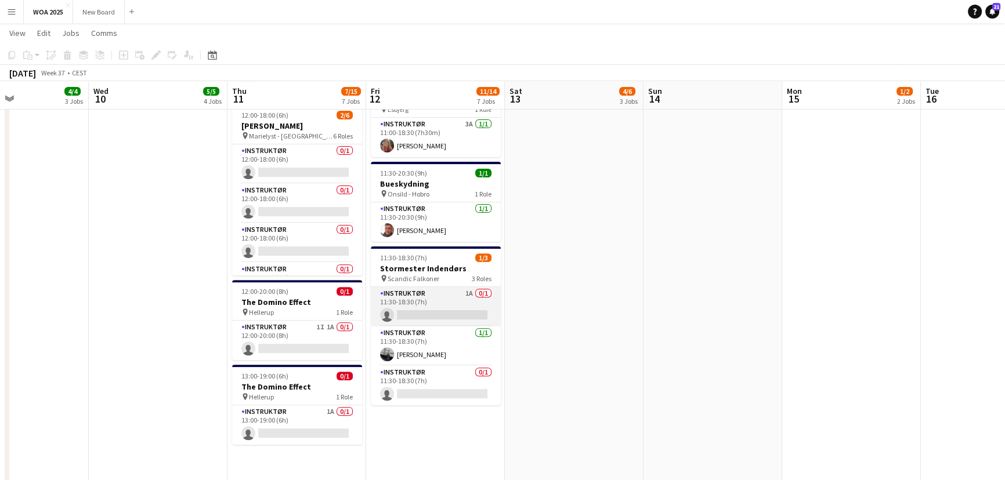
click at [440, 300] on app-card-role "Instruktør 1A 0/1 11:30-18:30 (7h) single-neutral-actions" at bounding box center [436, 306] width 130 height 39
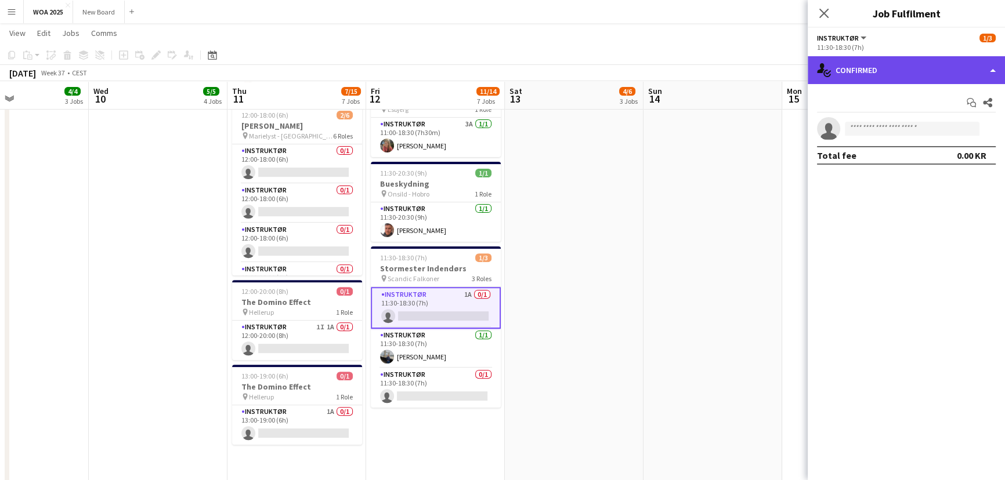
click at [956, 73] on div "single-neutral-actions-check-2 Confirmed" at bounding box center [905, 70] width 197 height 28
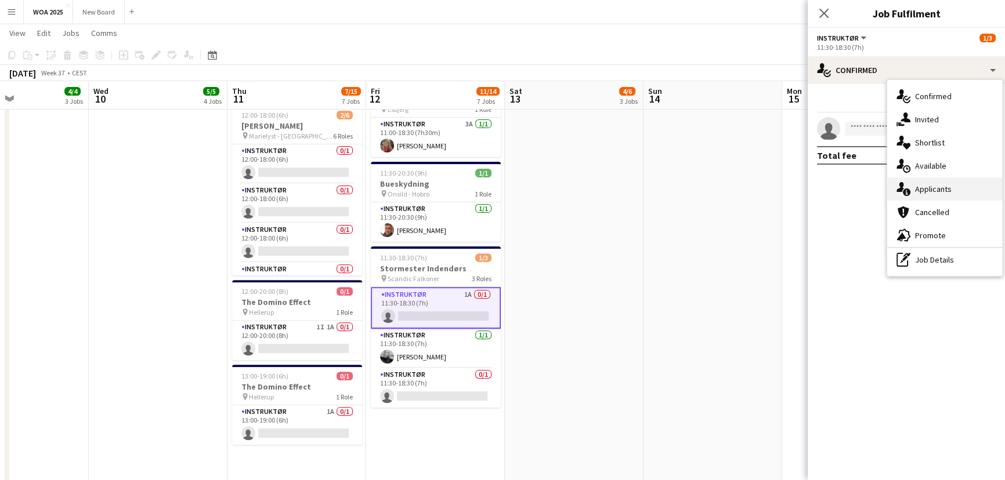
click at [958, 190] on div "single-neutral-actions-information Applicants" at bounding box center [944, 188] width 115 height 23
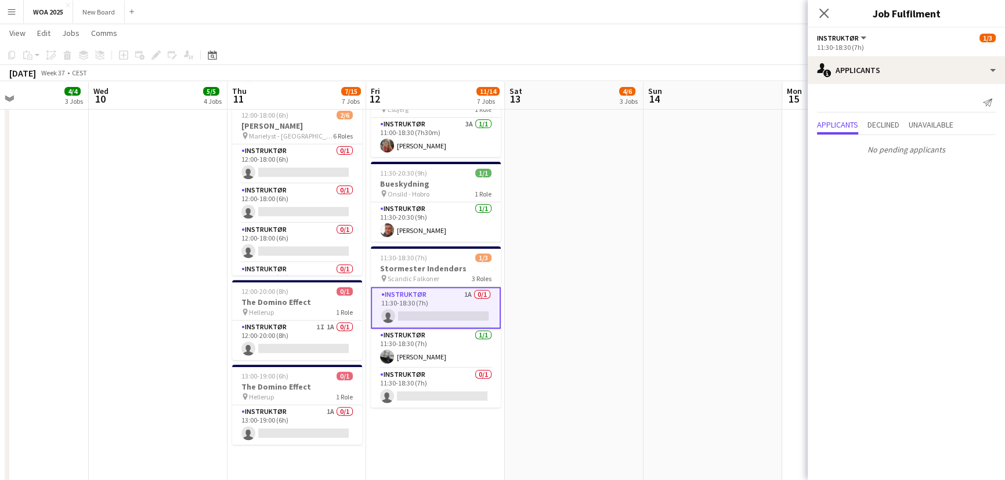
click at [636, 191] on app-date-cell "08:30-14:30 (6h) 2/2 Fangerne på Fortet pin Odense 2 Roles Instruktør 1A [DATE]…" at bounding box center [574, 234] width 139 height 1185
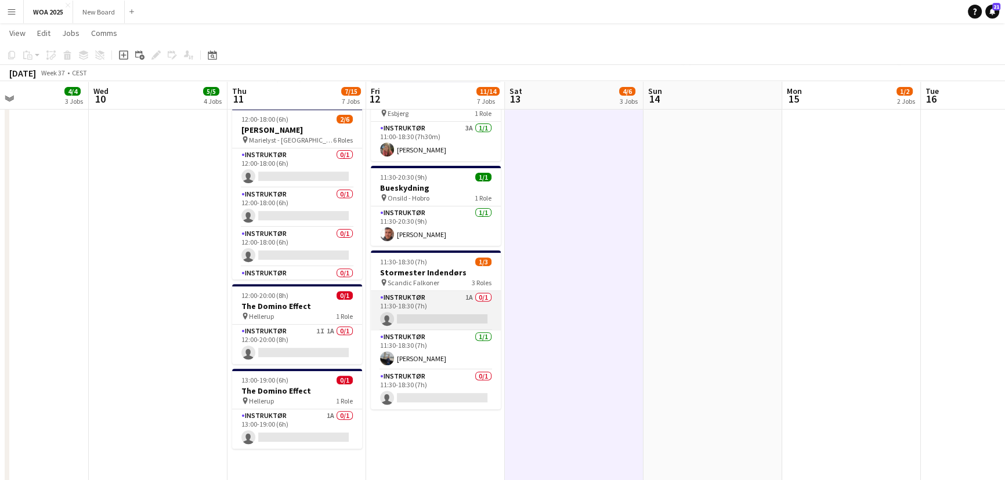
scroll to position [0, 326]
click at [418, 304] on app-card-role "Instruktør 1A 0/1 11:30-18:30 (7h) single-neutral-actions" at bounding box center [437, 310] width 130 height 39
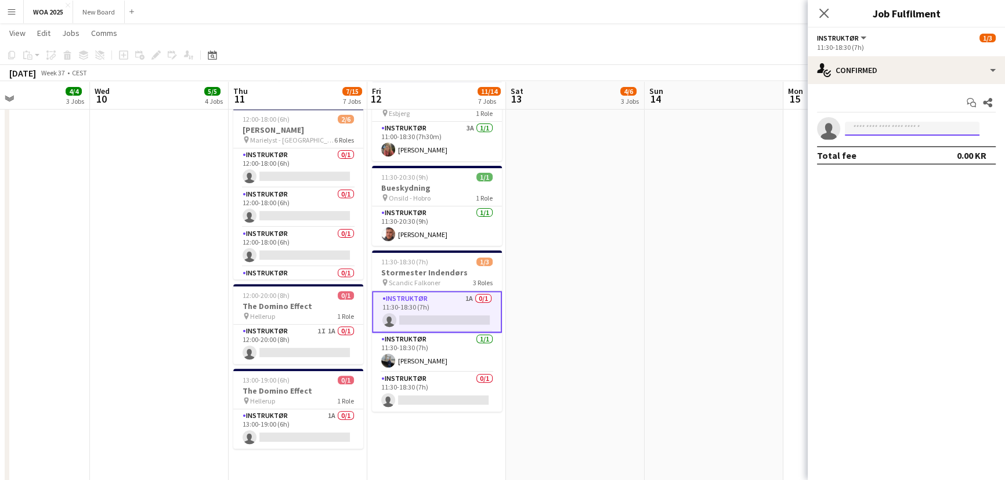
click at [873, 127] on input at bounding box center [911, 129] width 135 height 14
type input "****"
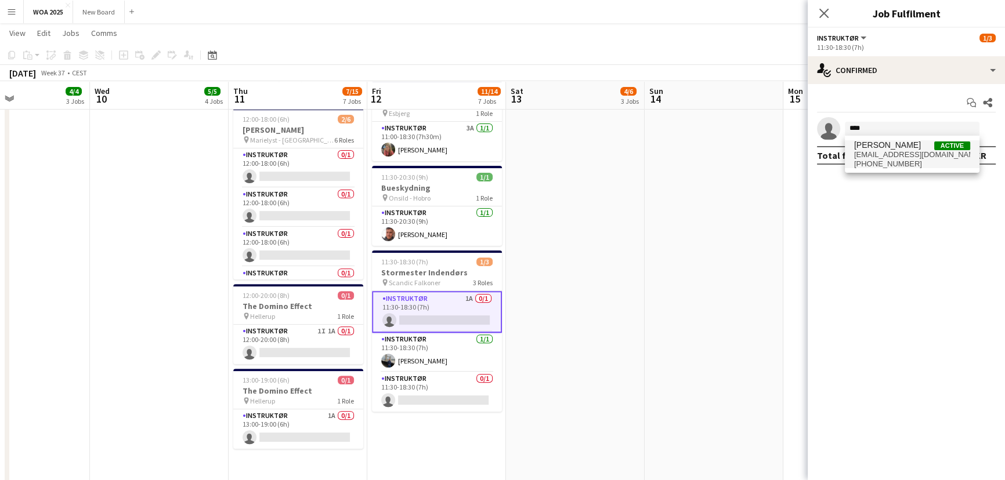
click at [883, 149] on span "[PERSON_NAME]" at bounding box center [887, 145] width 67 height 10
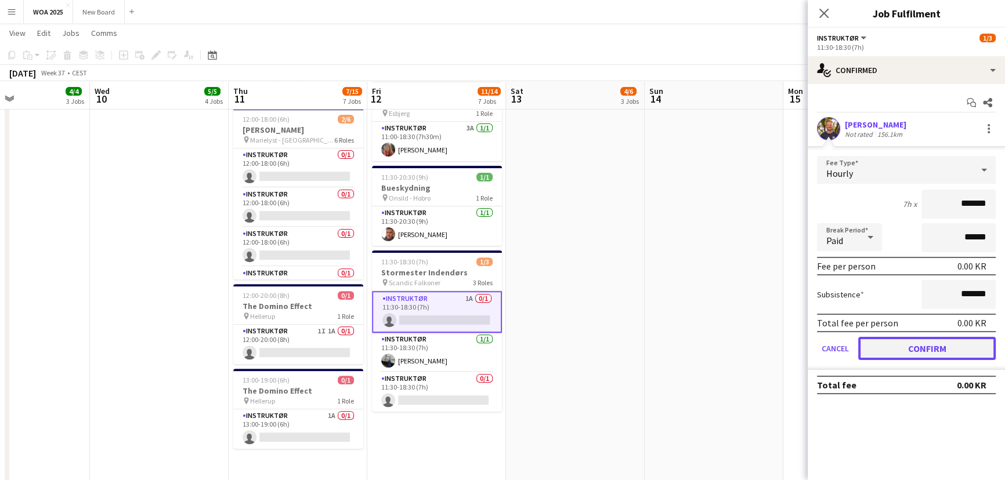
click at [904, 346] on button "Confirm" at bounding box center [926, 348] width 137 height 23
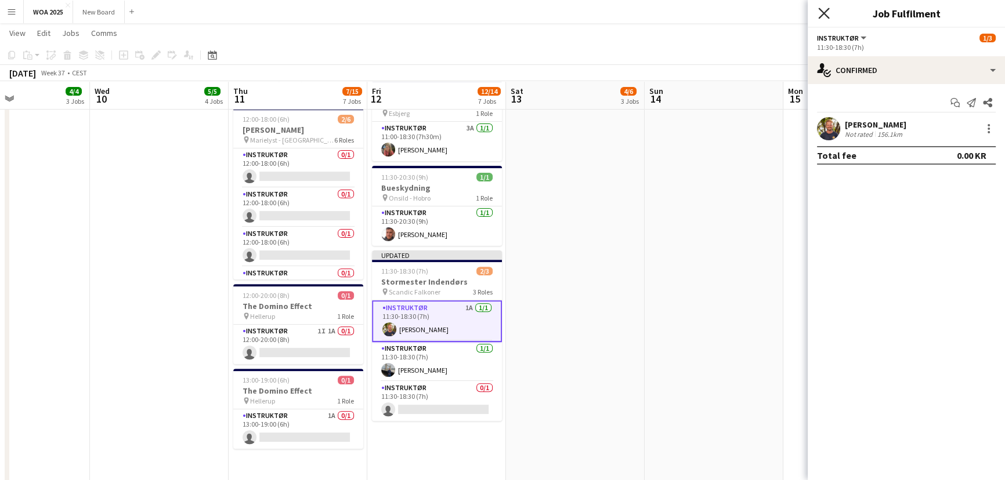
click at [822, 13] on icon "Close pop-in" at bounding box center [823, 13] width 11 height 11
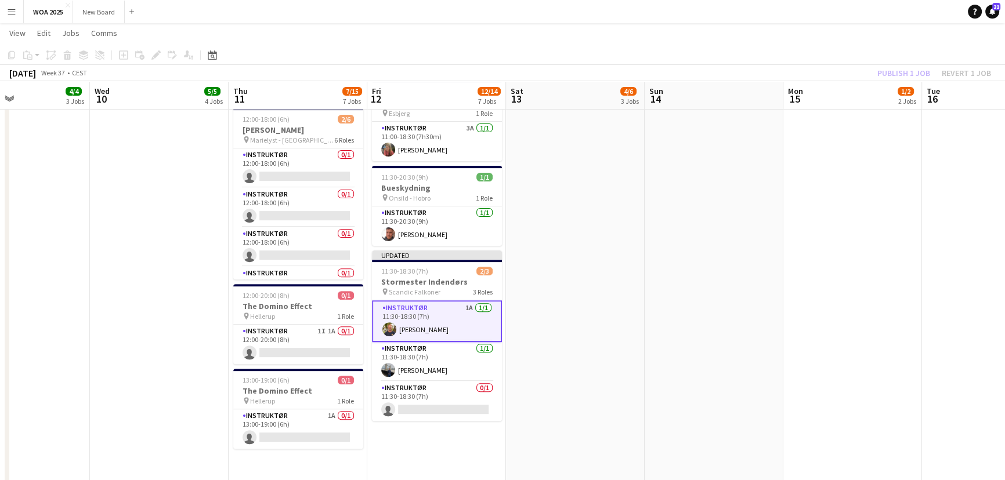
click at [897, 74] on div "Publish 1 job Revert 1 job" at bounding box center [934, 73] width 142 height 15
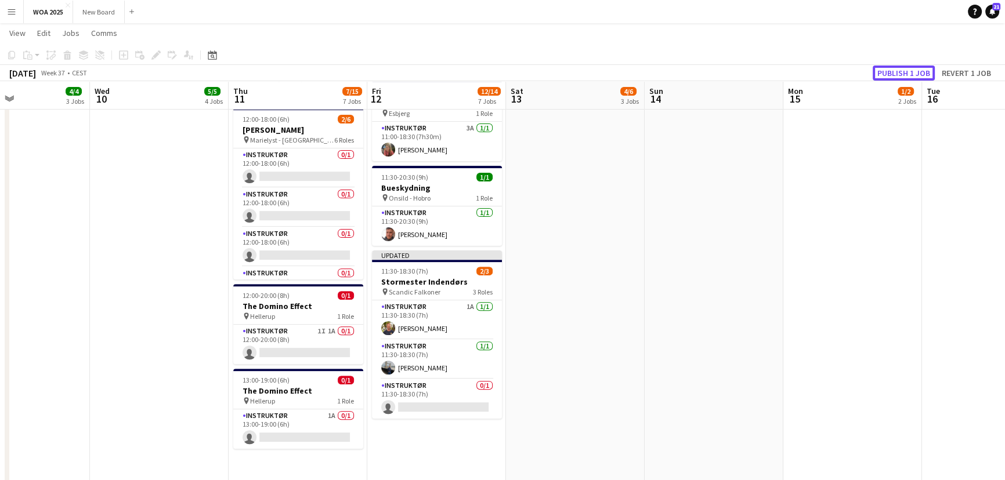
click at [897, 74] on button "Publish 1 job" at bounding box center [903, 73] width 62 height 15
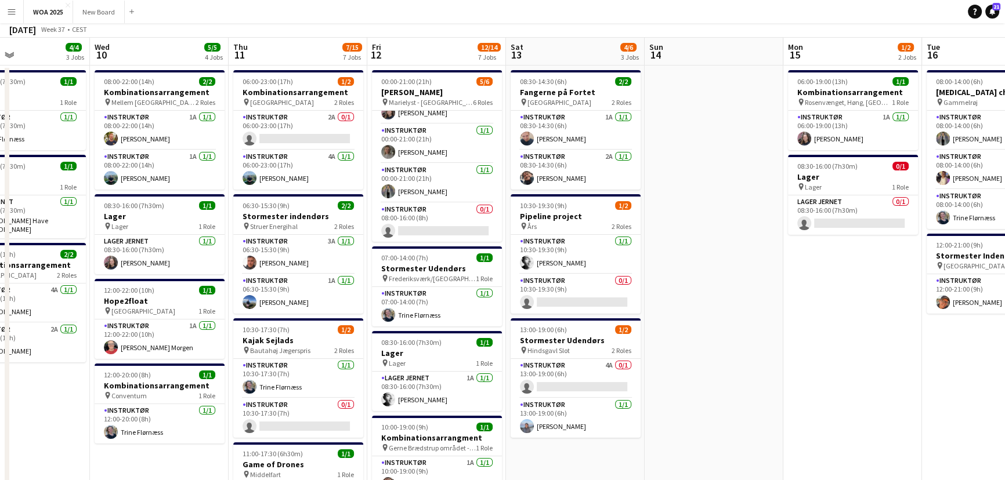
scroll to position [0, 0]
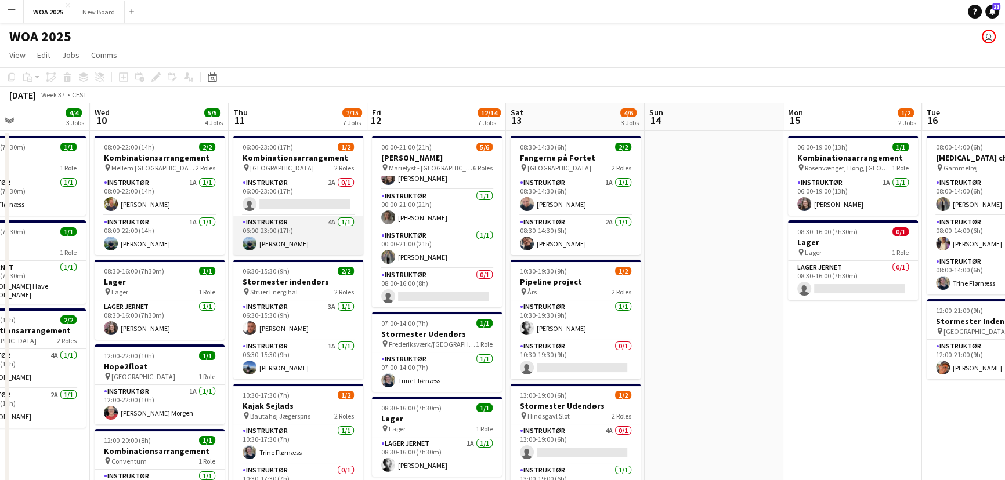
click at [302, 222] on app-card-role "Instruktør 4A [DATE] 06:00-23:00 (17h) [PERSON_NAME]" at bounding box center [298, 235] width 130 height 39
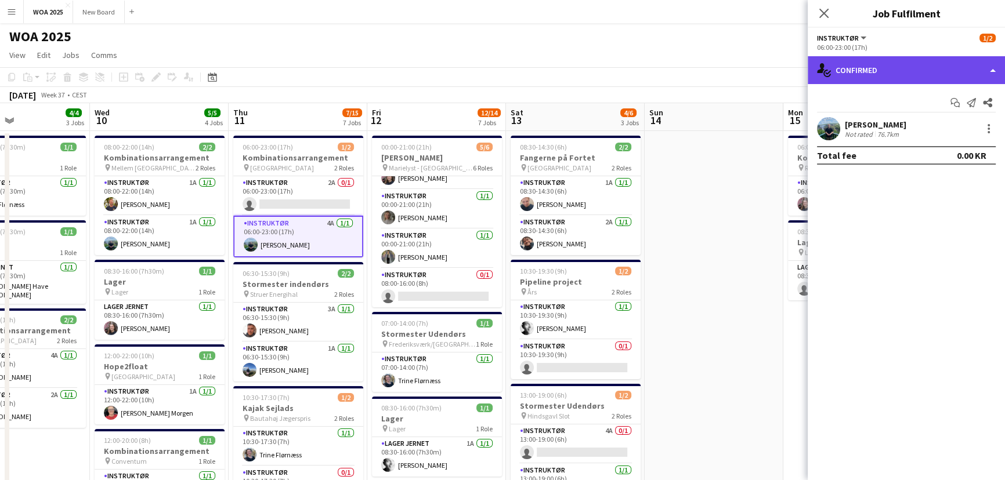
click at [951, 73] on div "single-neutral-actions-check-2 Confirmed" at bounding box center [905, 70] width 197 height 28
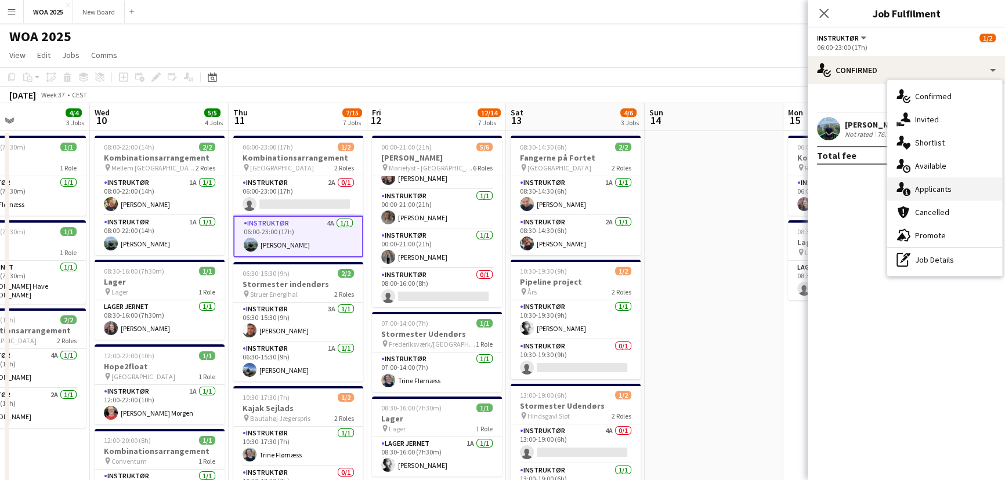
click at [967, 193] on div "single-neutral-actions-information Applicants" at bounding box center [944, 188] width 115 height 23
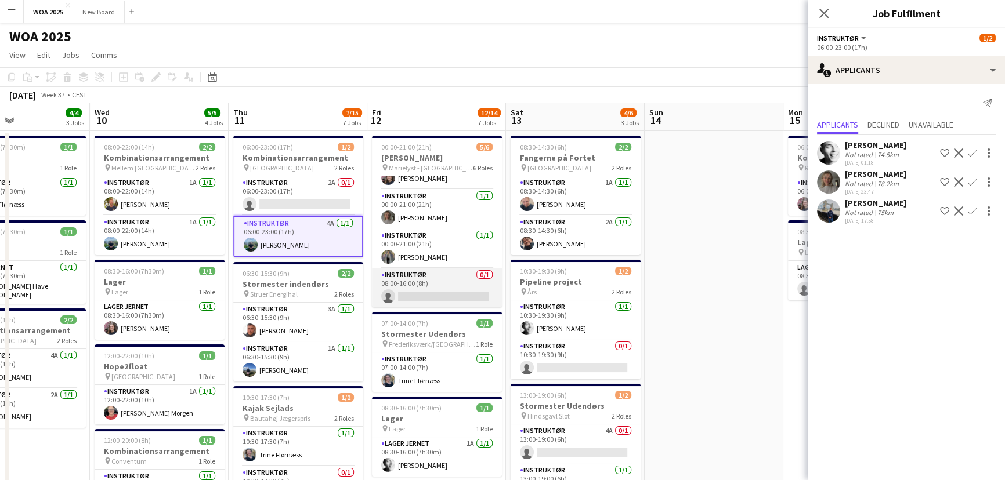
click at [454, 287] on app-card-role "Instruktør 0/1 08:00-16:00 (8h) single-neutral-actions" at bounding box center [437, 288] width 130 height 39
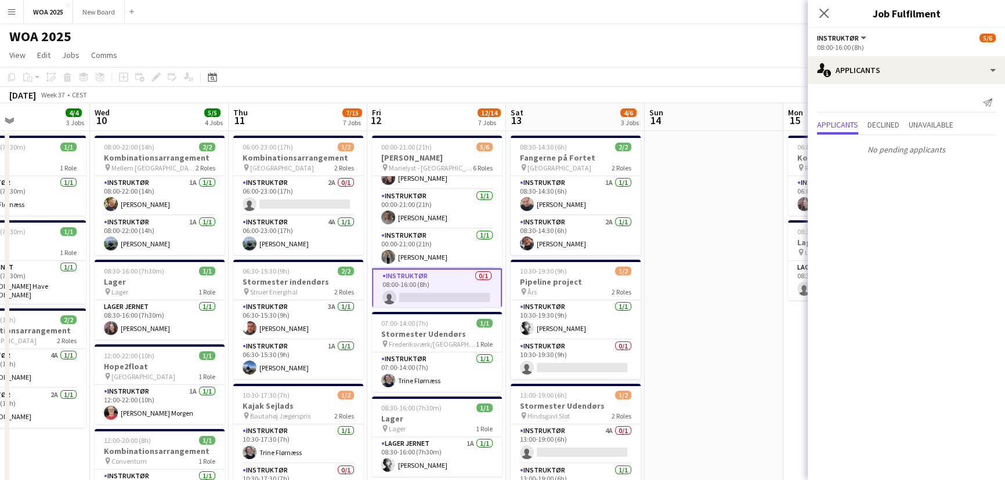
click at [451, 293] on app-card-role "Instruktør 0/1 08:00-16:00 (8h) single-neutral-actions" at bounding box center [437, 290] width 130 height 42
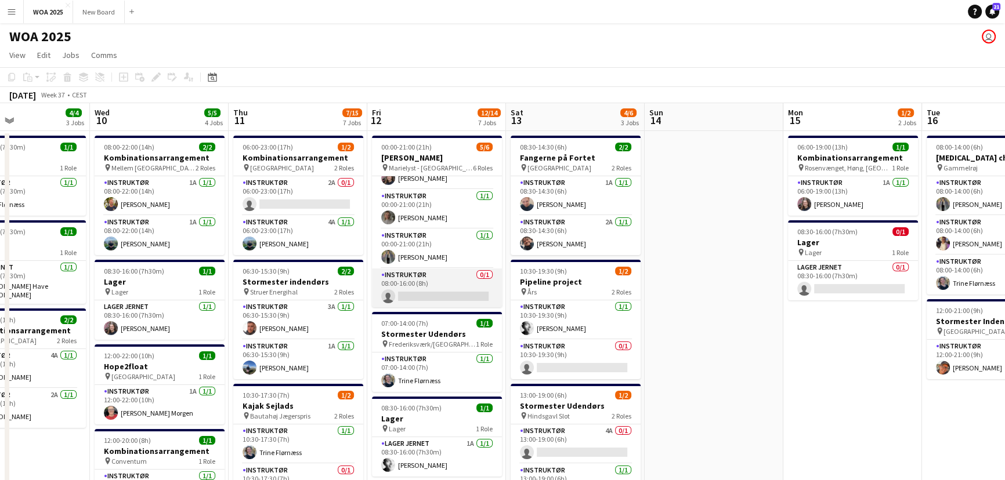
click at [429, 298] on app-card-role "Instruktør 0/1 08:00-16:00 (8h) single-neutral-actions" at bounding box center [437, 288] width 130 height 39
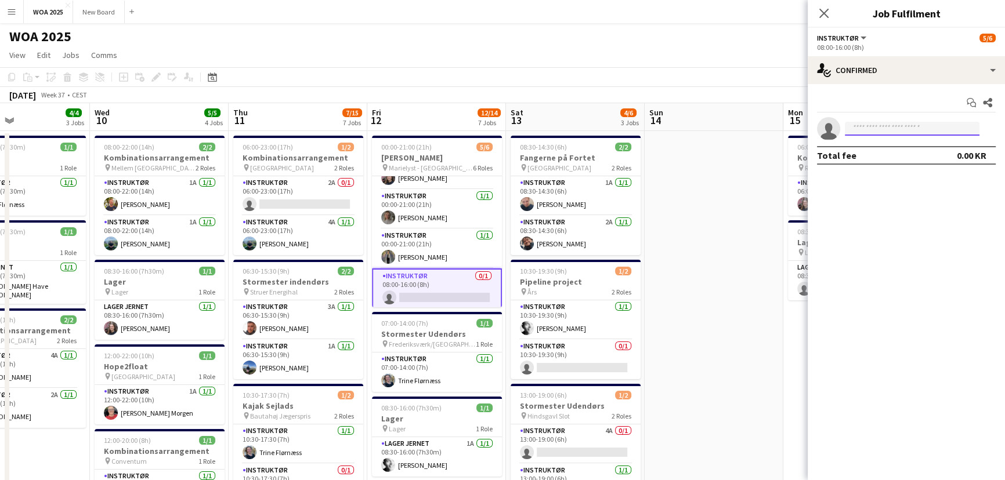
click at [882, 129] on input at bounding box center [911, 129] width 135 height 14
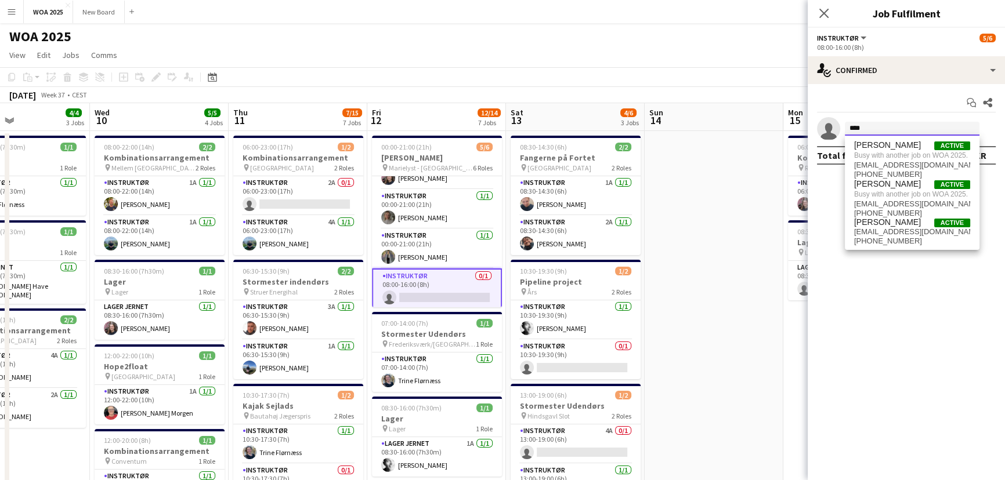
type input "****"
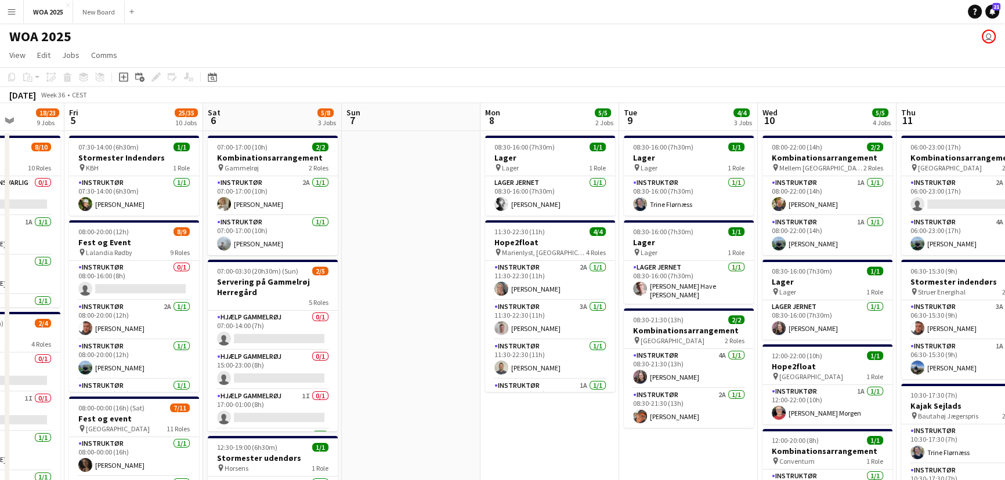
scroll to position [0, 241]
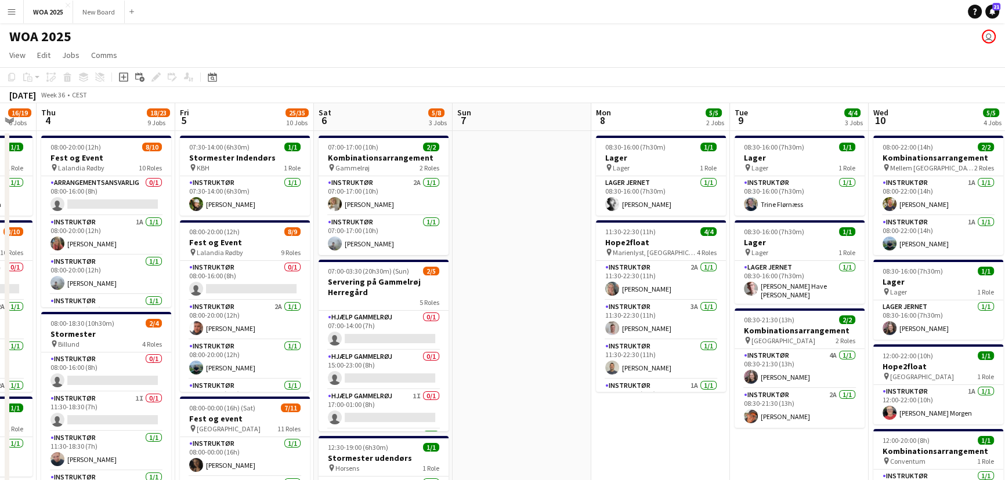
drag, startPoint x: 74, startPoint y: 444, endPoint x: 852, endPoint y: 399, distance: 779.6
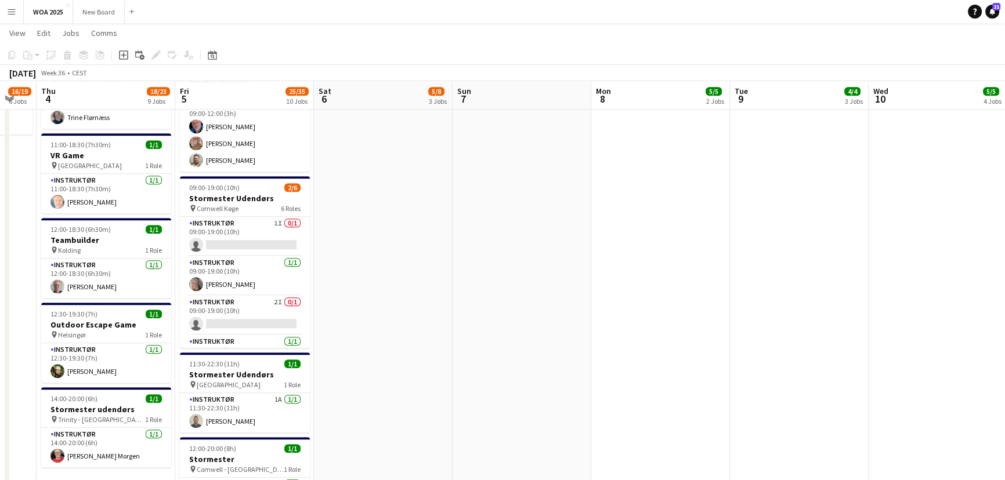
scroll to position [778, 0]
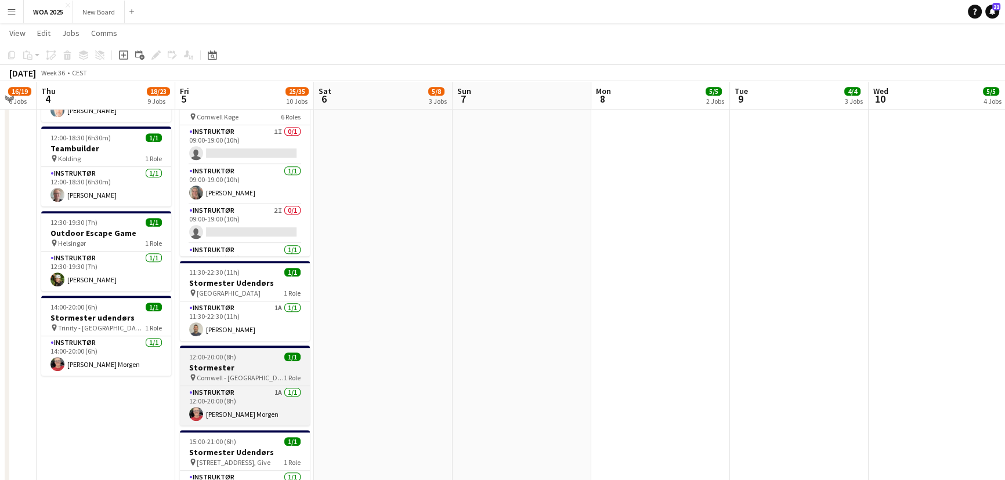
click at [262, 366] on h3 "Stormester" at bounding box center [245, 368] width 130 height 10
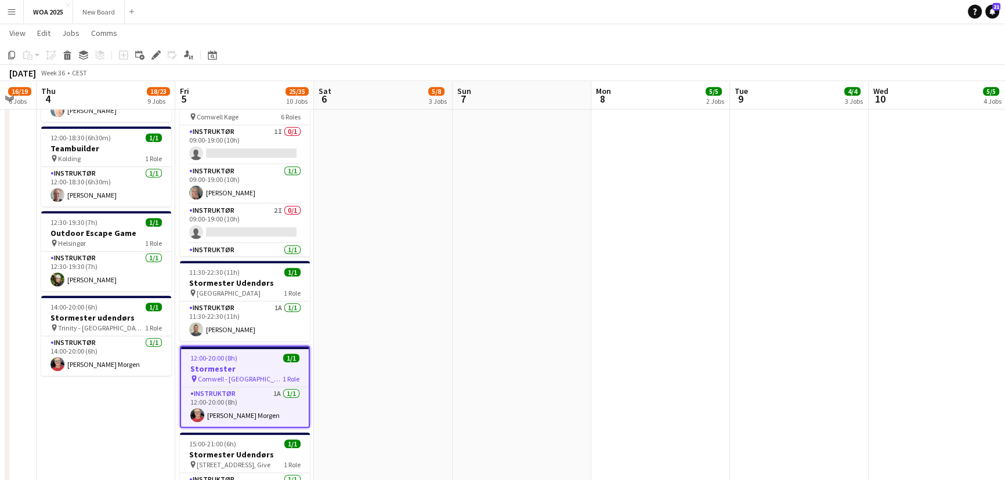
click at [262, 366] on h3 "Stormester" at bounding box center [245, 369] width 128 height 10
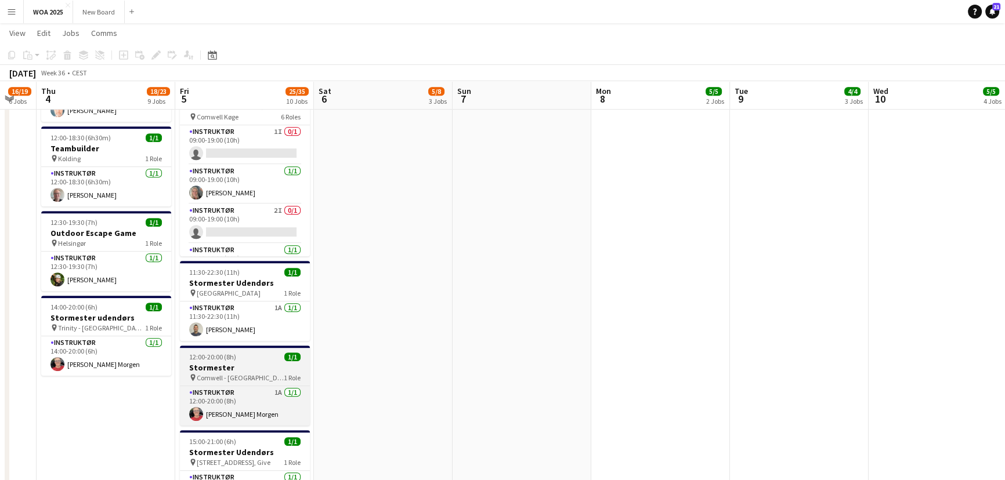
click at [262, 366] on h3 "Stormester" at bounding box center [245, 368] width 130 height 10
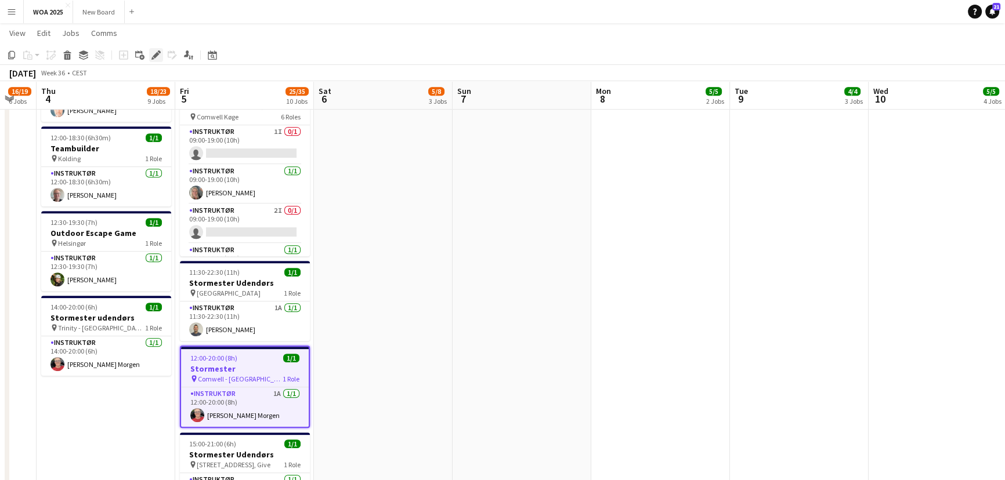
click at [157, 59] on icon "Edit" at bounding box center [155, 54] width 9 height 9
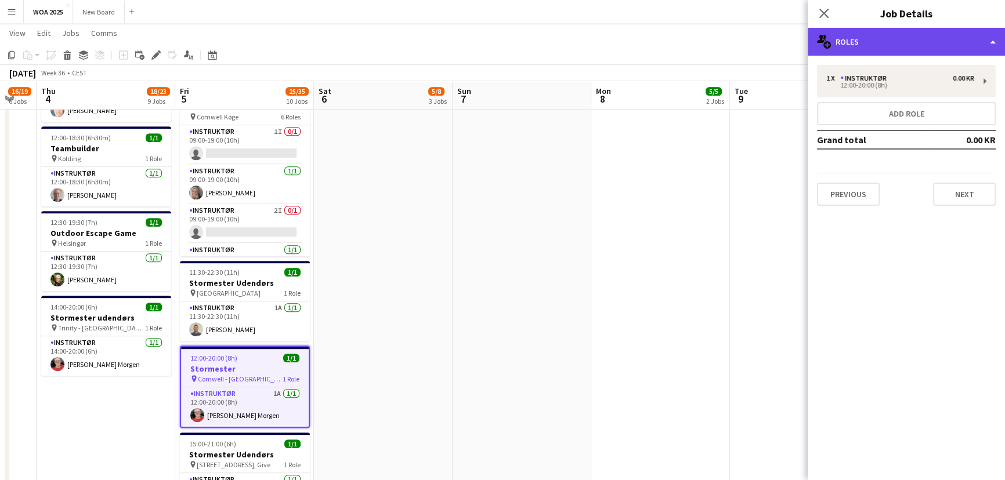
click at [974, 44] on div "multiple-users-add Roles" at bounding box center [905, 42] width 197 height 28
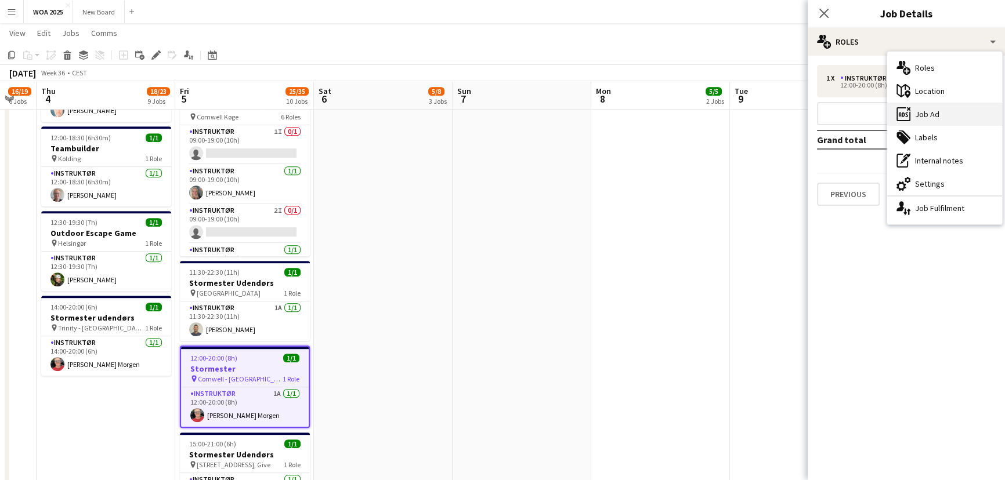
click at [968, 121] on div "ads-window Job Ad" at bounding box center [944, 114] width 115 height 23
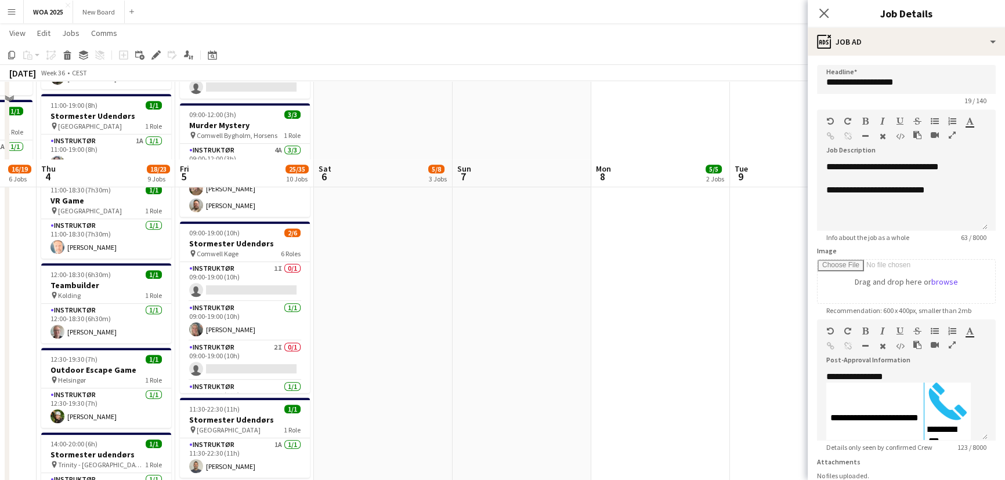
scroll to position [834, 0]
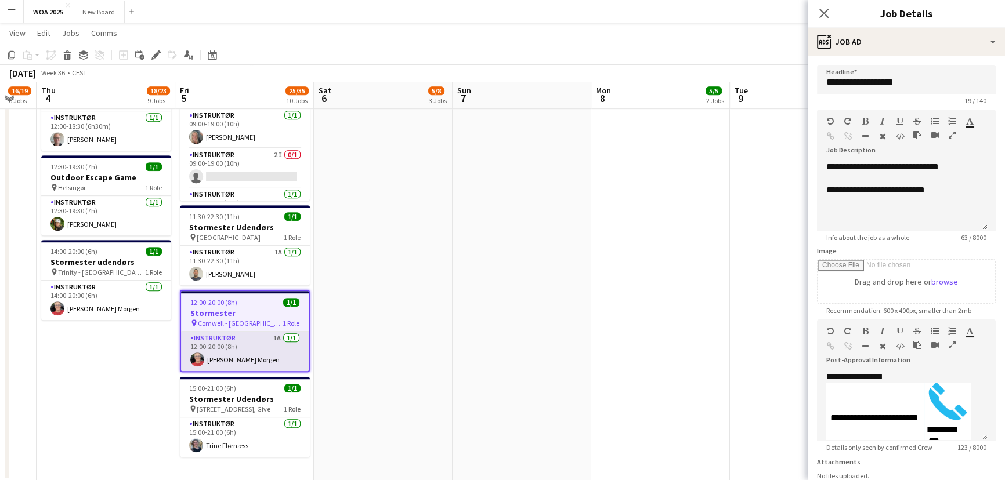
click at [266, 343] on app-card-role "Instruktør 1A [DATE] 12:00-20:00 (8h) [PERSON_NAME] Morgen" at bounding box center [245, 351] width 128 height 39
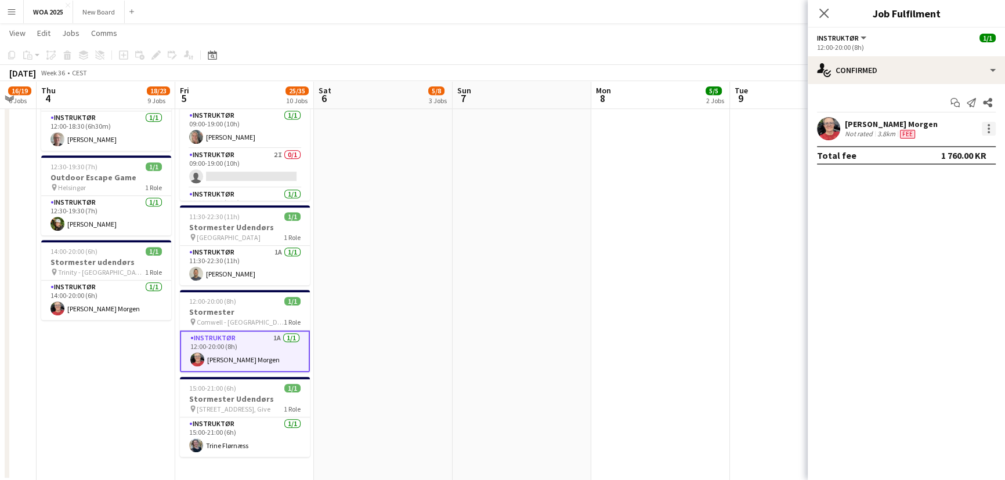
click at [989, 129] on div at bounding box center [988, 129] width 14 height 14
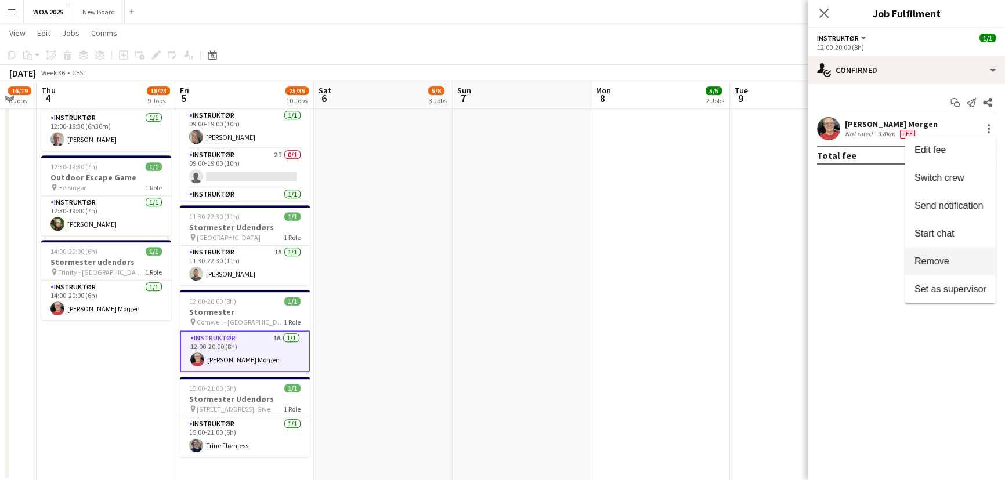
click at [973, 265] on span "Remove" at bounding box center [950, 261] width 72 height 10
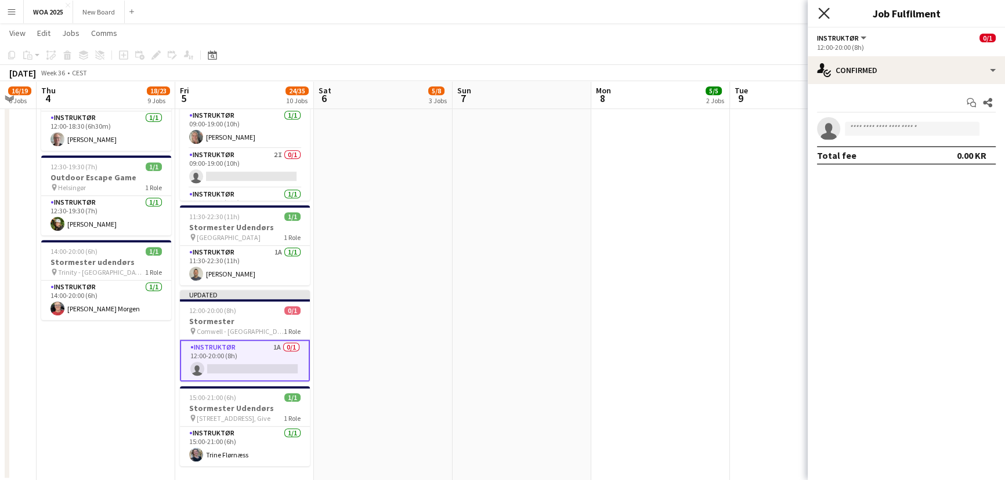
click at [822, 9] on icon "Close pop-in" at bounding box center [823, 13] width 11 height 11
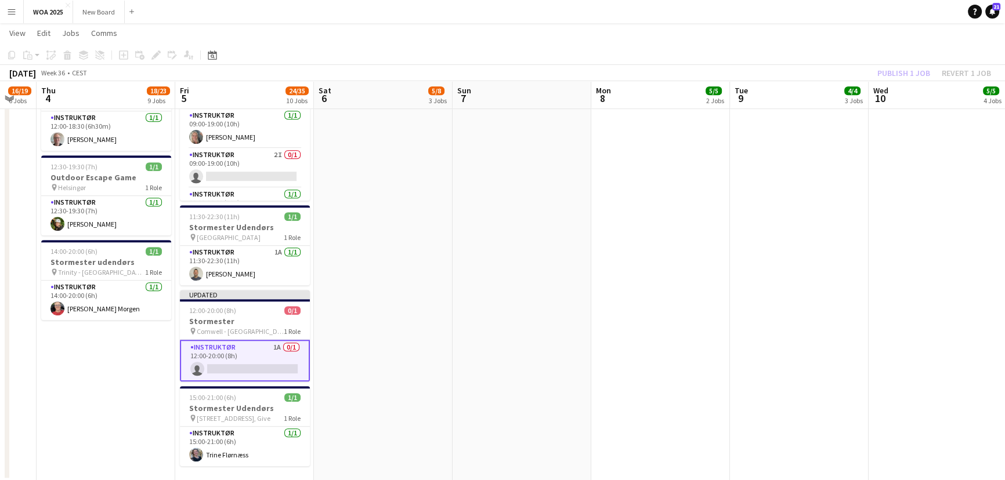
click at [912, 74] on div "Publish 1 job Revert 1 job" at bounding box center [934, 73] width 142 height 15
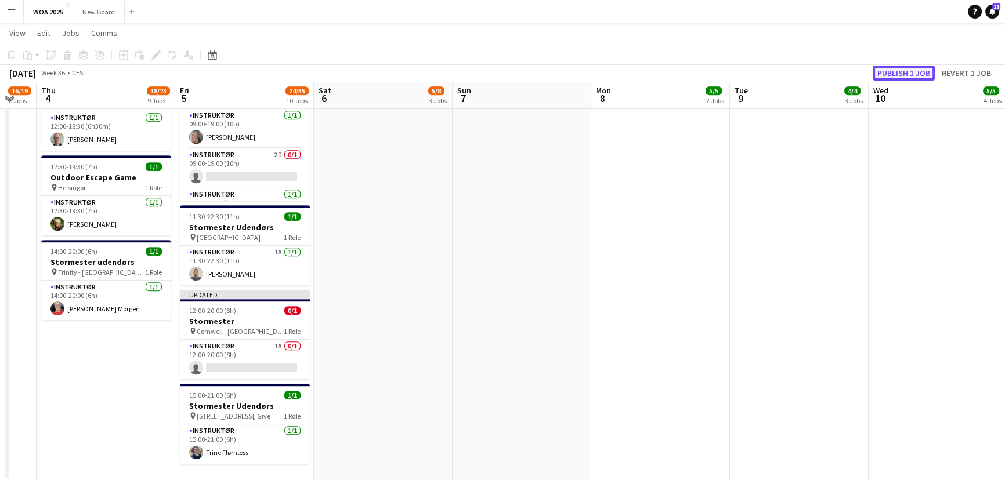
click at [912, 74] on button "Publish 1 job" at bounding box center [903, 73] width 62 height 15
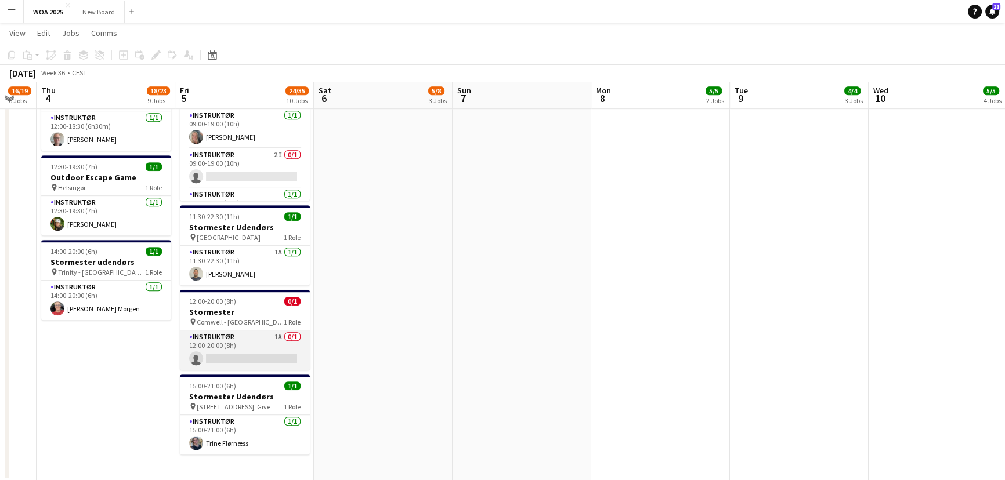
click at [234, 349] on app-card-role "Instruktør 1A 0/1 12:00-20:00 (8h) single-neutral-actions" at bounding box center [245, 350] width 130 height 39
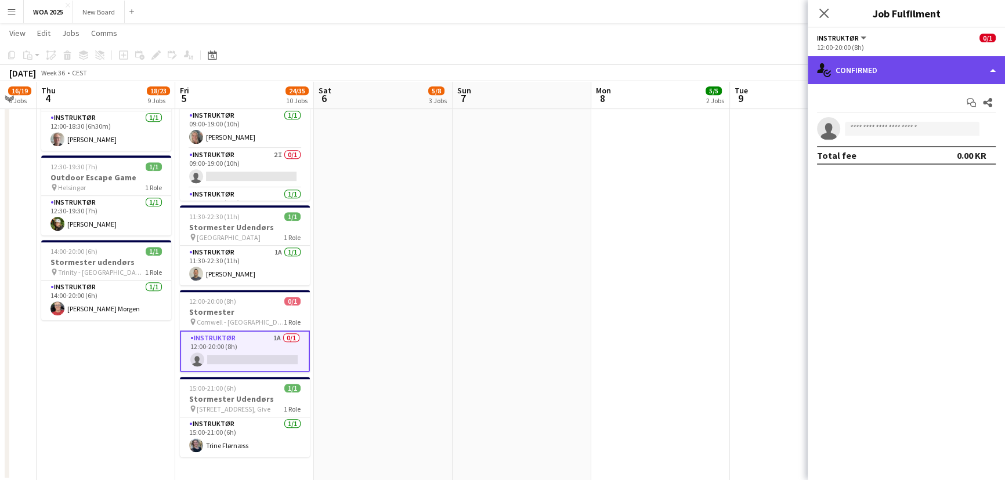
click at [905, 80] on div "single-neutral-actions-check-2 Confirmed" at bounding box center [905, 70] width 197 height 28
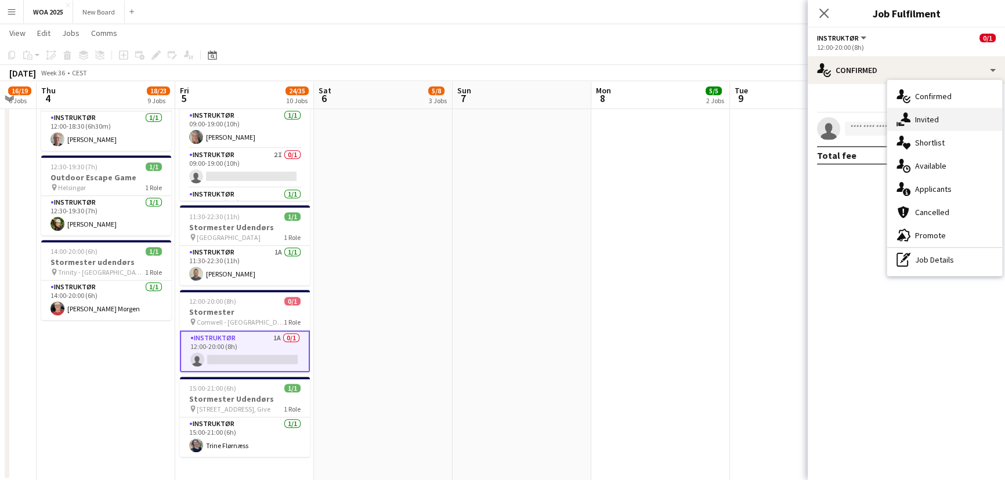
click at [922, 121] on div "single-neutral-actions-share-1 Invited" at bounding box center [944, 119] width 115 height 23
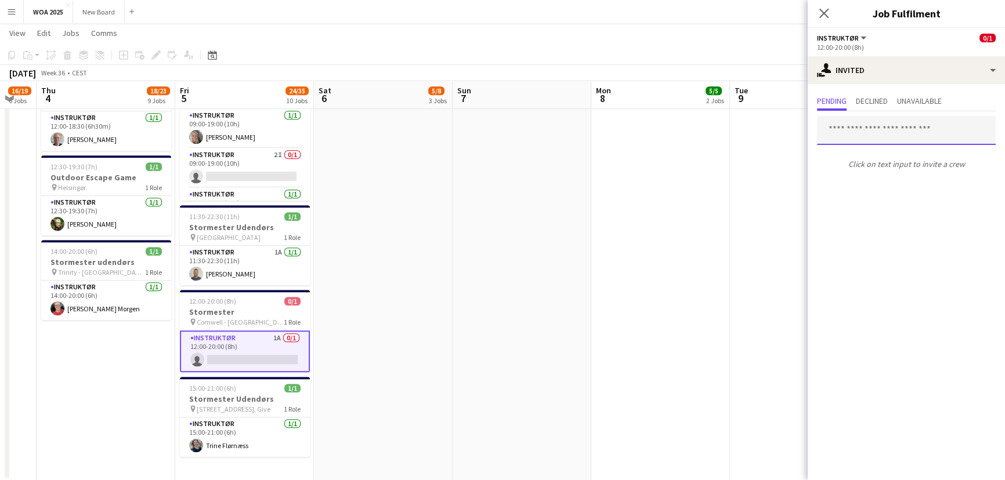
click at [913, 128] on input "text" at bounding box center [906, 130] width 179 height 29
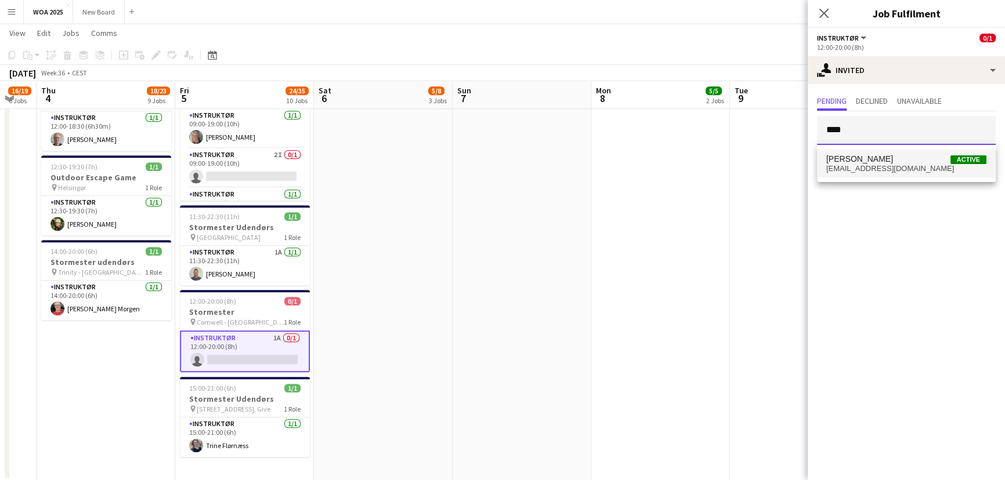
type input "****"
click at [898, 168] on span "[EMAIL_ADDRESS][DOMAIN_NAME]" at bounding box center [906, 168] width 160 height 9
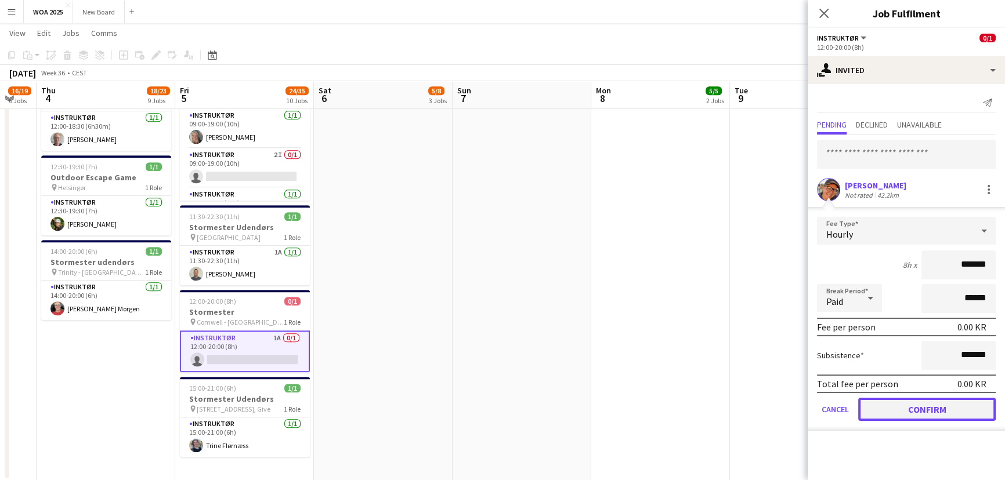
click at [925, 415] on button "Confirm" at bounding box center [926, 409] width 137 height 23
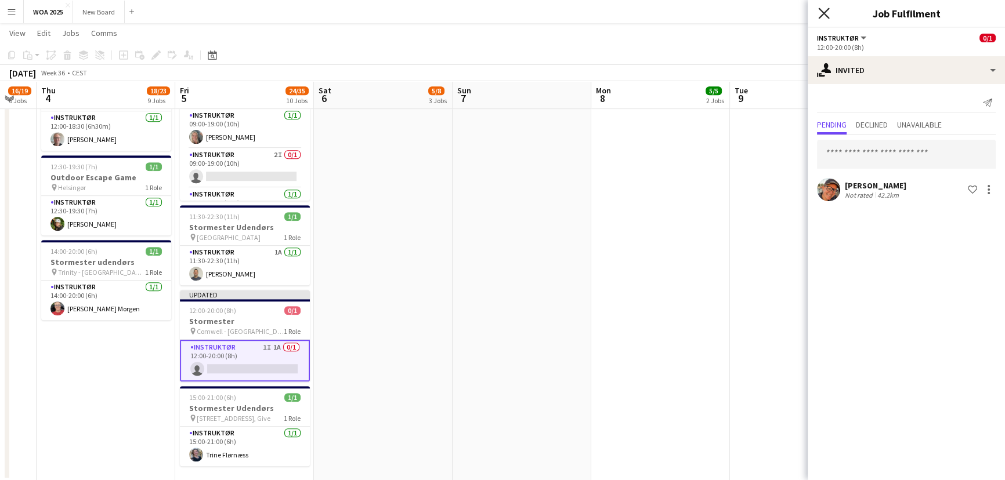
click at [824, 12] on icon "Close pop-in" at bounding box center [823, 13] width 11 height 11
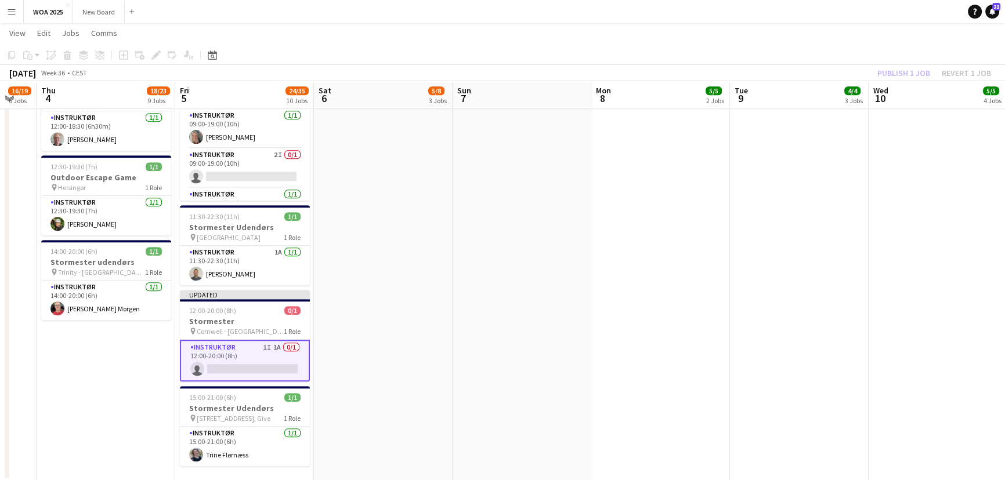
click at [911, 69] on div "Publish 1 job Revert 1 job" at bounding box center [934, 73] width 142 height 15
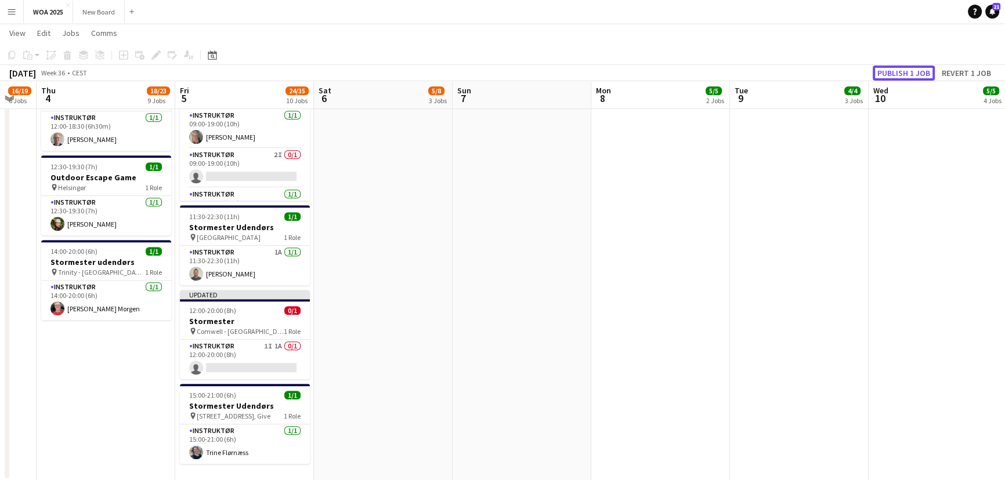
click at [911, 69] on button "Publish 1 job" at bounding box center [903, 73] width 62 height 15
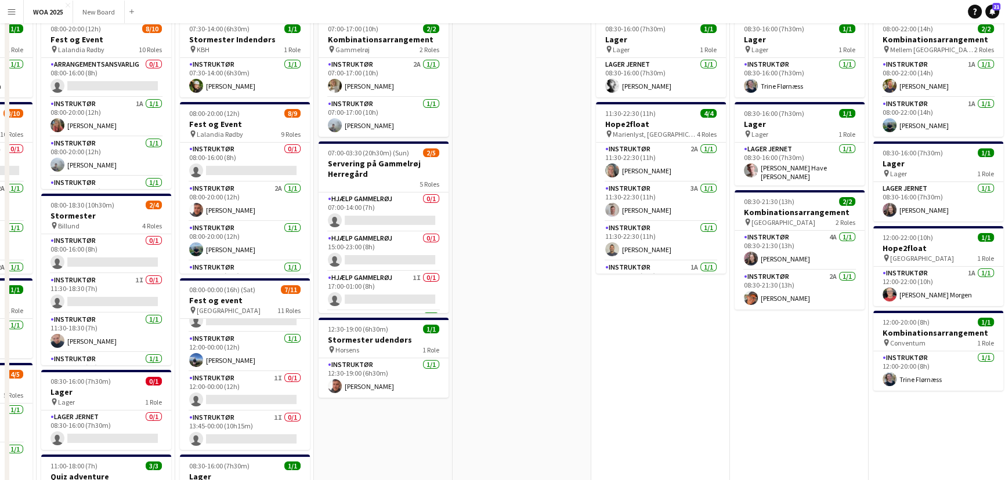
scroll to position [0, 0]
